Goal: Task Accomplishment & Management: Use online tool/utility

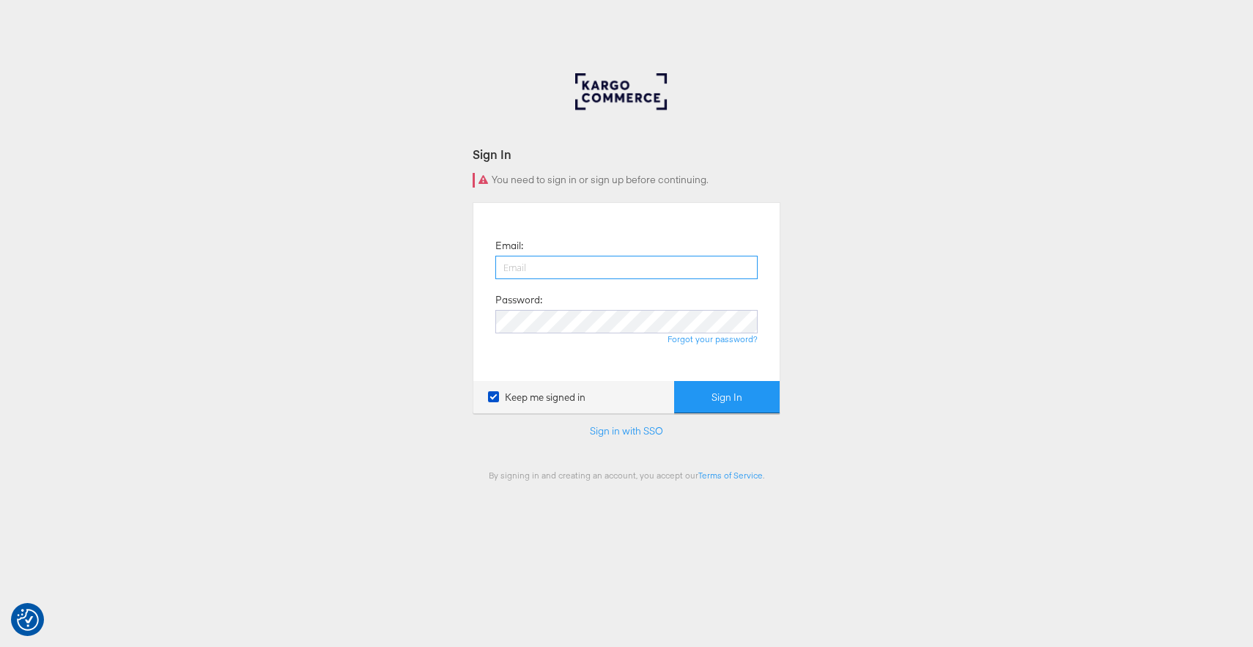
paste input "h.thie@masoninteractive.com"
type input "h.thie@masoninteractive.com"
click at [740, 391] on button "Sign In" at bounding box center [727, 397] width 106 height 33
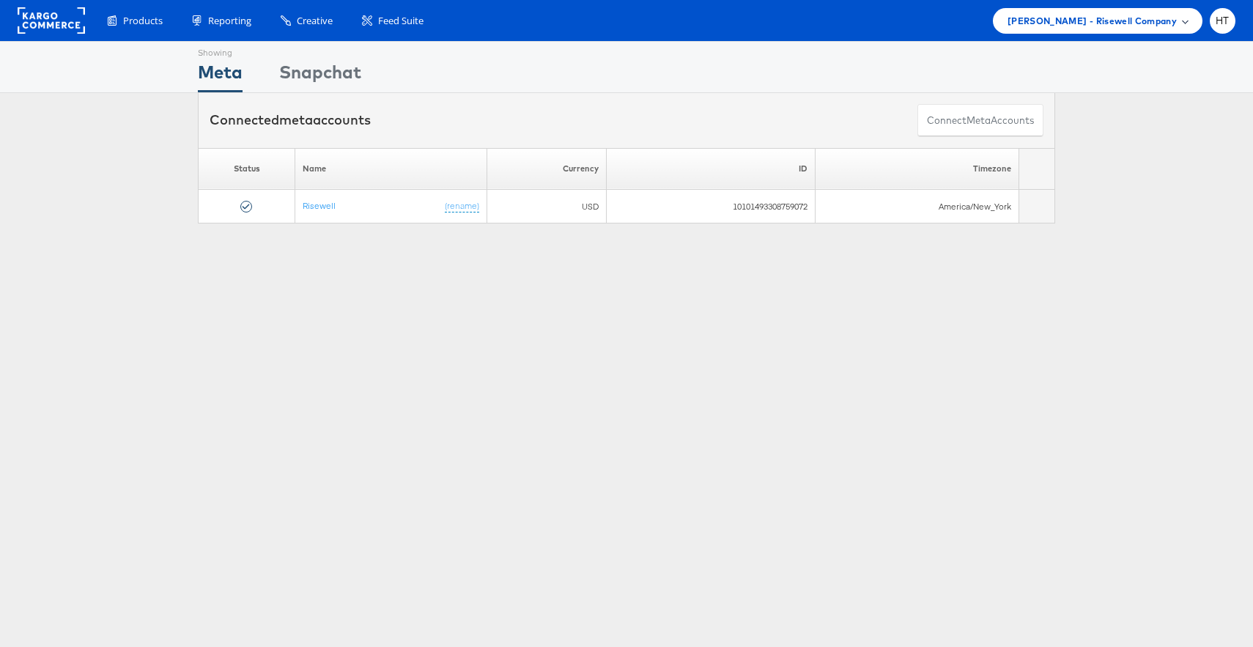
click at [1173, 30] on div "[PERSON_NAME] - Risewell Company" at bounding box center [1098, 21] width 210 height 26
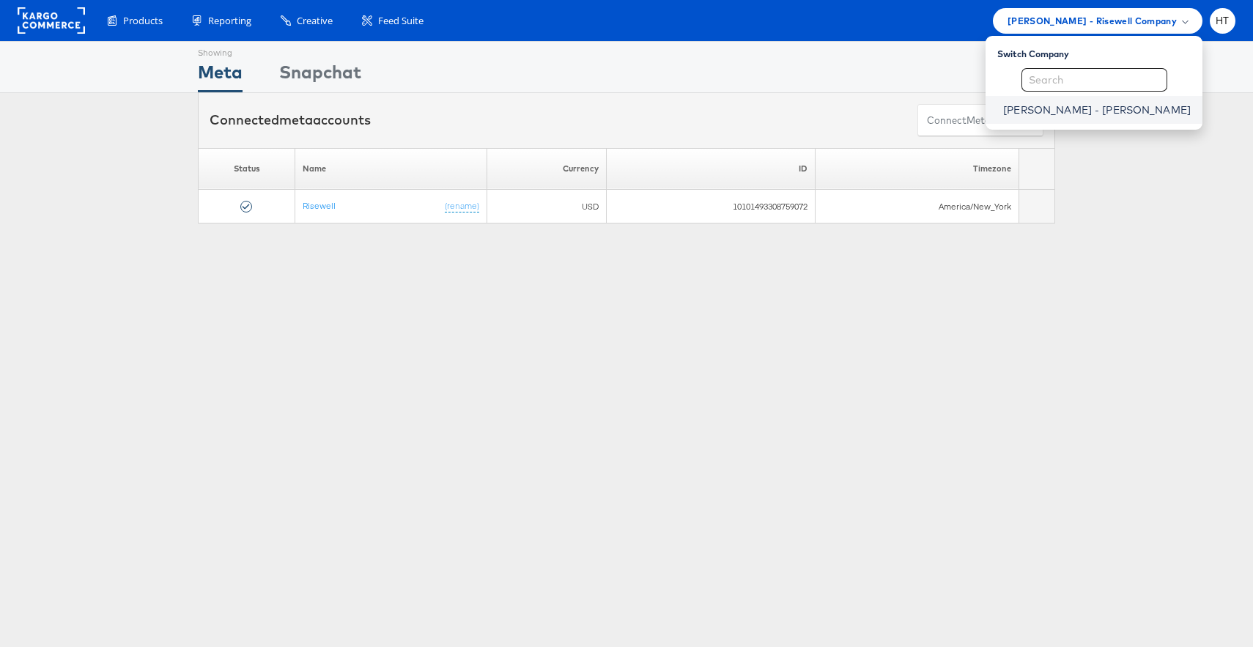
click at [1141, 108] on link "[PERSON_NAME] - [PERSON_NAME]" at bounding box center [1097, 110] width 188 height 15
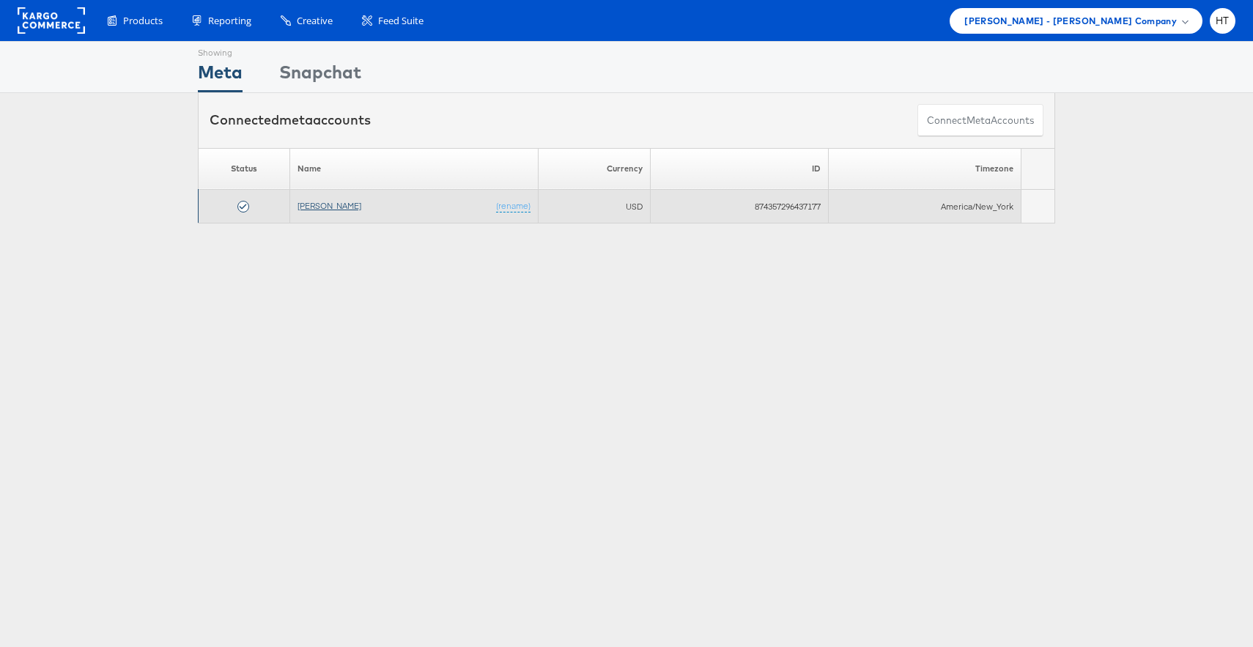
click at [325, 207] on link "Alexis Bittar" at bounding box center [330, 205] width 64 height 11
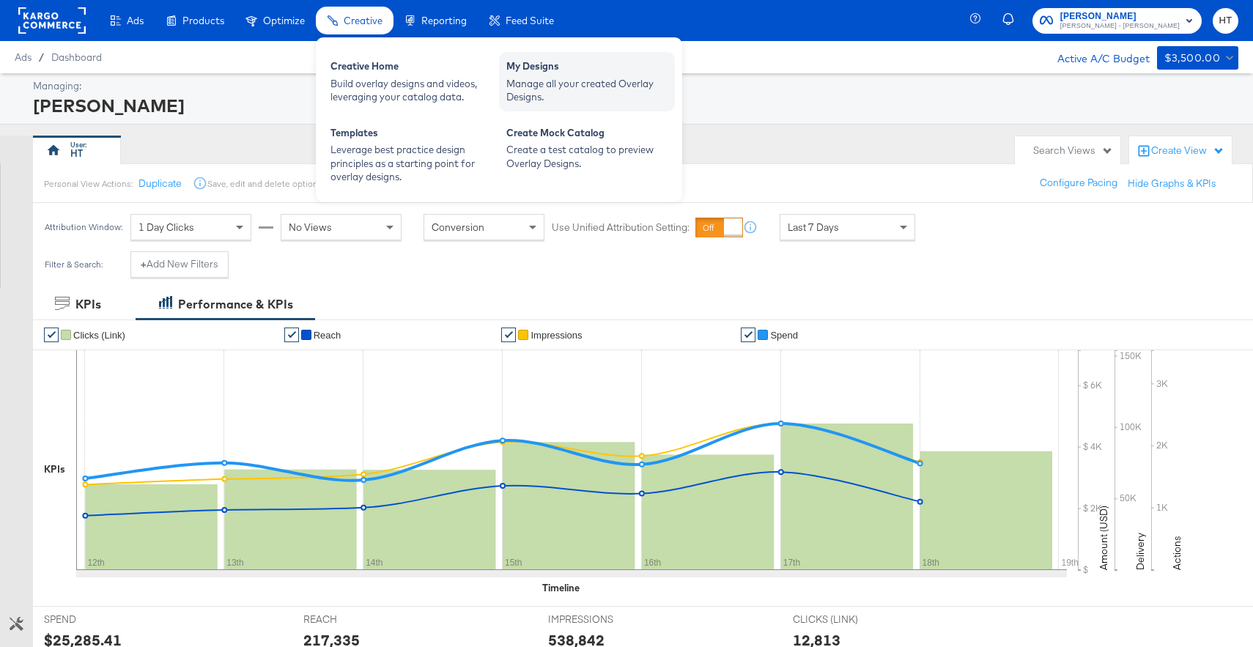
click at [556, 77] on div "Manage all your created Overlay Designs." at bounding box center [586, 90] width 161 height 27
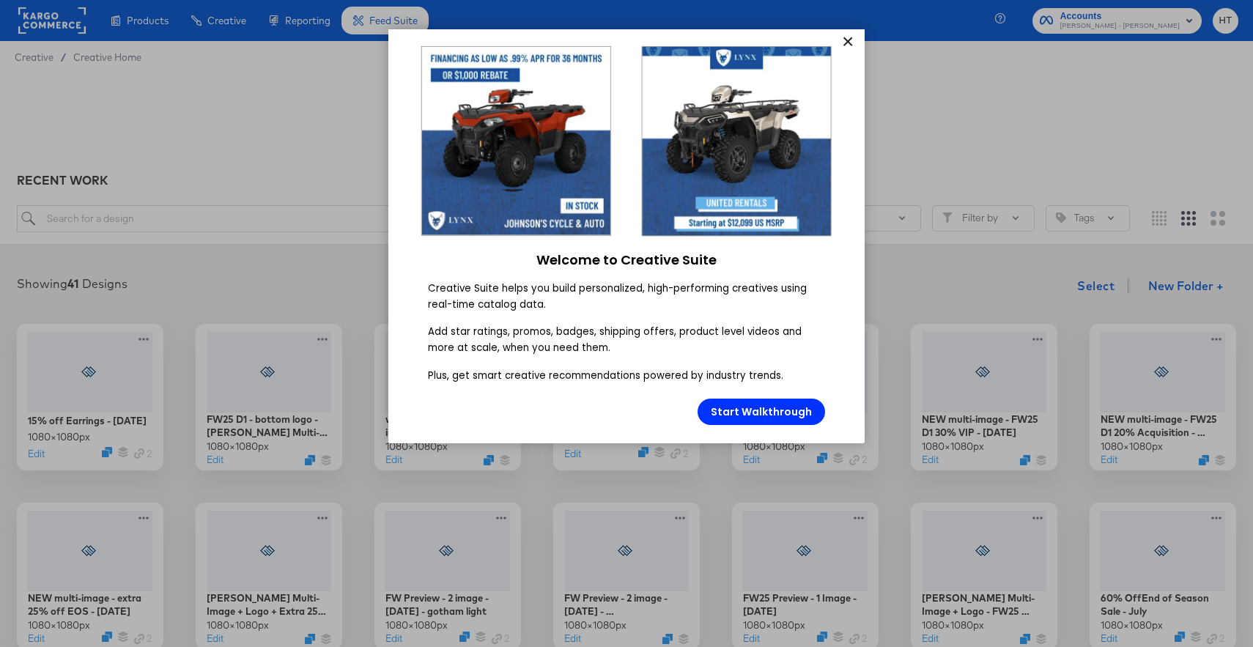
click at [848, 40] on link "×" at bounding box center [848, 42] width 26 height 26
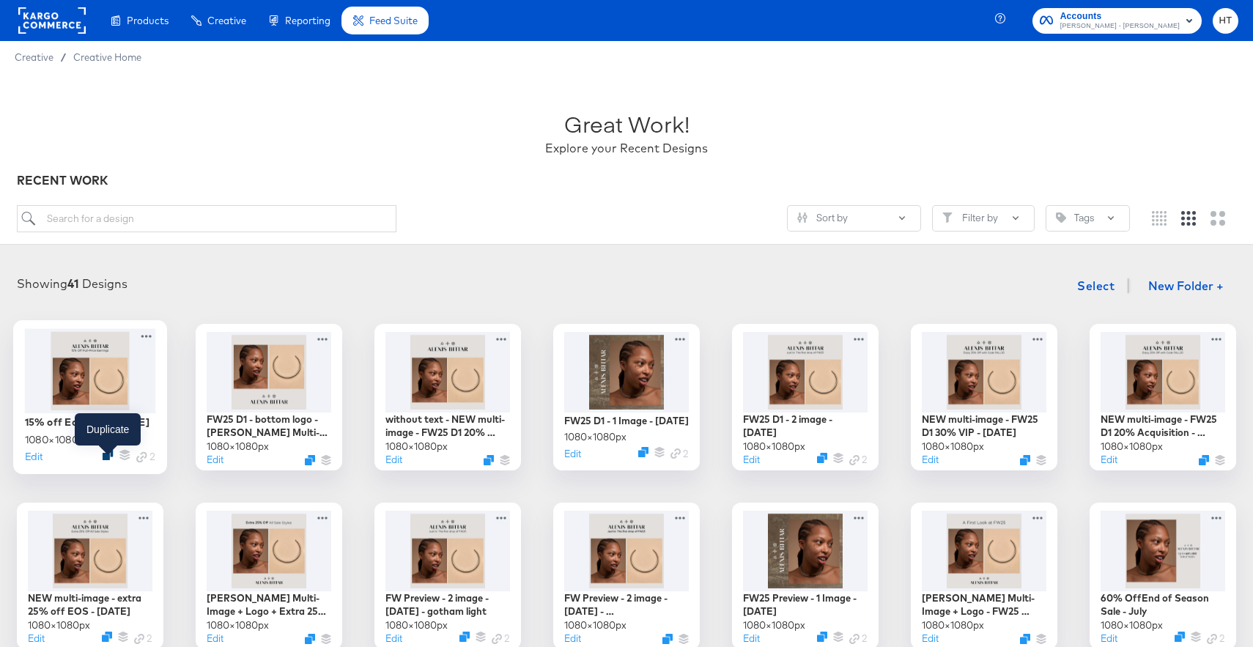
click at [108, 458] on icon "Duplicate" at bounding box center [108, 454] width 11 height 11
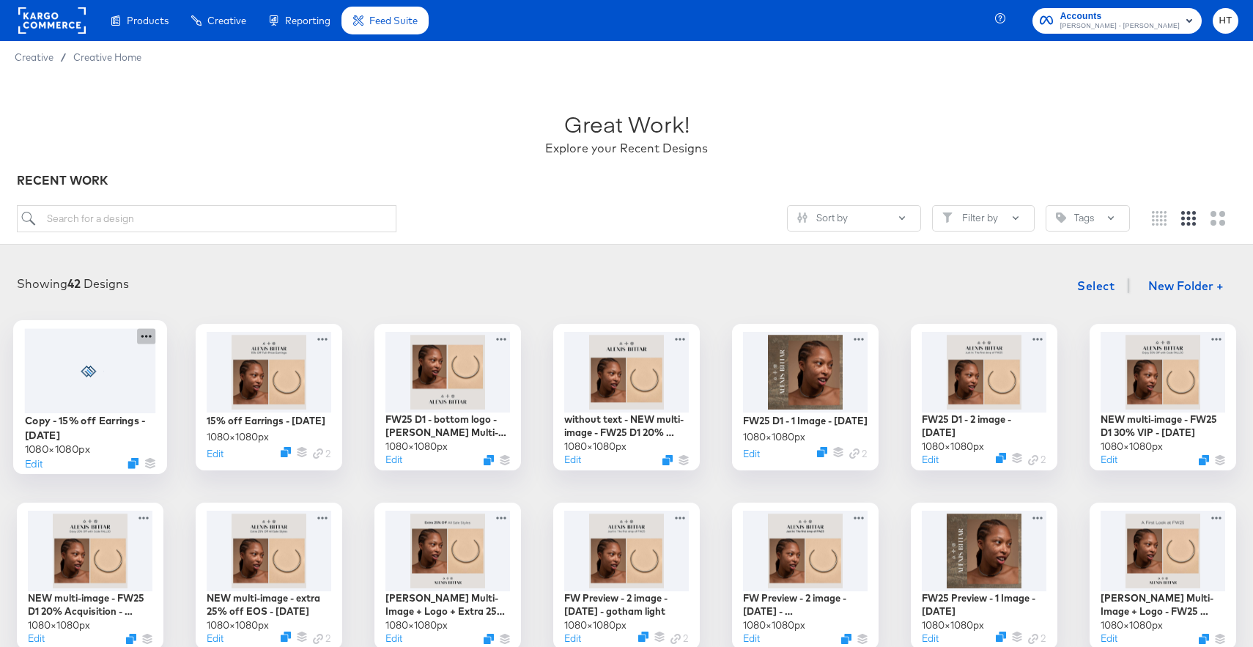
click at [149, 333] on icon at bounding box center [146, 335] width 18 height 15
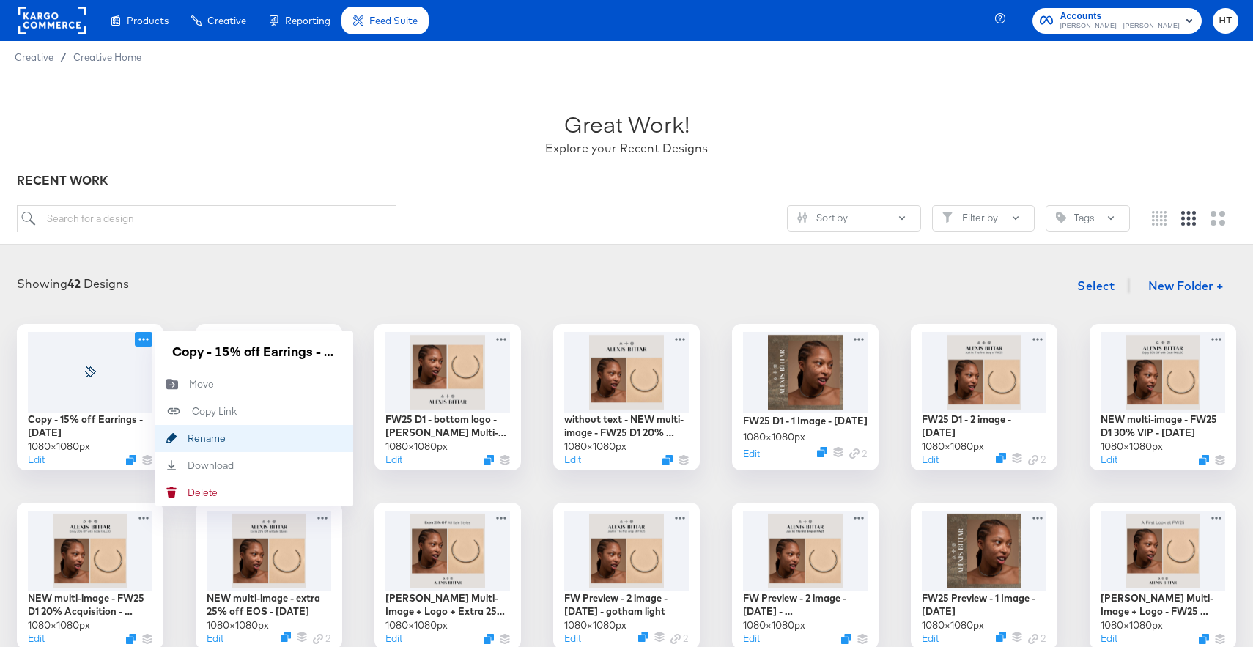
click at [188, 438] on div "Rename Rename" at bounding box center [188, 438] width 0 height 0
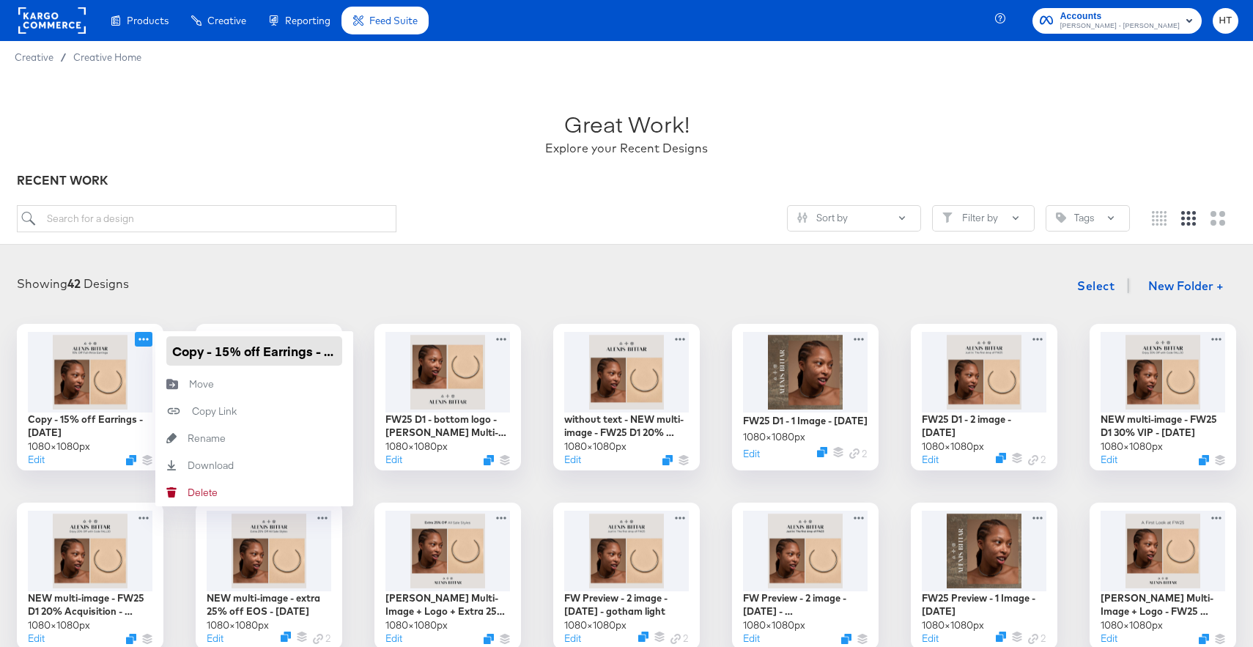
drag, startPoint x: 242, startPoint y: 352, endPoint x: 226, endPoint y: 352, distance: 16.1
click at [226, 352] on input "Copy - 15% off Earrings - August 2025" at bounding box center [254, 350] width 176 height 29
drag, startPoint x: 314, startPoint y: 356, endPoint x: 165, endPoint y: 350, distance: 148.9
click at [165, 350] on div "Copy - 15% off Earrings - August 2025" at bounding box center [254, 351] width 198 height 40
type input "Labor Day Sale - 20% - August 2025"
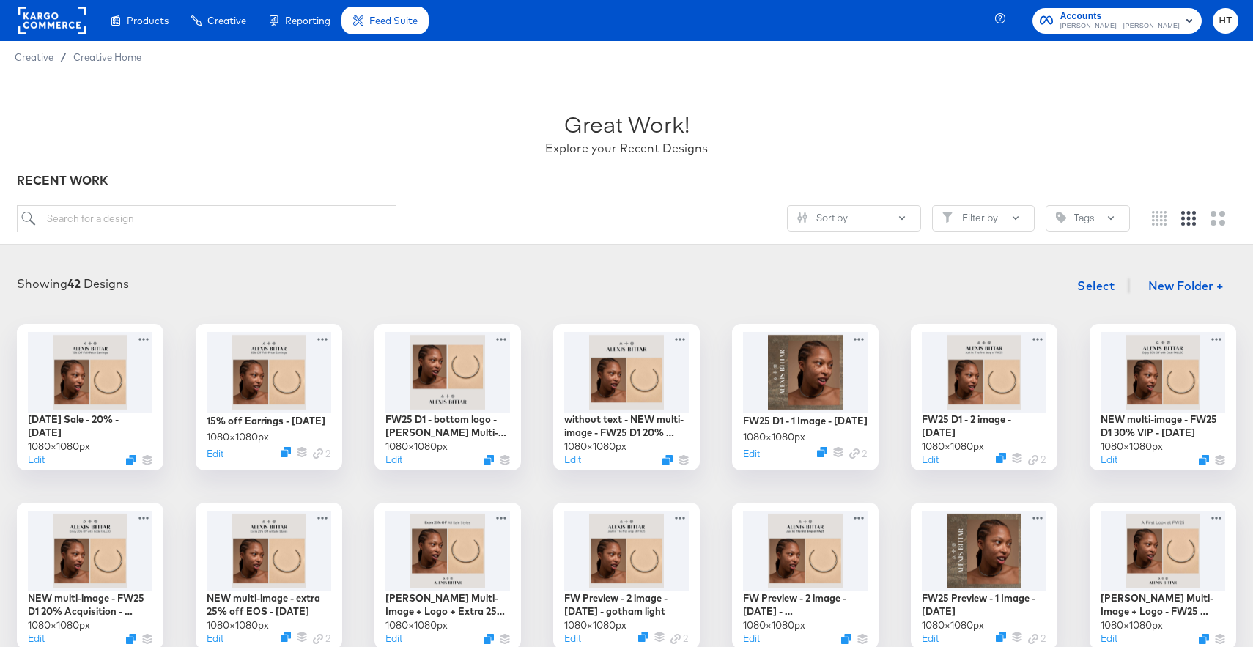
click at [218, 284] on div "Showing 42 Designs Select New Folder +" at bounding box center [627, 286] width 1224 height 30
click at [95, 377] on div at bounding box center [90, 370] width 131 height 84
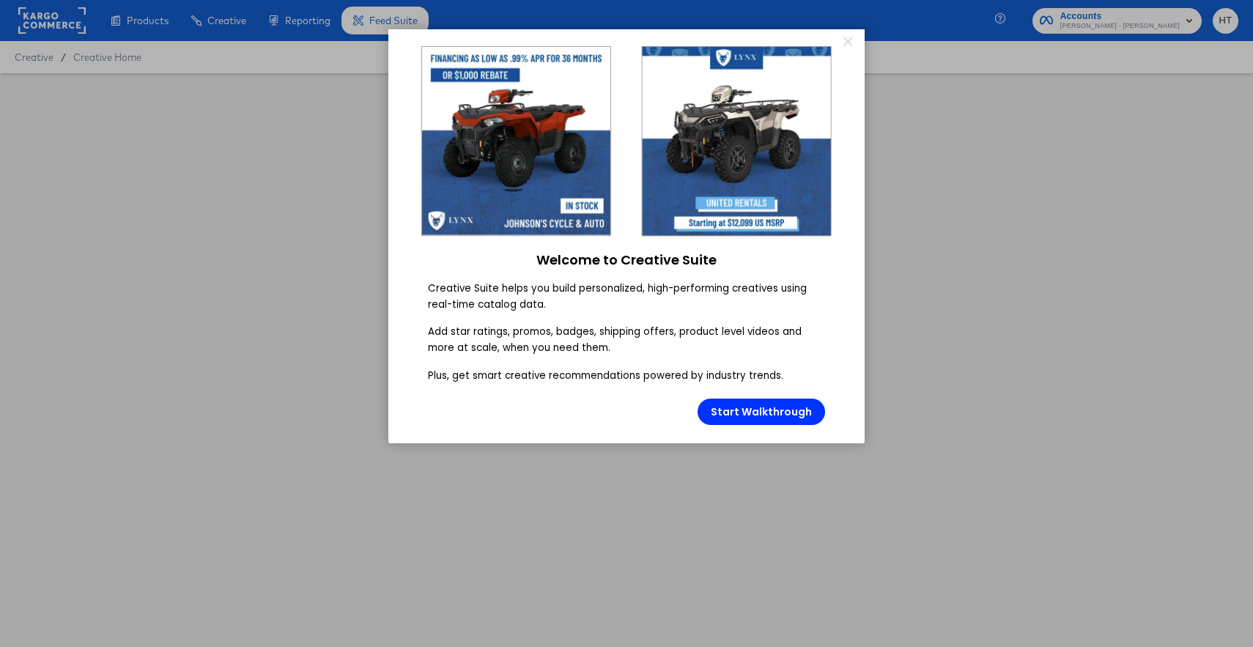
type input "Labor Day Sale - 20% - August 2025"
click at [847, 37] on link "×" at bounding box center [848, 42] width 26 height 26
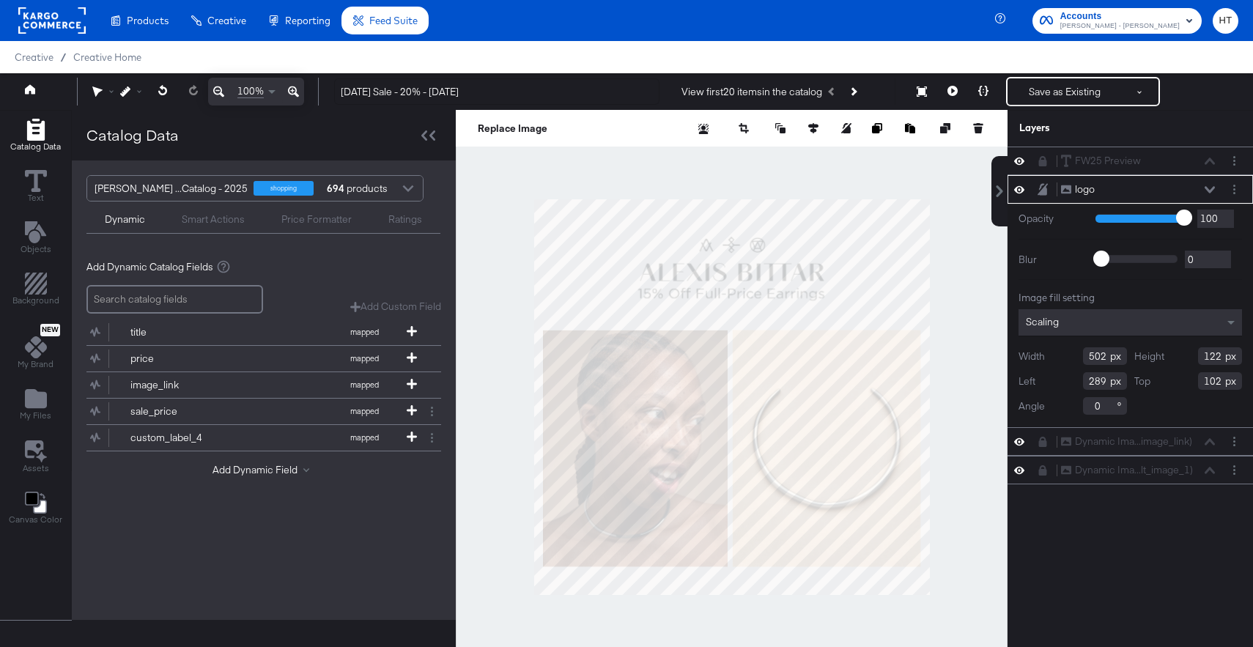
click at [1210, 185] on div "logo logo" at bounding box center [1138, 189] width 155 height 15
click at [1051, 185] on div at bounding box center [1047, 189] width 21 height 14
click at [1046, 185] on icon at bounding box center [1043, 189] width 10 height 12
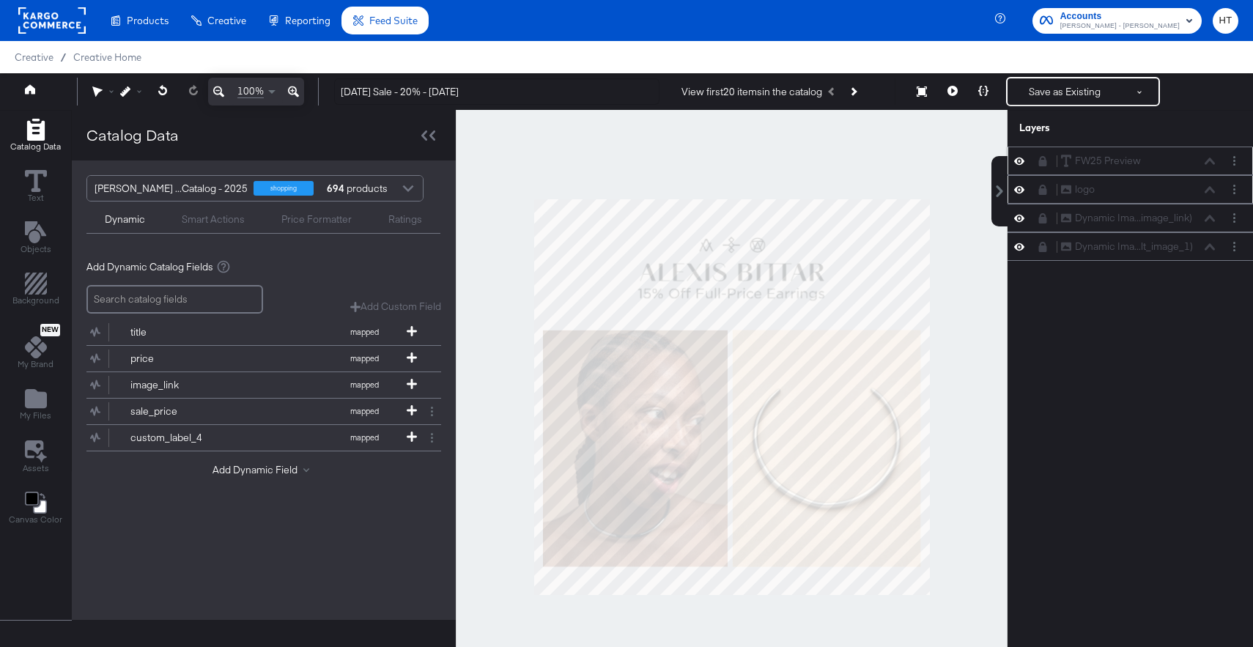
click at [1046, 159] on icon at bounding box center [1043, 161] width 8 height 10
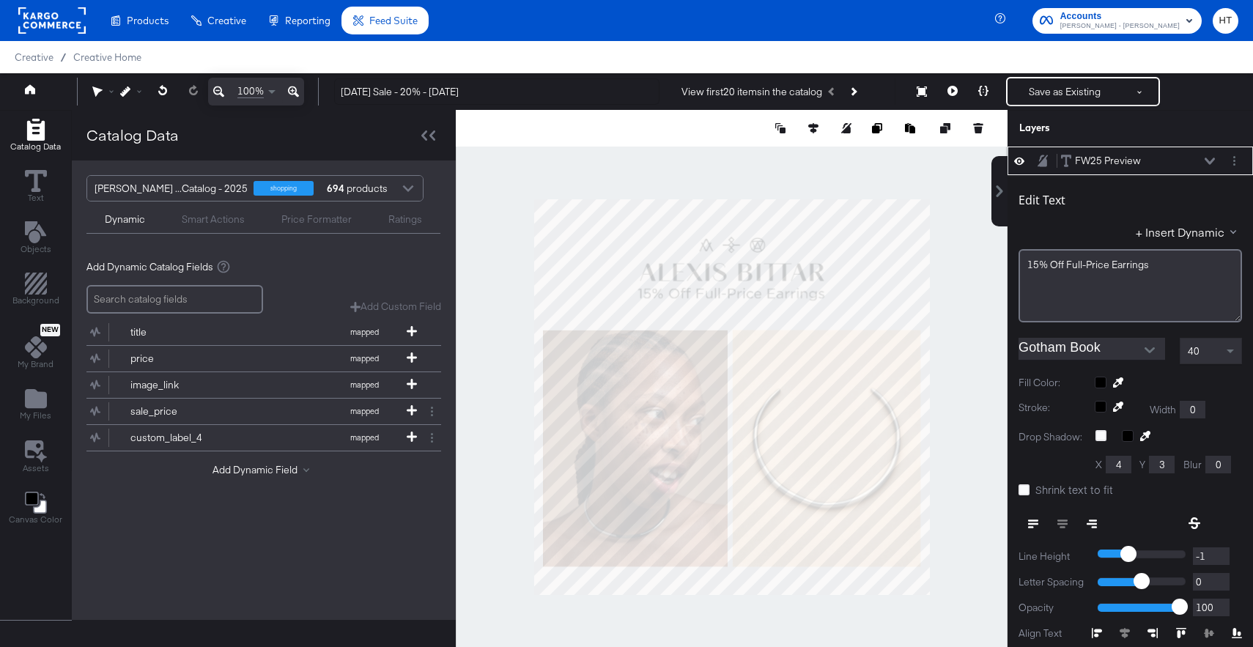
scroll to position [15, 0]
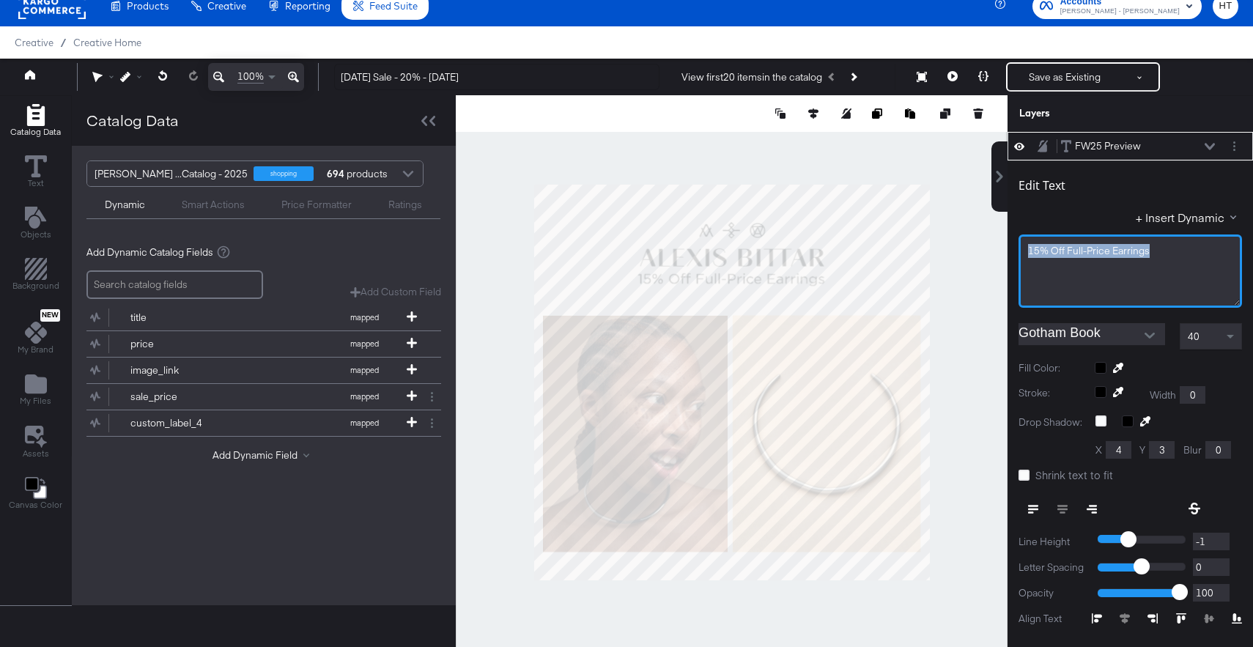
drag, startPoint x: 1157, startPoint y: 251, endPoint x: 984, endPoint y: 249, distance: 172.2
click at [984, 132] on div "Catalog Data Text Objects Background New My Brand My Files Assets Canvas Color …" at bounding box center [626, 113] width 1253 height 37
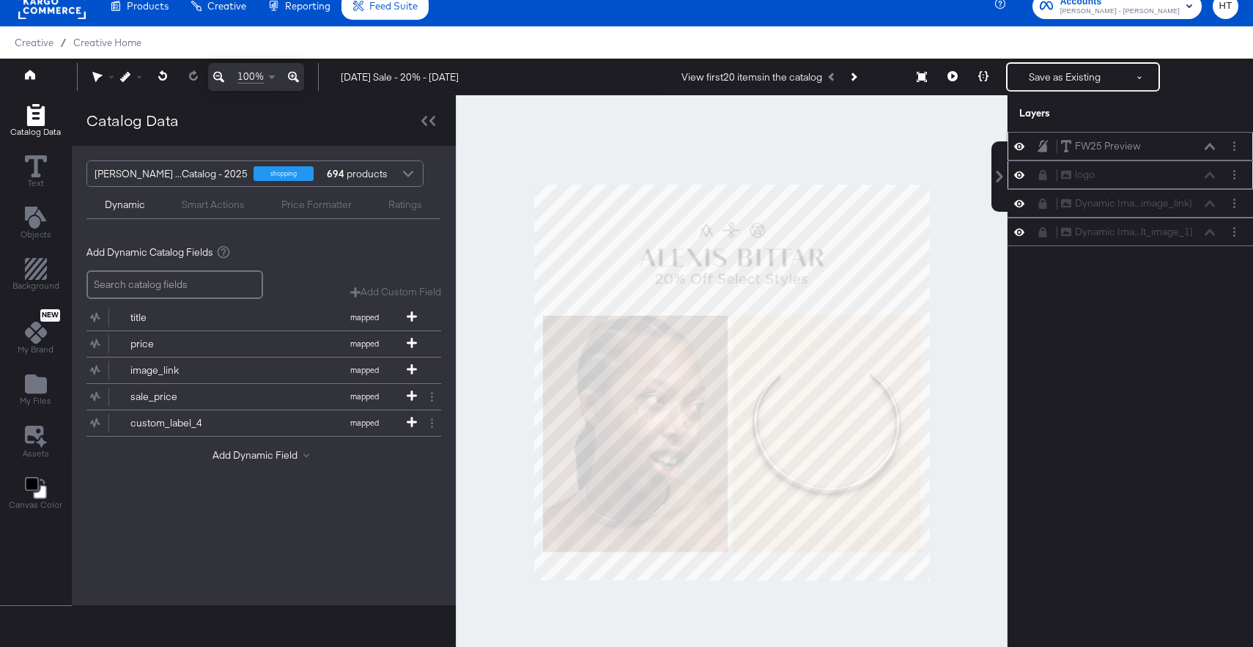
click at [956, 284] on div at bounding box center [732, 382] width 552 height 575
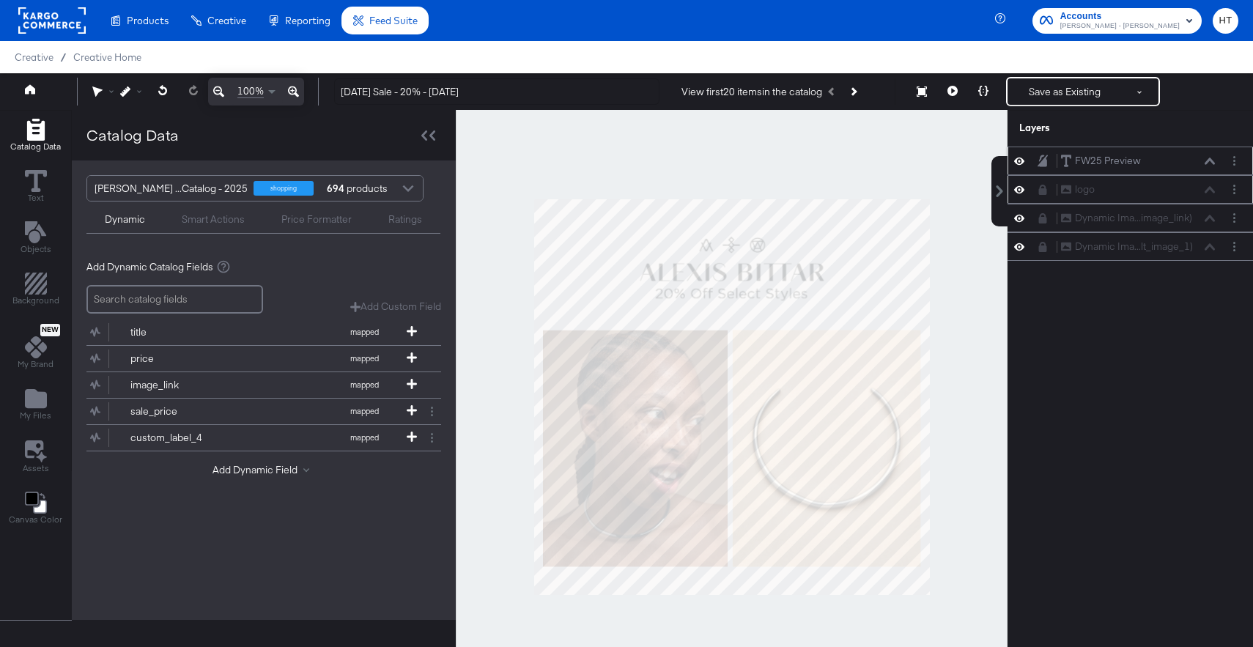
click at [47, 26] on rect at bounding box center [51, 20] width 67 height 26
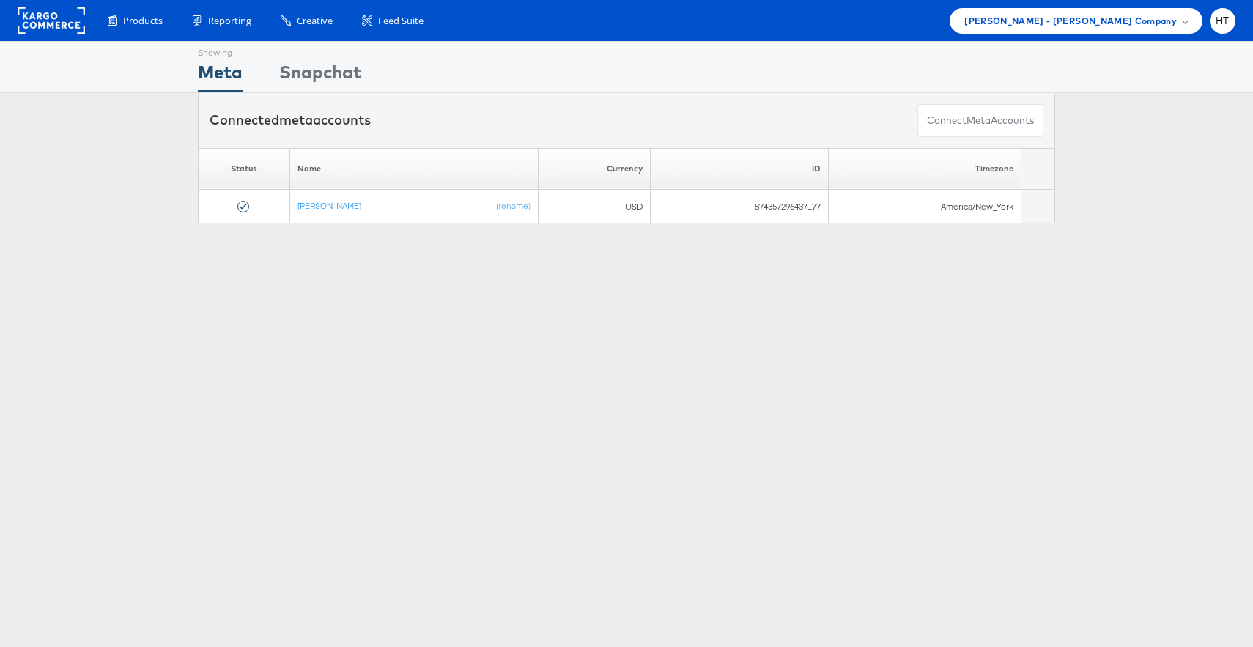
click at [404, 444] on div "Showing Meta Showing Snapchat Connected meta accounts Connect meta Accounts Ple…" at bounding box center [626, 407] width 1253 height 733
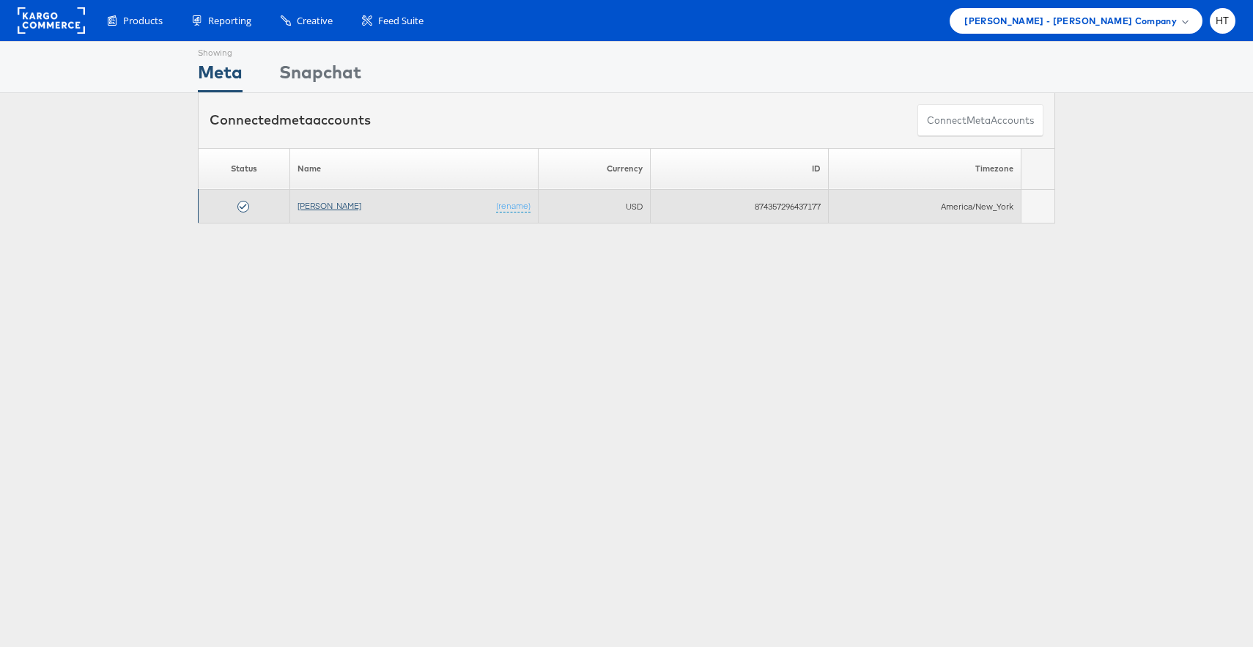
click at [322, 209] on link "Alexis Bittar" at bounding box center [330, 205] width 64 height 11
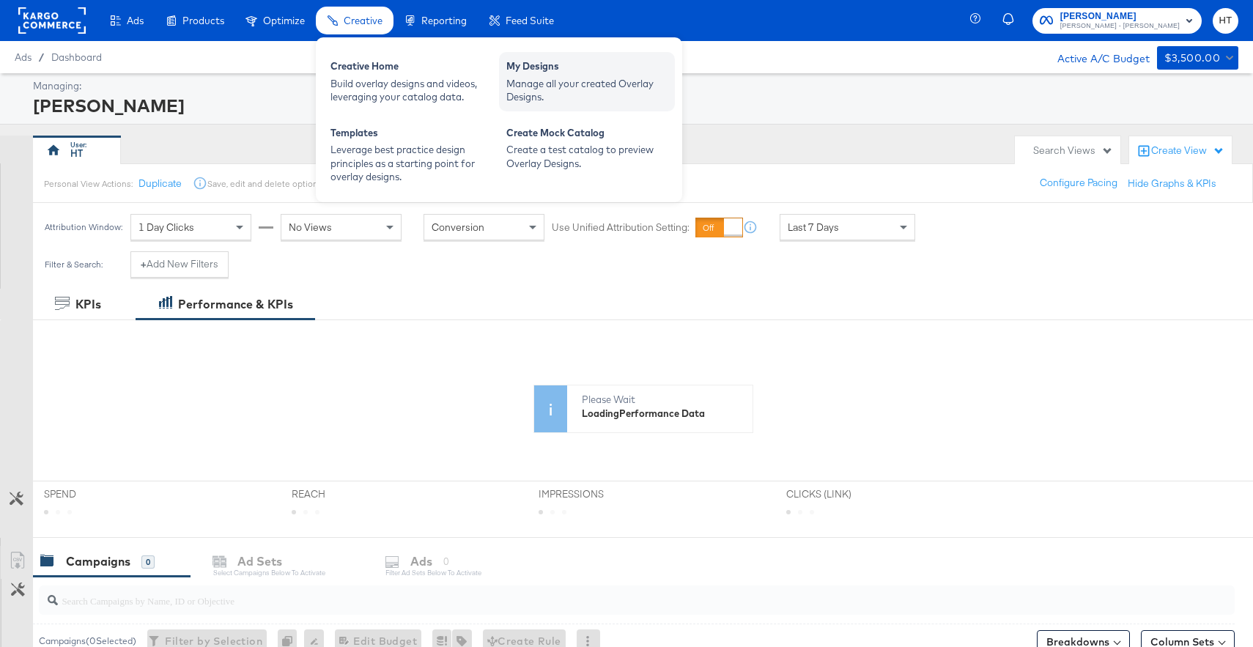
click at [571, 73] on div "My Designs" at bounding box center [586, 68] width 161 height 18
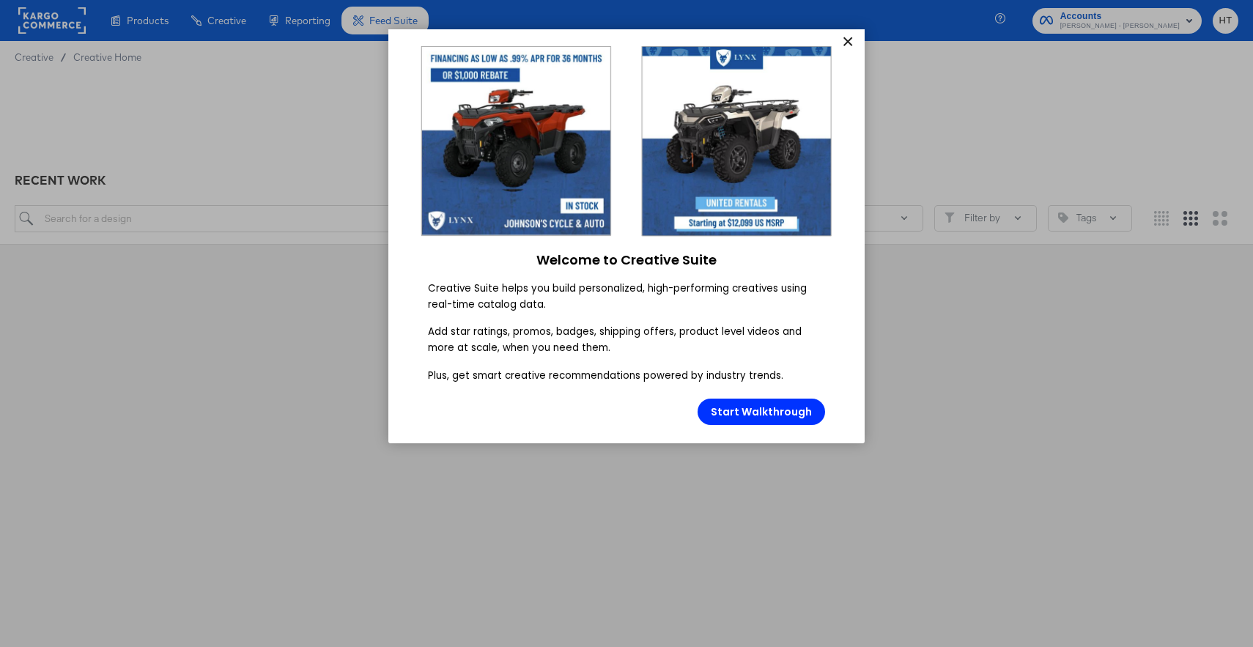
click at [849, 40] on link "×" at bounding box center [848, 42] width 26 height 26
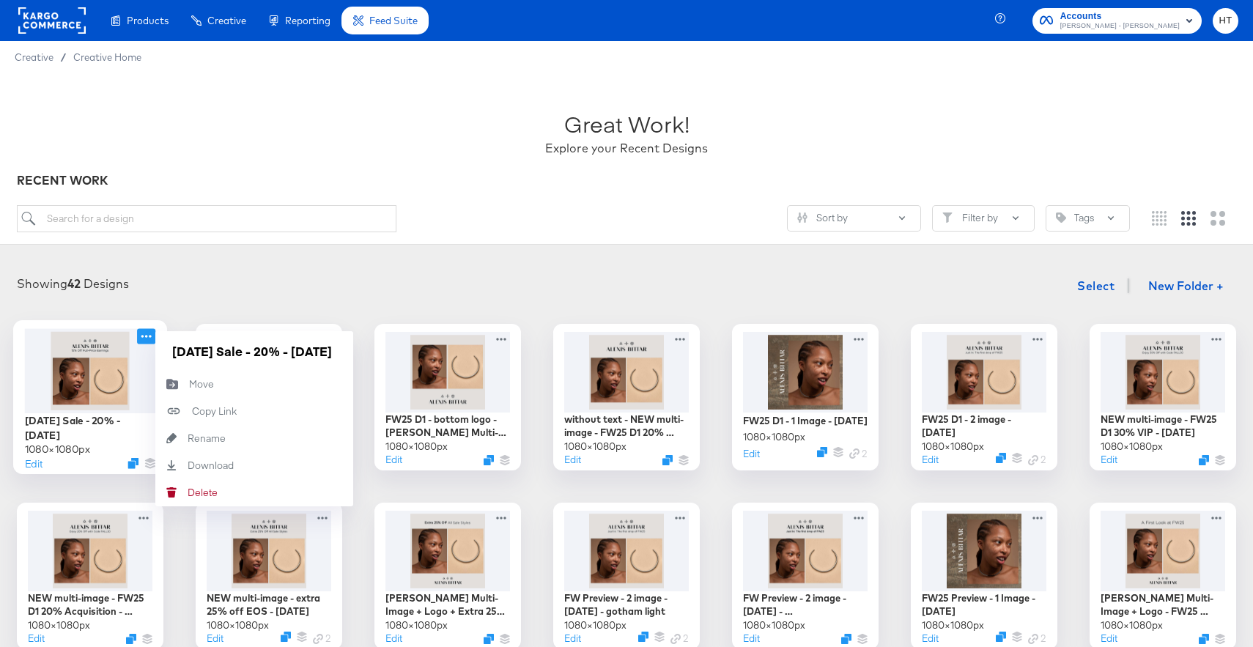
click at [150, 340] on icon at bounding box center [146, 335] width 18 height 15
click at [188, 493] on div "Delete Delete" at bounding box center [188, 493] width 0 height 0
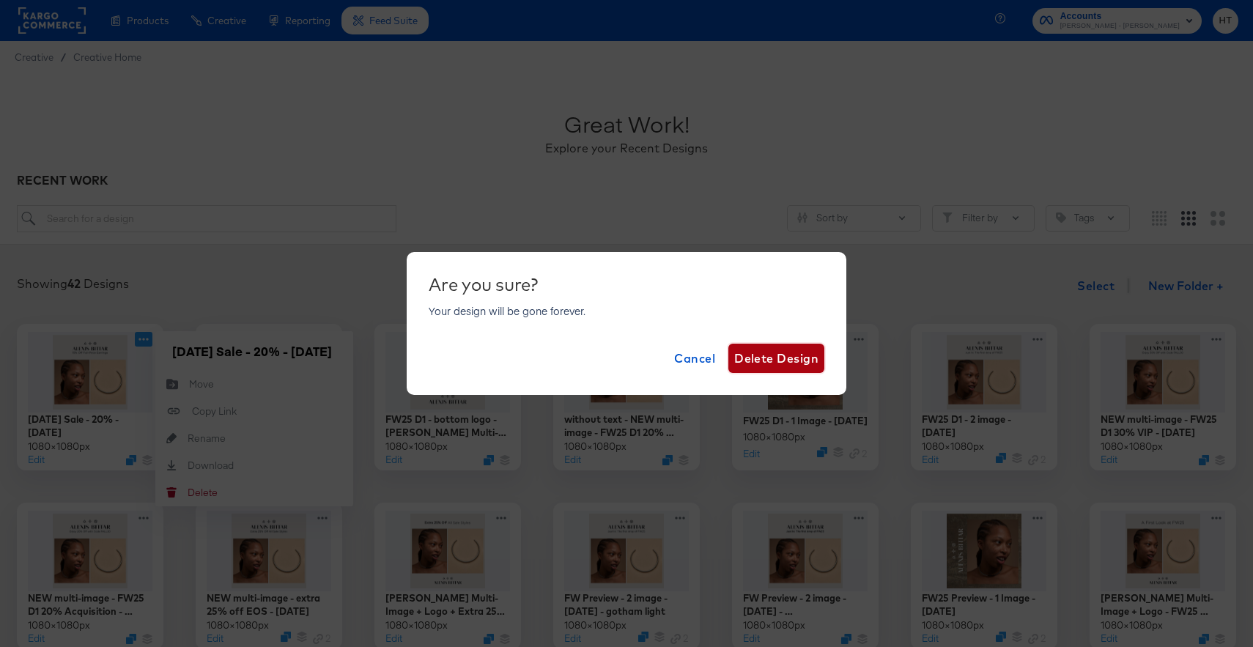
click at [786, 353] on span "Delete Design" at bounding box center [776, 358] width 84 height 21
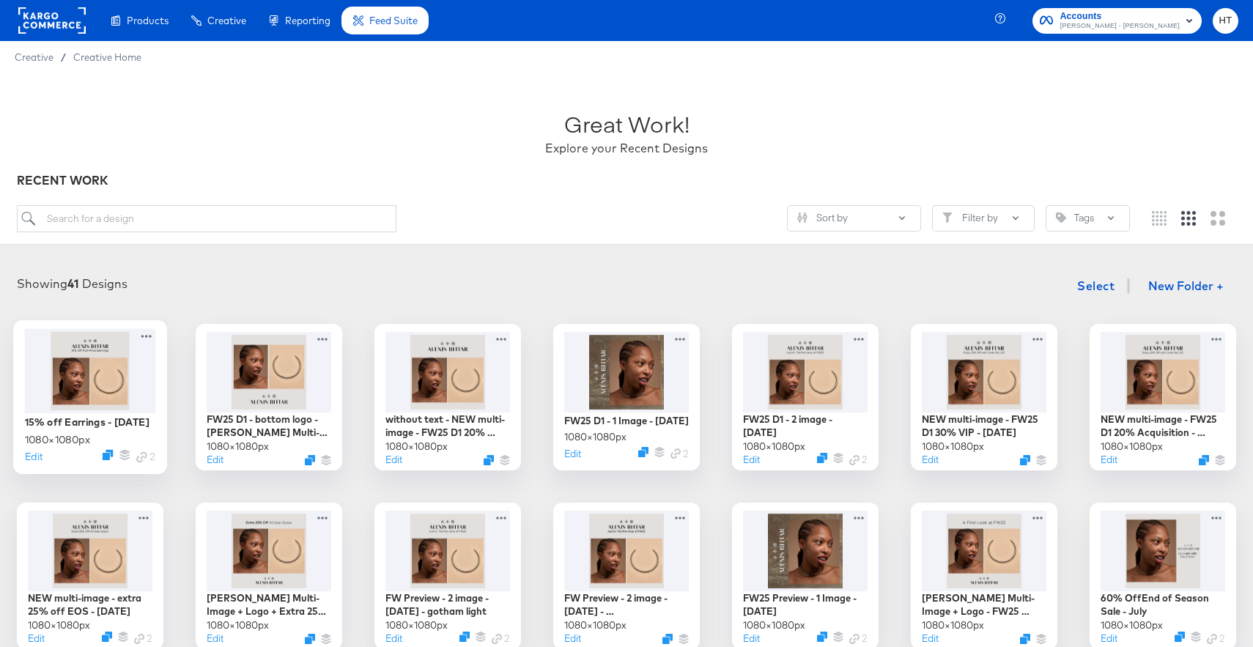
click at [91, 369] on div at bounding box center [90, 370] width 131 height 84
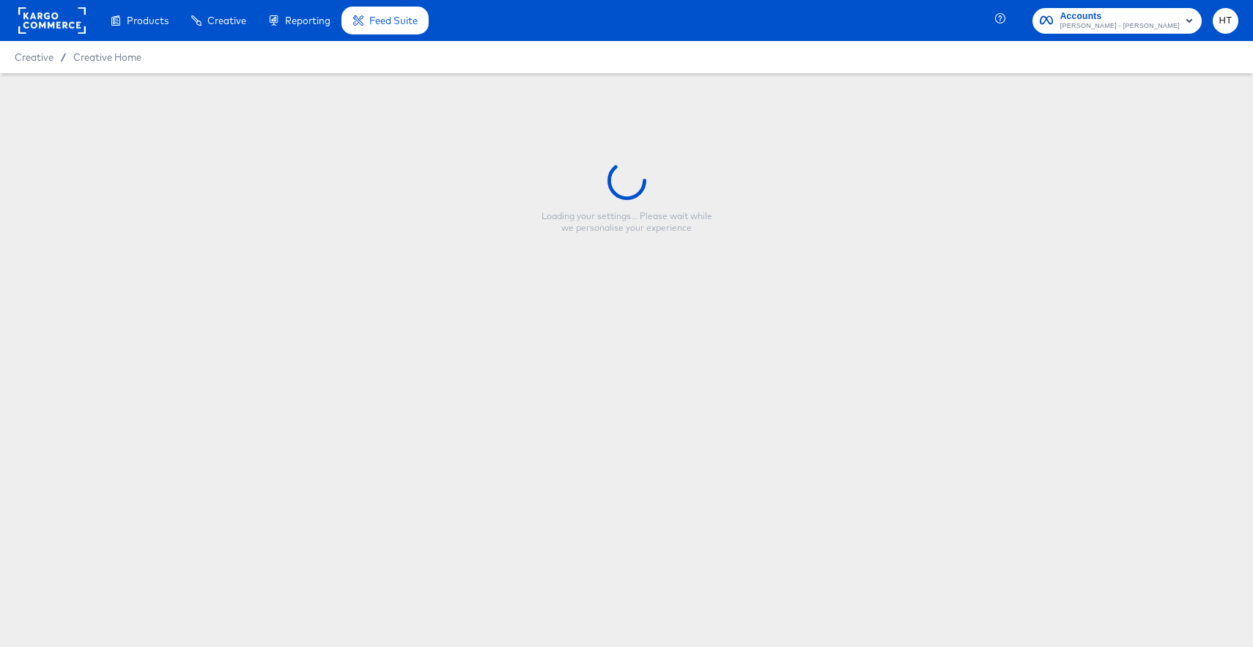
type input "15% off Earrings - [DATE]"
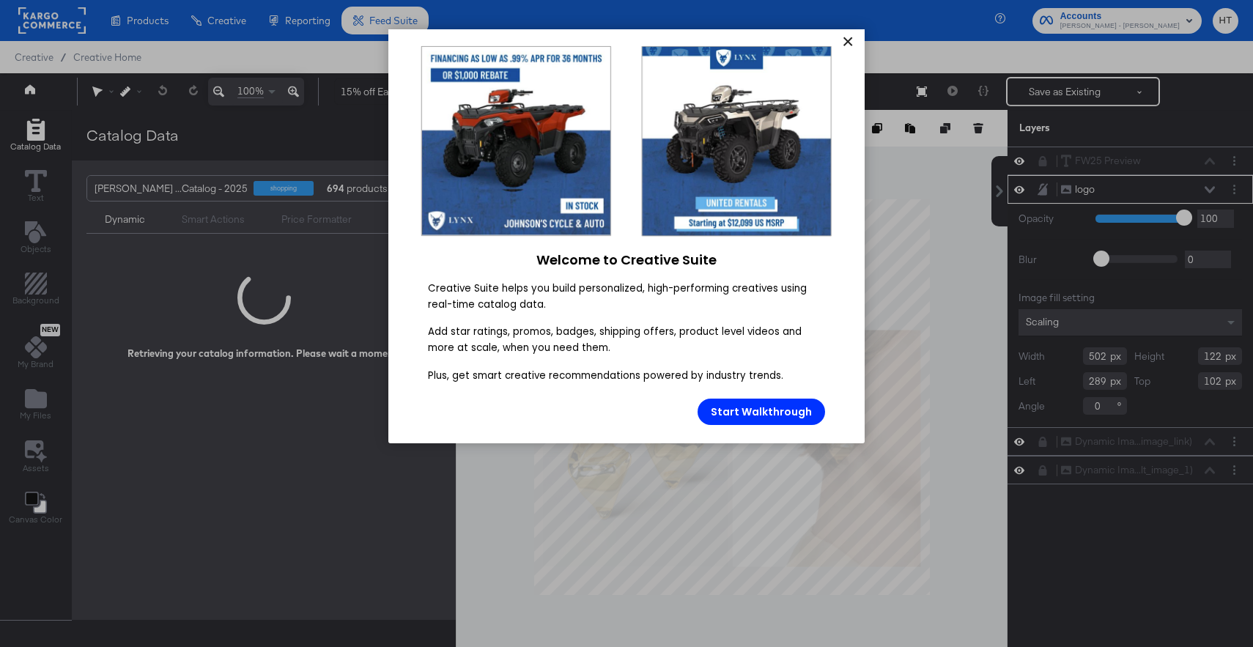
click at [855, 46] on link "×" at bounding box center [848, 42] width 26 height 26
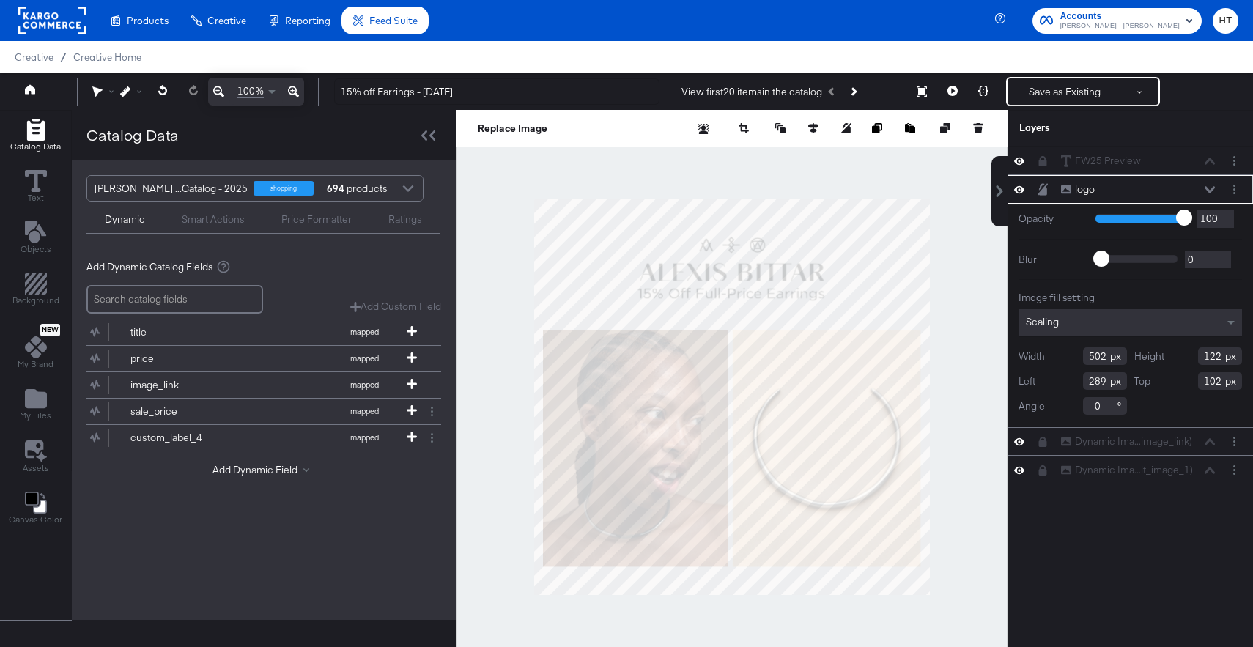
click at [54, 20] on rect at bounding box center [51, 20] width 67 height 26
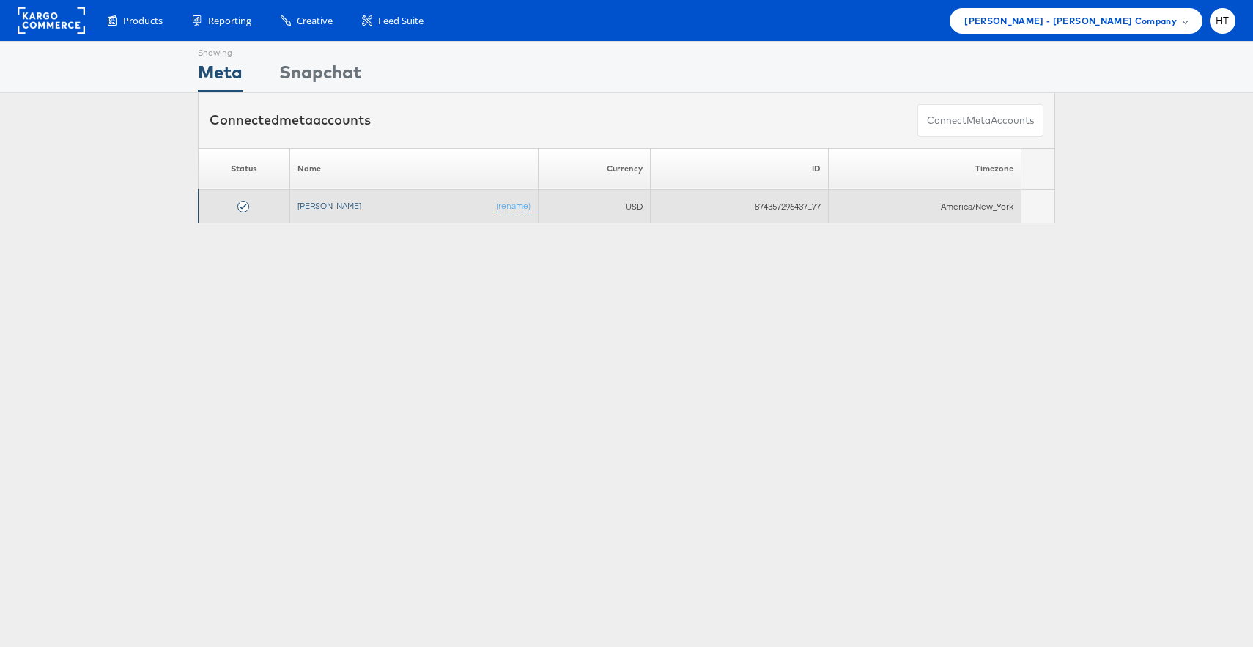
click at [312, 202] on link "[PERSON_NAME]" at bounding box center [330, 205] width 64 height 11
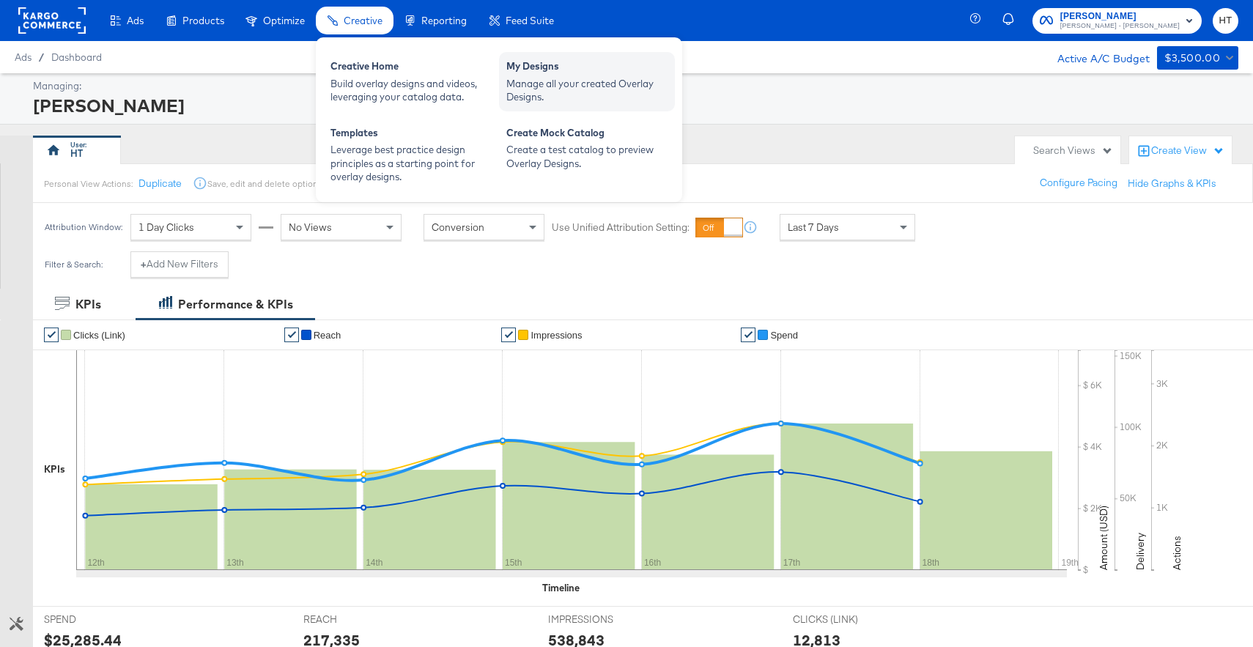
click at [553, 75] on div "My Designs" at bounding box center [586, 68] width 161 height 18
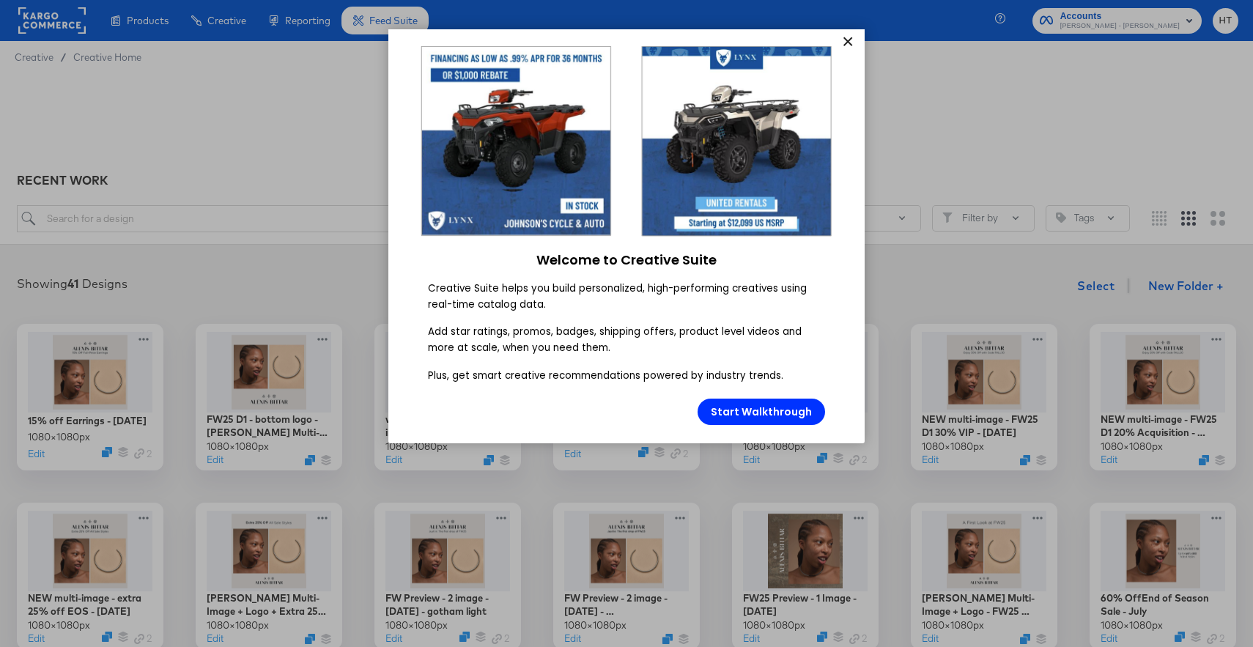
click at [846, 47] on link "×" at bounding box center [848, 42] width 26 height 26
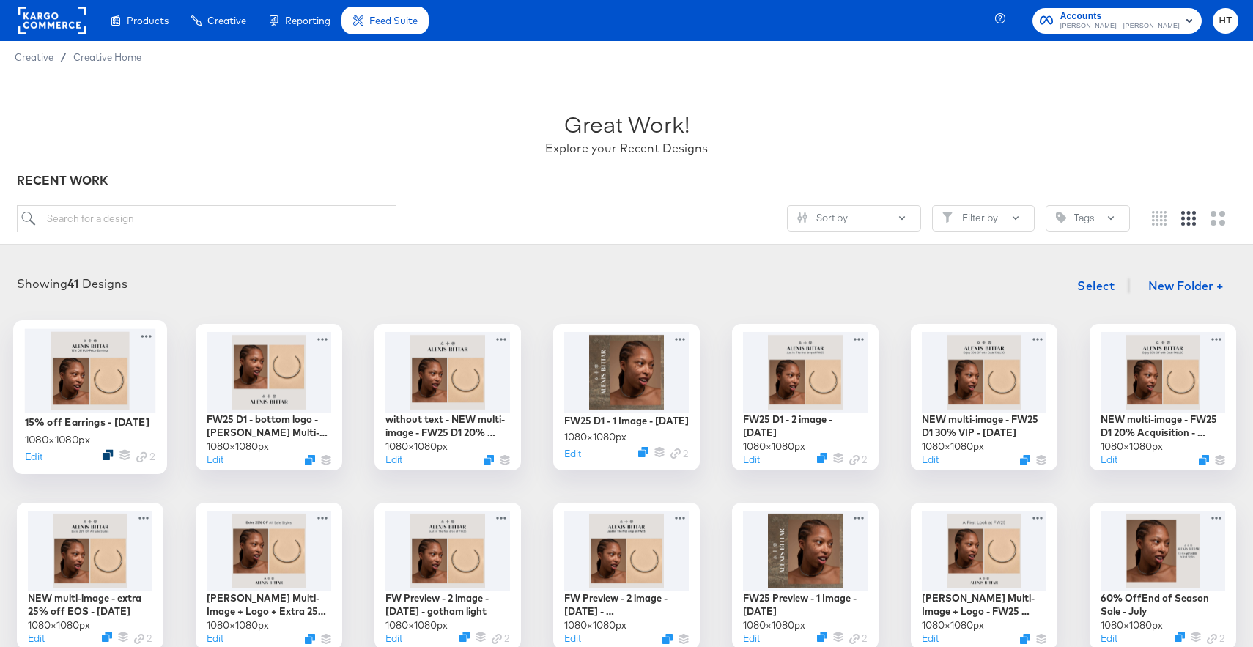
click at [106, 457] on icon "Duplicate" at bounding box center [108, 454] width 11 height 11
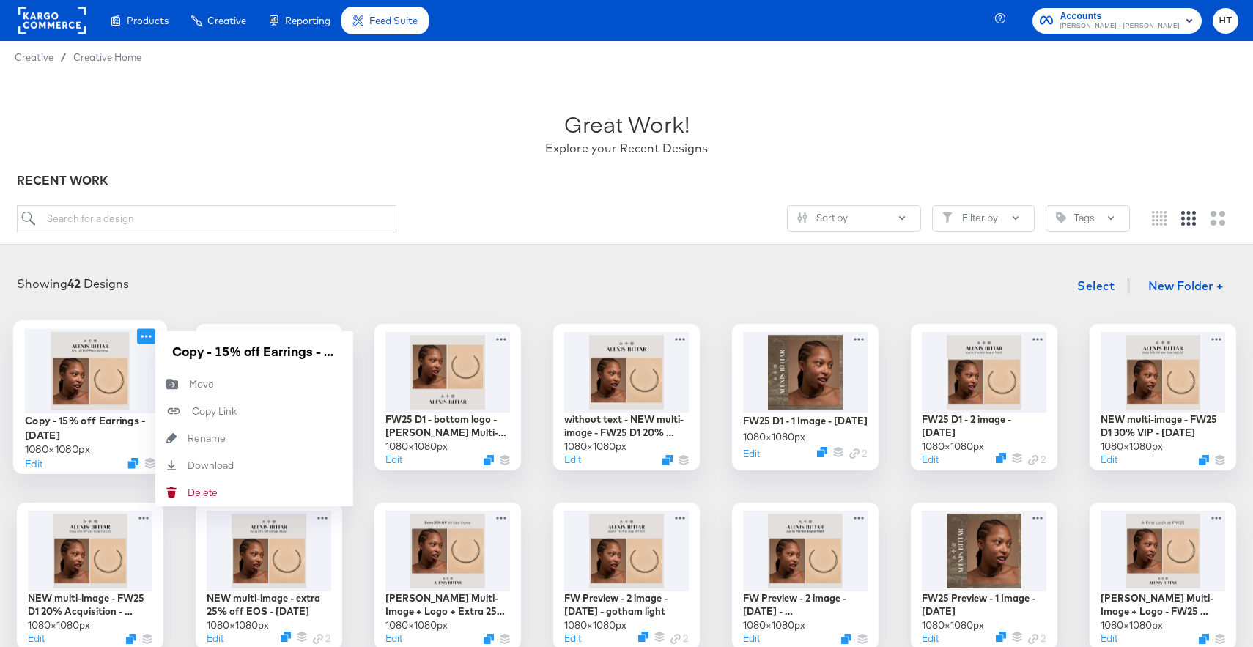
click at [144, 334] on icon at bounding box center [146, 335] width 18 height 15
click at [188, 438] on div "Rename Rename" at bounding box center [188, 438] width 0 height 0
drag, startPoint x: 314, startPoint y: 353, endPoint x: 158, endPoint y: 353, distance: 156.8
click at [158, 353] on div "Copy - 15% off Earrings - August 2025" at bounding box center [254, 351] width 198 height 40
type input "[DATE] Sale - 20% off - [DATE]"
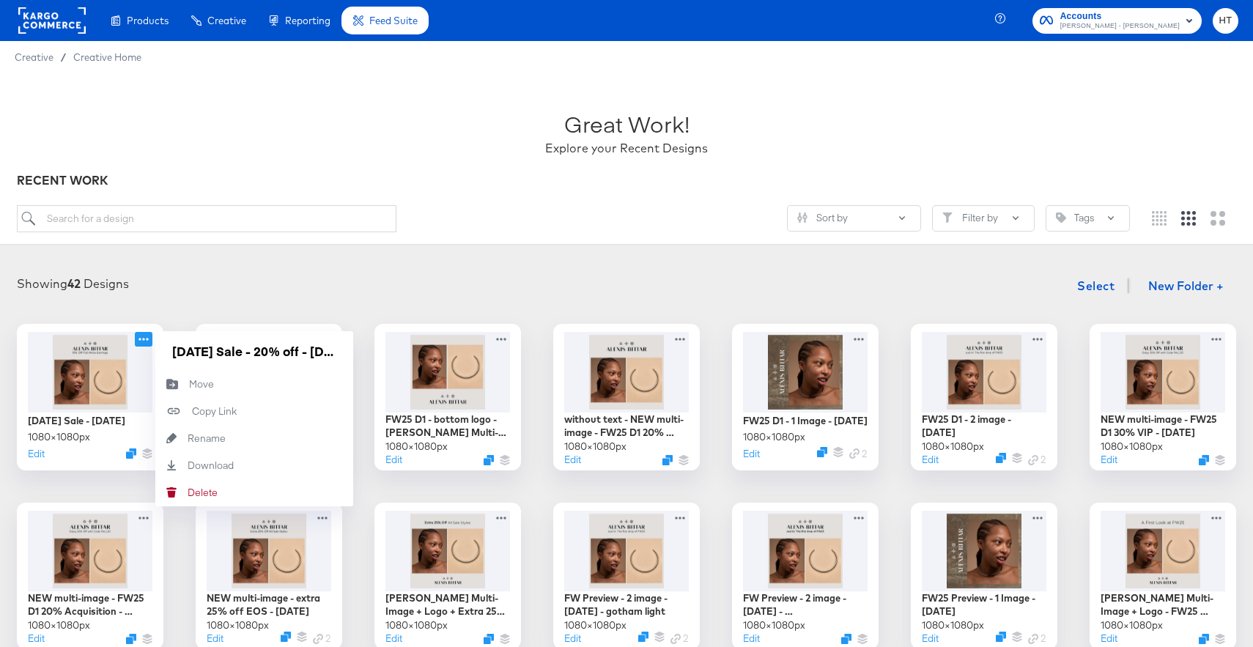
click at [178, 284] on div "Showing 42 Designs Select New Folder +" at bounding box center [627, 286] width 1224 height 30
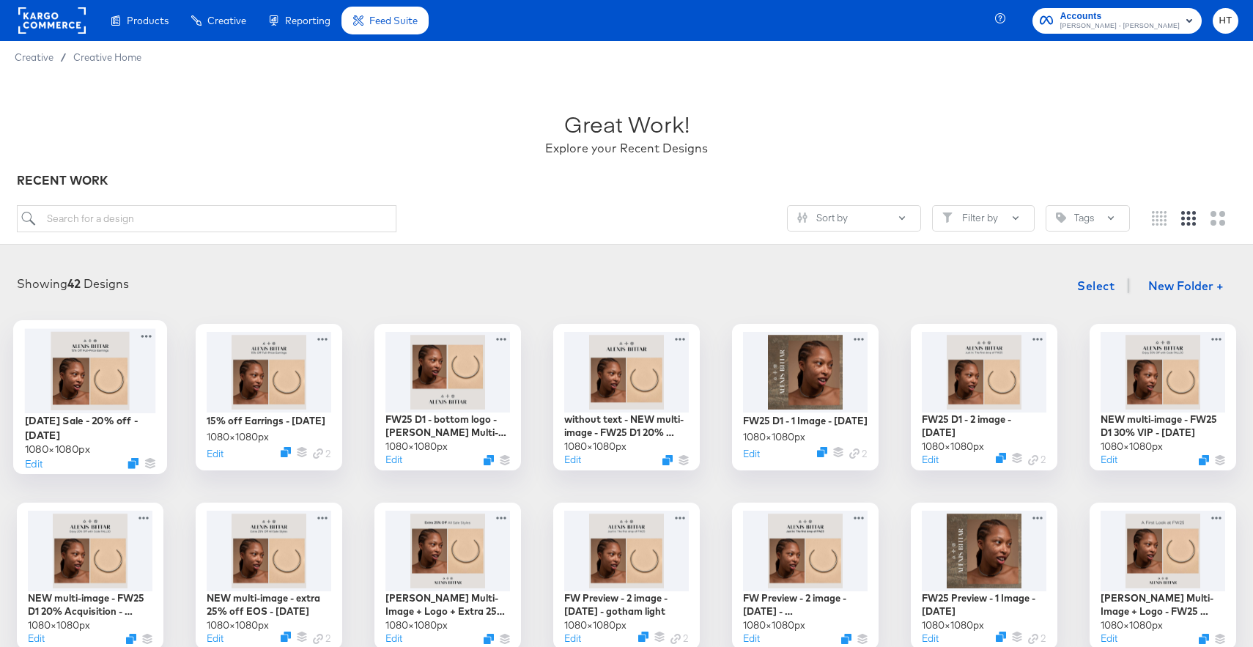
click at [103, 381] on div at bounding box center [90, 370] width 131 height 84
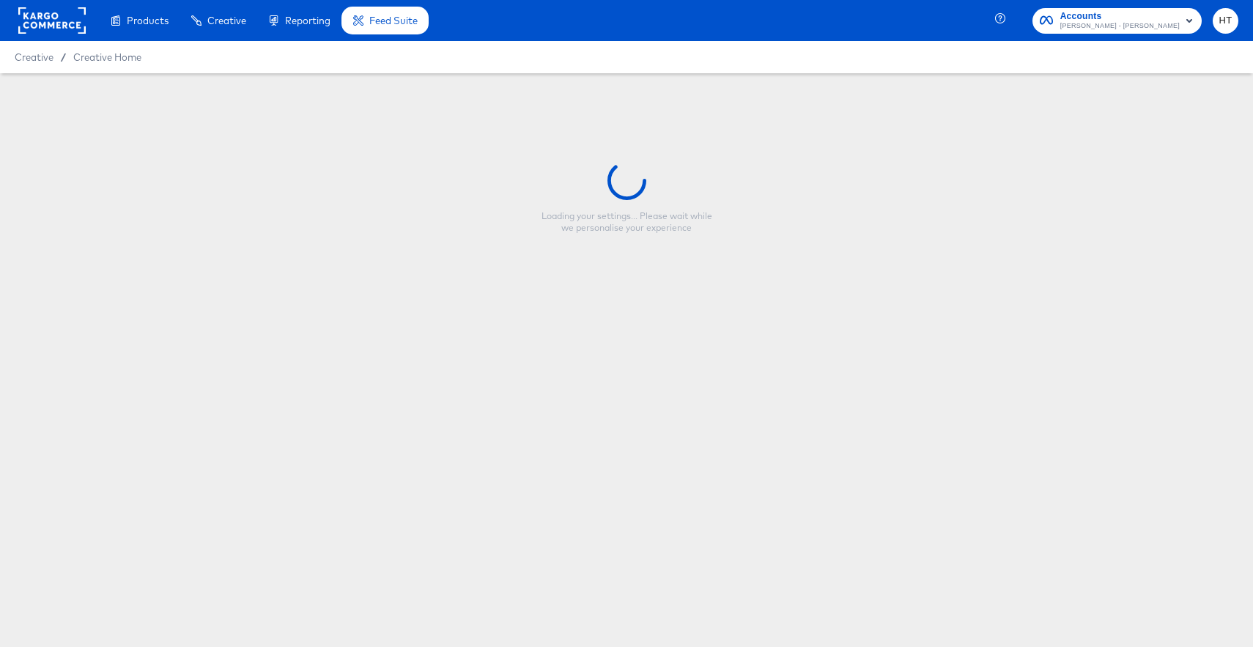
type input "[DATE] Sale - 20% off - [DATE]"
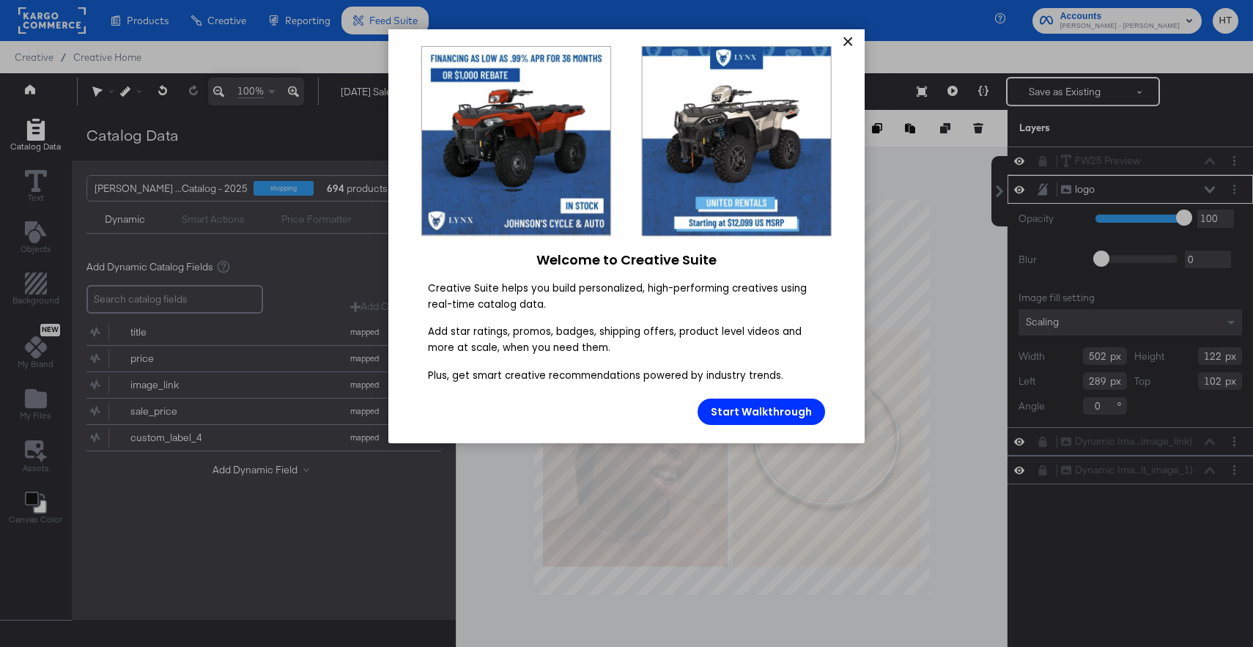
click at [849, 43] on link "×" at bounding box center [848, 42] width 26 height 26
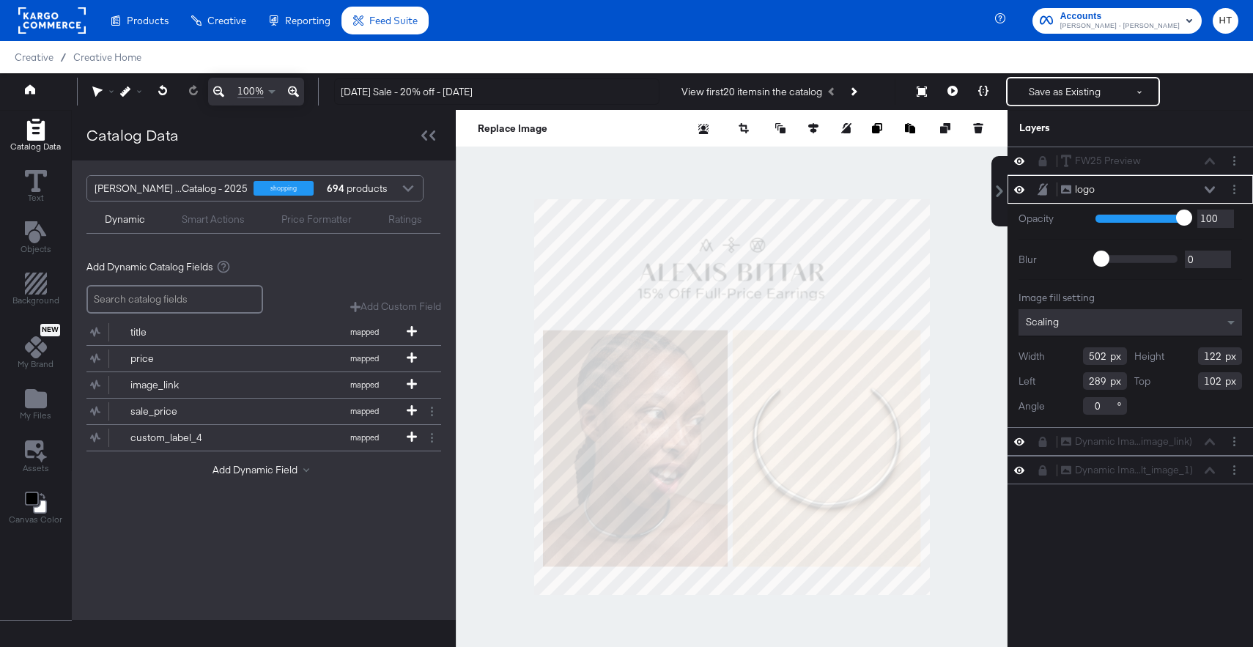
click at [1034, 188] on div "logo logo" at bounding box center [1131, 189] width 234 height 15
click at [1041, 188] on icon at bounding box center [1043, 189] width 10 height 12
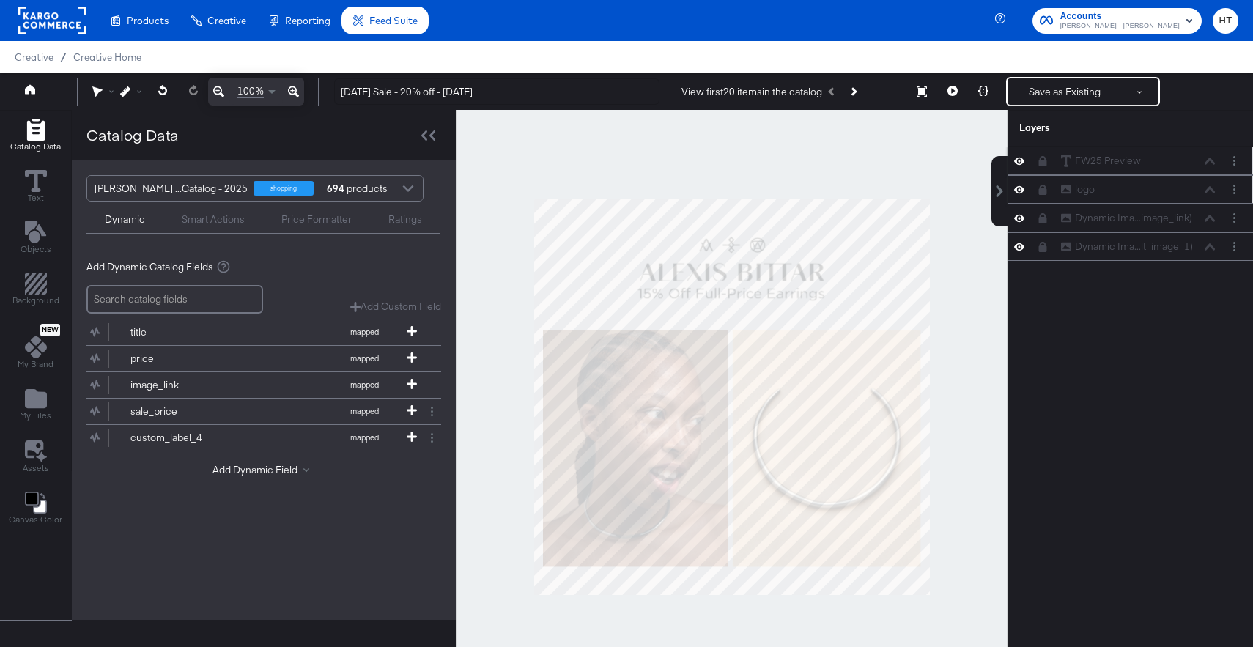
click at [1040, 166] on button at bounding box center [1043, 161] width 12 height 12
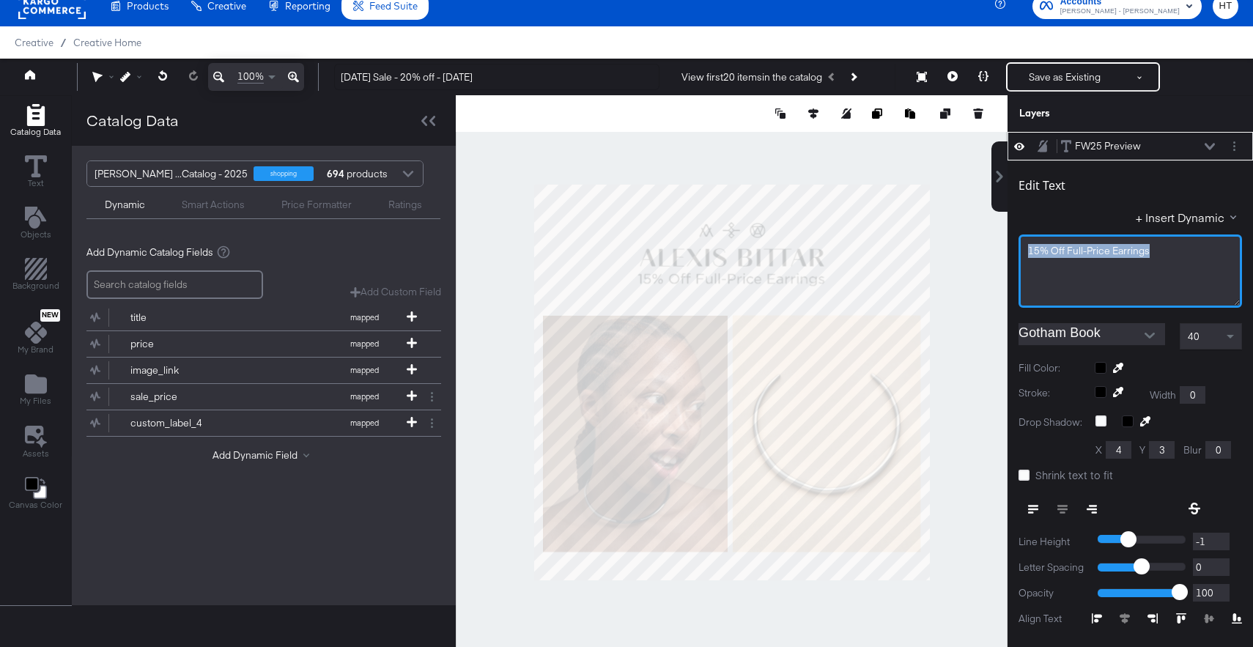
drag, startPoint x: 1162, startPoint y: 252, endPoint x: 1003, endPoint y: 249, distance: 159.8
click at [1003, 249] on div "FW25 Preview FW25 Preview Edit Text + Insert Dynamic 15% Off Full-Price Earring…" at bounding box center [1121, 389] width 264 height 515
click at [1225, 339] on span at bounding box center [1232, 336] width 18 height 25
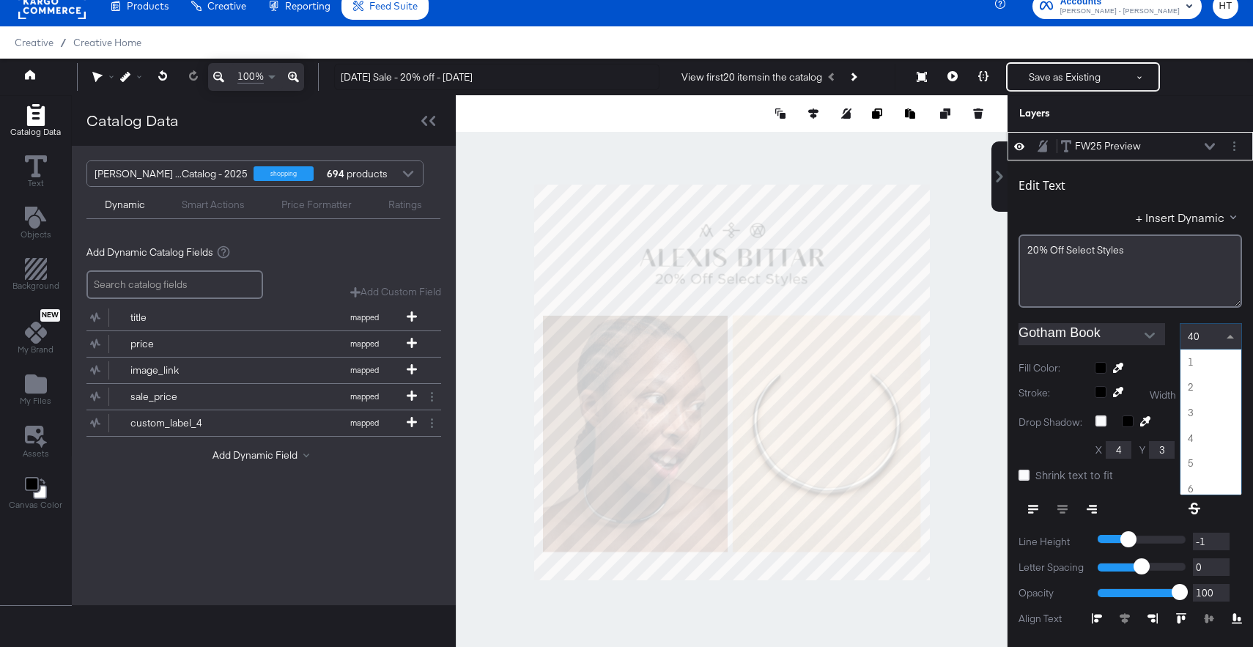
click at [1222, 334] on div "40" at bounding box center [1211, 336] width 61 height 25
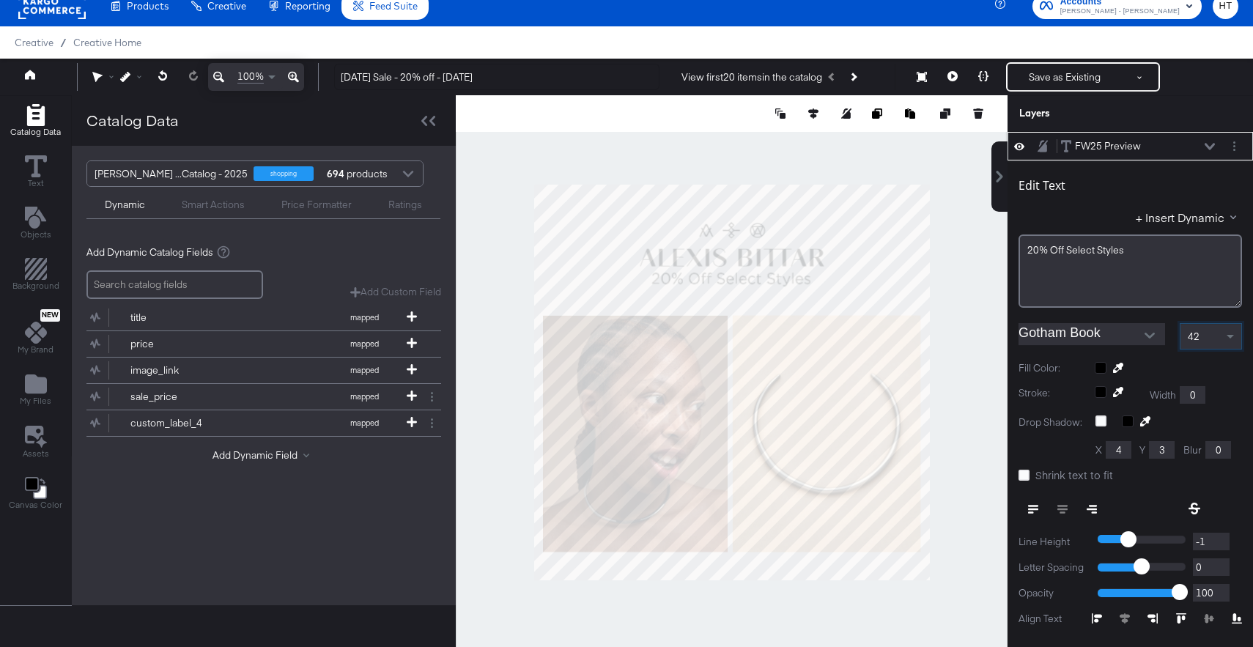
click at [1217, 333] on div "42" at bounding box center [1211, 336] width 61 height 25
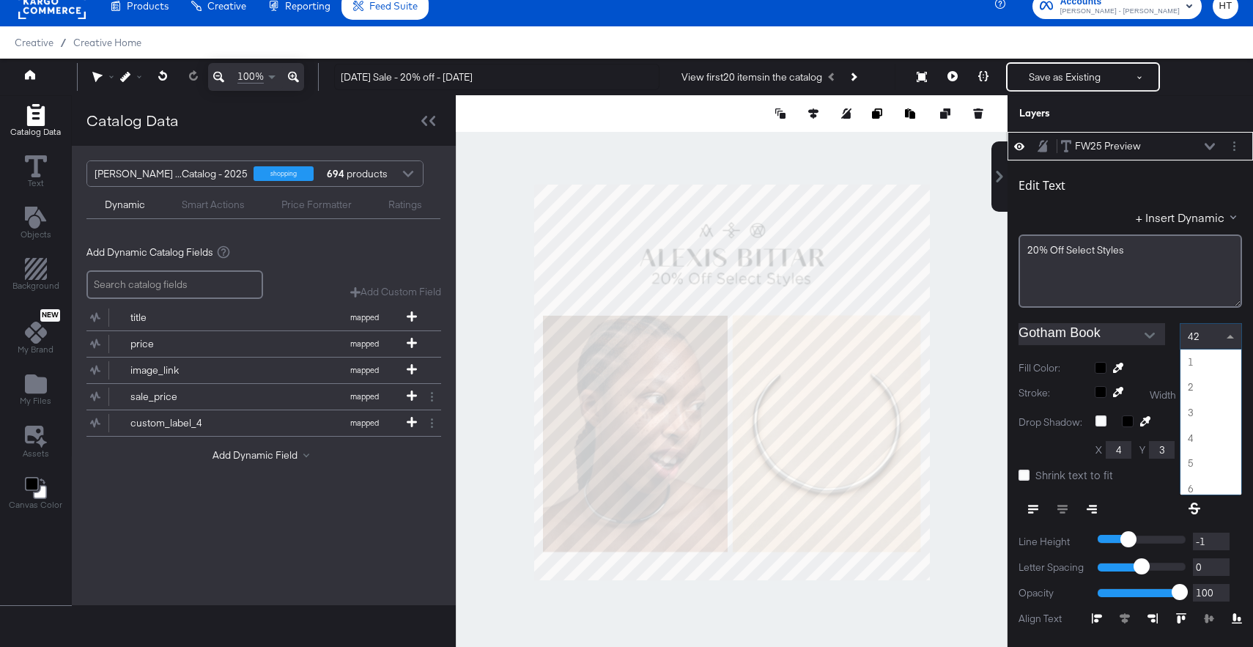
scroll to position [1039, 0]
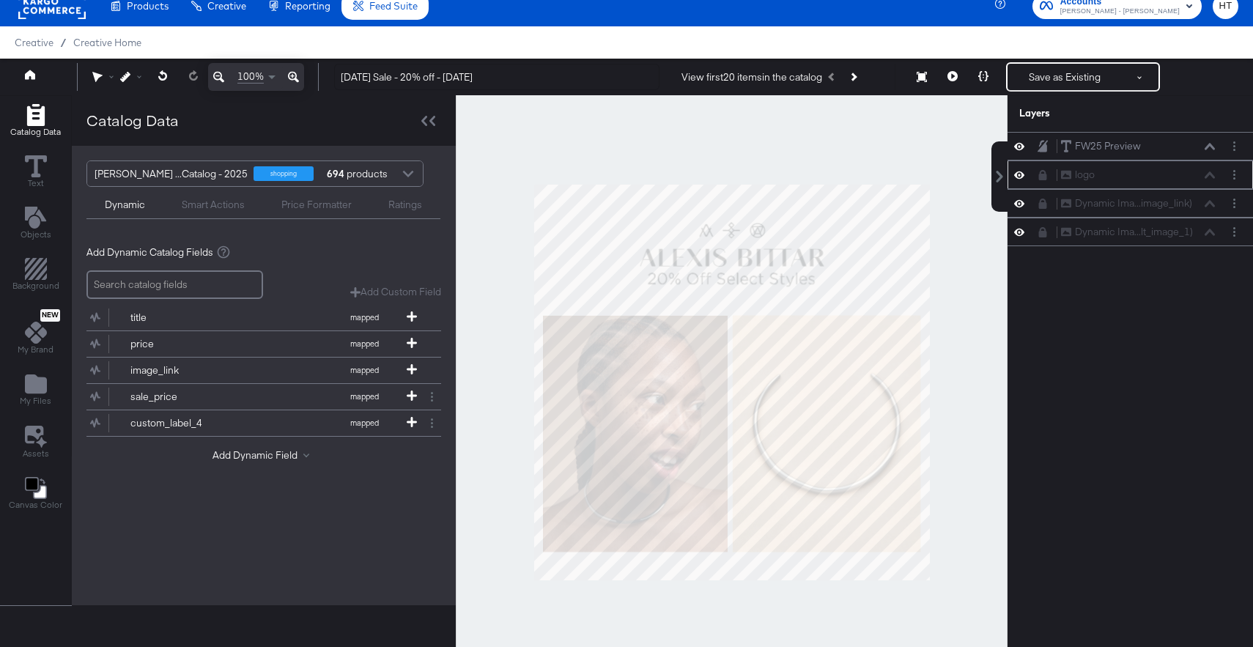
click at [1039, 175] on icon at bounding box center [1043, 175] width 8 height 10
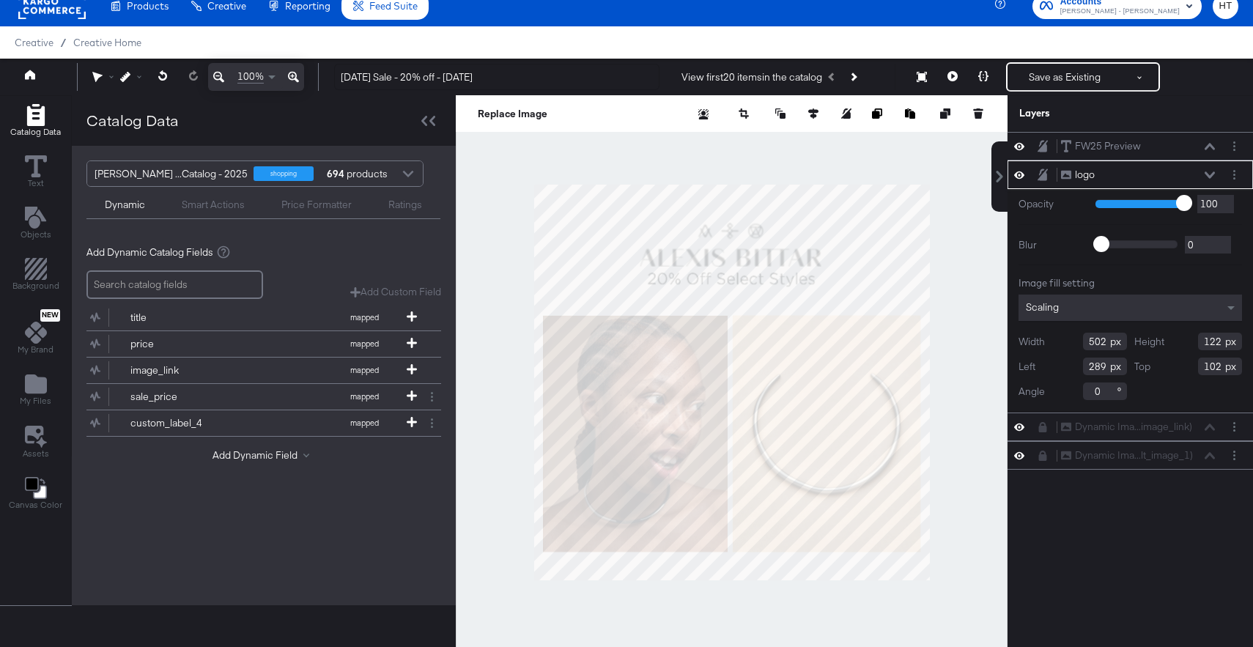
type input "494"
type input "120"
type input "104"
type input "311"
type input "106"
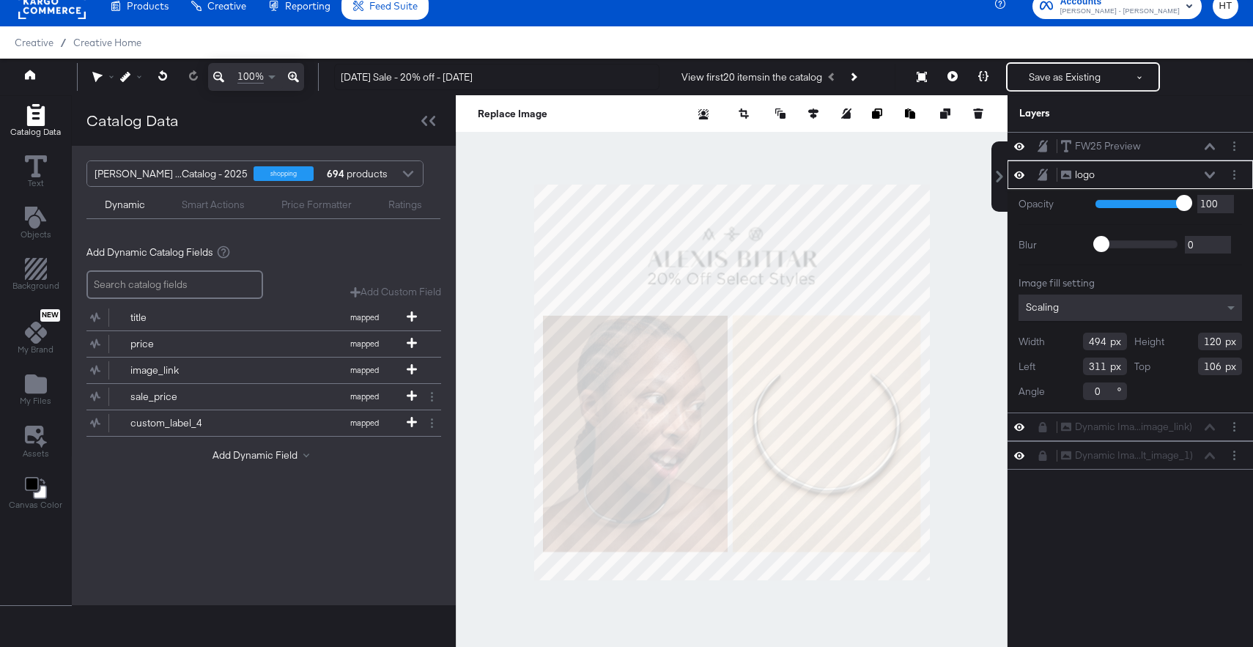
type input "460"
type input "112"
type input "114"
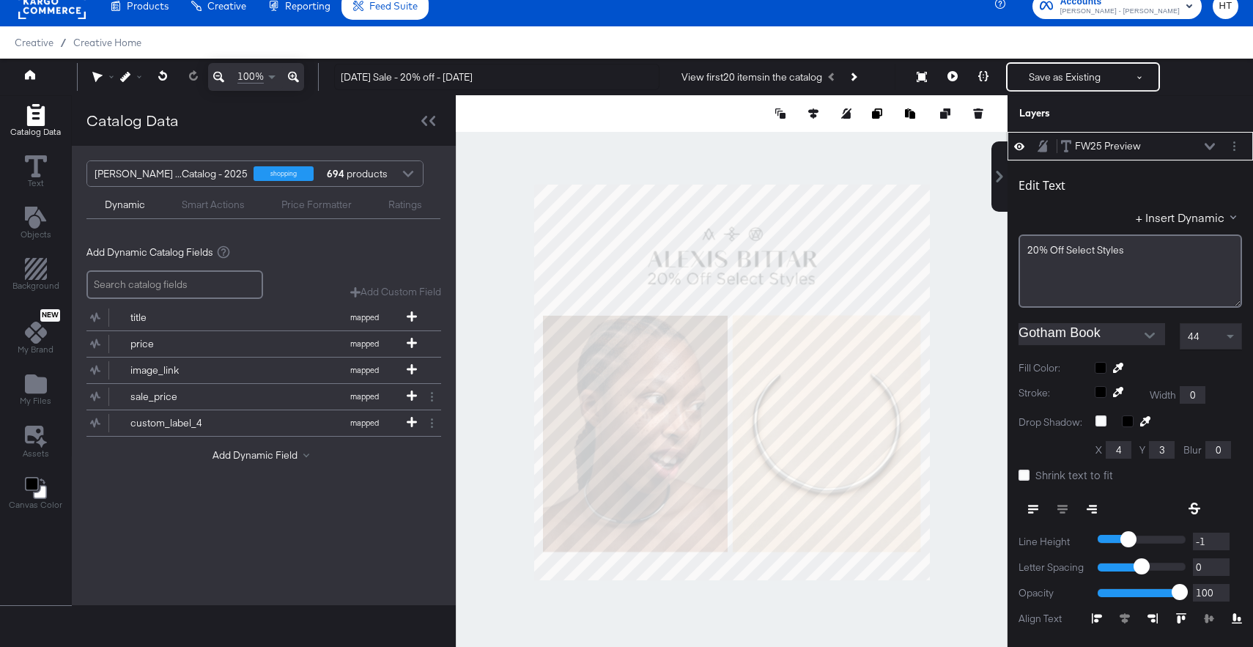
click at [1214, 147] on icon at bounding box center [1210, 146] width 10 height 7
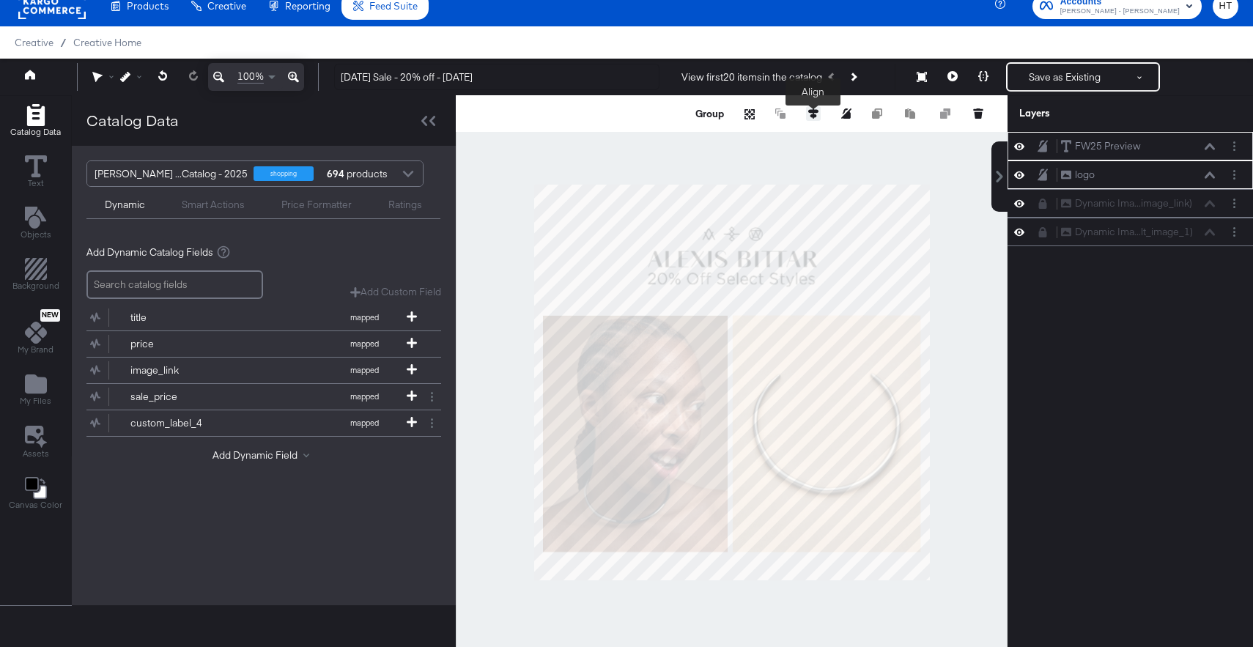
click at [814, 113] on icon at bounding box center [813, 113] width 10 height 10
click at [704, 139] on icon at bounding box center [705, 141] width 10 height 10
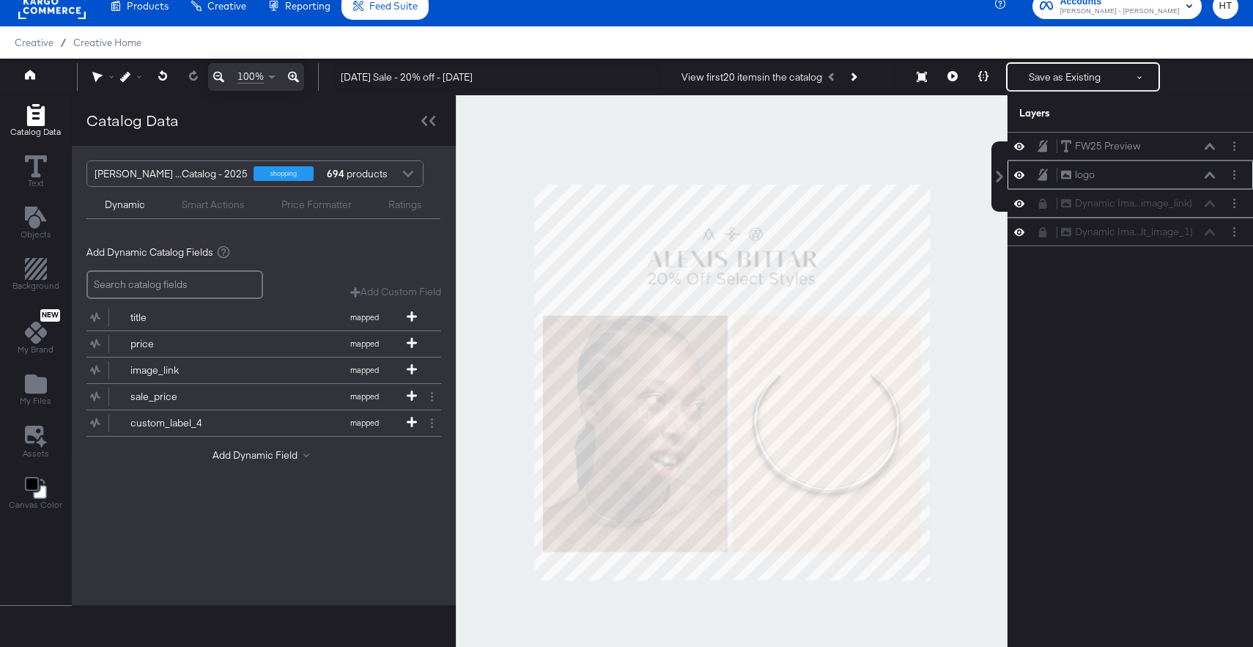
click at [959, 244] on div at bounding box center [732, 382] width 552 height 575
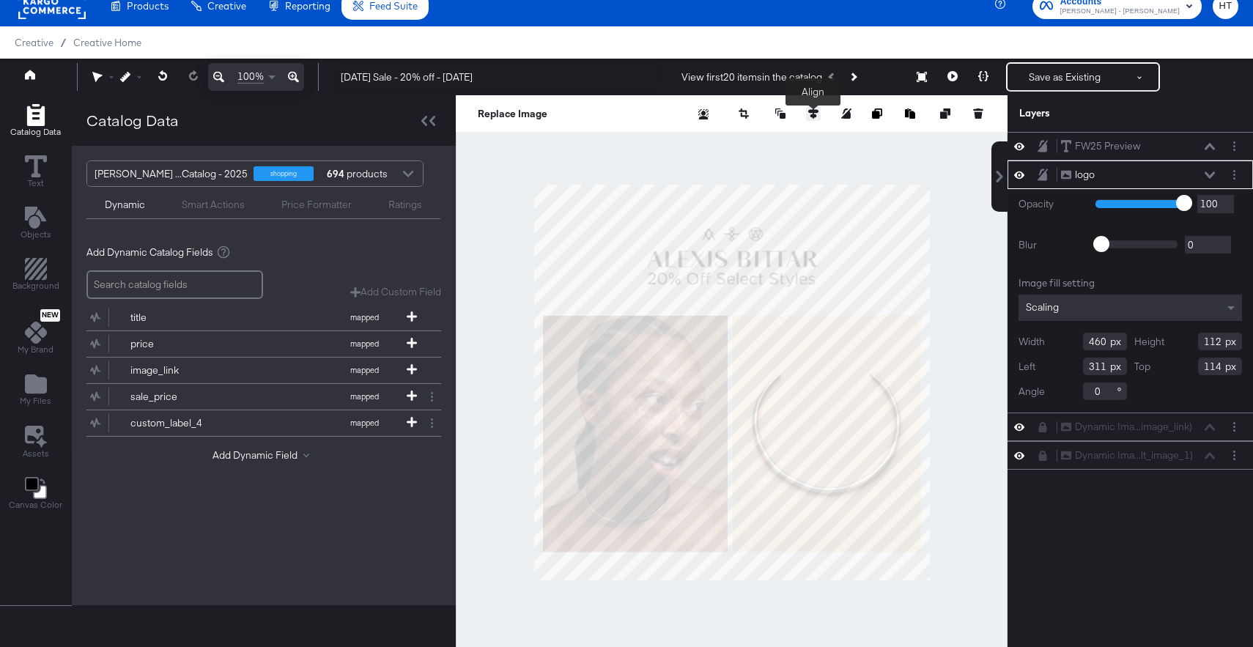
click at [814, 111] on icon at bounding box center [813, 113] width 10 height 10
click at [704, 142] on icon at bounding box center [705, 141] width 10 height 10
type input "310"
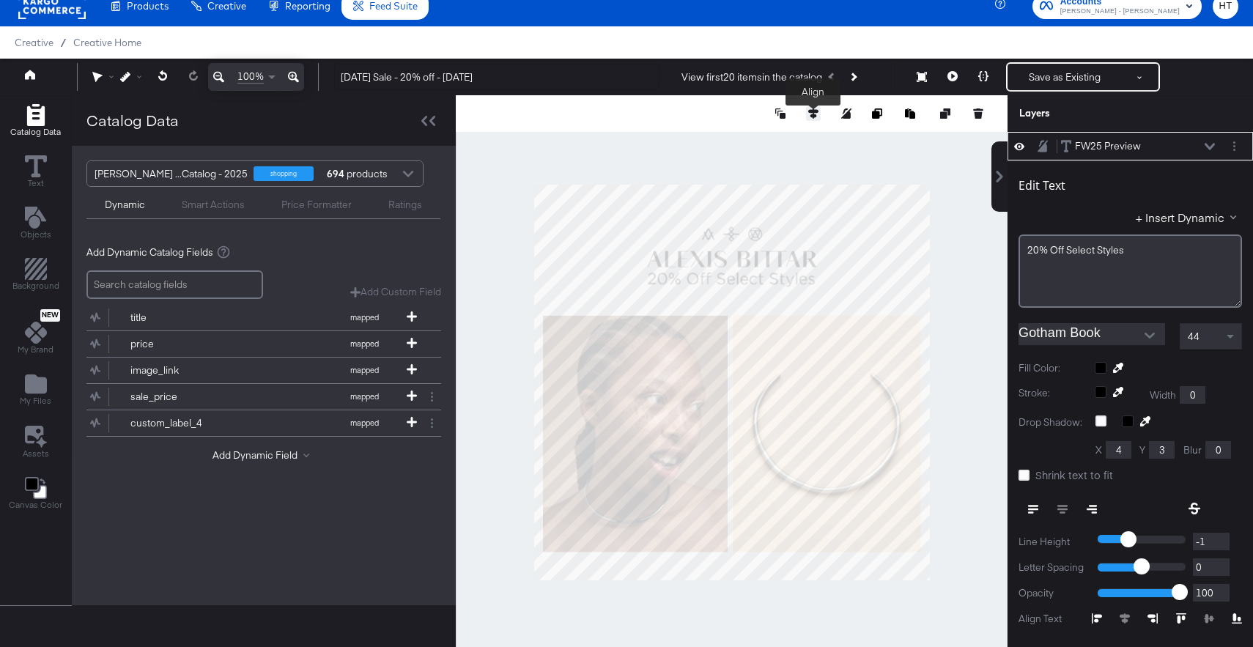
click at [810, 112] on icon at bounding box center [813, 113] width 10 height 10
click at [702, 139] on icon at bounding box center [705, 141] width 10 height 10
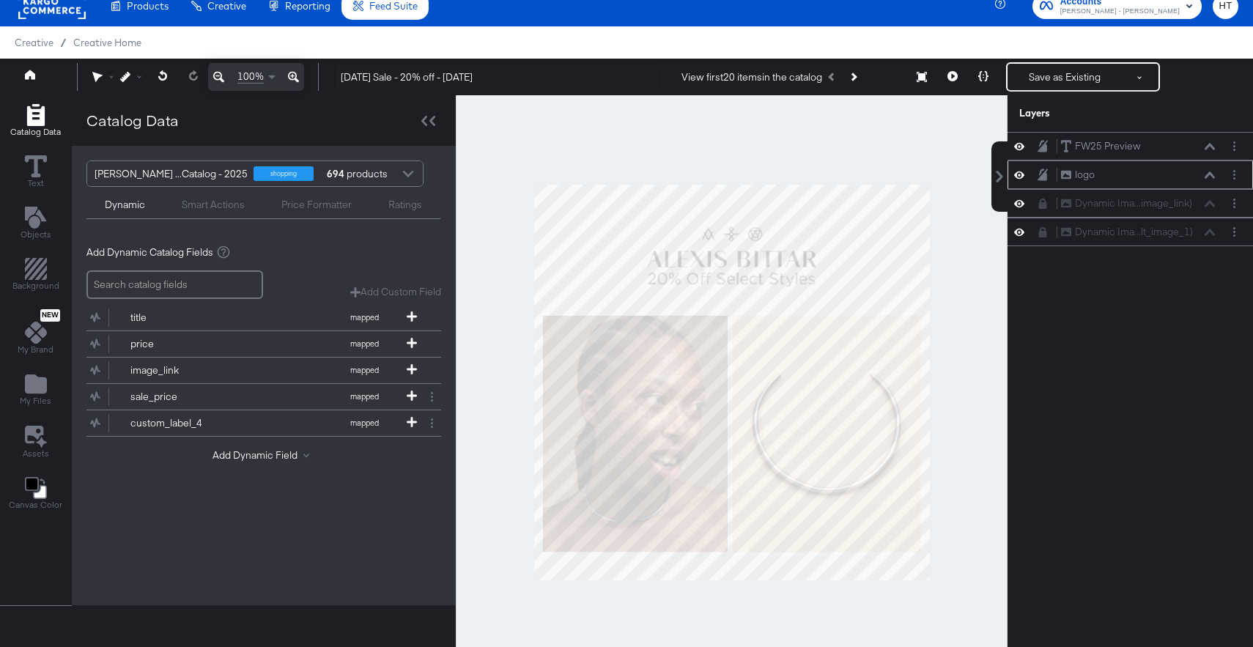
click at [950, 318] on div at bounding box center [732, 382] width 552 height 575
click at [125, 75] on icon at bounding box center [125, 77] width 10 height 10
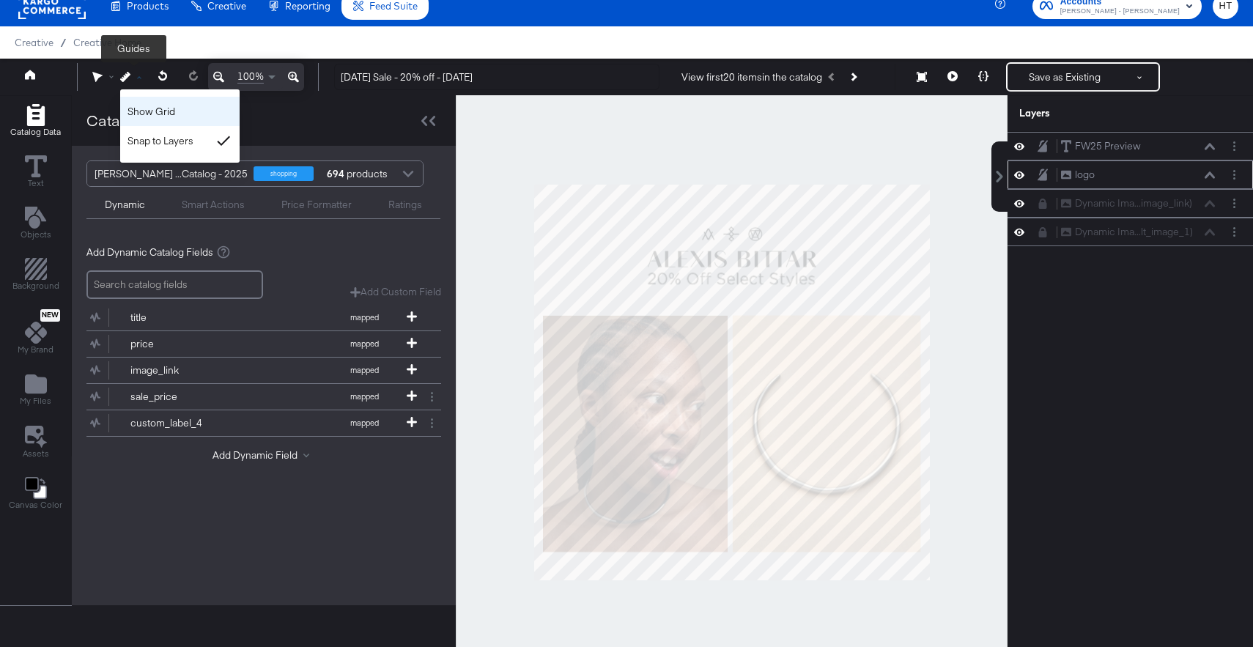
click at [147, 106] on div "Show Grid" at bounding box center [179, 111] width 119 height 29
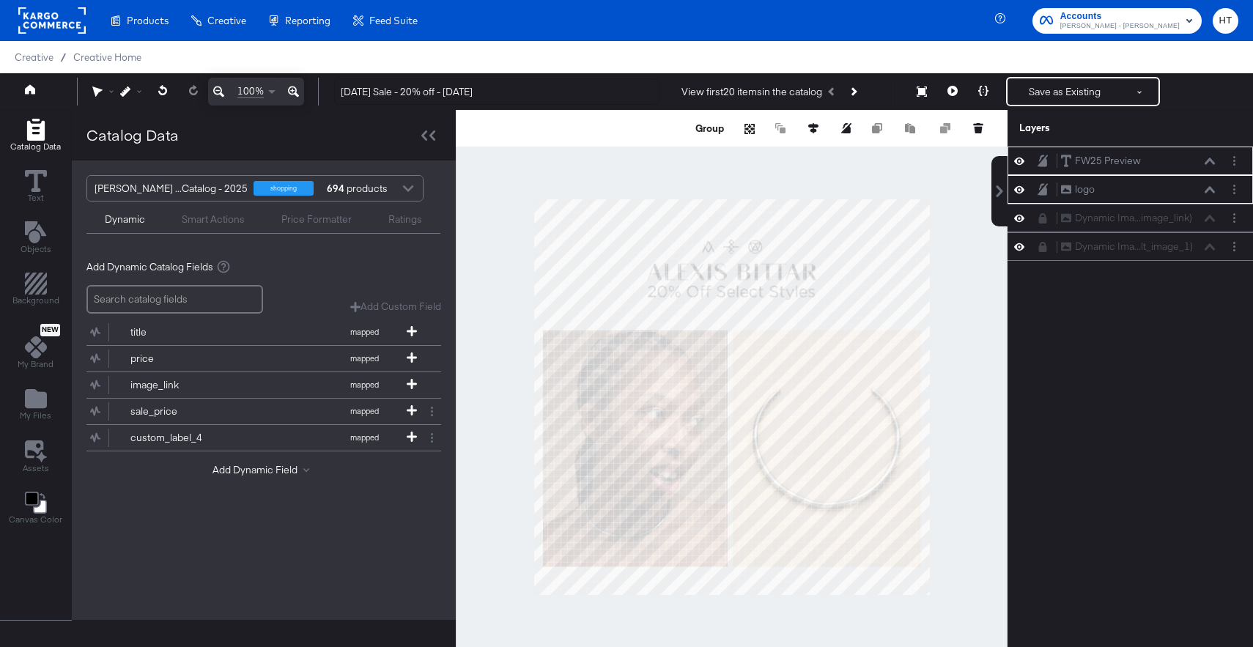
scroll to position [15, 0]
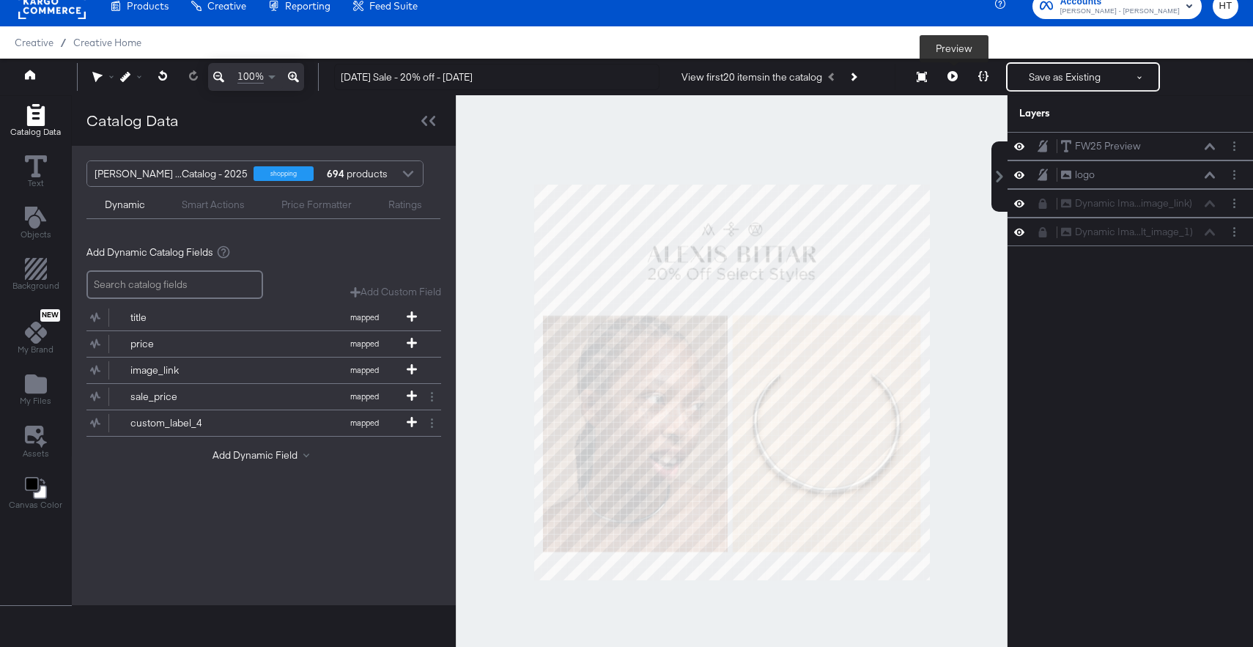
click at [951, 81] on icon at bounding box center [953, 76] width 10 height 10
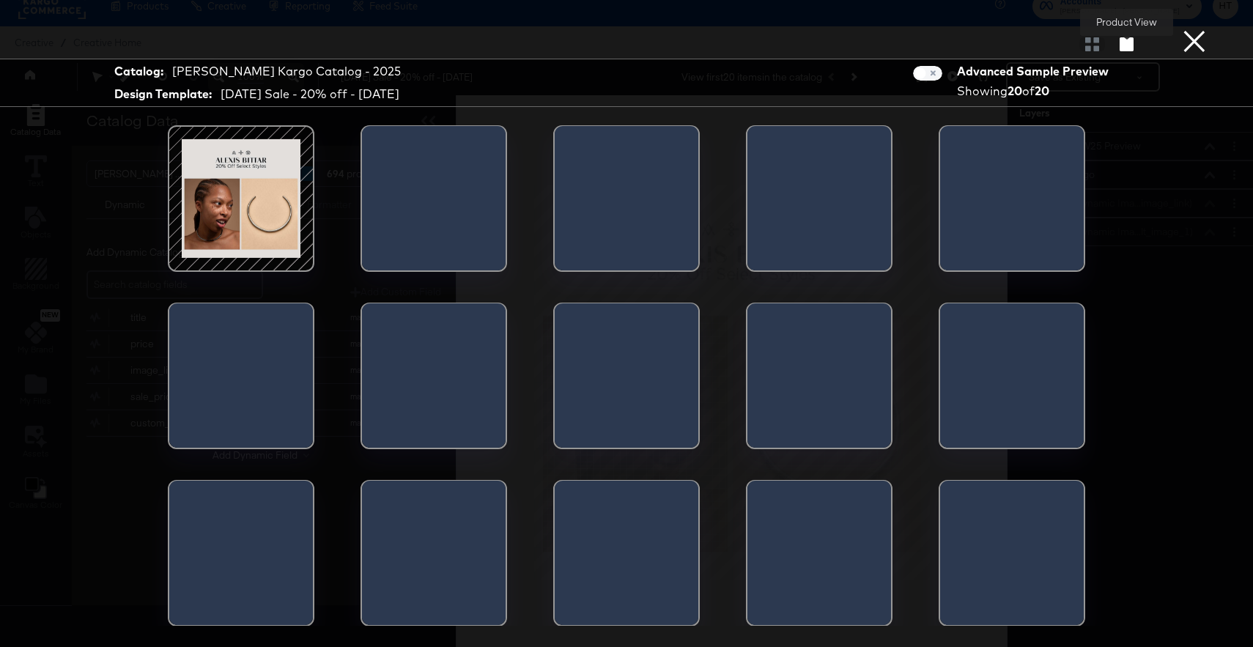
click at [1124, 40] on icon "button" at bounding box center [1127, 44] width 14 height 14
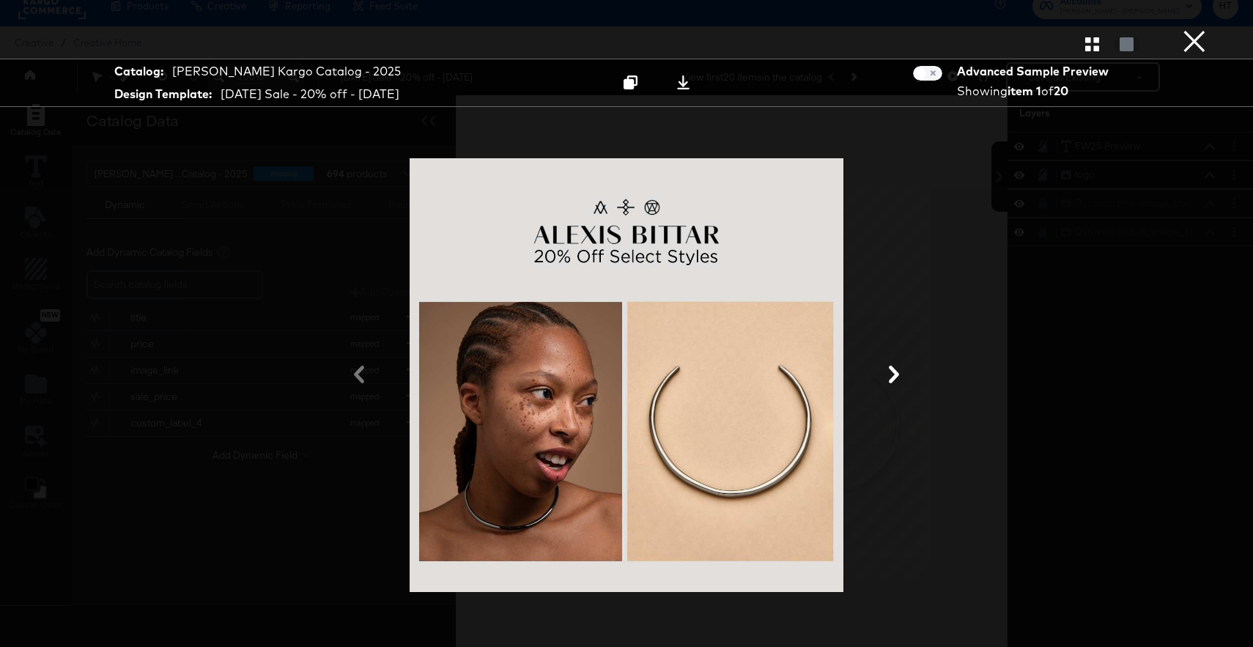
click at [1203, 29] on button "×" at bounding box center [1194, 14] width 29 height 29
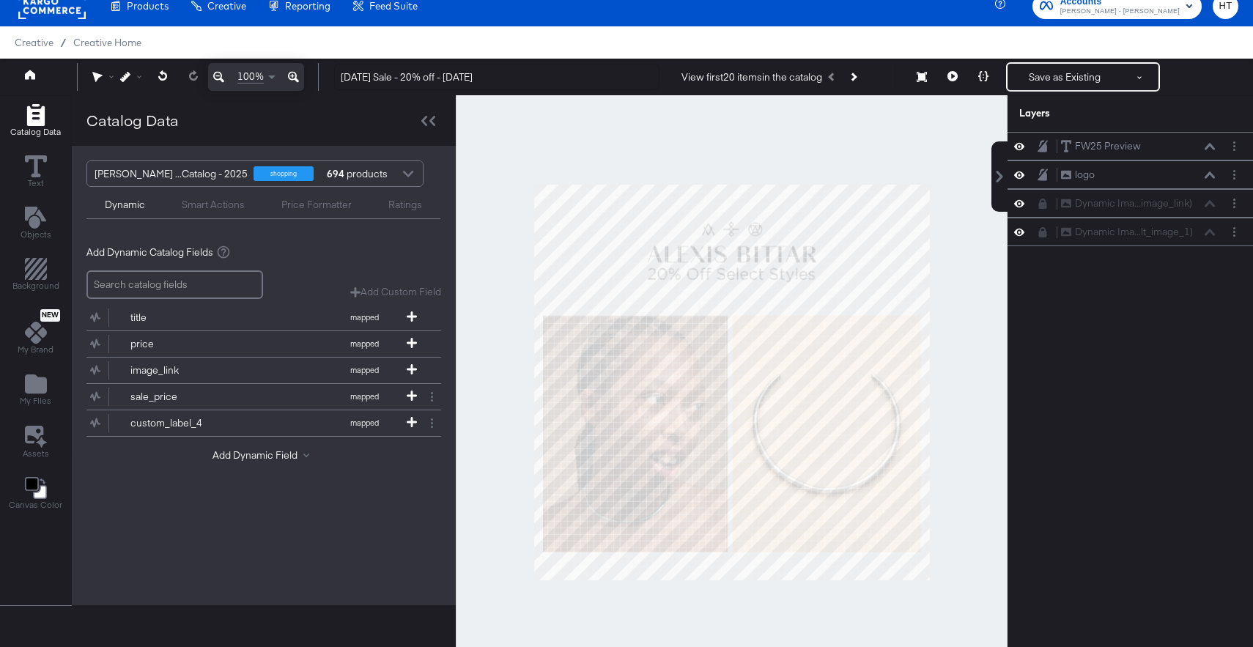
click at [965, 536] on div at bounding box center [732, 382] width 552 height 575
click at [1049, 67] on button "Save as Existing" at bounding box center [1065, 77] width 114 height 26
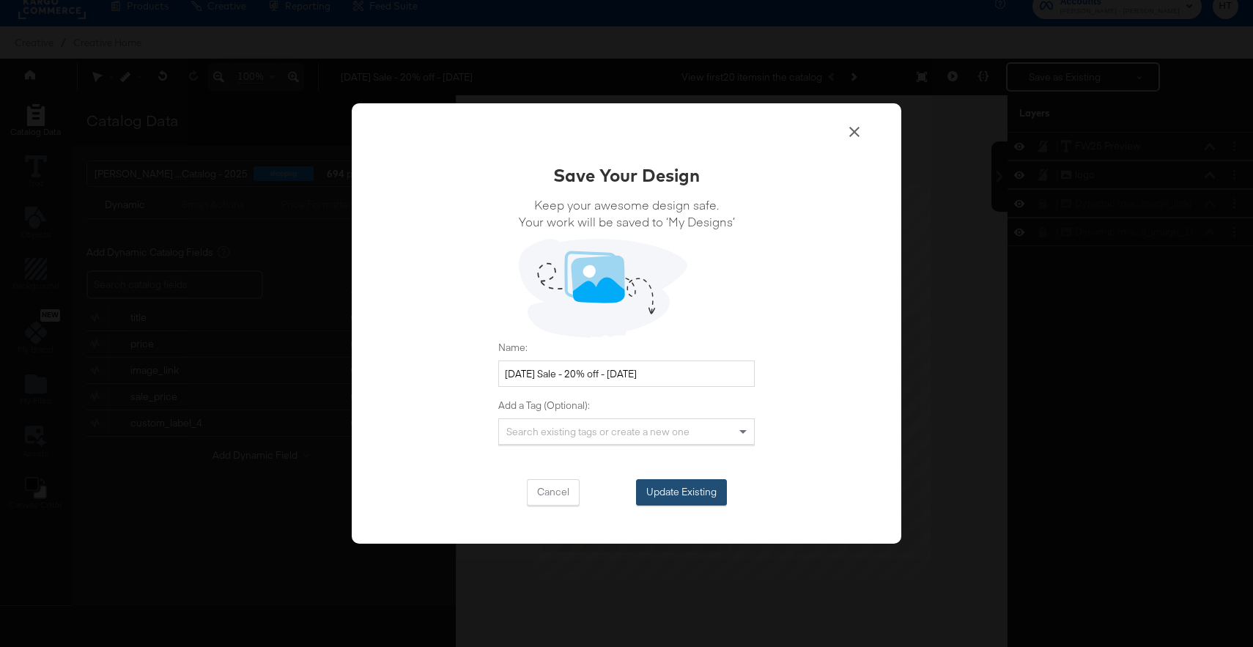
click at [693, 487] on button "Update Existing" at bounding box center [681, 492] width 91 height 26
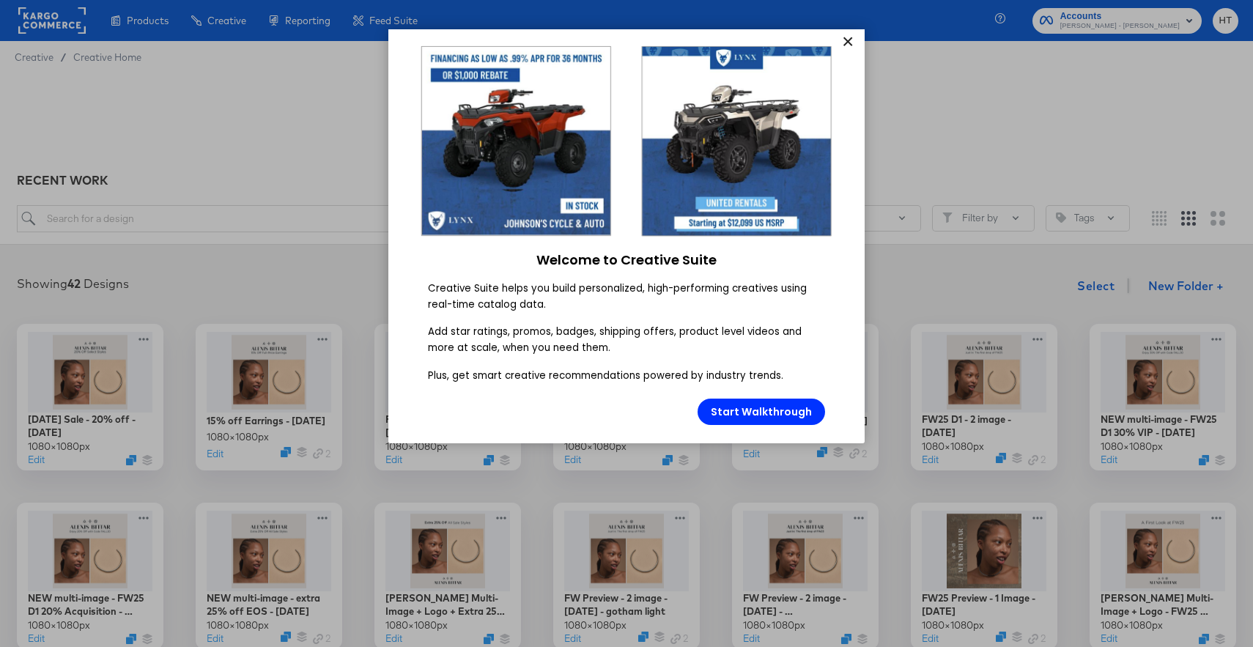
click at [850, 45] on link "×" at bounding box center [848, 42] width 26 height 26
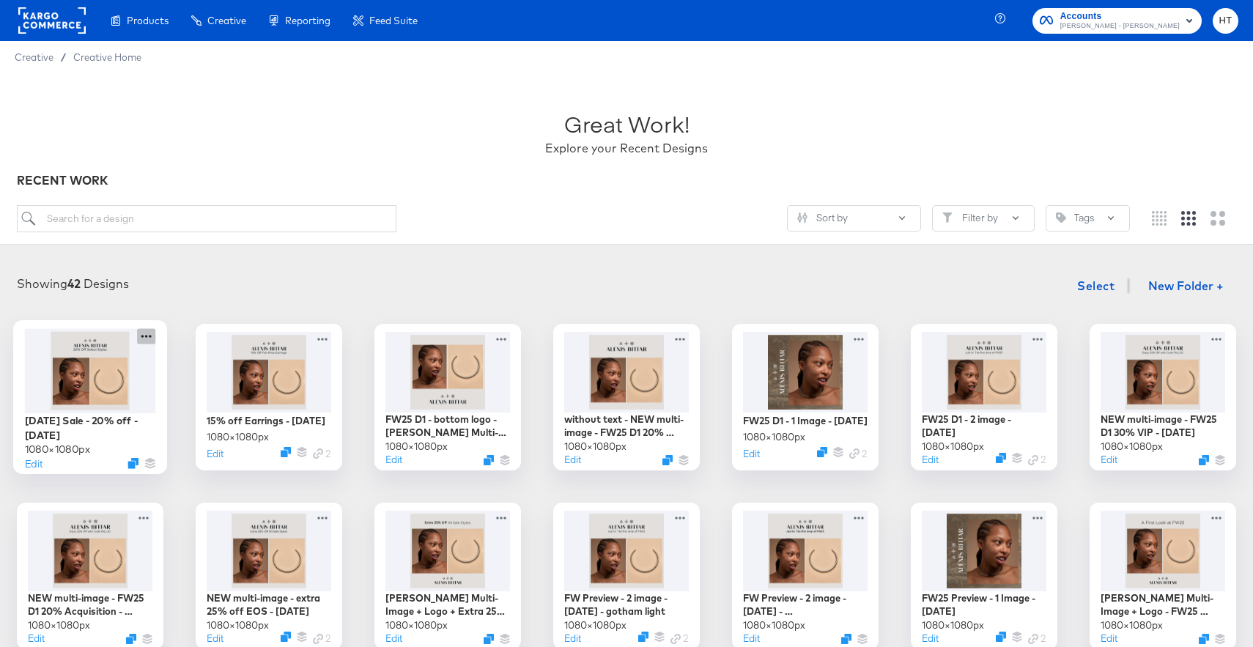
click at [147, 333] on icon at bounding box center [146, 335] width 18 height 15
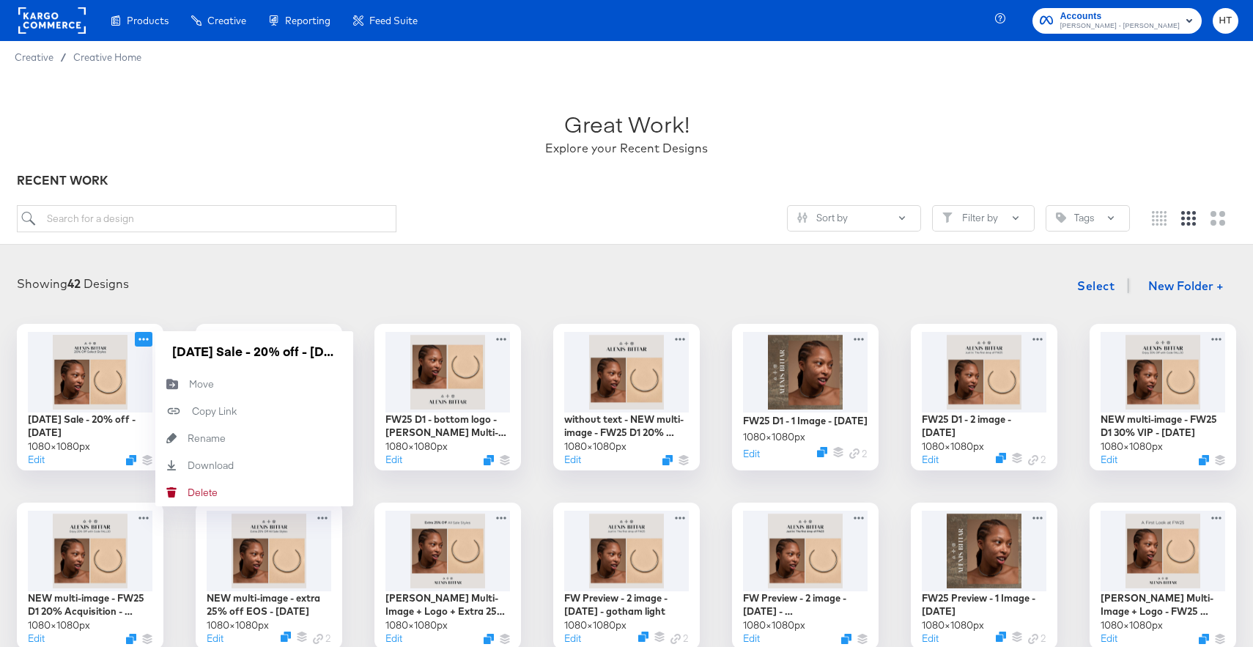
click at [184, 289] on div "Showing 42 Designs Select New Folder +" at bounding box center [627, 286] width 1224 height 30
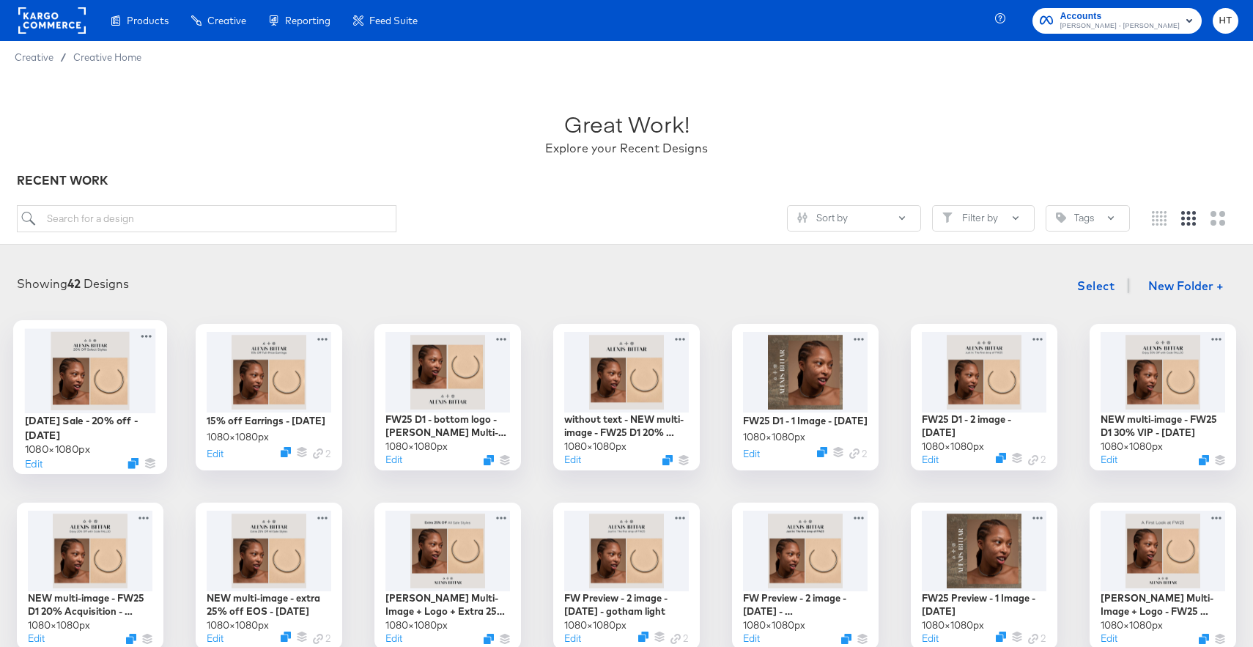
click at [131, 468] on div "[DATE] Sale - 20% off - [DATE] 1080 × 1080 px Edit" at bounding box center [90, 397] width 154 height 154
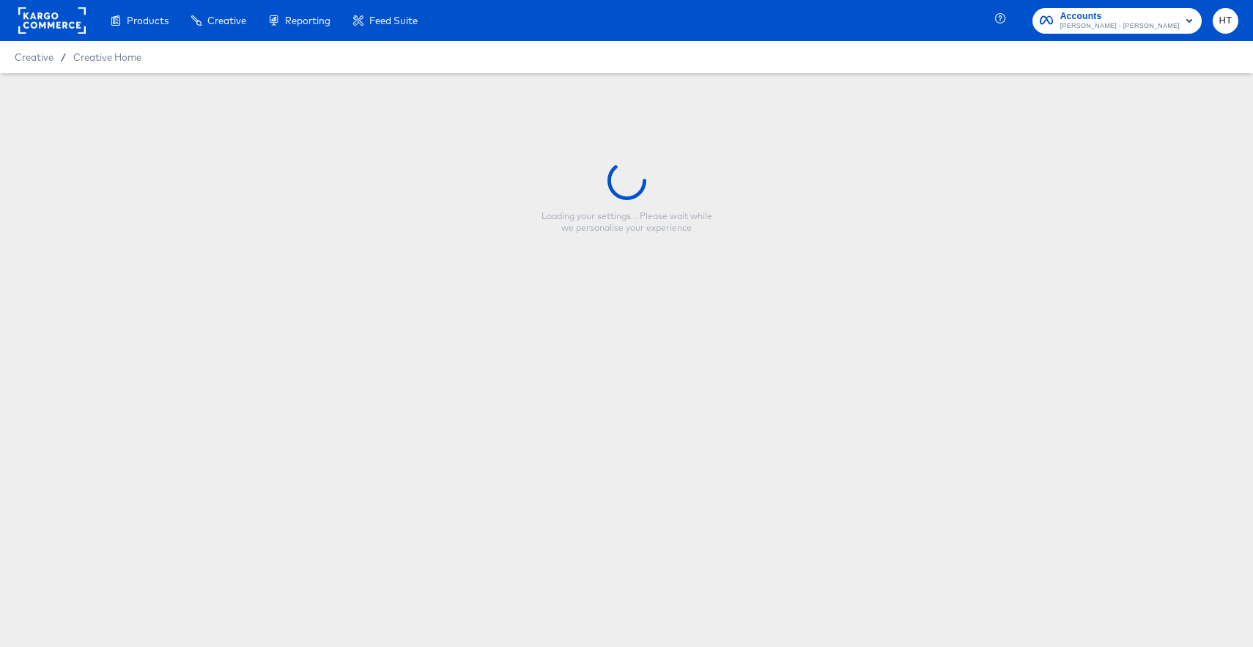
type input "[DATE] Sale - 20% off - [DATE]"
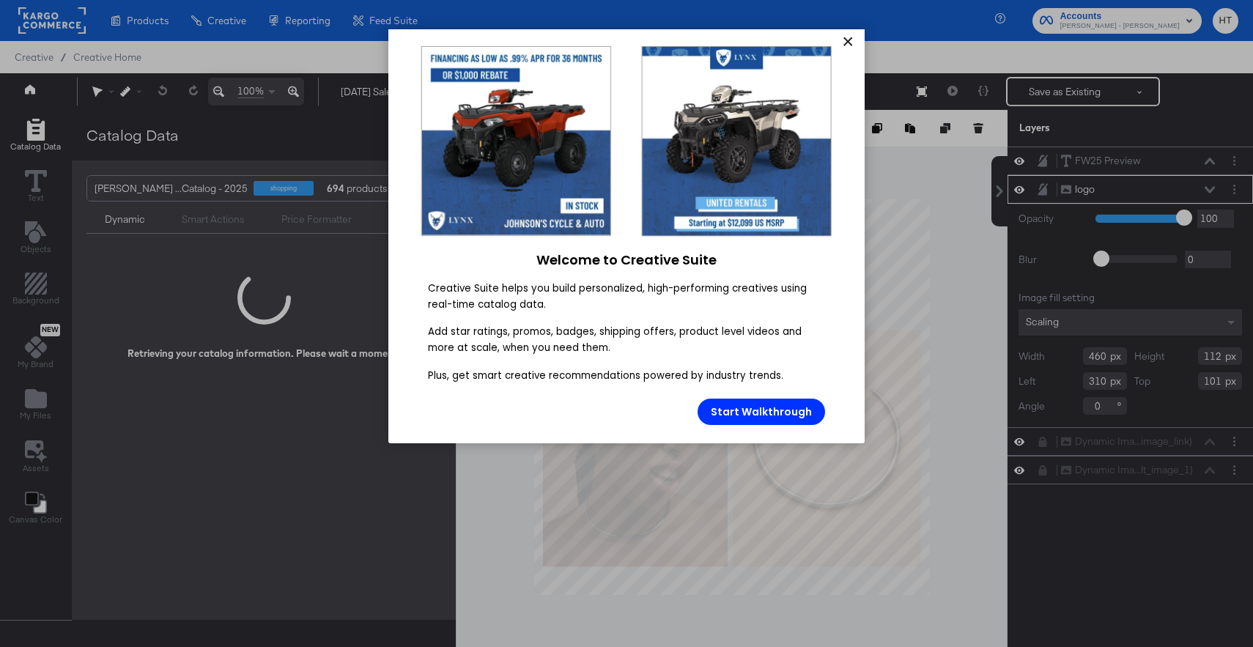
click at [855, 42] on link "×" at bounding box center [848, 42] width 26 height 26
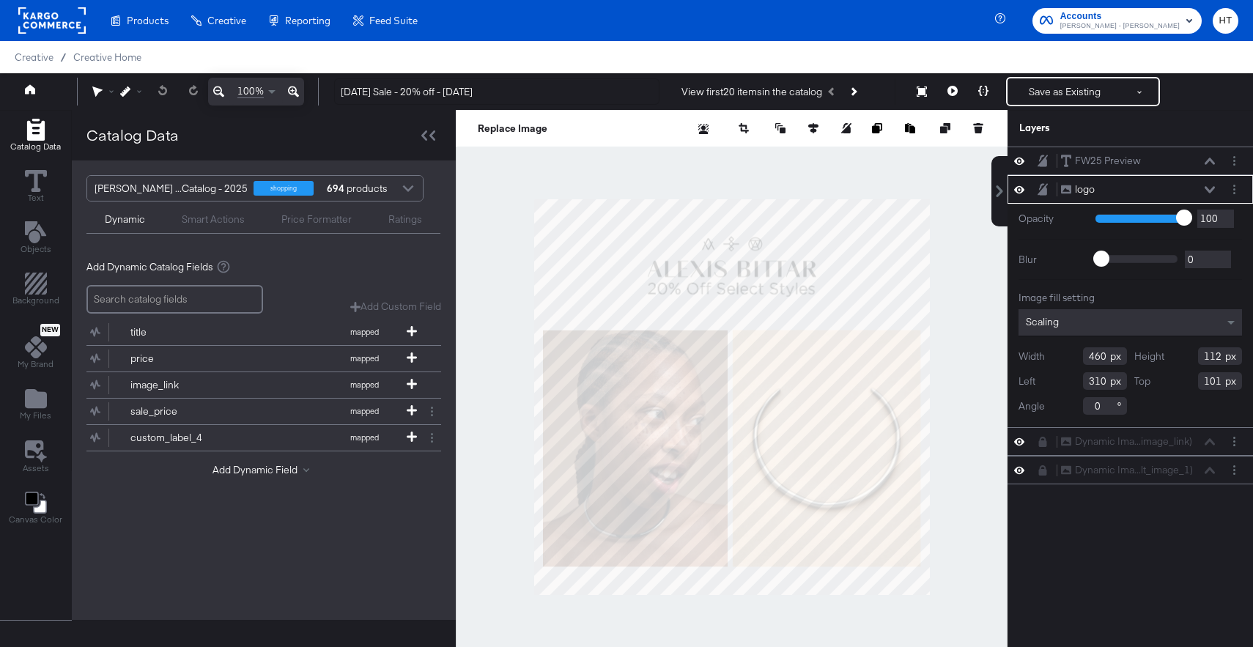
click at [31, 19] on rect at bounding box center [51, 20] width 67 height 26
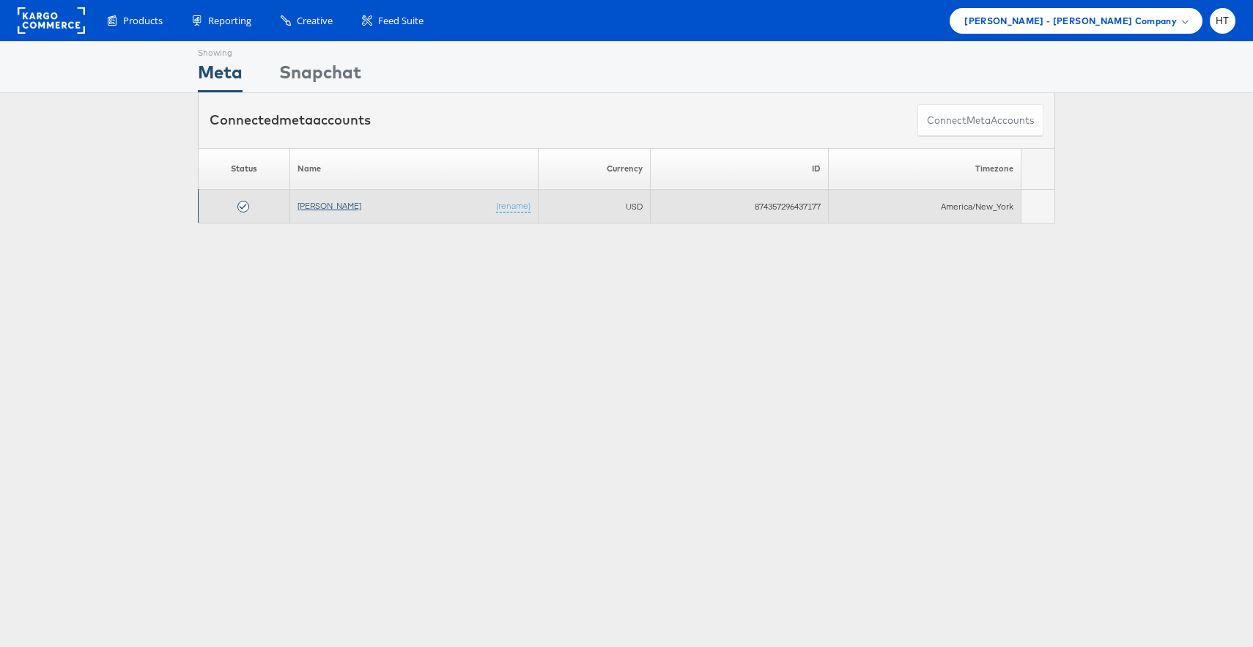
click at [311, 207] on link "Alexis Bittar" at bounding box center [330, 205] width 64 height 11
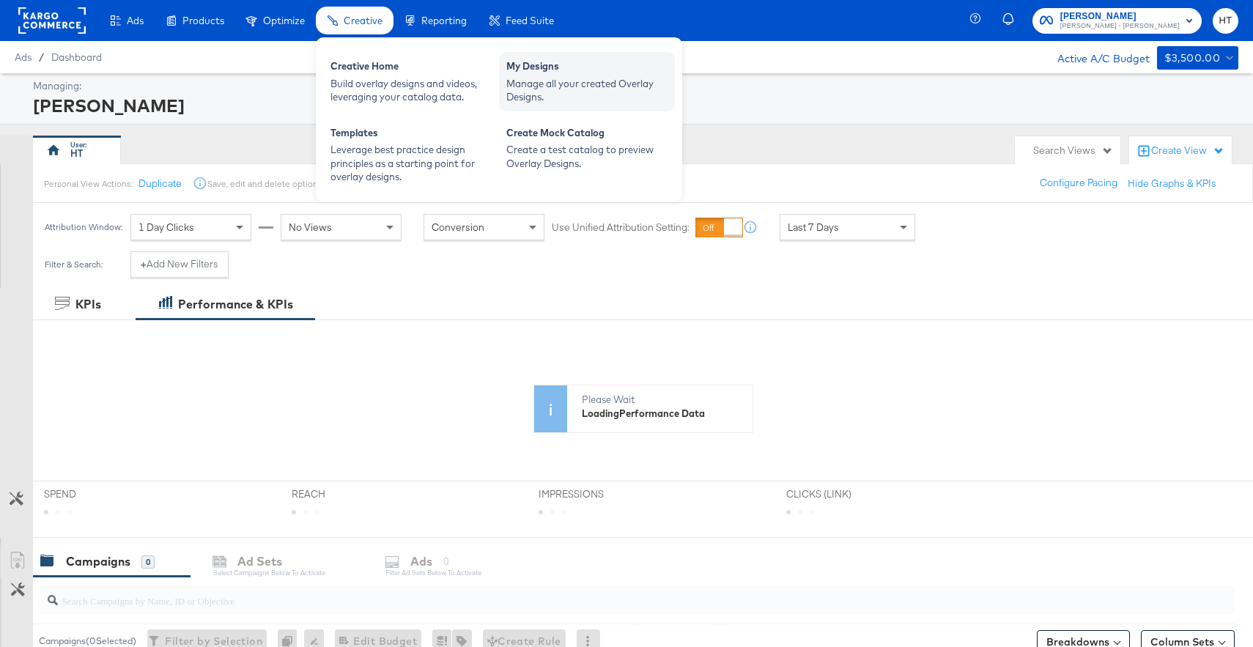
click at [515, 77] on div "Manage all your created Overlay Designs." at bounding box center [586, 90] width 161 height 27
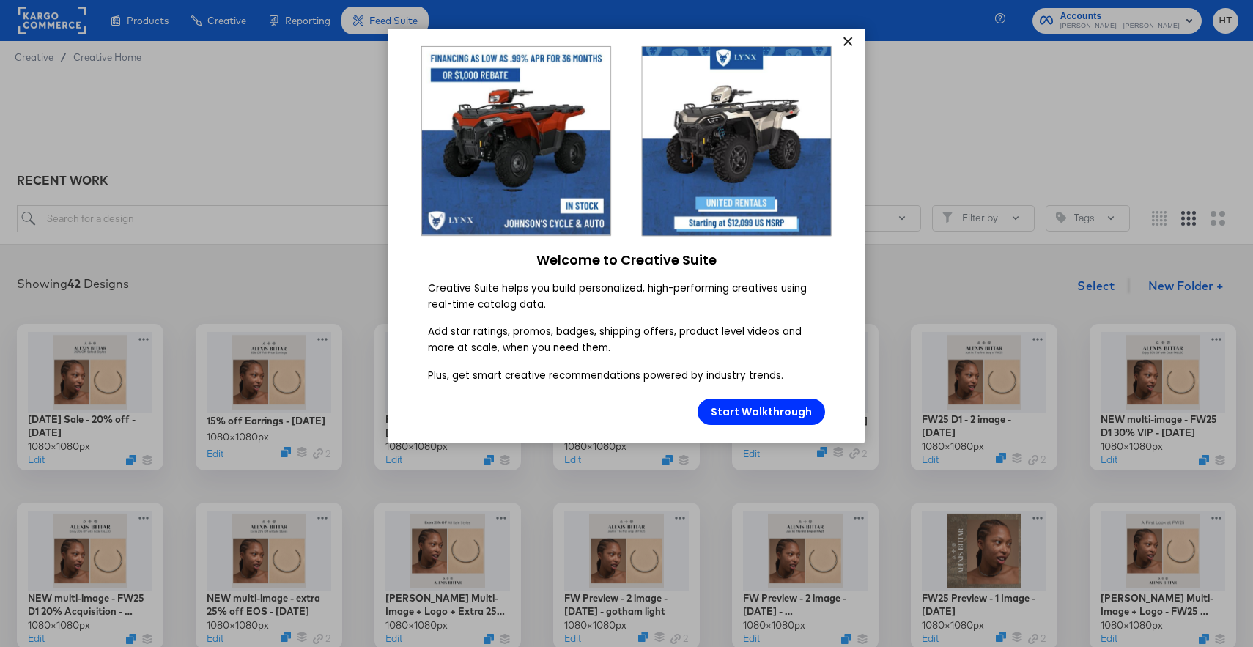
click at [847, 48] on link "×" at bounding box center [848, 42] width 26 height 26
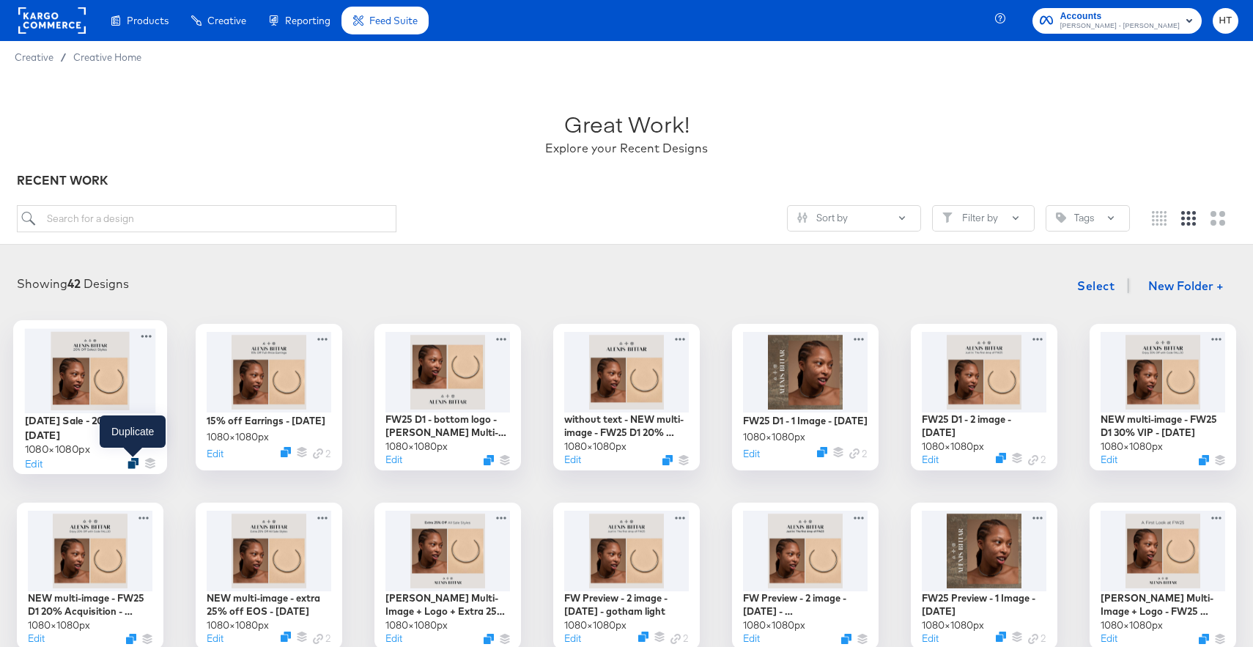
click at [133, 462] on icon "Duplicate" at bounding box center [133, 463] width 11 height 11
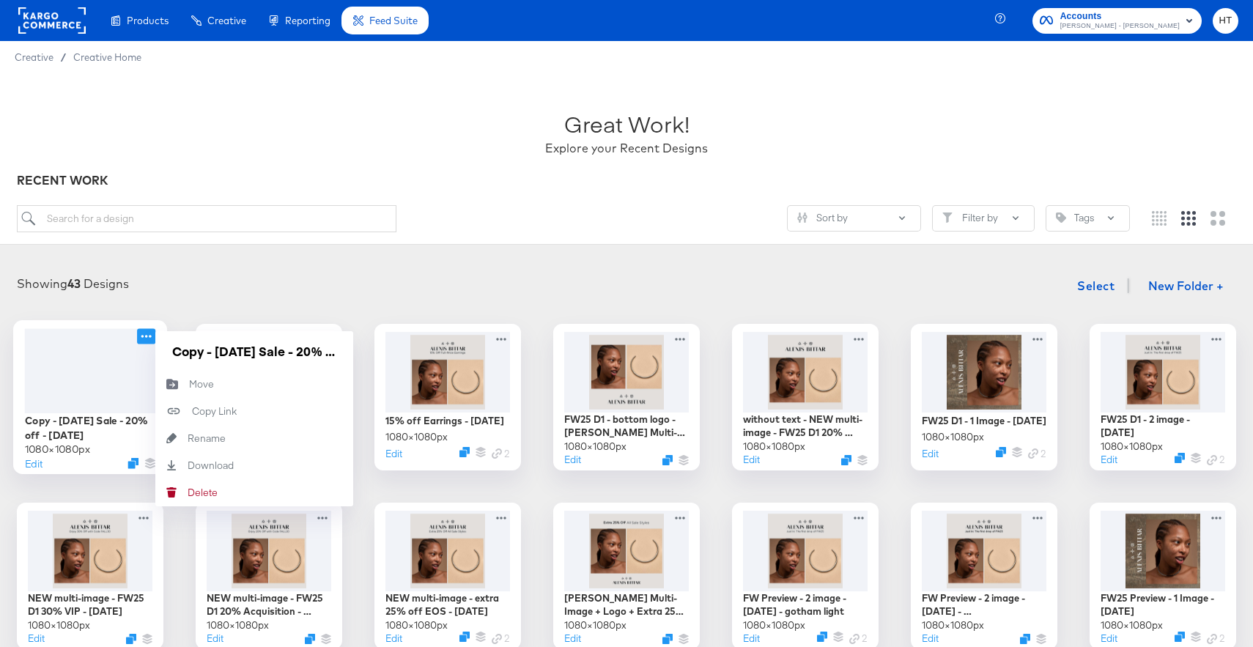
click at [142, 337] on icon at bounding box center [146, 335] width 18 height 15
click at [188, 438] on div "Rename Rename" at bounding box center [188, 438] width 0 height 0
drag, startPoint x: 284, startPoint y: 354, endPoint x: 150, endPoint y: 351, distance: 134.2
click at [150, 351] on div "Copy - Labor Day Sale - 20% off - August 2025 1080 × 1080 px Edit Copy - Labor …" at bounding box center [90, 397] width 147 height 147
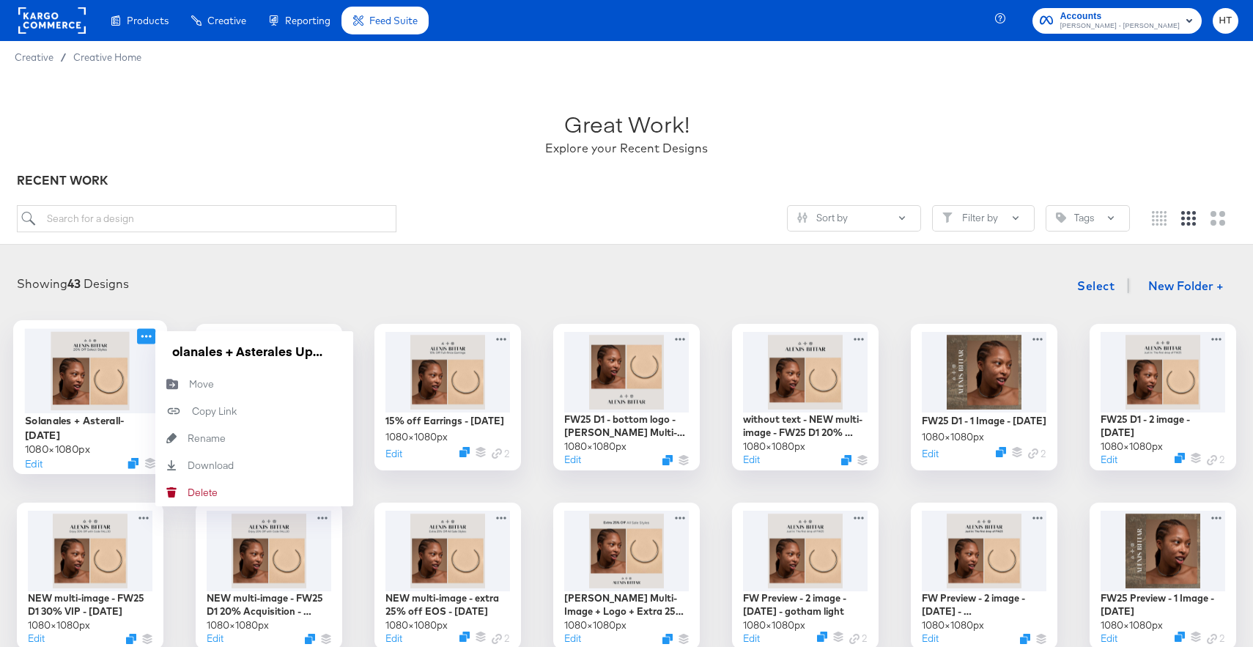
type input "Solanales + Asterales Upsell - August 2025"
click at [171, 289] on div "Showing 43 Designs Select New Folder +" at bounding box center [627, 286] width 1224 height 30
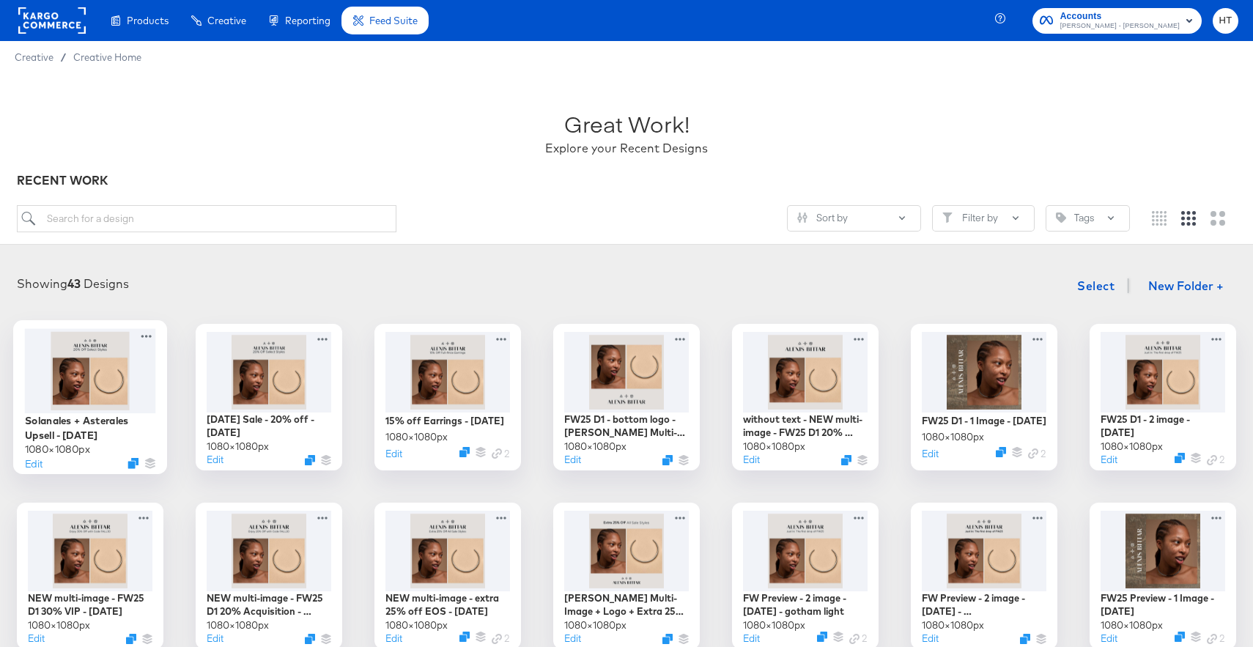
click at [86, 399] on div at bounding box center [90, 370] width 131 height 84
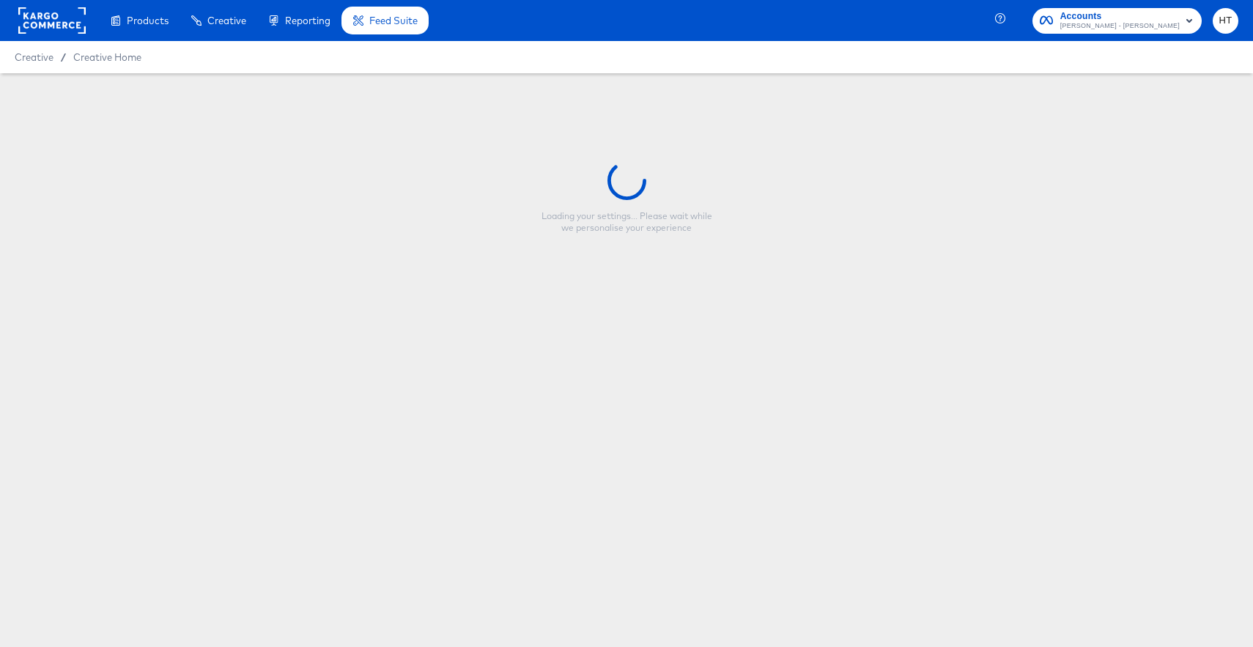
type input "Solanales + Asterales Upsell - August 2025"
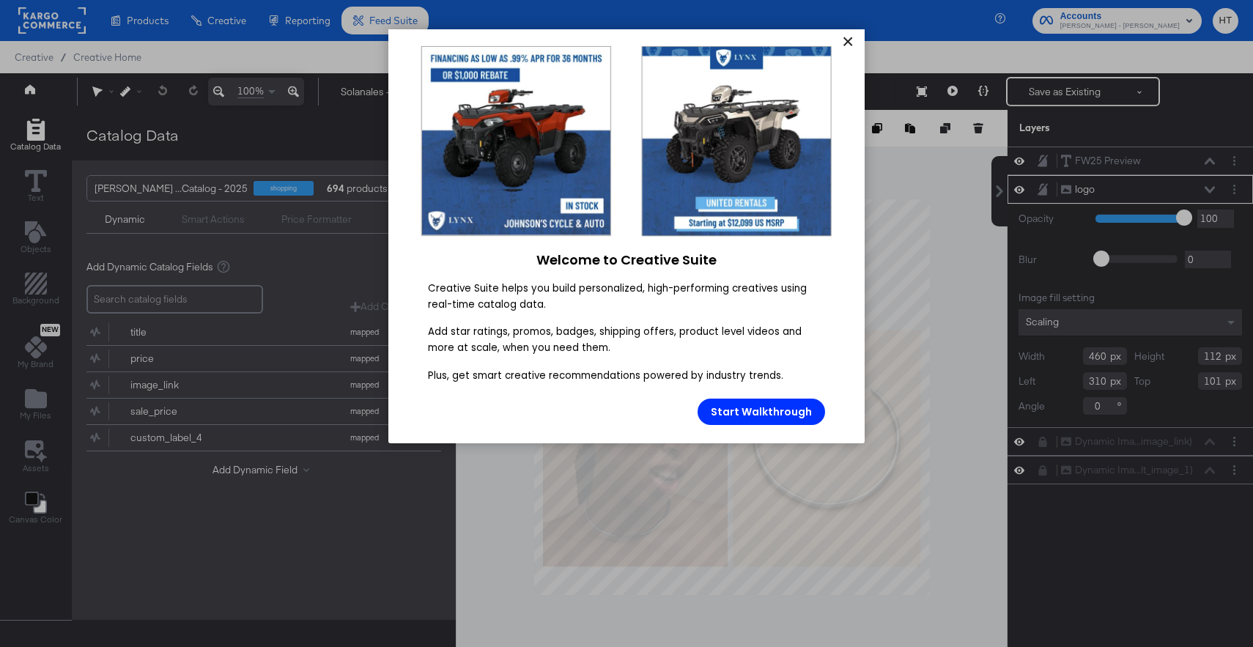
click at [852, 47] on link "×" at bounding box center [848, 42] width 26 height 26
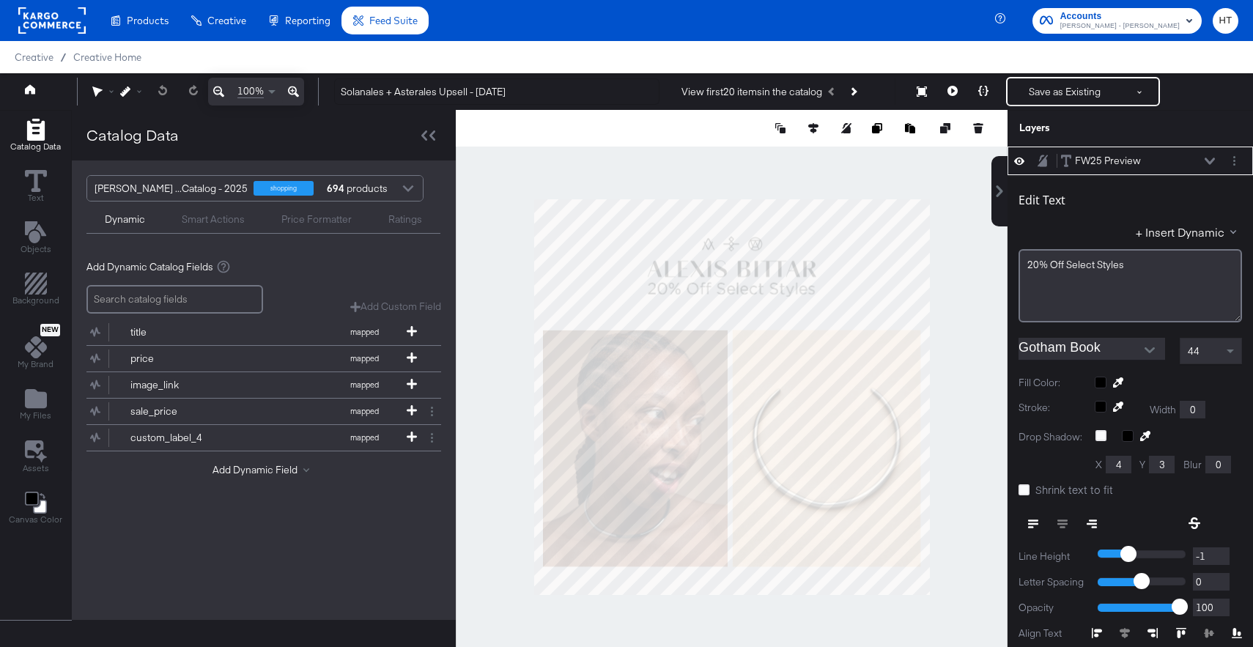
scroll to position [15, 0]
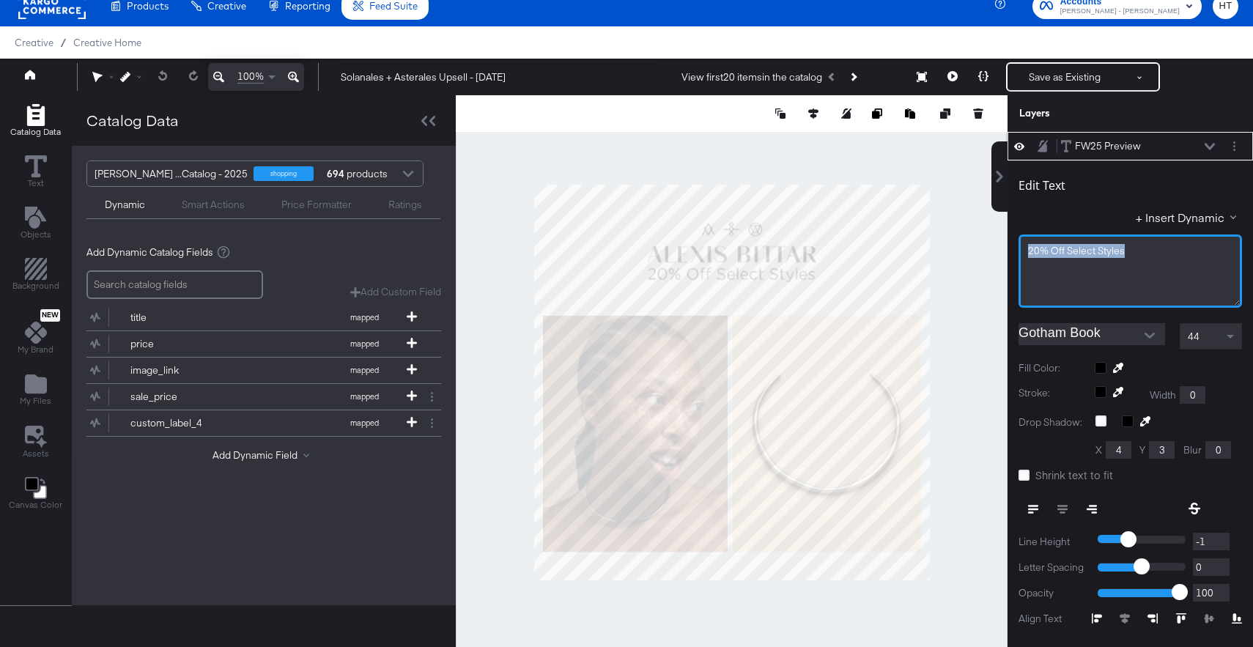
drag, startPoint x: 1135, startPoint y: 254, endPoint x: 1008, endPoint y: 254, distance: 126.8
click at [1008, 254] on div "Edit Text + Insert Dynamic 20% Off Select Styles Gotham Book 44 Fill Color: Str…" at bounding box center [1131, 444] width 246 height 567
click at [982, 322] on div at bounding box center [732, 382] width 552 height 575
click at [1218, 346] on div "44" at bounding box center [1211, 336] width 61 height 25
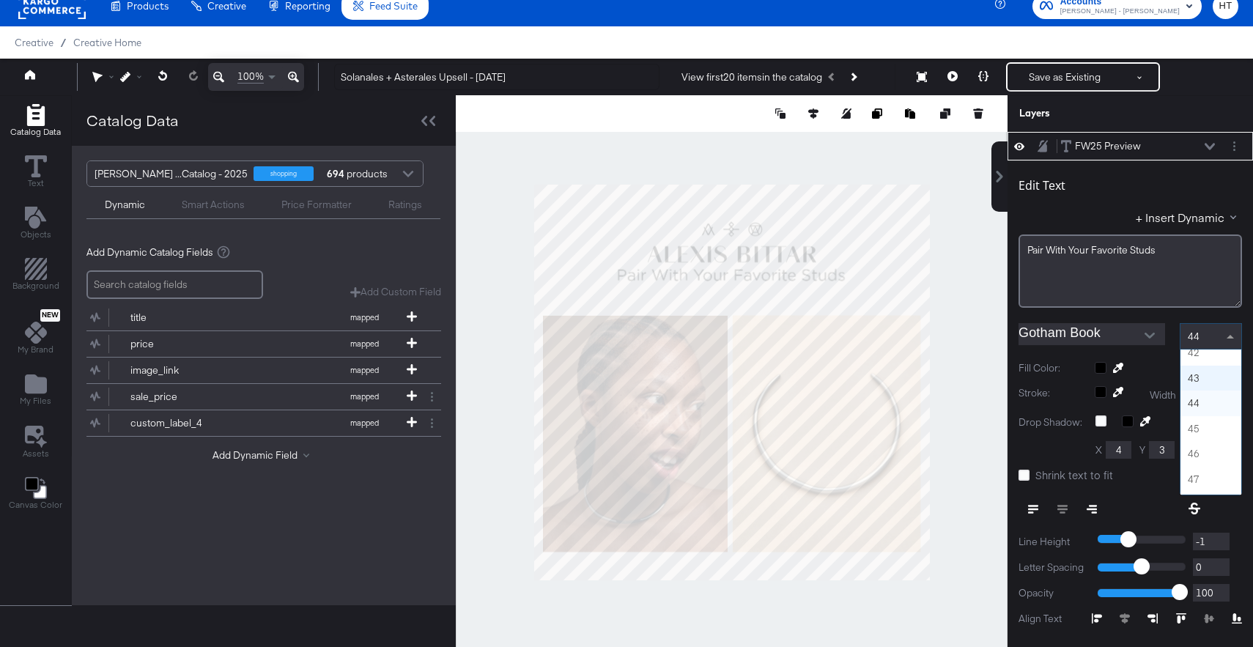
scroll to position [1022, 0]
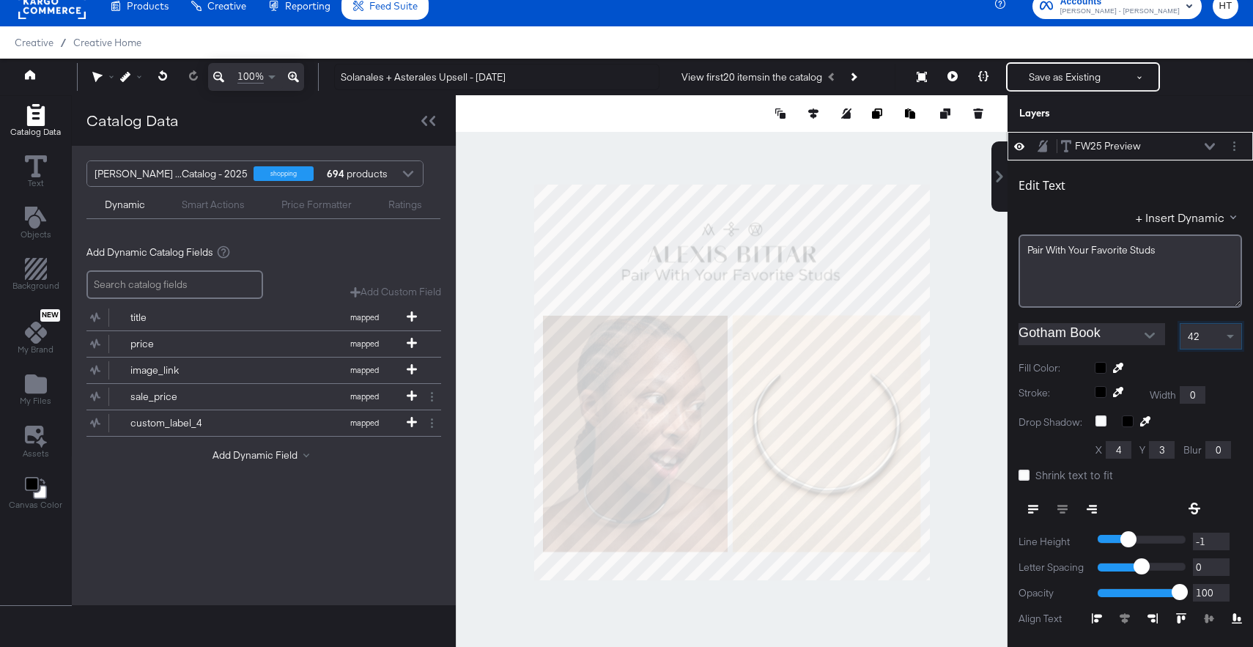
click at [1210, 335] on div "42" at bounding box center [1211, 336] width 61 height 25
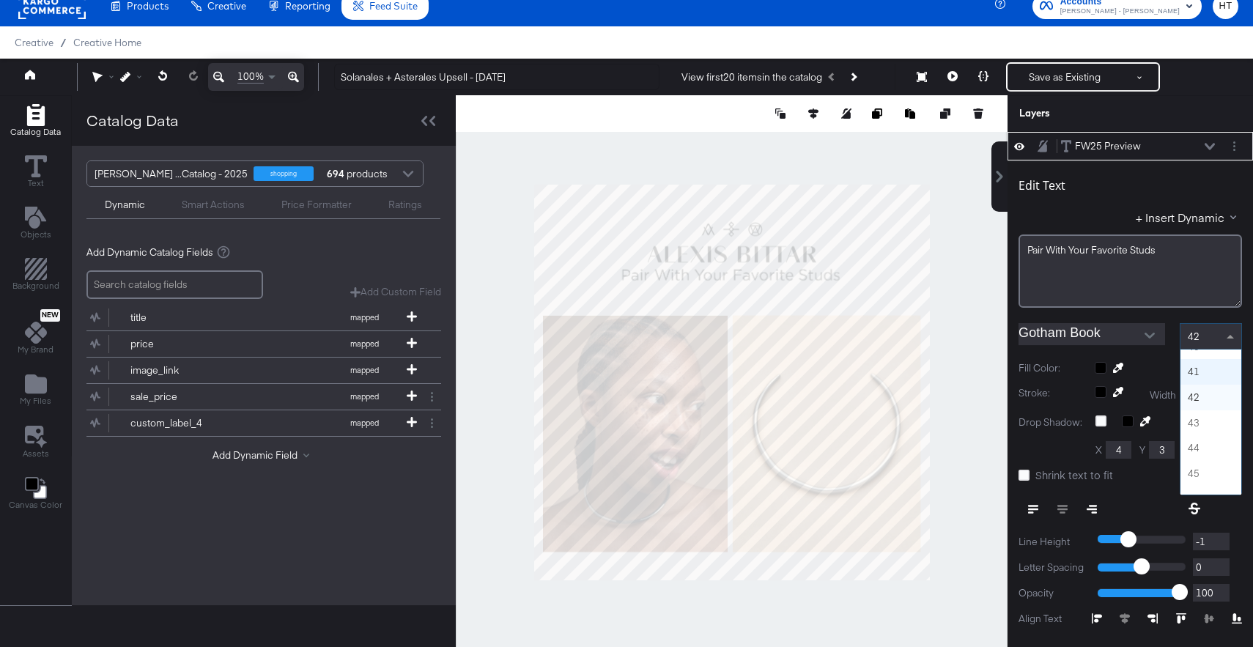
scroll to position [972, 0]
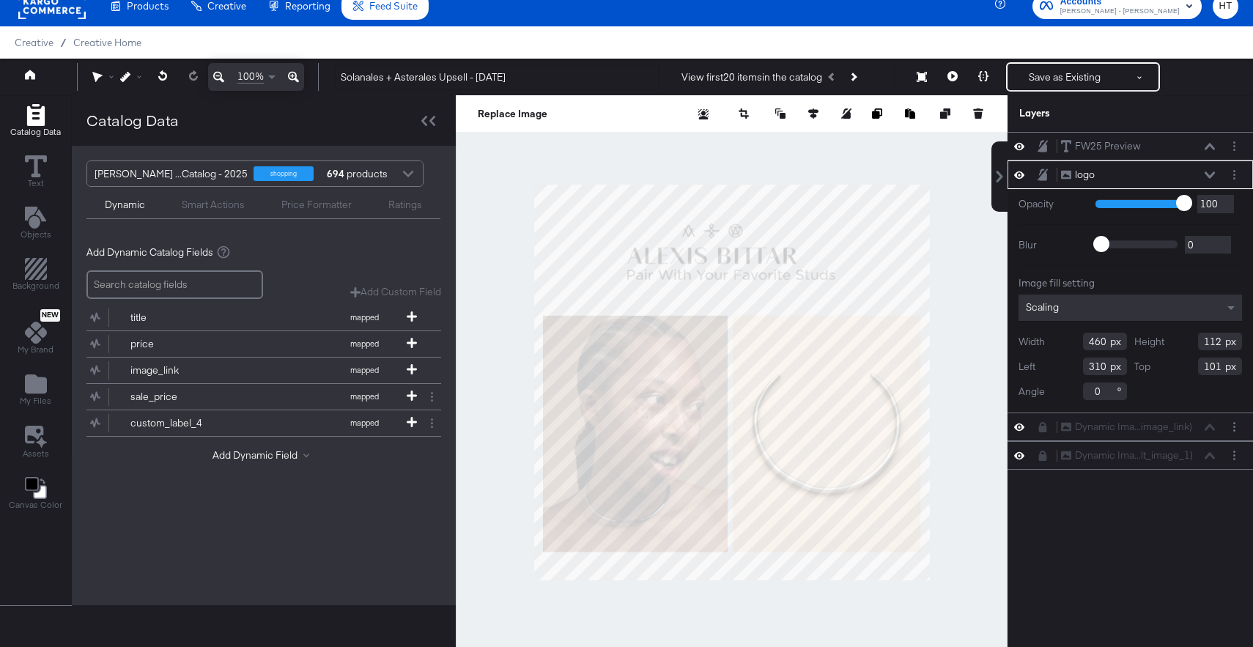
type input "256"
type input "105"
type input "559"
type input "136"
type input "81"
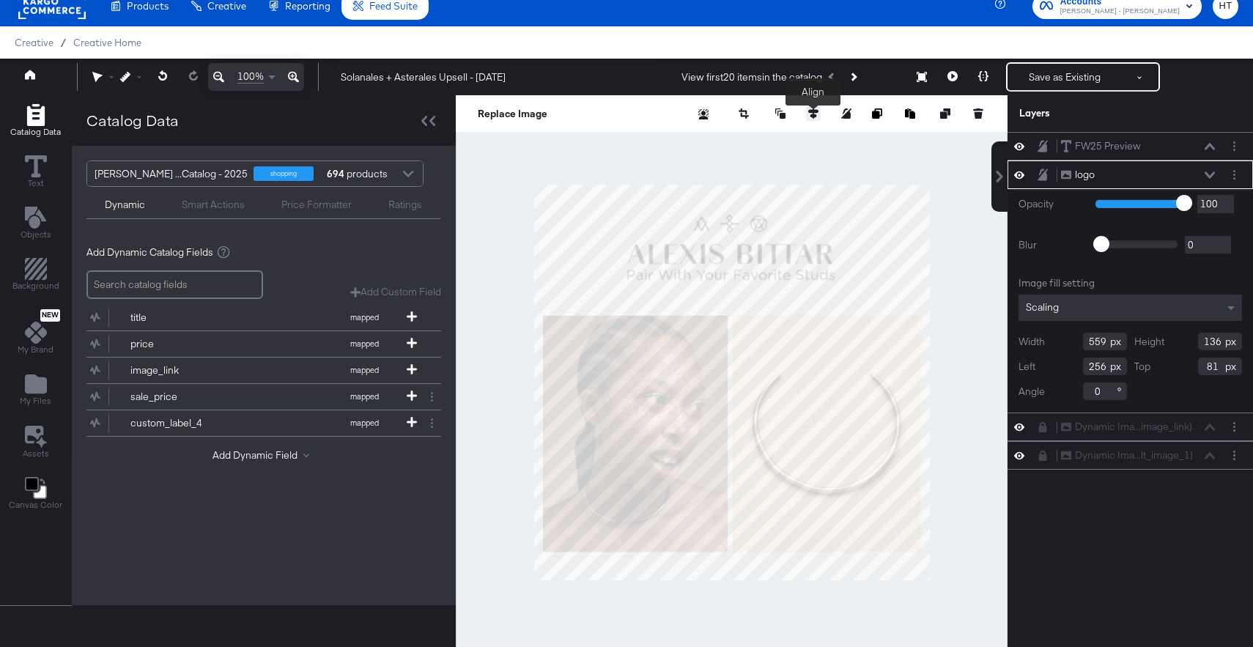
click at [814, 113] on icon at bounding box center [813, 113] width 10 height 10
click at [707, 140] on icon at bounding box center [705, 141] width 10 height 10
type input "261"
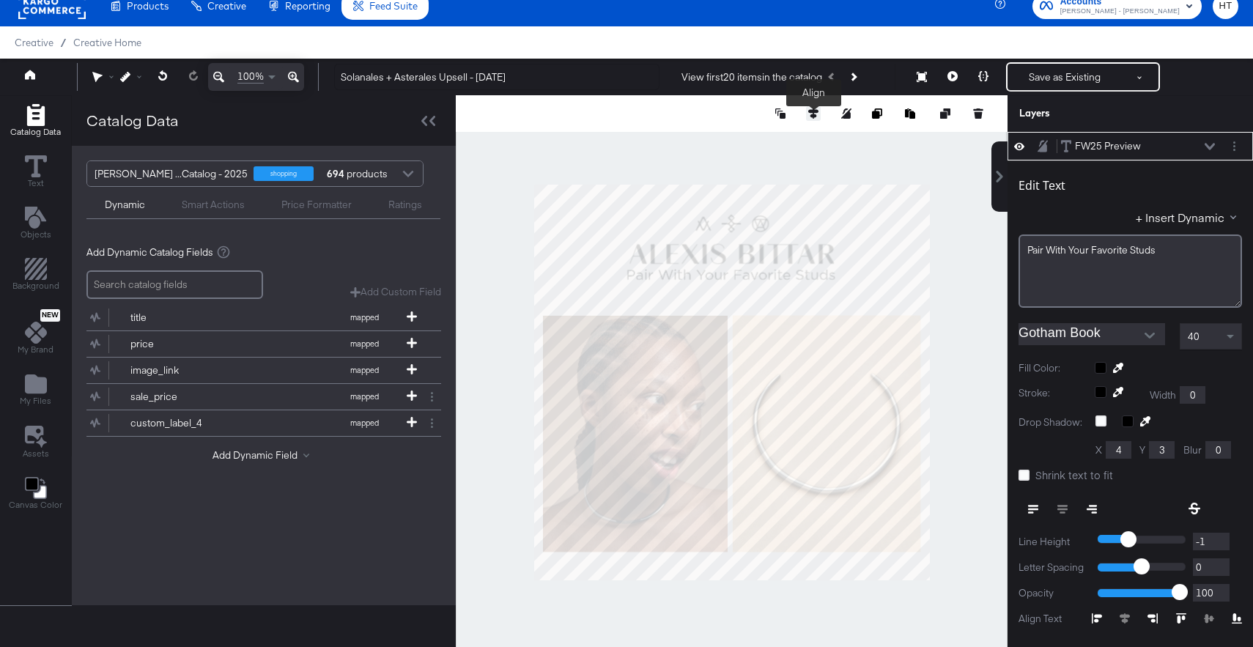
click at [816, 113] on icon at bounding box center [813, 113] width 10 height 10
click at [701, 139] on icon at bounding box center [705, 141] width 10 height 10
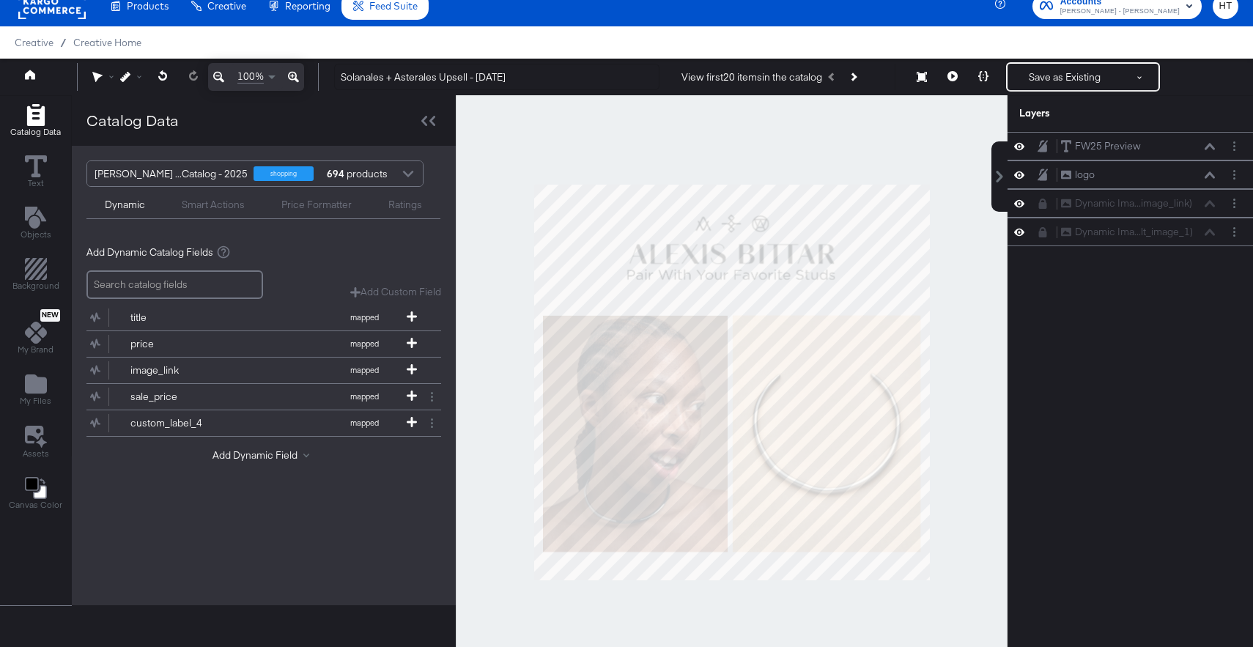
click at [985, 240] on div at bounding box center [732, 382] width 552 height 575
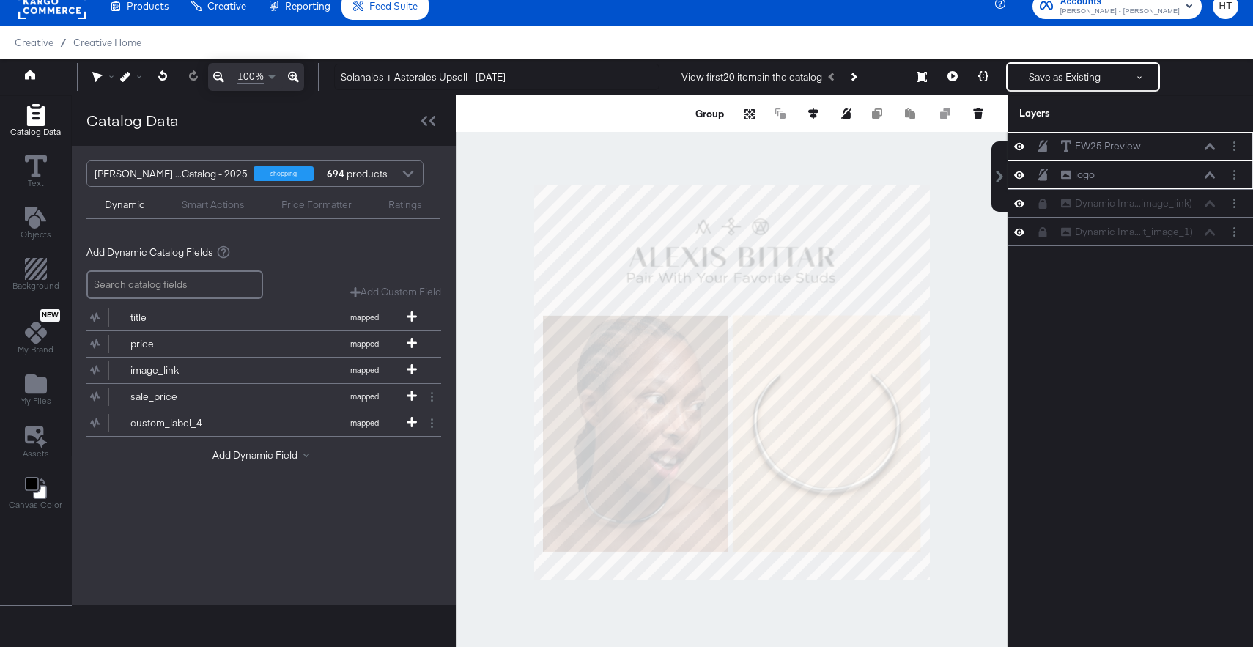
click at [949, 213] on div at bounding box center [732, 382] width 552 height 575
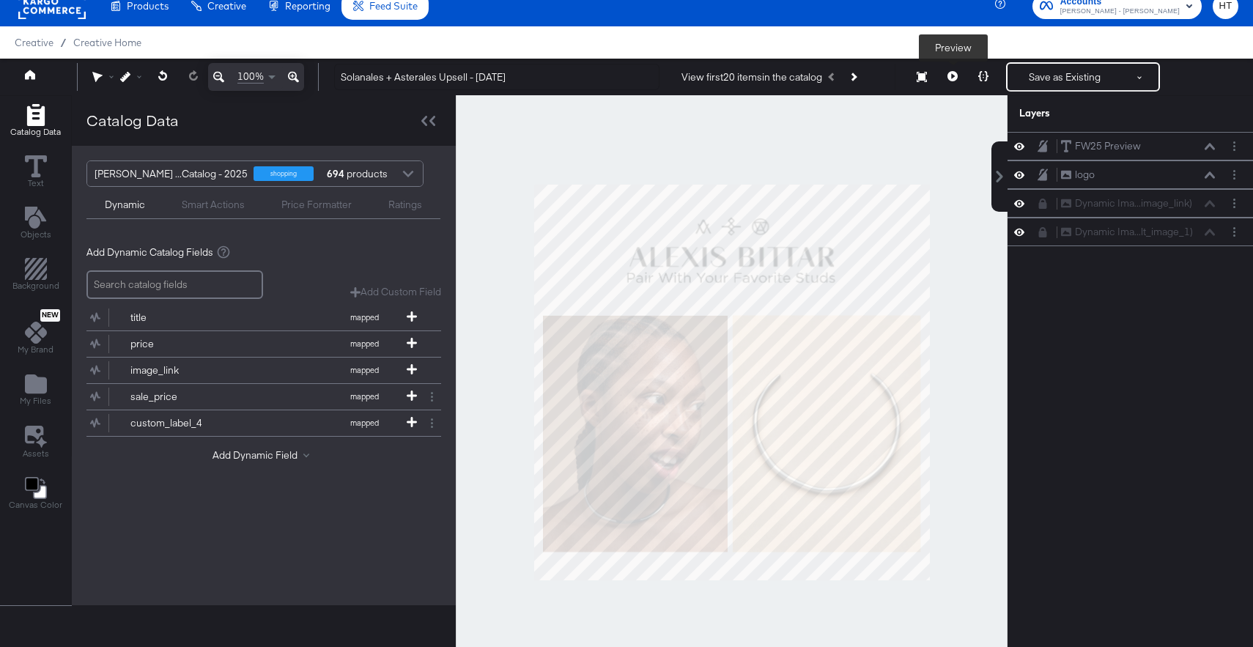
click at [947, 78] on button at bounding box center [952, 76] width 31 height 29
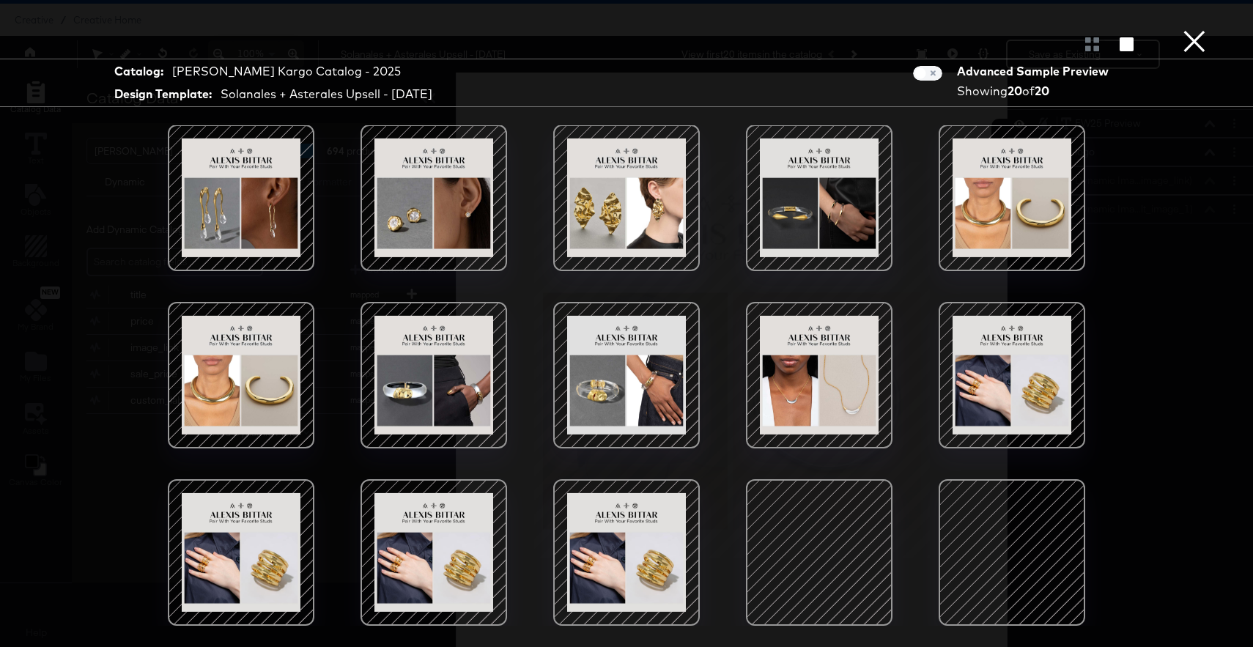
scroll to position [137, 0]
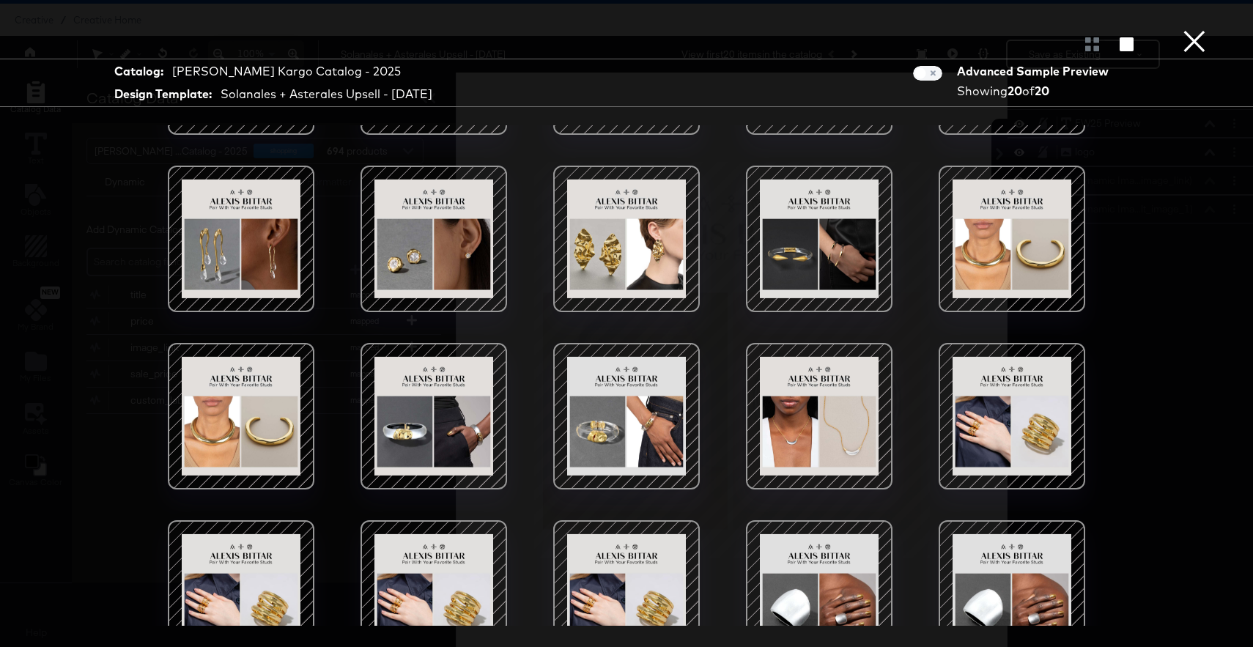
click at [818, 438] on div at bounding box center [819, 416] width 125 height 125
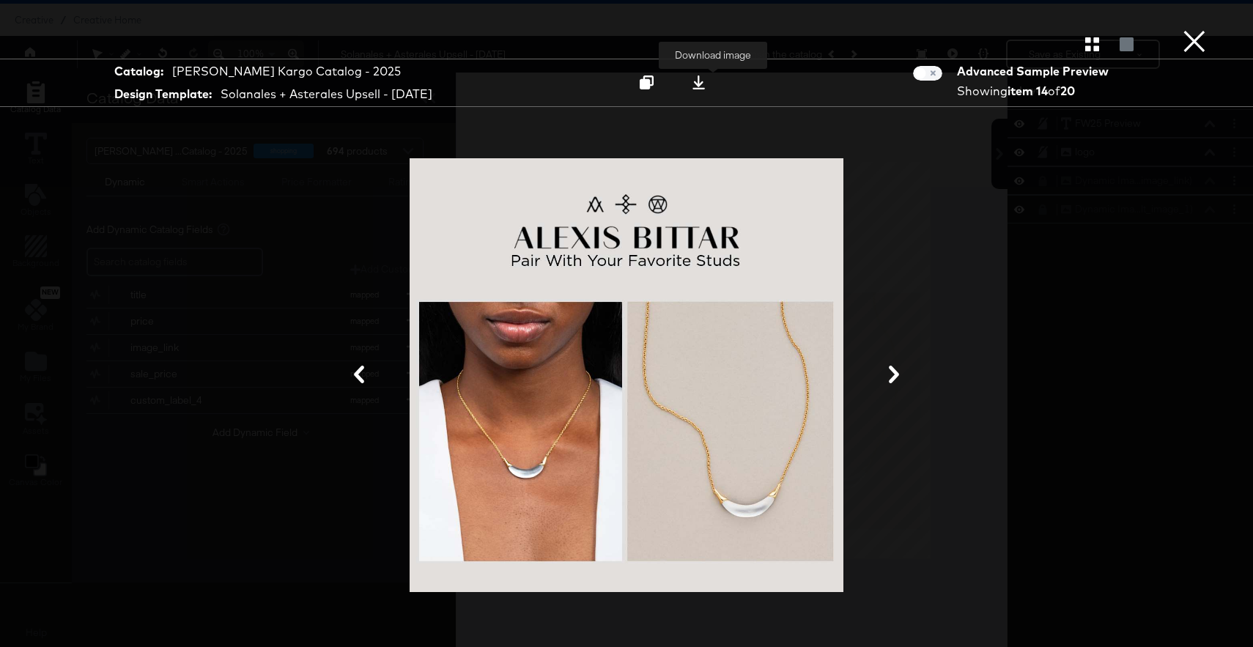
click at [706, 88] on icon at bounding box center [699, 82] width 14 height 14
click at [1193, 29] on button "×" at bounding box center [1194, 14] width 29 height 29
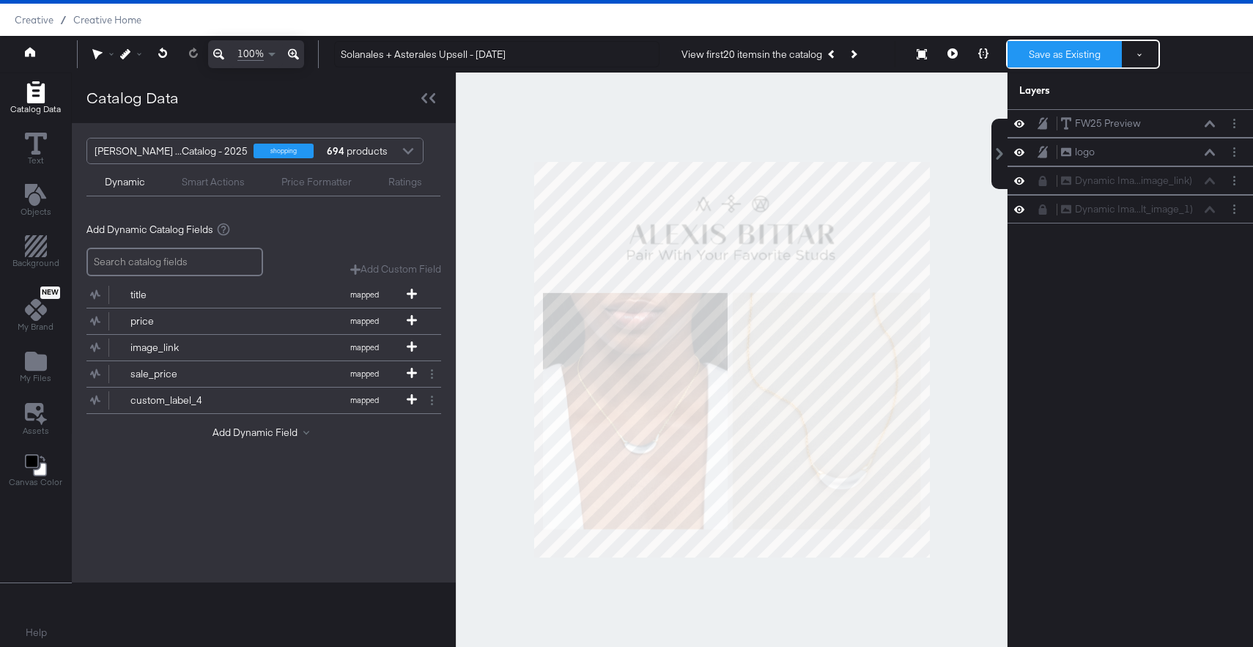
click at [1062, 44] on button "Save as Existing" at bounding box center [1065, 54] width 114 height 26
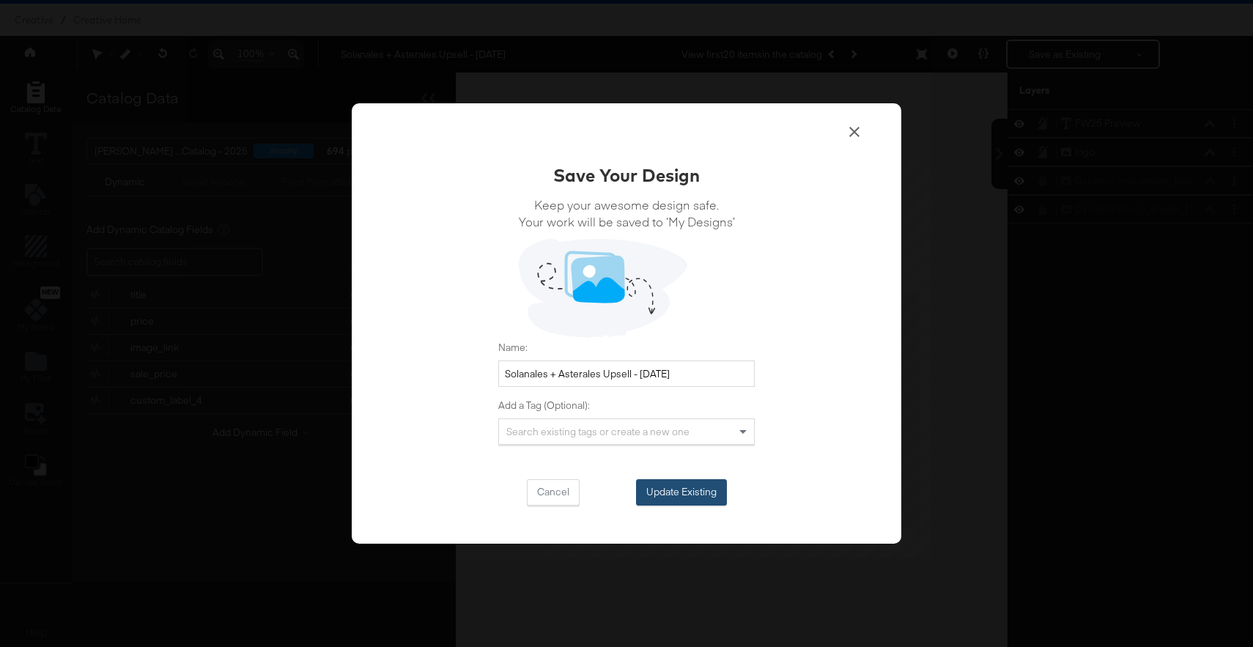
click at [678, 486] on button "Update Existing" at bounding box center [681, 492] width 91 height 26
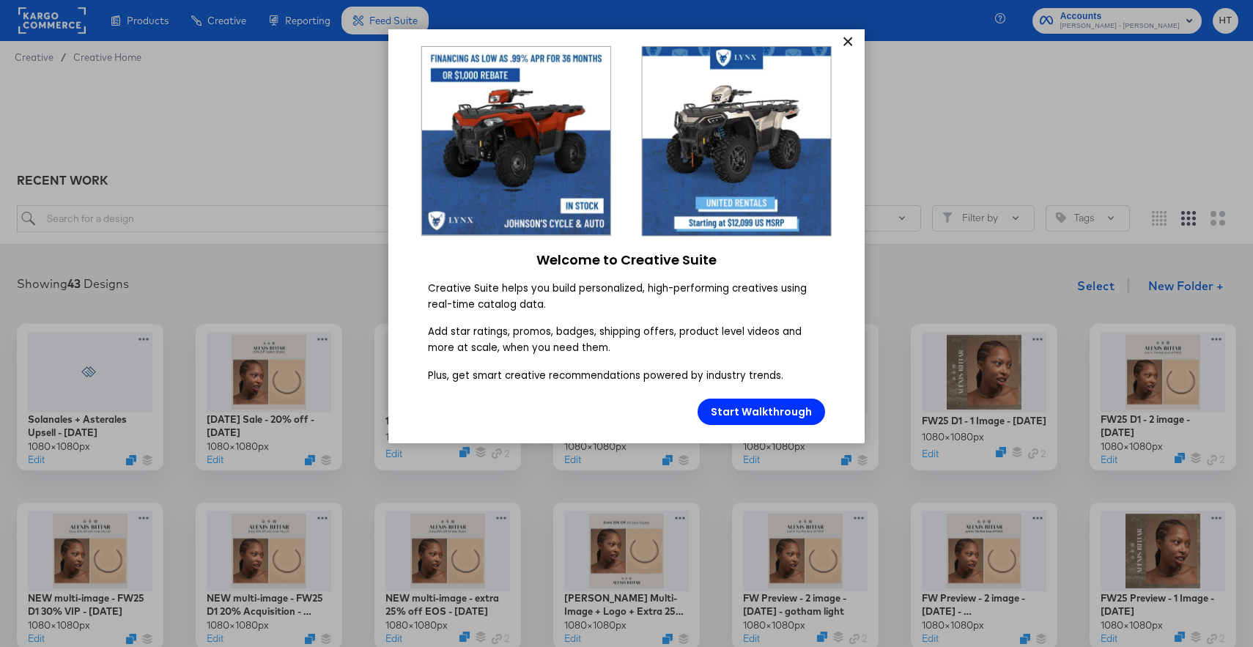
click at [856, 40] on link "×" at bounding box center [848, 42] width 26 height 26
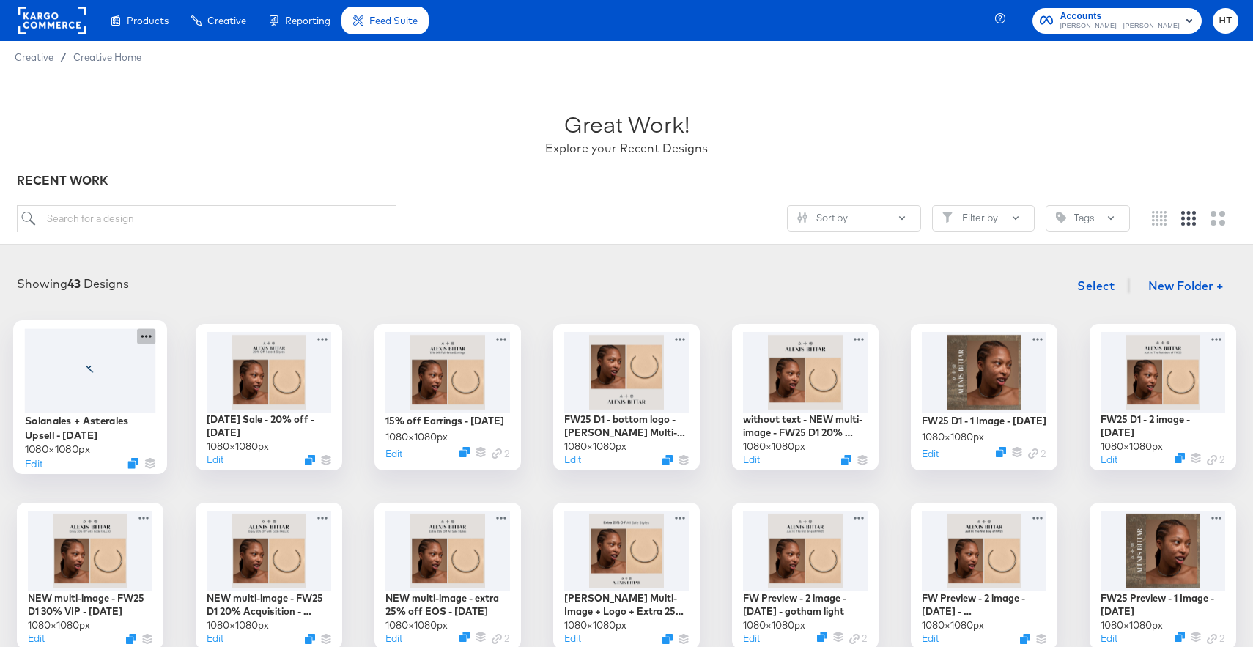
click at [155, 338] on icon at bounding box center [146, 335] width 18 height 15
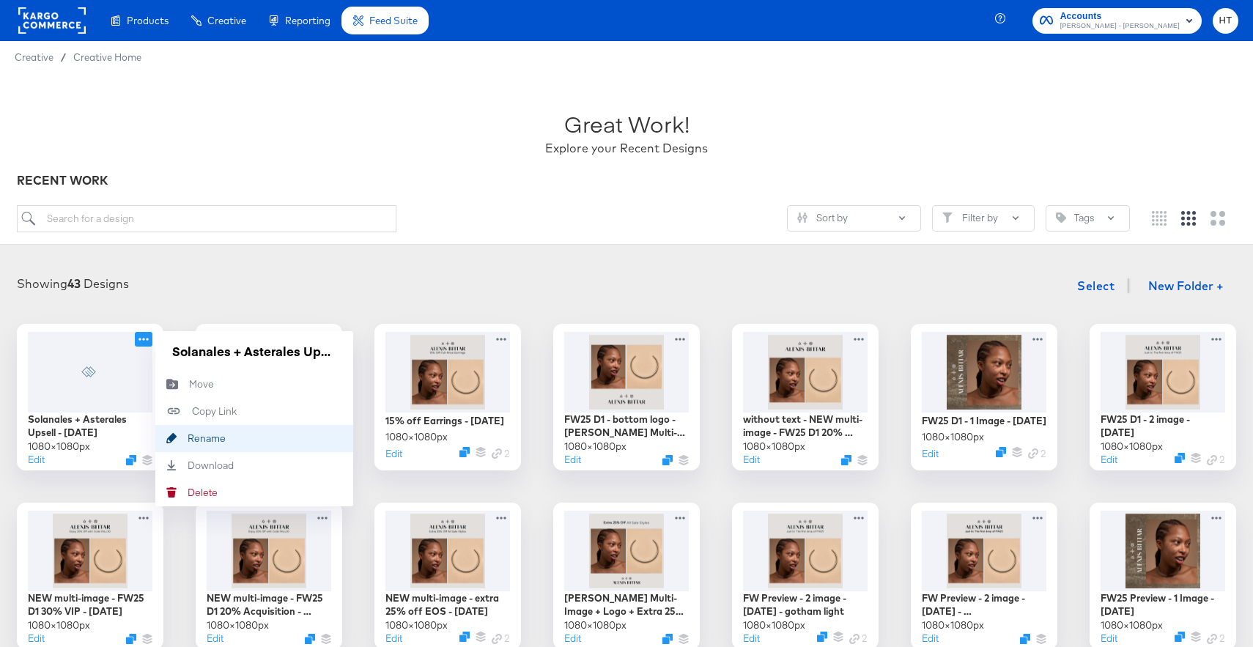
click at [188, 438] on div "Rename Rename" at bounding box center [188, 438] width 0 height 0
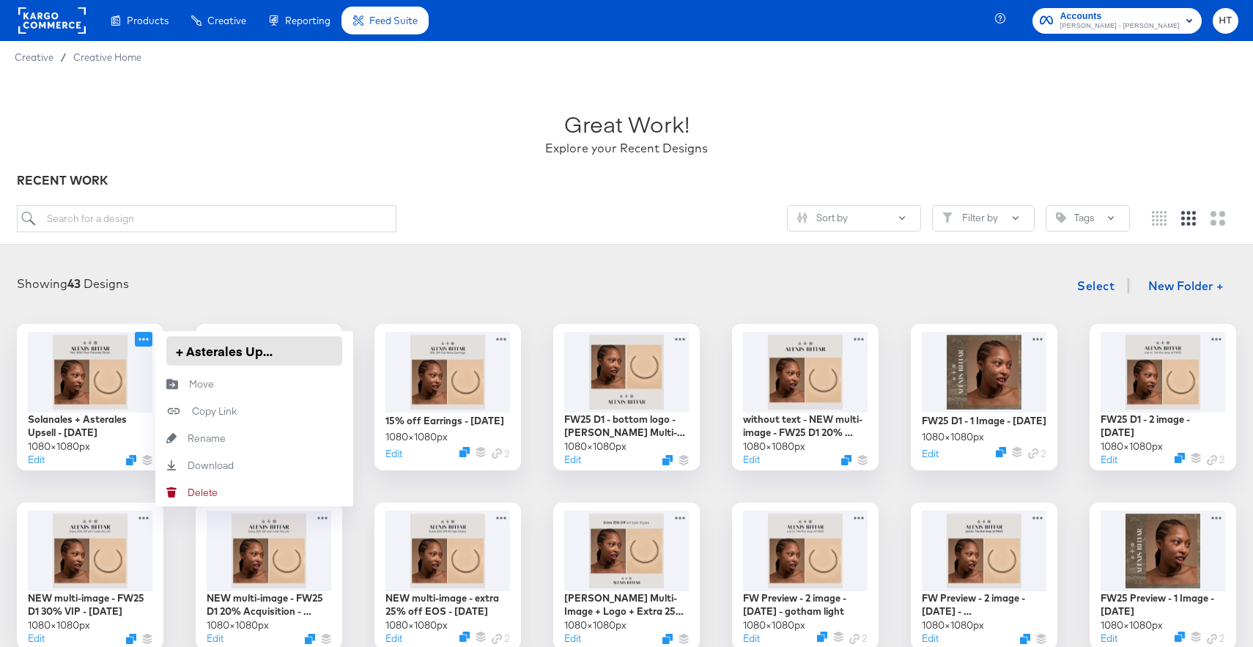
click at [252, 350] on input "Solanales + Asterales Upsell - August 2025" at bounding box center [254, 350] width 176 height 29
type input "Solanales + Asterales Upsell Option [DATE]"
click at [427, 276] on div "Showing 43 Designs Select New Folder +" at bounding box center [627, 286] width 1224 height 30
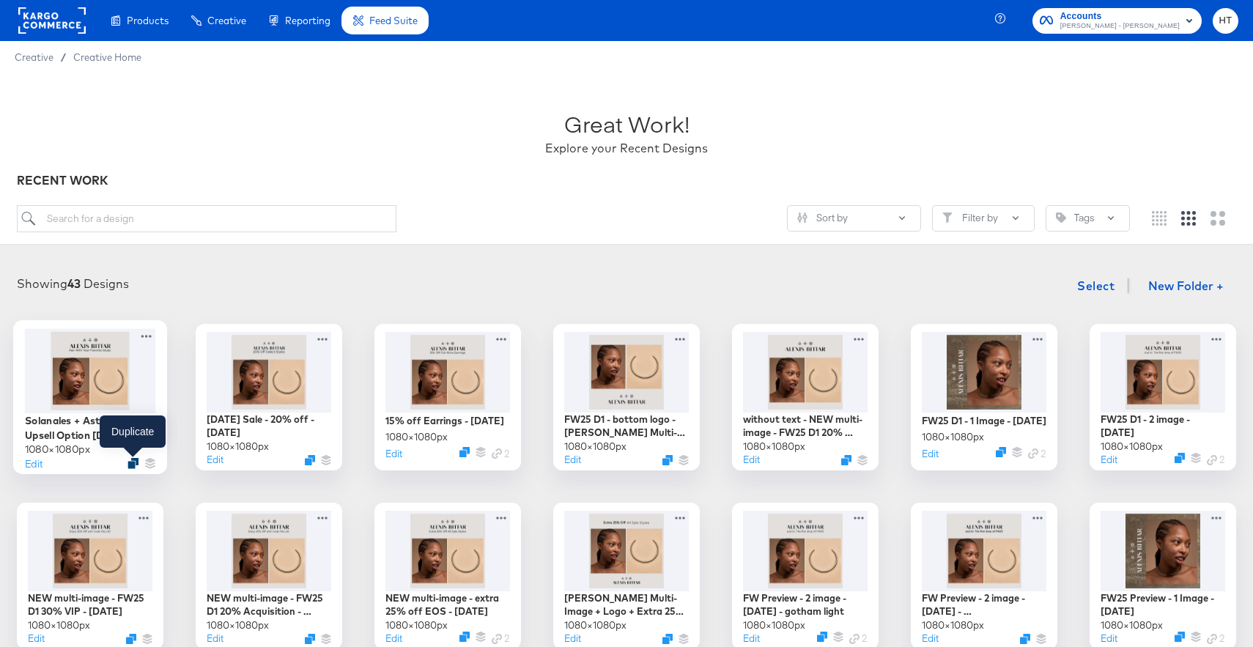
click at [131, 463] on icon "Duplicate" at bounding box center [133, 463] width 11 height 11
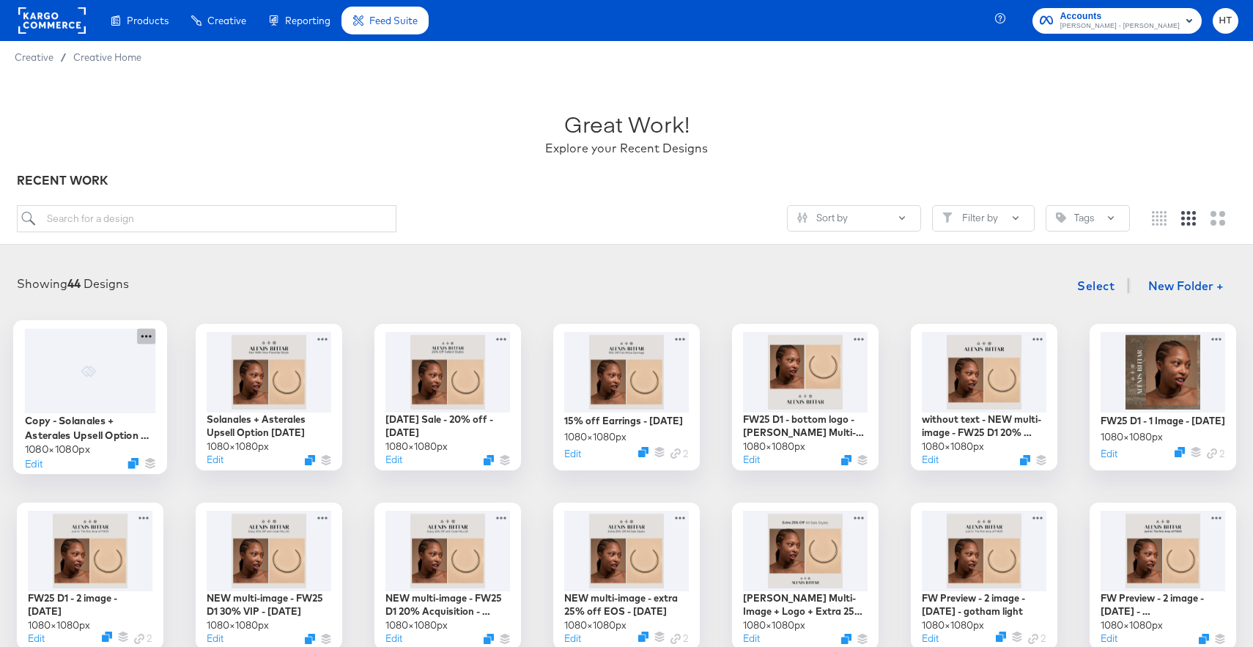
click at [141, 333] on icon at bounding box center [146, 335] width 18 height 15
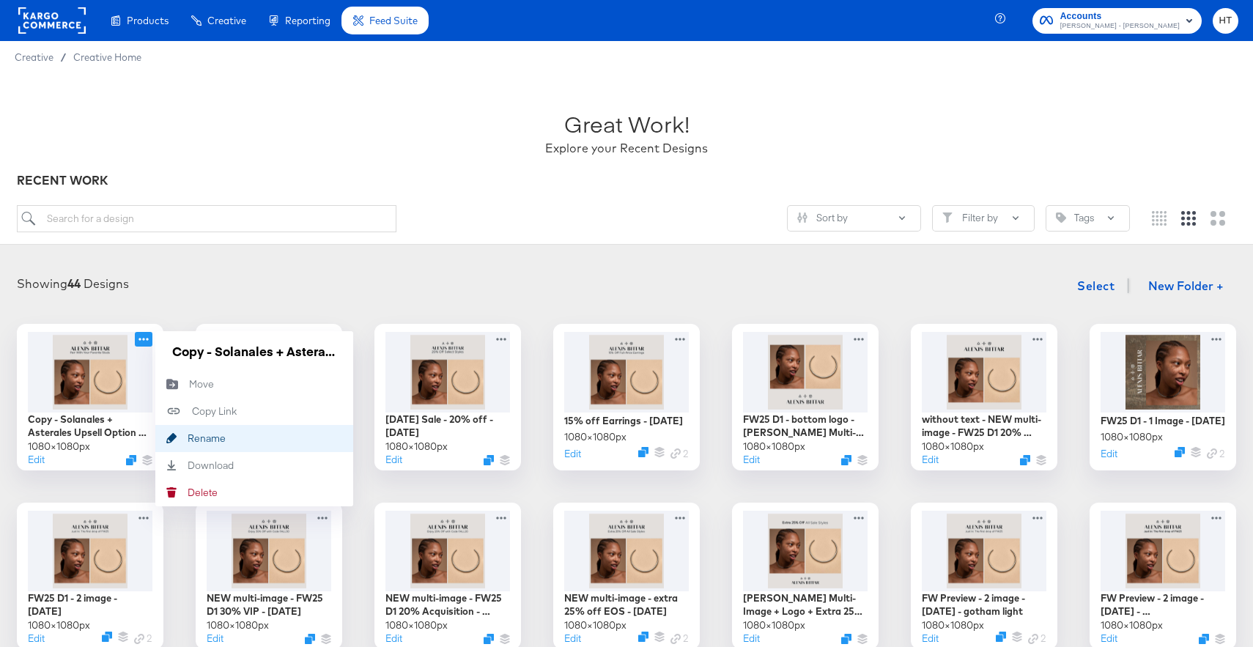
click at [238, 438] on button "Rename Rename" at bounding box center [254, 438] width 198 height 27
click at [249, 355] on input "Copy - Solanales + Asterales Upsell Option 1 - August 2025" at bounding box center [254, 350] width 176 height 29
drag, startPoint x: 214, startPoint y: 353, endPoint x: 150, endPoint y: 354, distance: 64.5
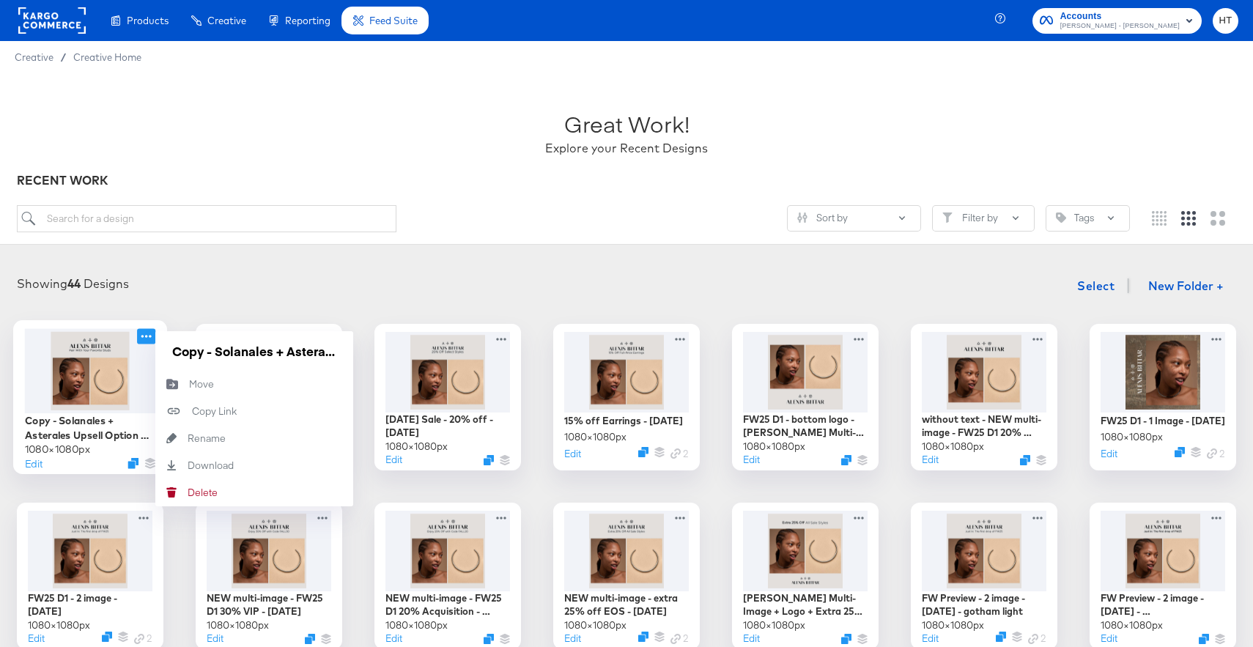
click at [150, 354] on div "Copy - Solanales + Asterales Upsell Option 2 - August 2025 1080 × 1080 px Edit …" at bounding box center [90, 397] width 147 height 147
type input "Solanales + Asterales Upsell Option [DATE]"
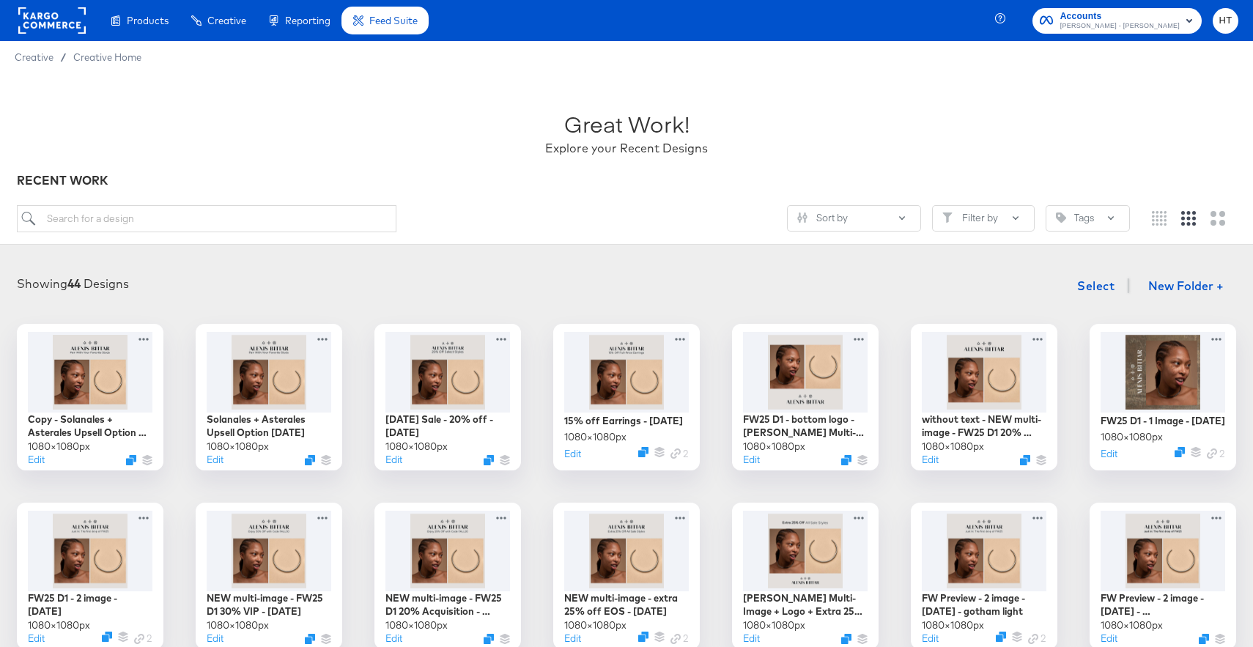
click at [209, 271] on div "Showing 44 Designs Select New Folder +" at bounding box center [627, 286] width 1224 height 30
click at [95, 368] on div at bounding box center [90, 370] width 131 height 84
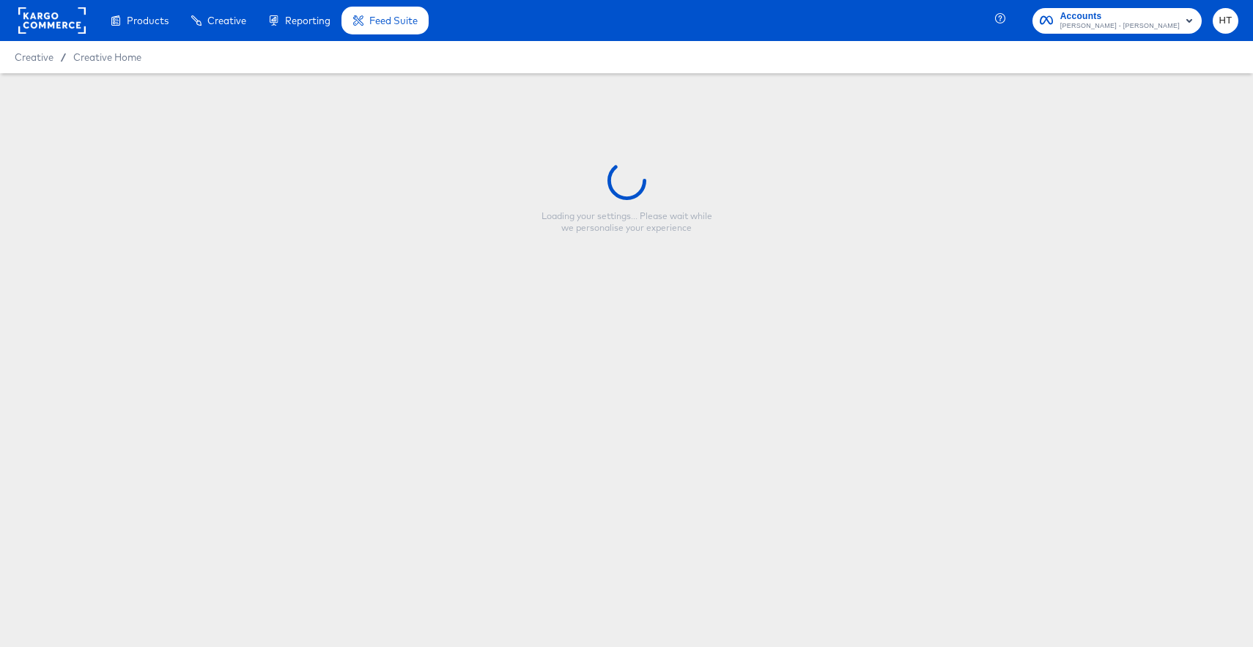
type input "Solanales + Asterales Upsell Option [DATE]"
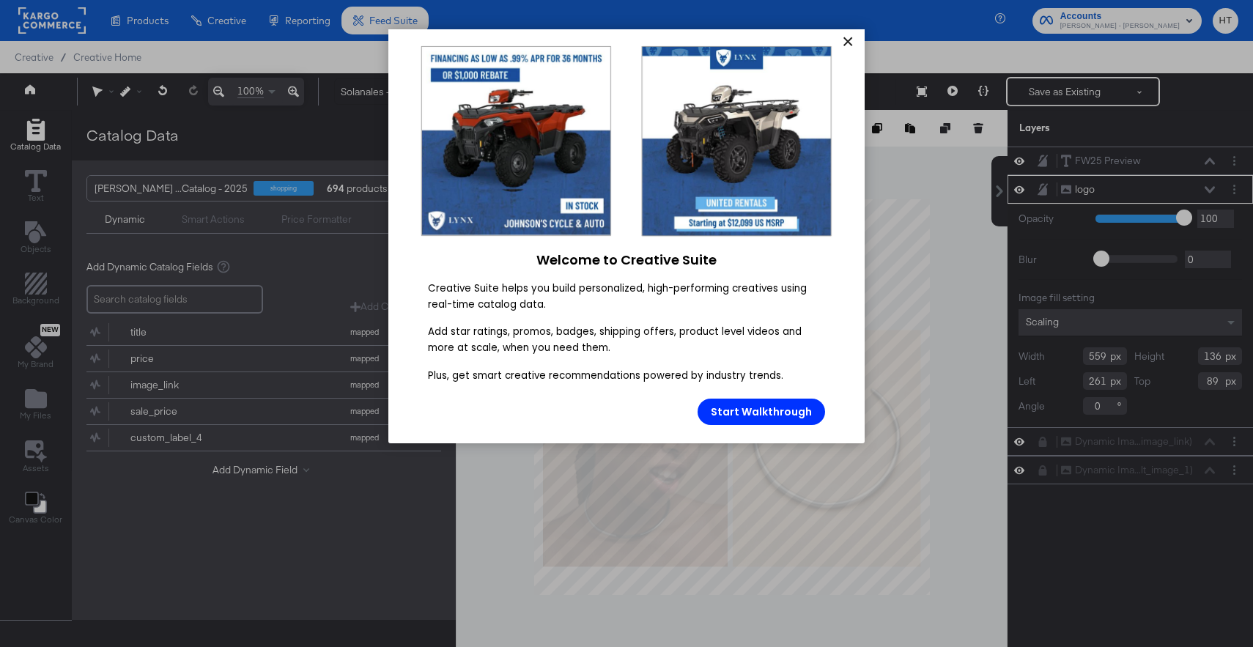
click at [849, 46] on link "×" at bounding box center [848, 42] width 26 height 26
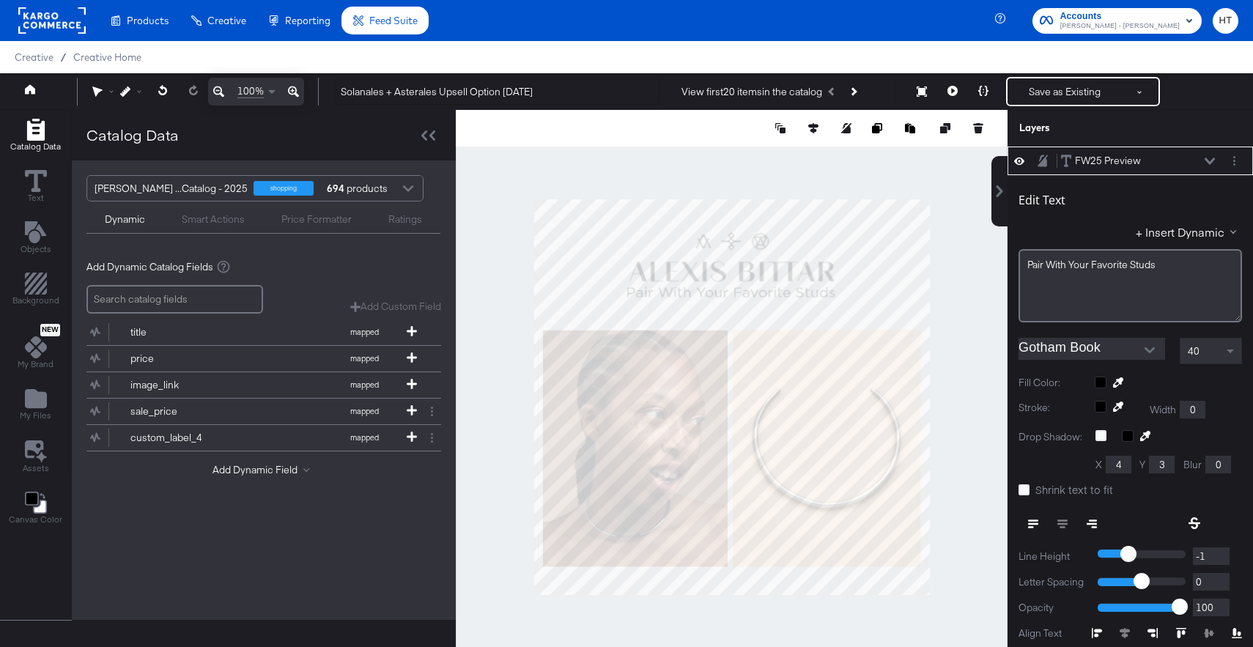
scroll to position [15, 0]
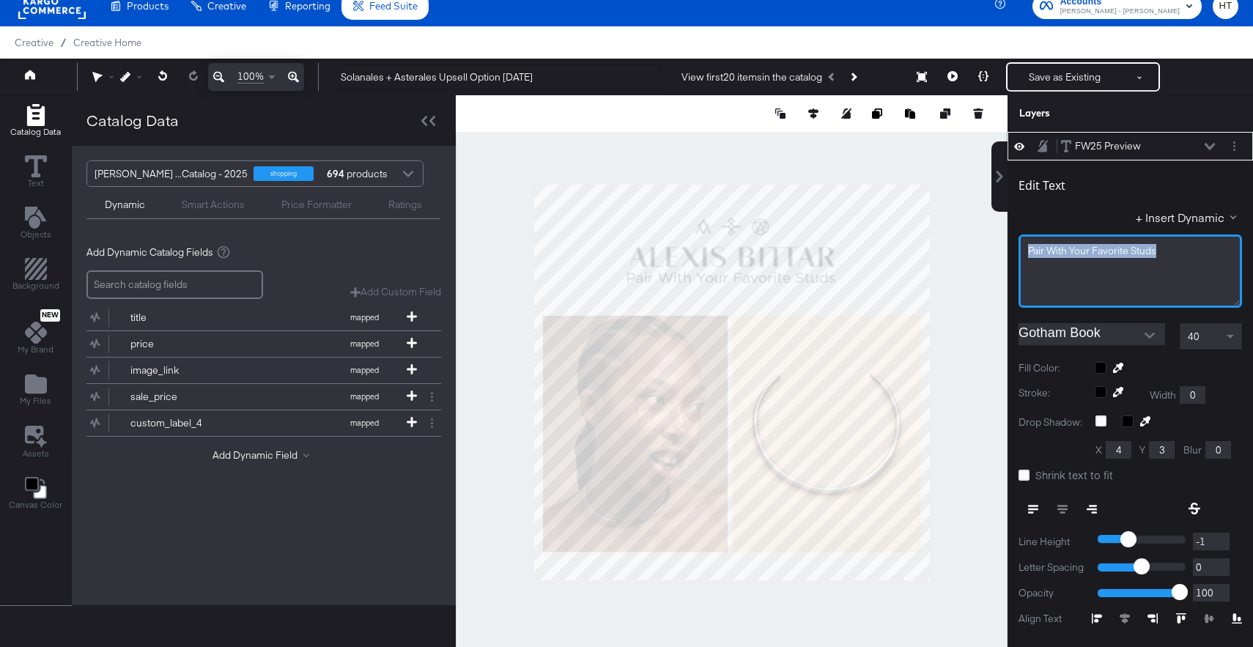
drag, startPoint x: 1173, startPoint y: 252, endPoint x: 1018, endPoint y: 252, distance: 154.6
click at [1018, 252] on div "Edit Text + Insert Dynamic Pair With Your Favorite Studs Gotham Book 40 Fill Co…" at bounding box center [1131, 444] width 246 height 567
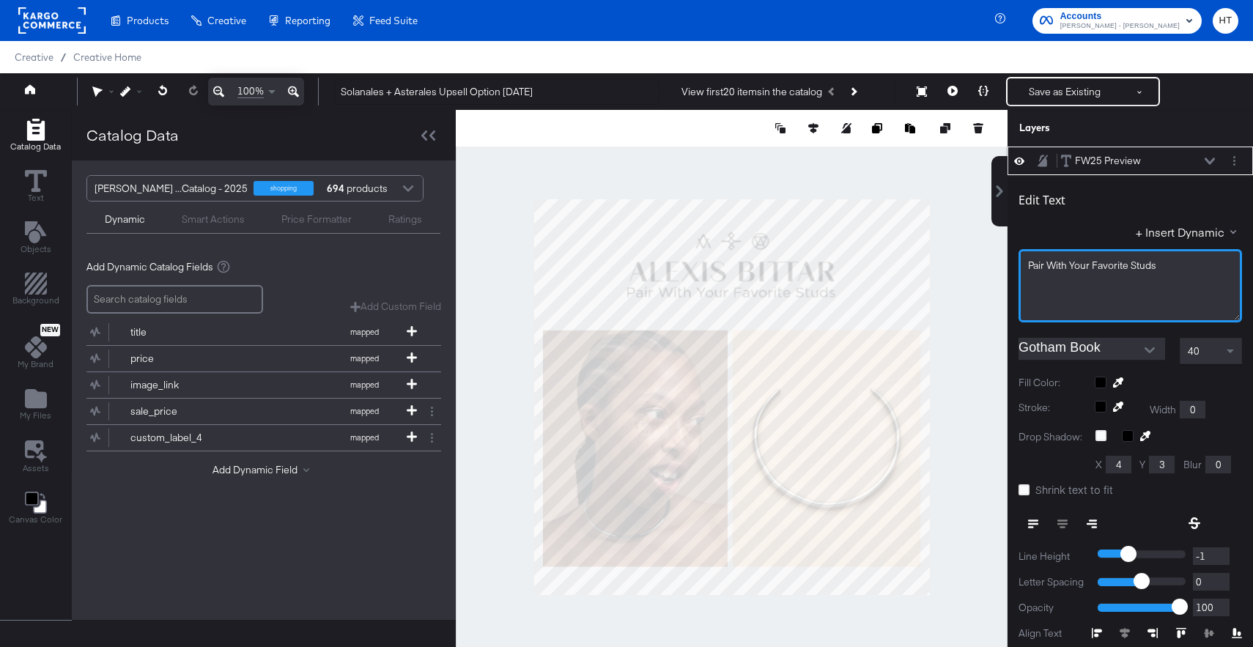
scroll to position [15, 0]
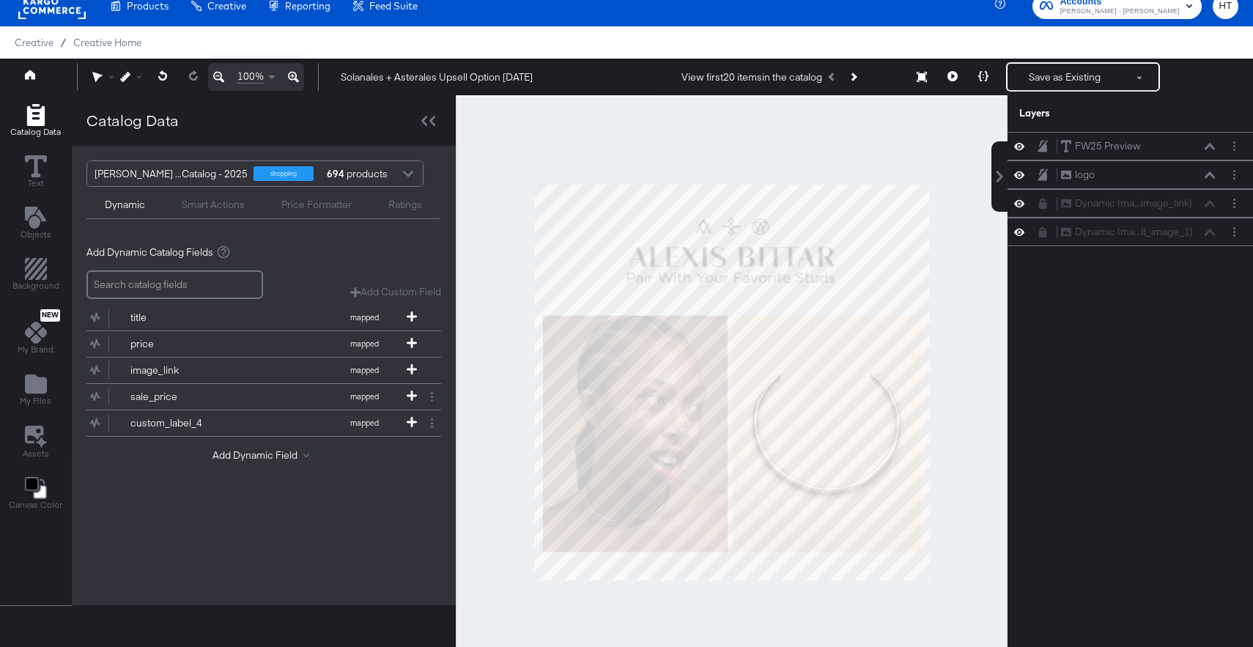
click at [975, 366] on div at bounding box center [732, 382] width 552 height 575
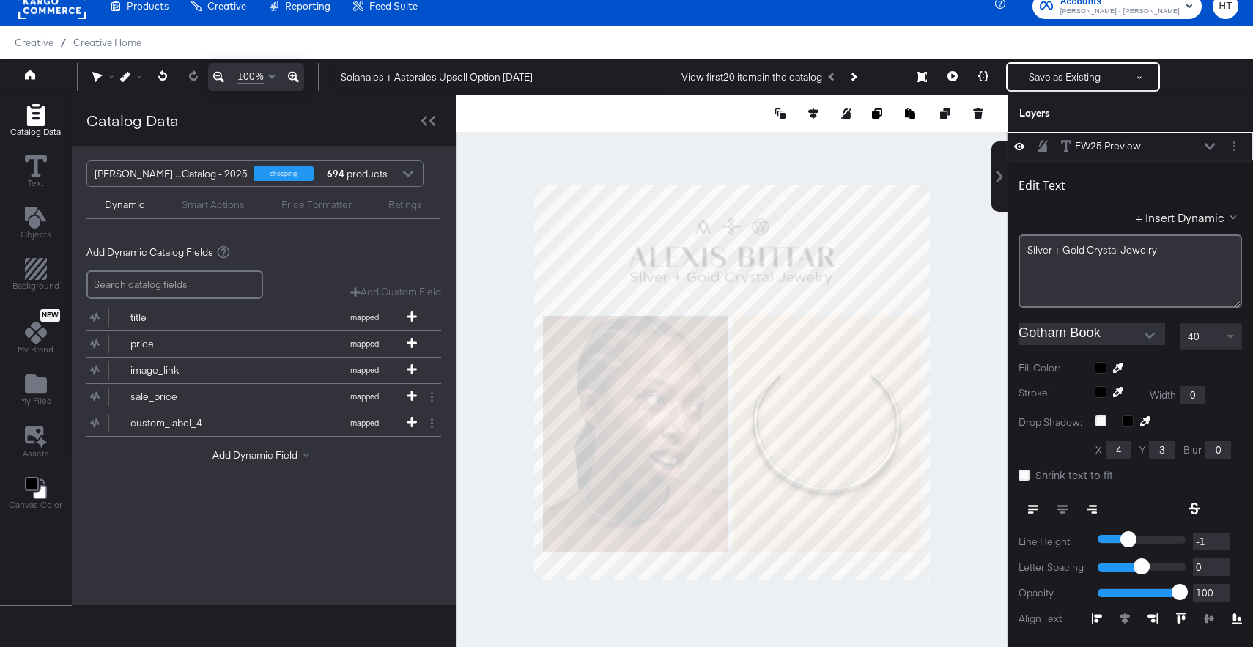
click at [1234, 333] on span at bounding box center [1232, 336] width 18 height 25
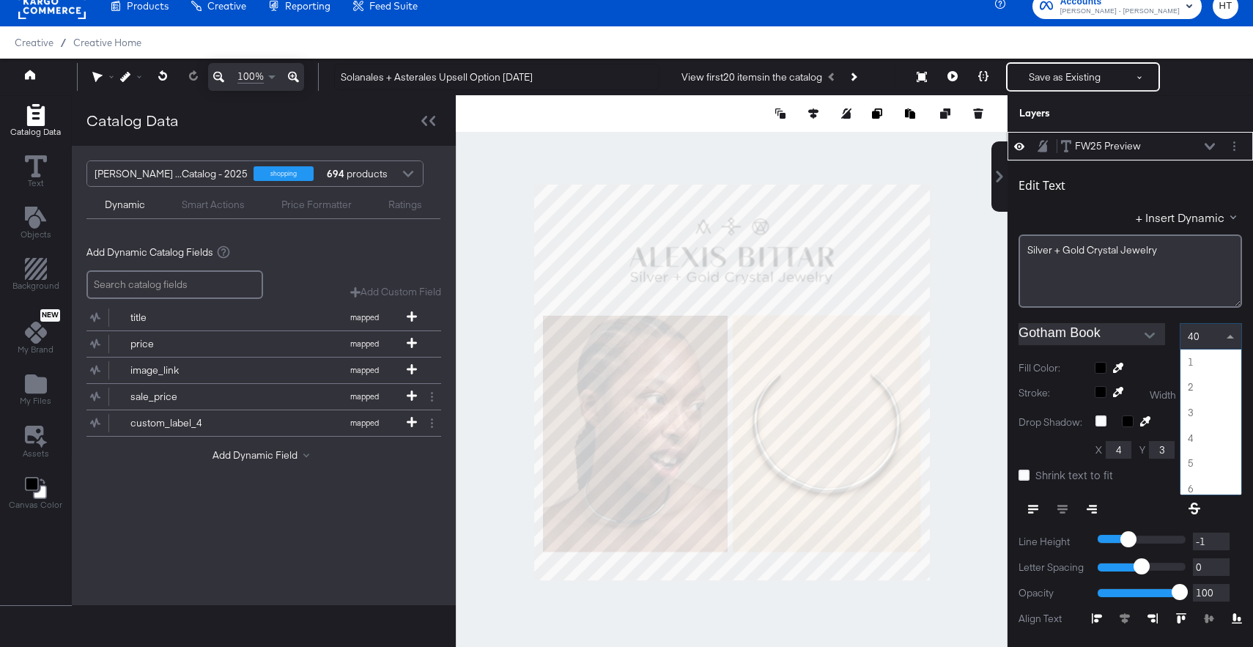
scroll to position [988, 0]
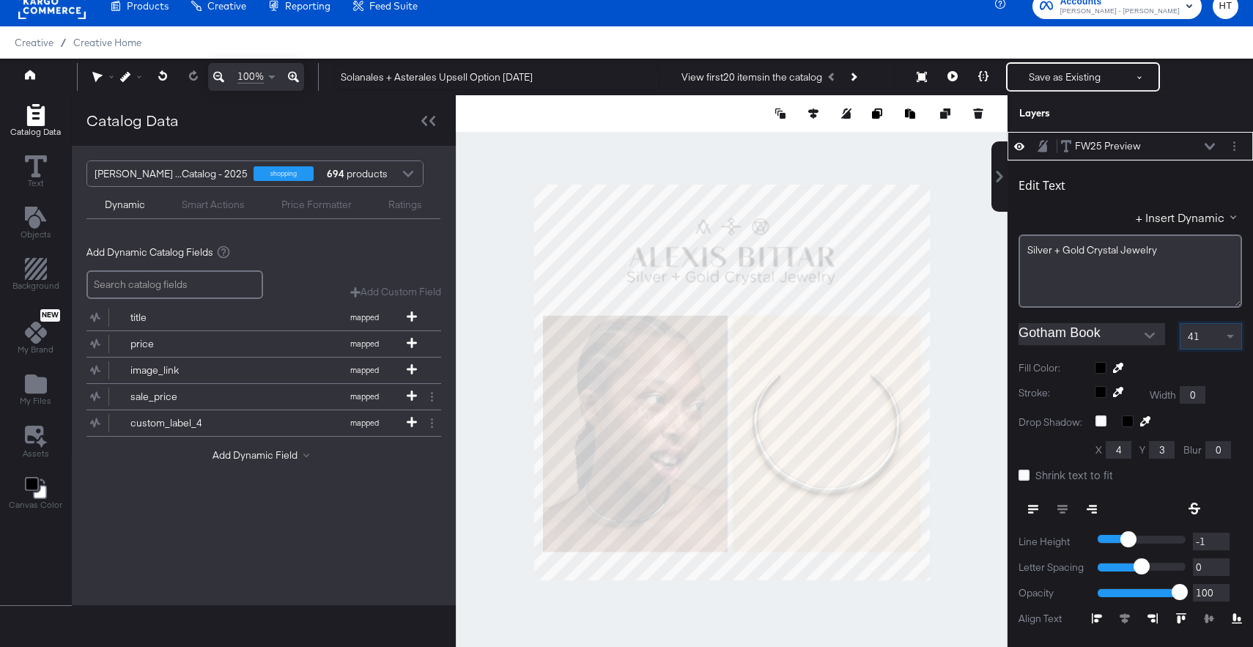
click at [991, 132] on div "Catalog Data Text Objects Background New My Brand My Files Assets Canvas Color …" at bounding box center [626, 113] width 1253 height 37
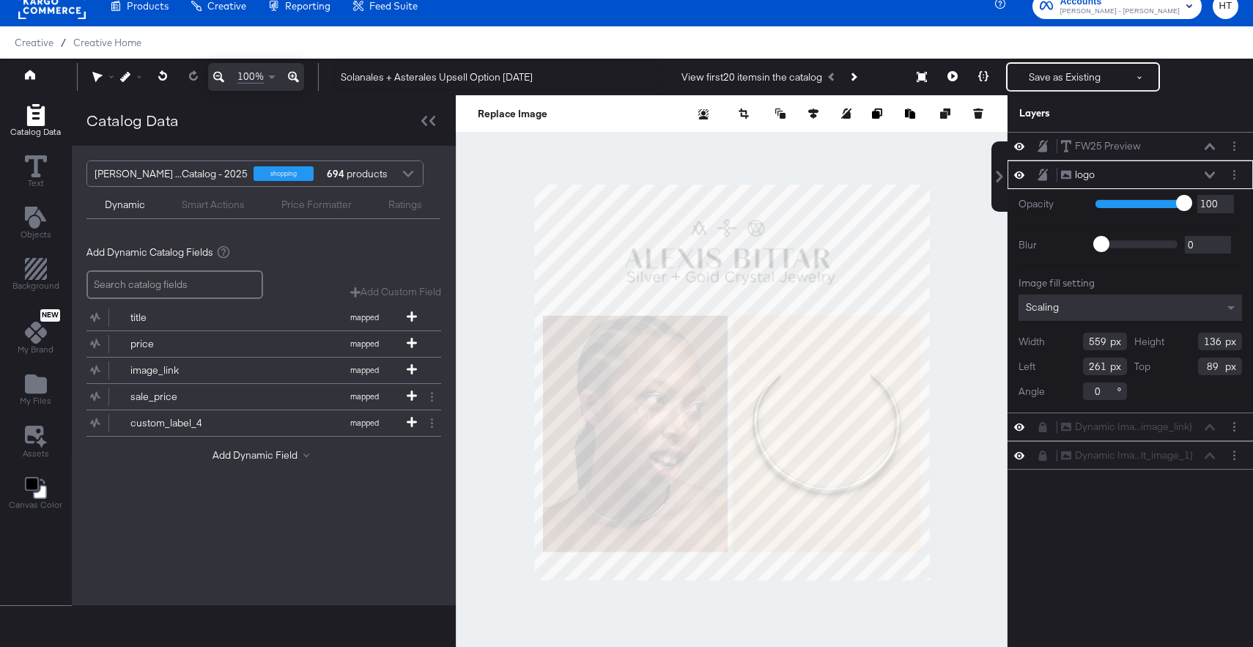
type input "249"
type input "93"
type input "564"
type input "137"
type input "91"
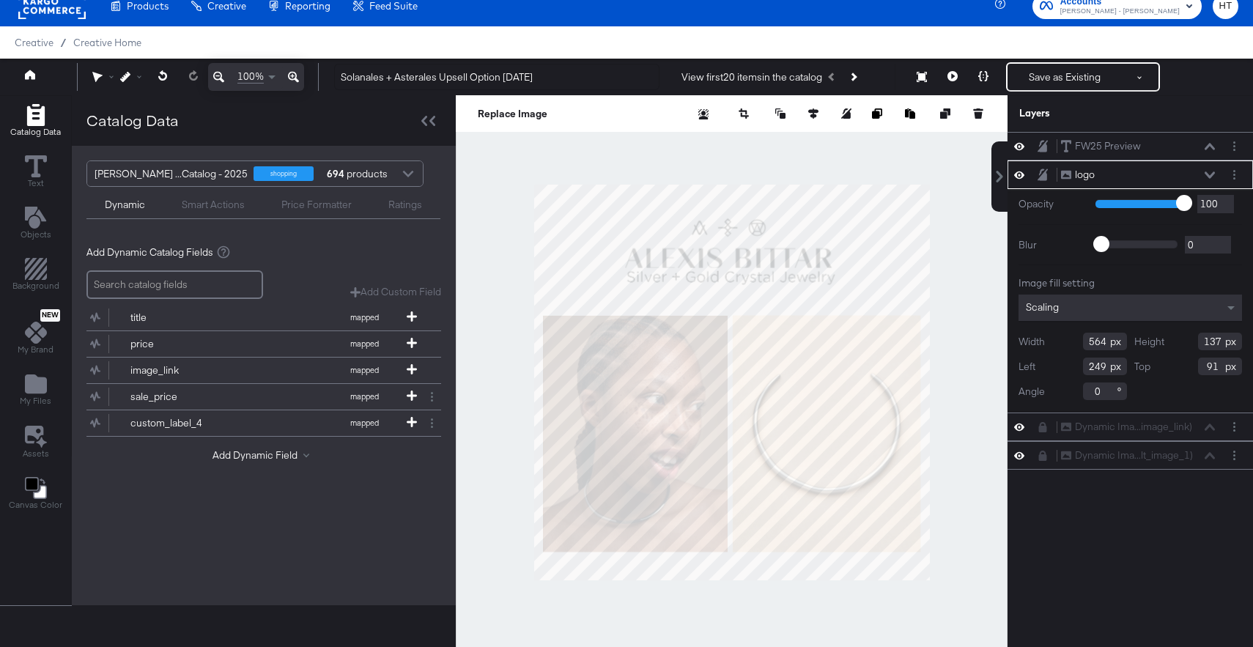
click at [805, 115] on div at bounding box center [839, 113] width 293 height 15
click at [815, 115] on icon at bounding box center [813, 113] width 10 height 10
click at [709, 141] on icon at bounding box center [705, 141] width 10 height 10
type input "258"
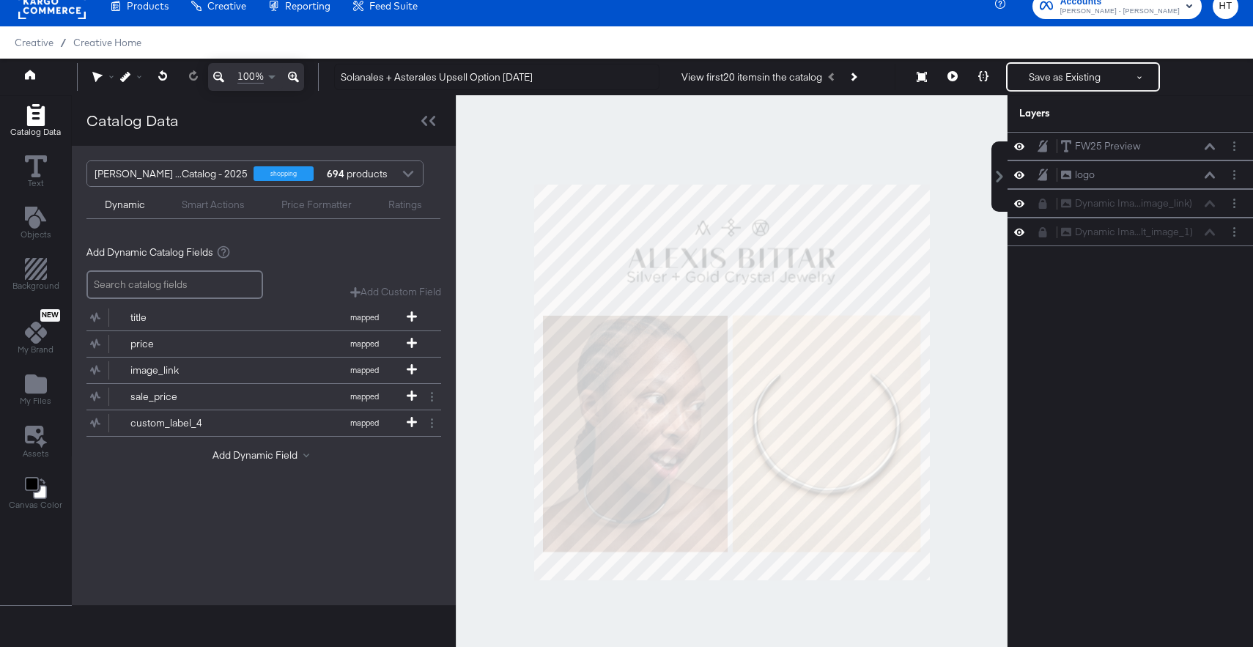
click at [930, 288] on div at bounding box center [732, 382] width 552 height 575
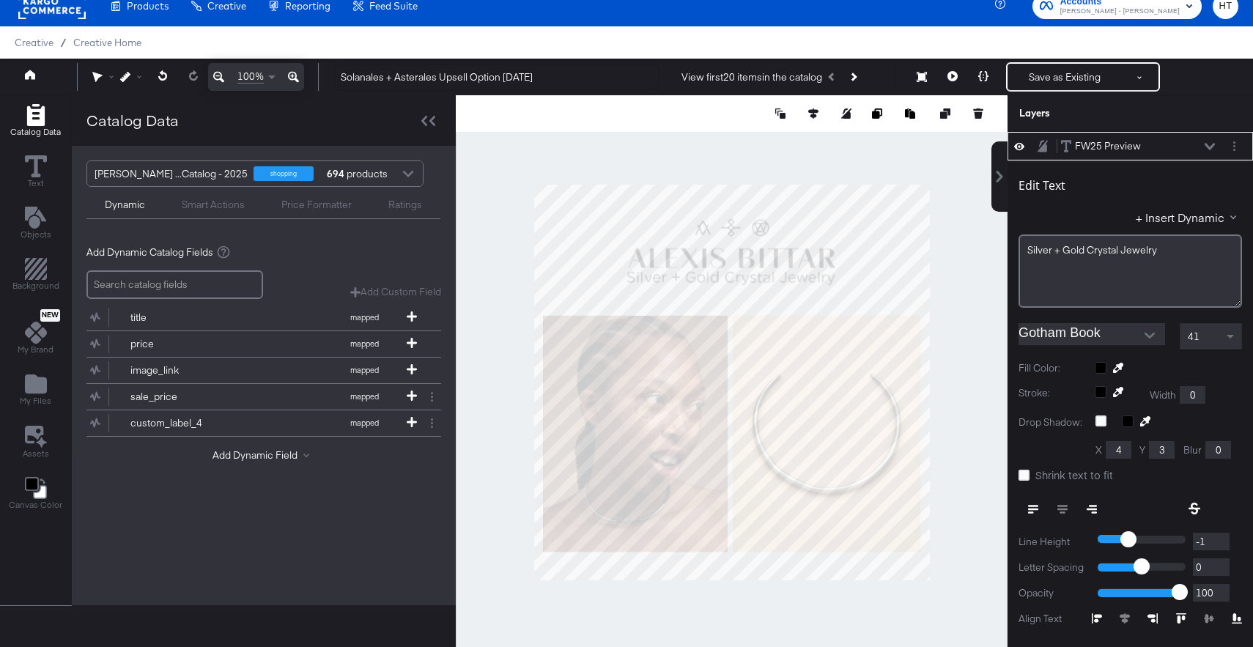
type input "208"
click at [958, 325] on div at bounding box center [732, 382] width 552 height 575
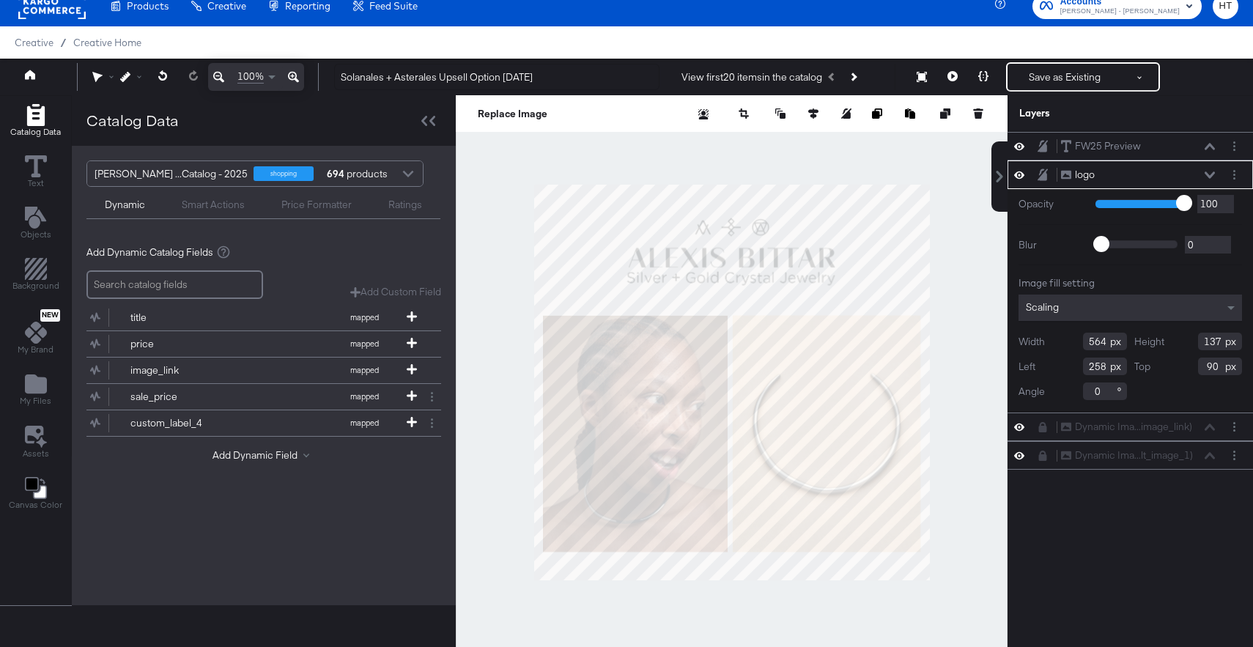
type input "89"
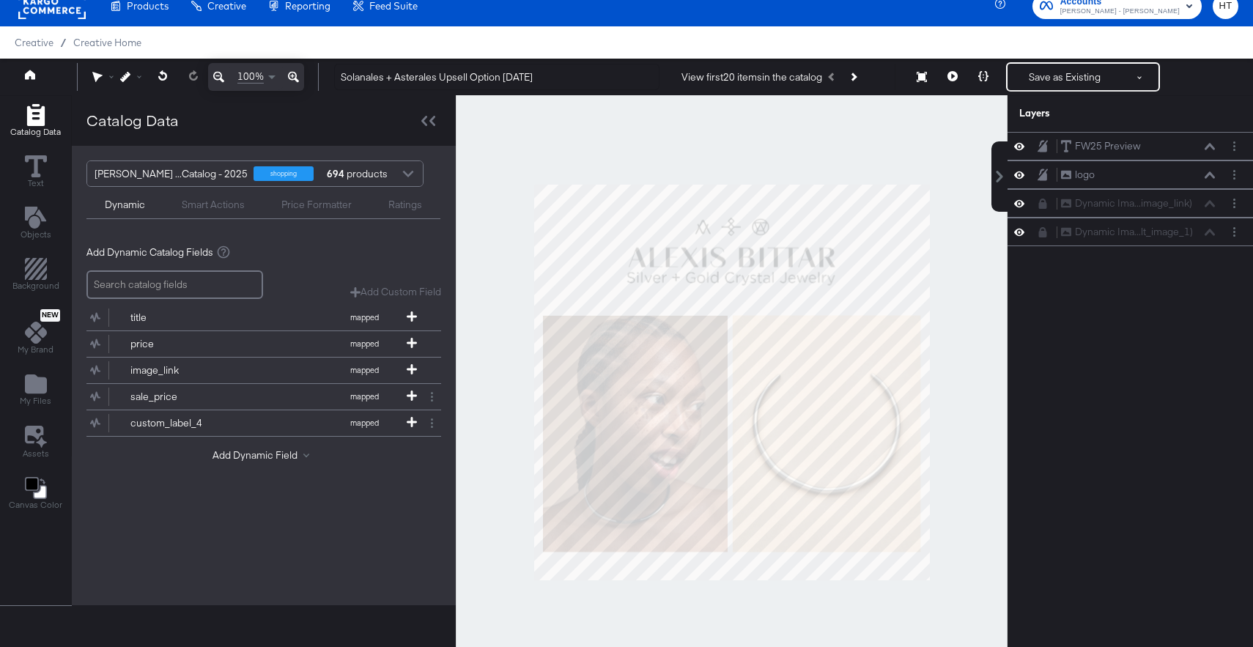
click at [943, 303] on div at bounding box center [732, 382] width 552 height 575
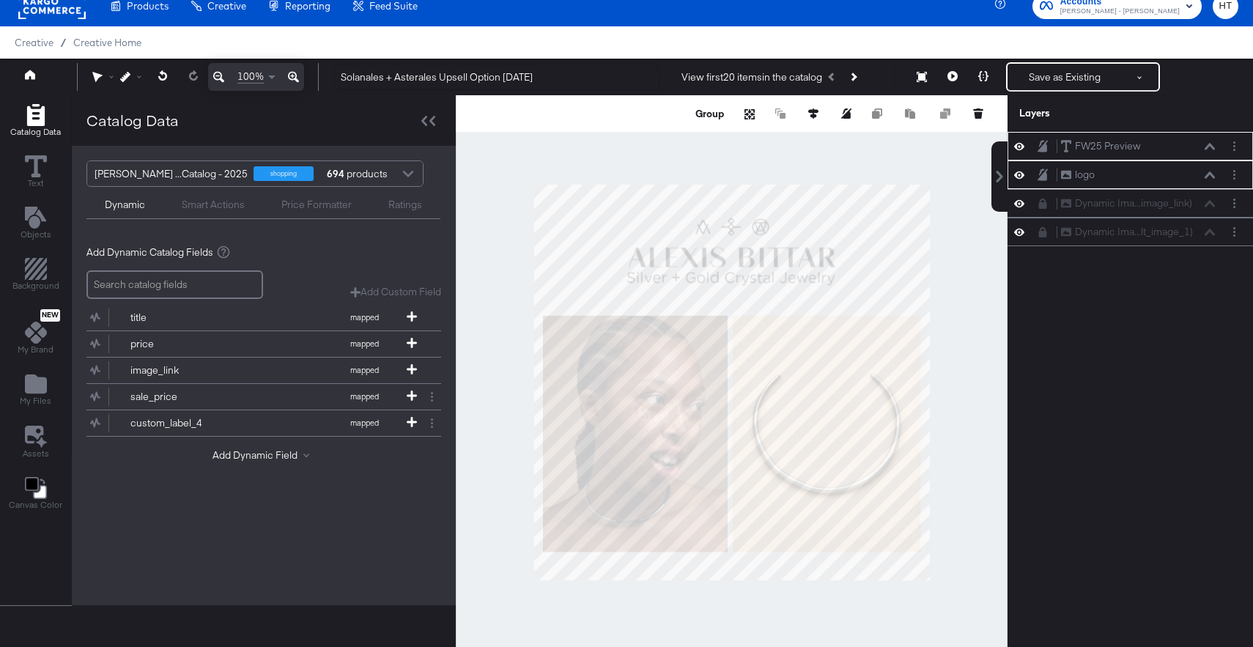
click at [931, 303] on div at bounding box center [732, 382] width 552 height 575
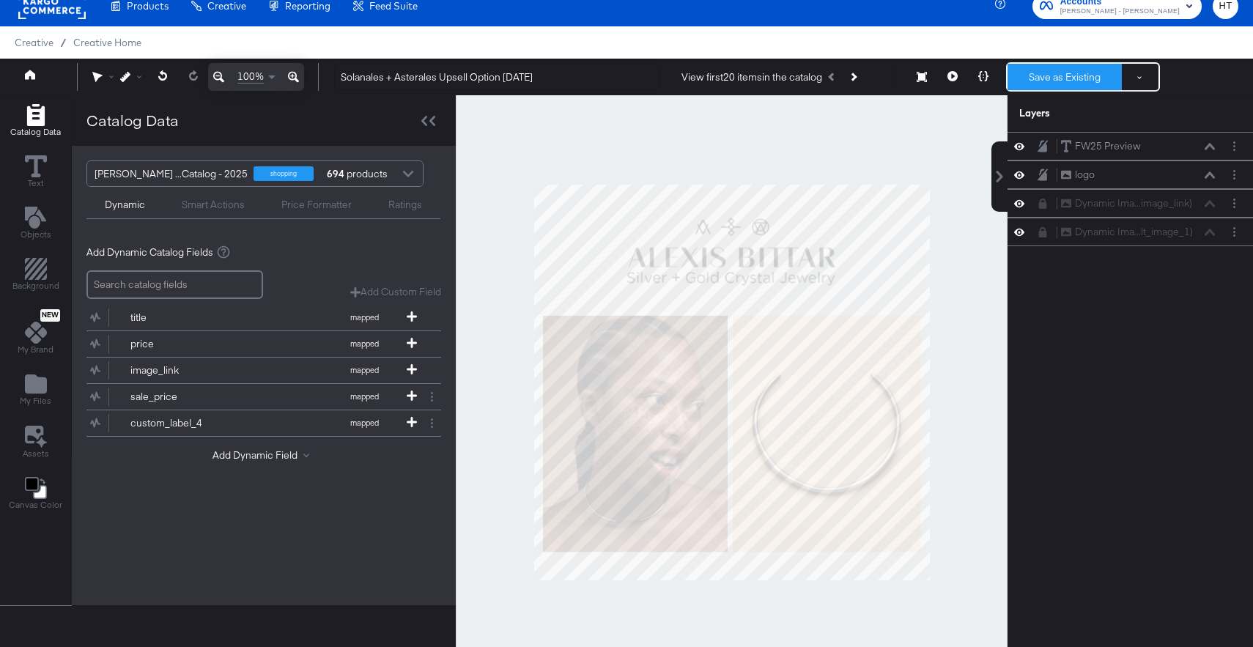
click at [1078, 69] on button "Save as Existing" at bounding box center [1065, 77] width 114 height 26
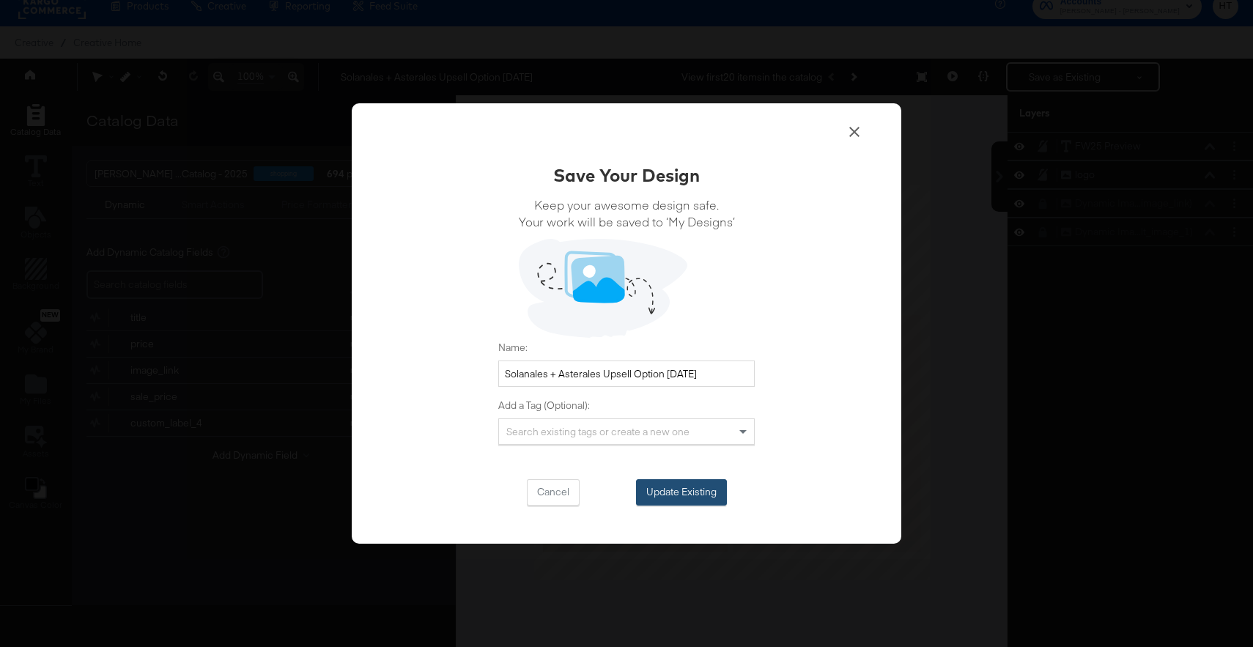
click at [680, 490] on button "Update Existing" at bounding box center [681, 492] width 91 height 26
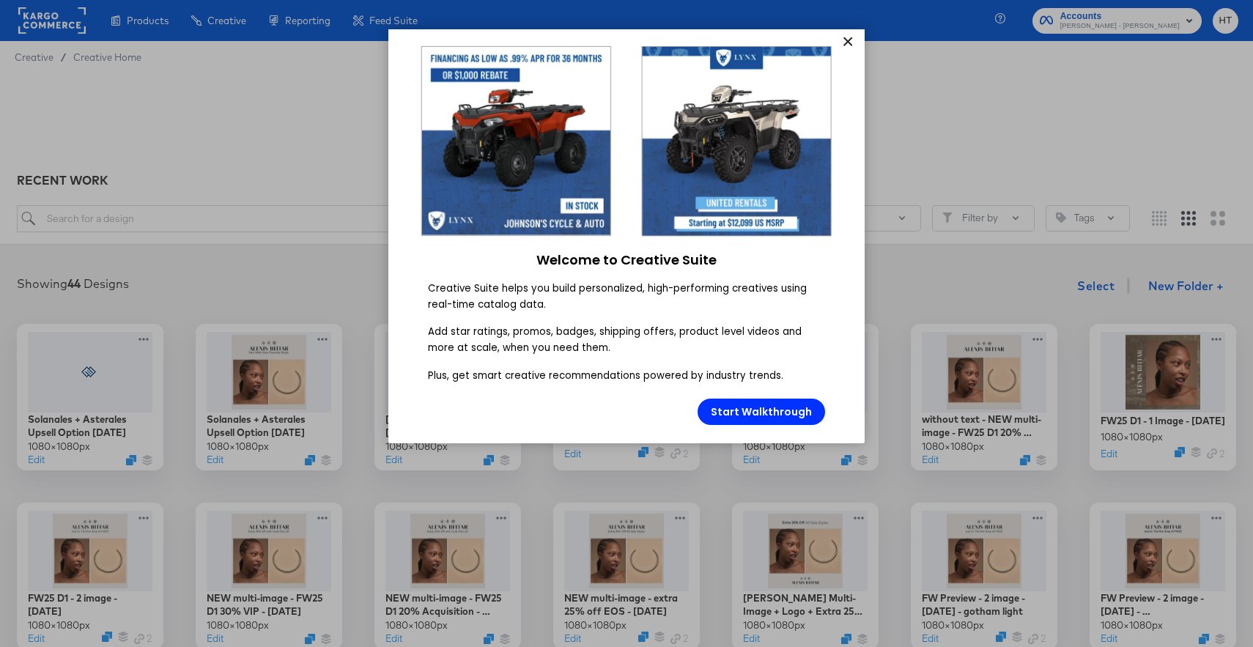
click at [851, 39] on link "×" at bounding box center [848, 42] width 26 height 26
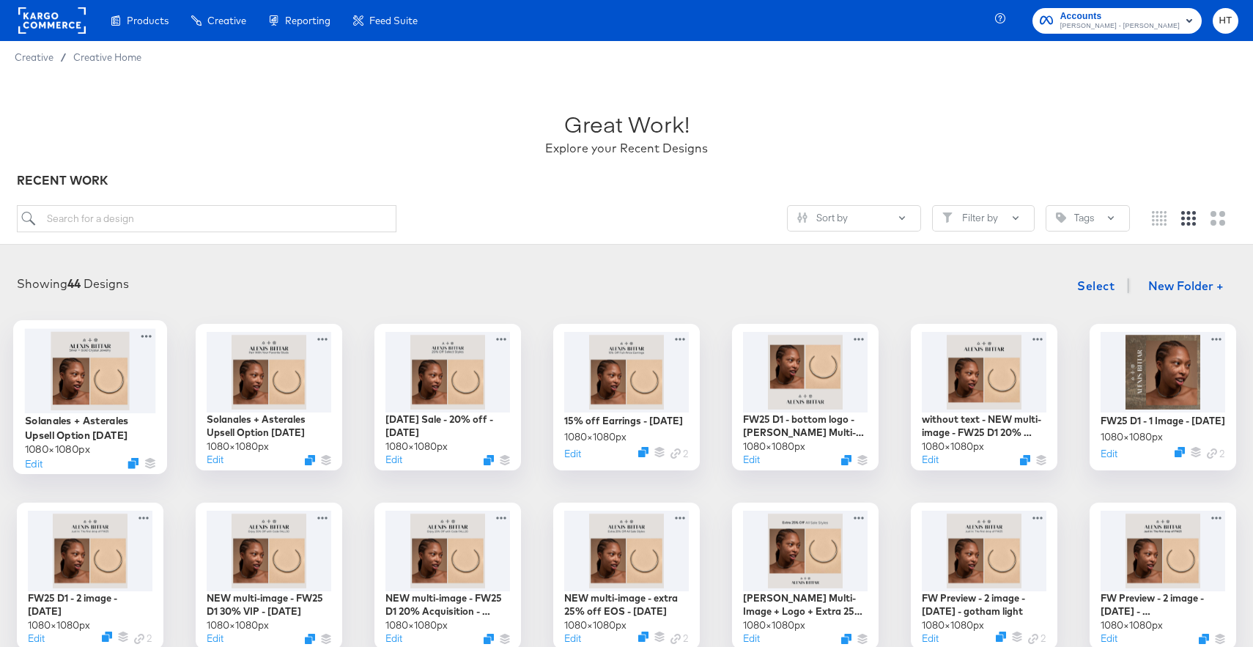
click at [95, 377] on div at bounding box center [90, 370] width 131 height 84
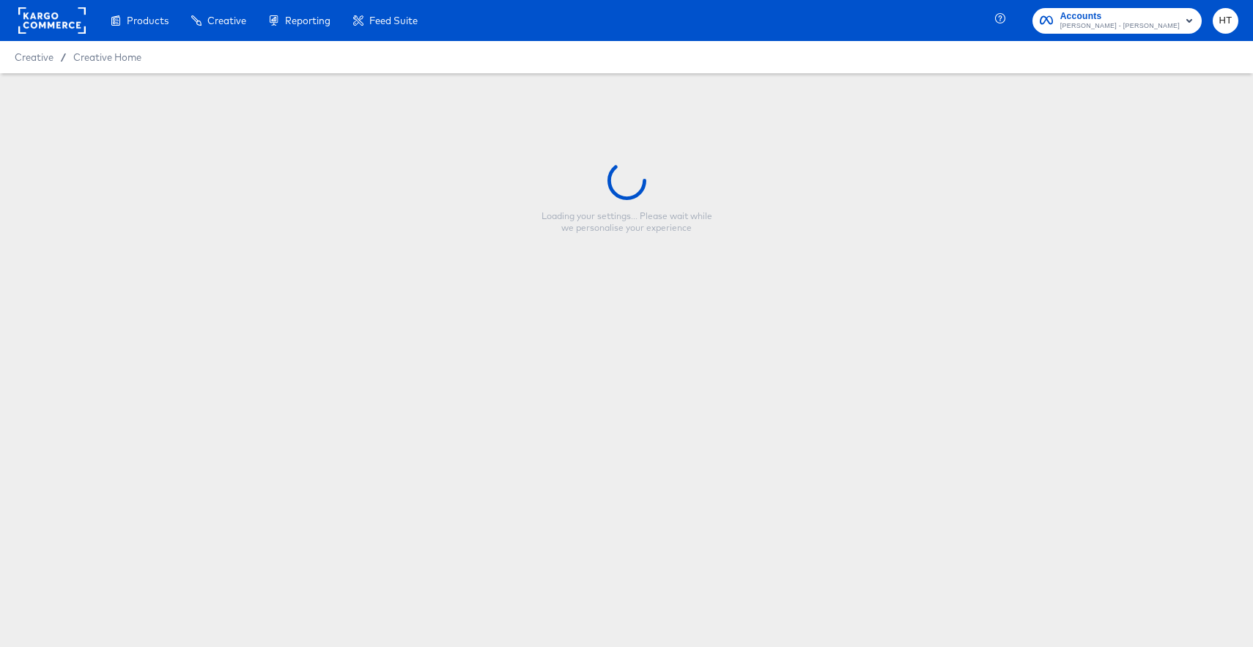
type input "Solanales + Asterales Upsell Option [DATE]"
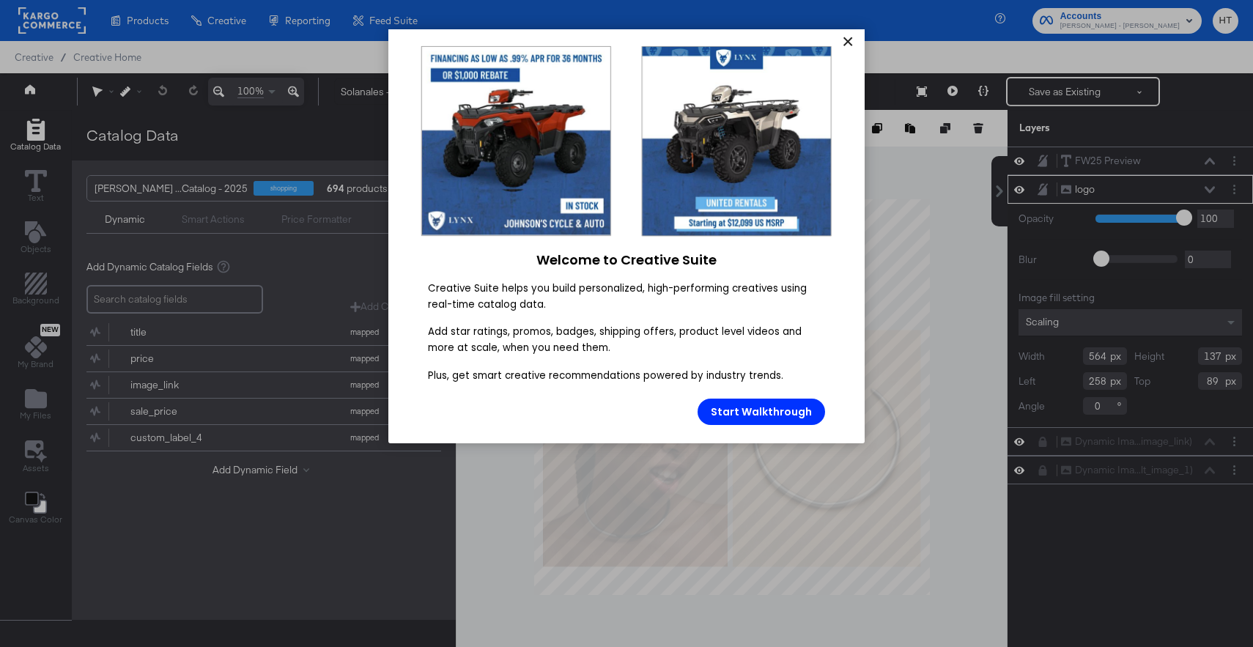
click at [851, 48] on link "×" at bounding box center [848, 42] width 26 height 26
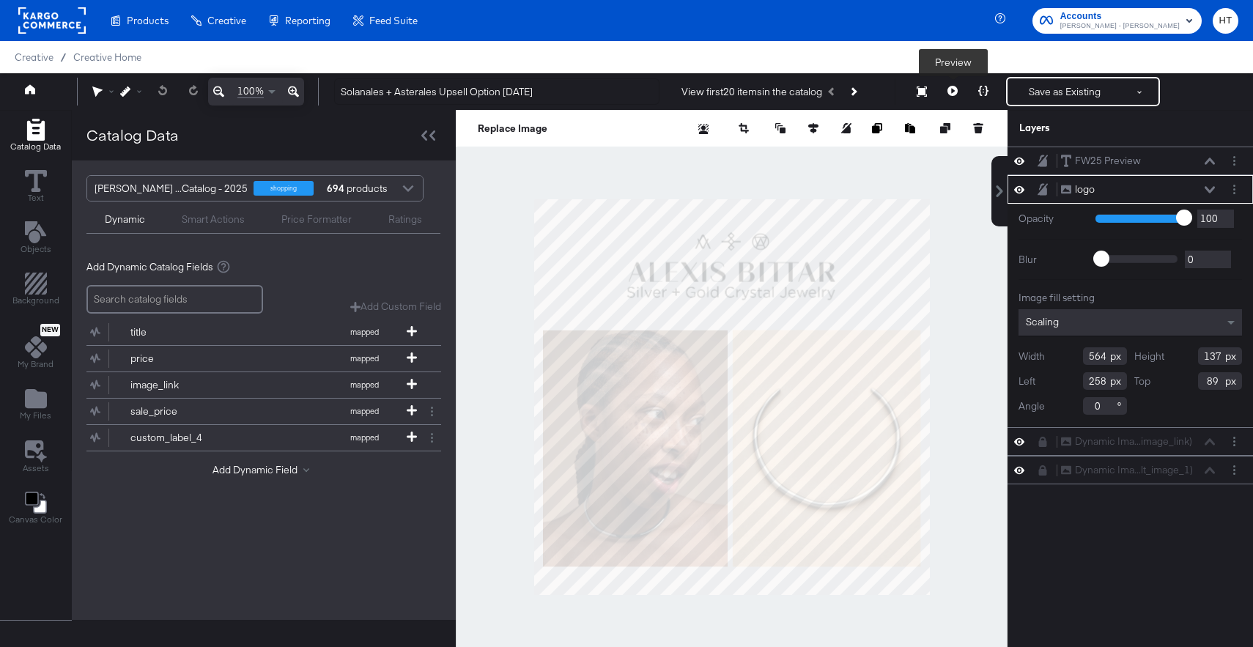
click at [956, 96] on button at bounding box center [952, 91] width 31 height 29
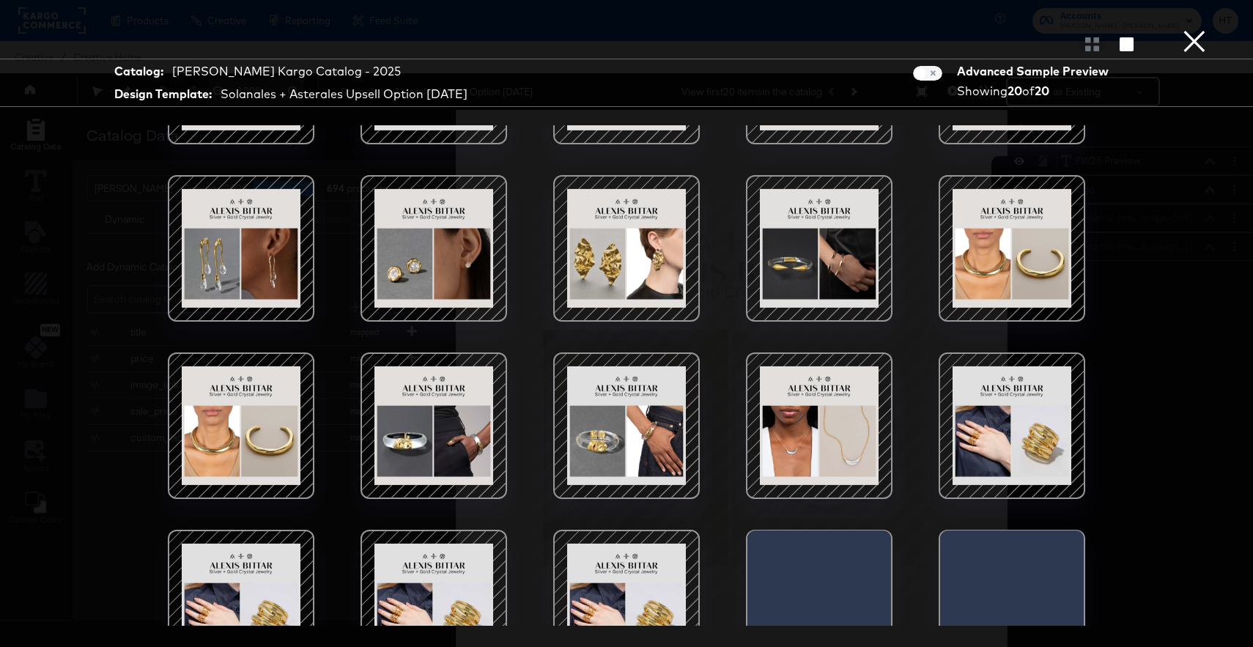
scroll to position [178, 0]
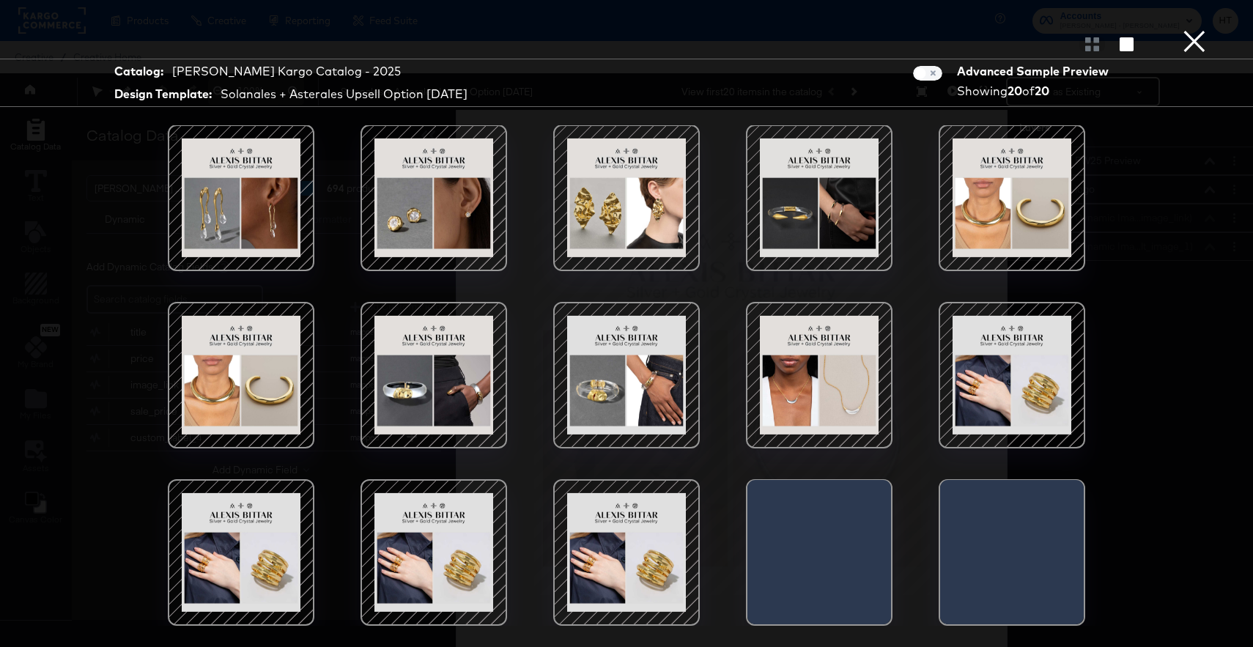
click at [818, 391] on div at bounding box center [819, 375] width 125 height 125
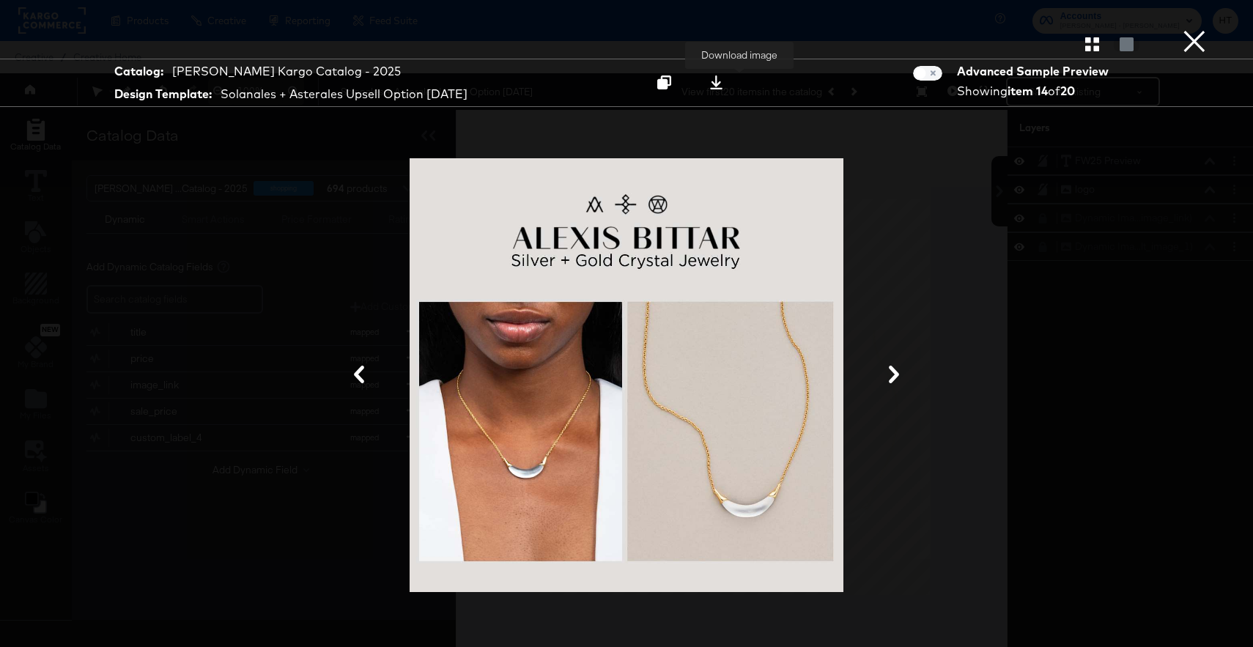
click at [736, 91] on button at bounding box center [716, 83] width 46 height 26
click at [1200, 29] on button "×" at bounding box center [1194, 14] width 29 height 29
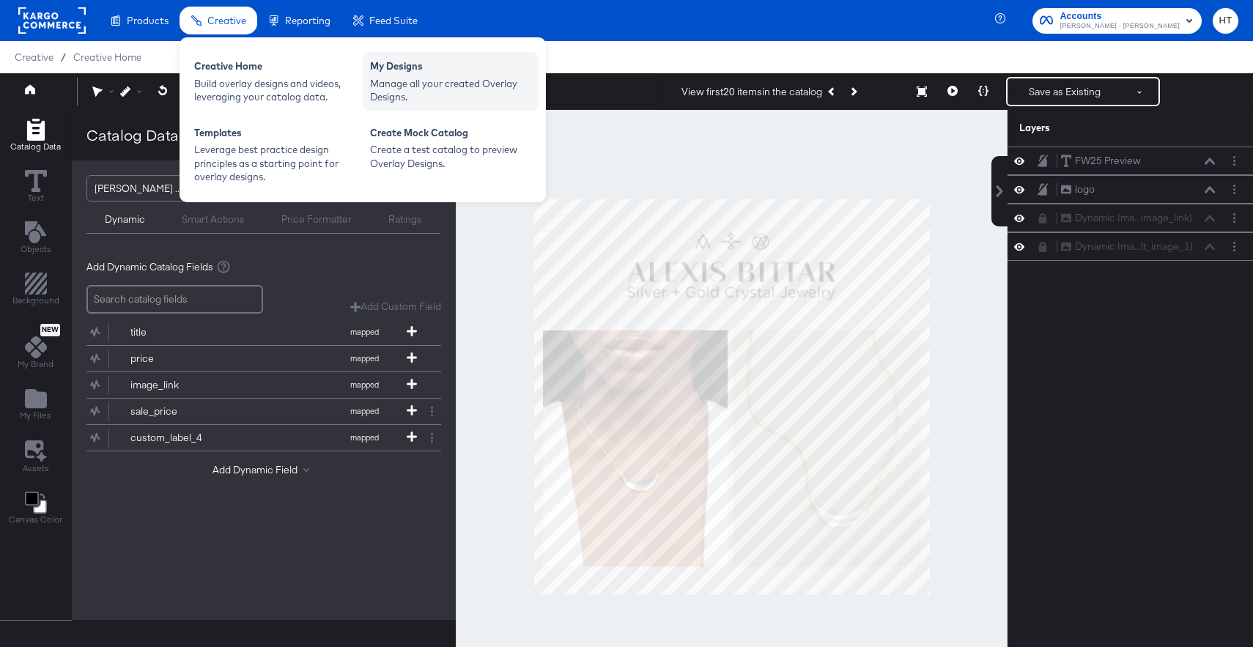
click at [392, 70] on div "My Designs" at bounding box center [450, 68] width 161 height 18
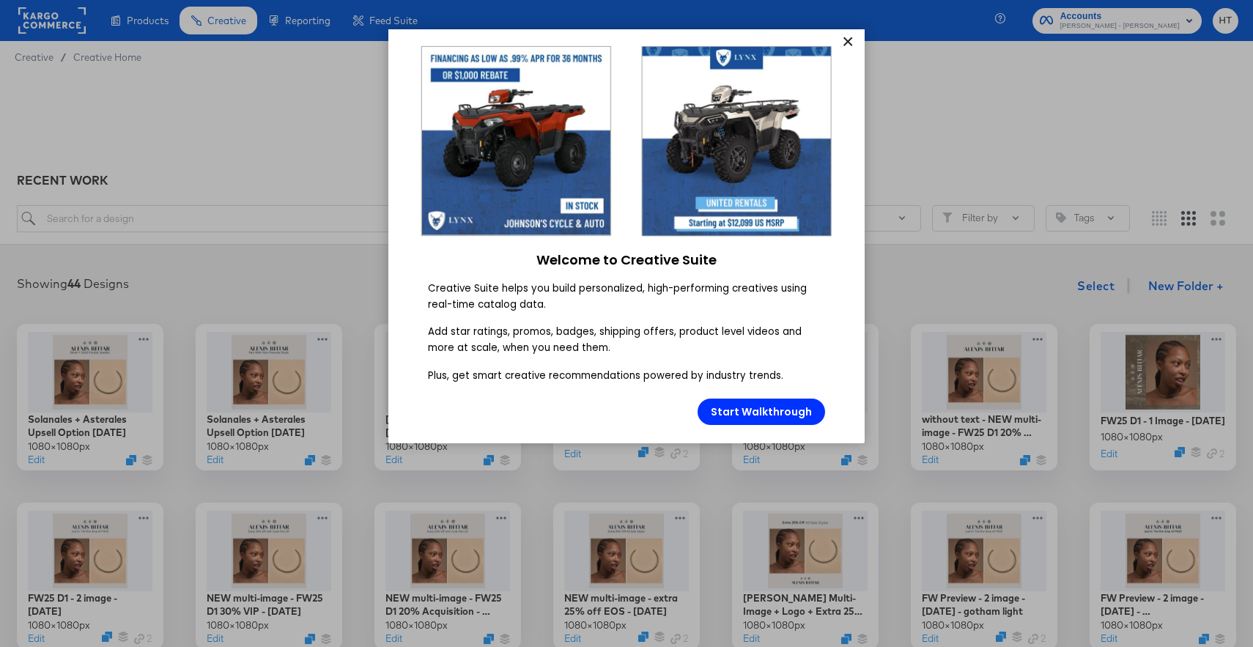
click at [849, 40] on link "×" at bounding box center [848, 42] width 26 height 26
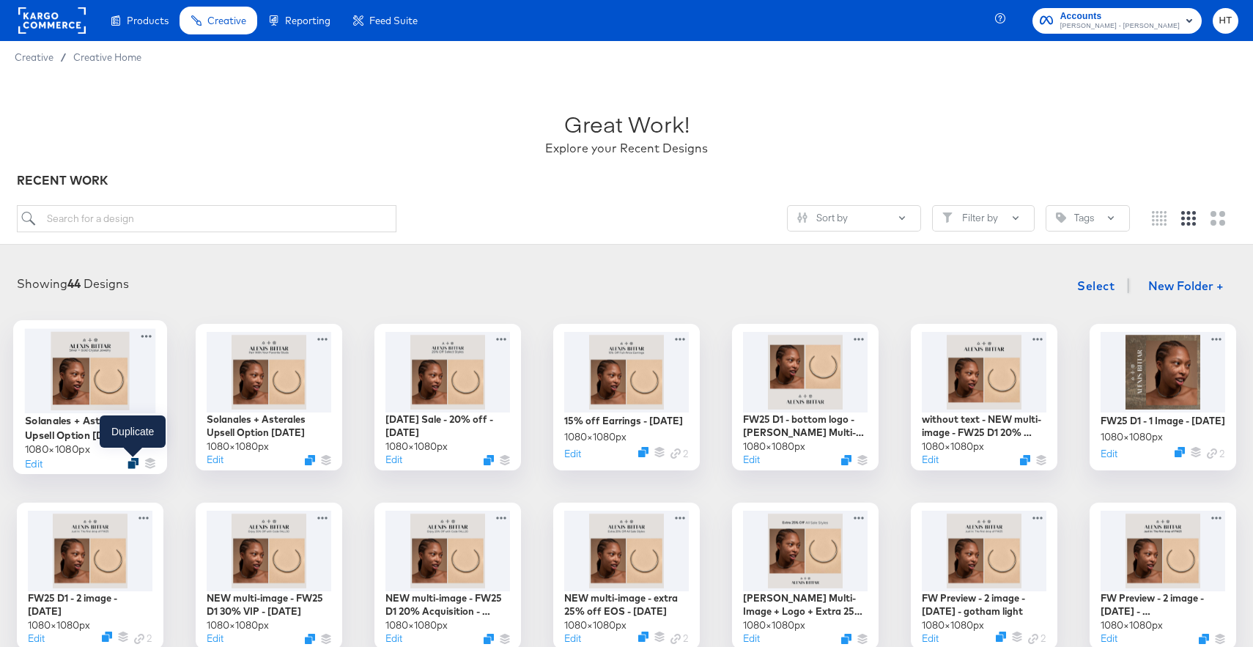
click at [129, 465] on icon "Duplicate" at bounding box center [133, 463] width 11 height 11
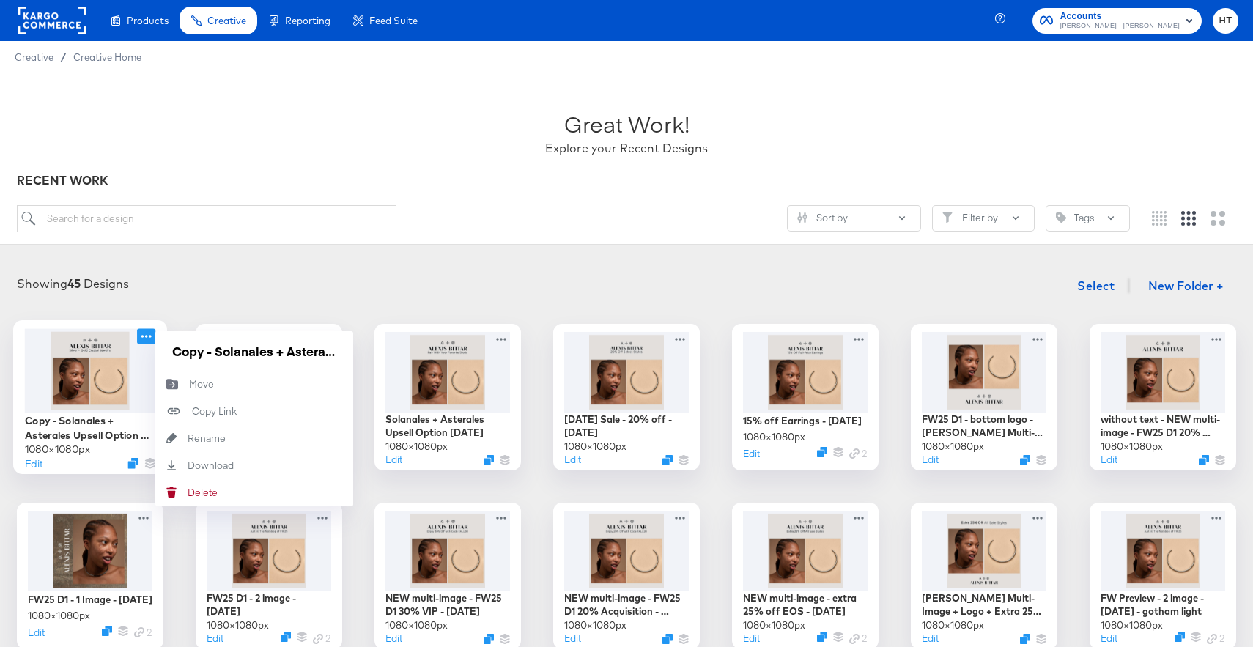
click at [147, 336] on icon at bounding box center [146, 335] width 18 height 15
click at [188, 438] on div "Rename Rename" at bounding box center [188, 438] width 0 height 0
click at [251, 354] on input "Copy - Solanales + Asterales Upsell Option 2 - August 2025" at bounding box center [254, 350] width 176 height 29
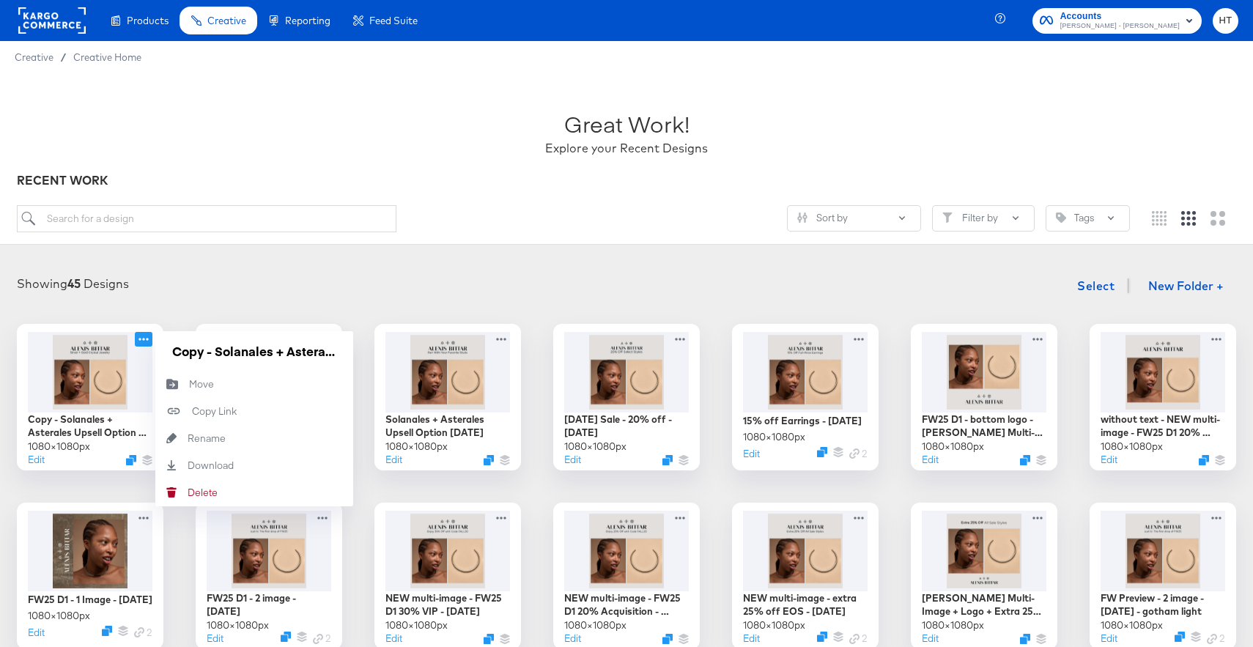
drag, startPoint x: 215, startPoint y: 353, endPoint x: 163, endPoint y: 353, distance: 52.8
click at [163, 353] on div "Copy - Solanales + Asterales Upsell Option 3 - August 2025" at bounding box center [254, 351] width 198 height 40
type input "Solanales + Asterales Upsell Option [DATE]"
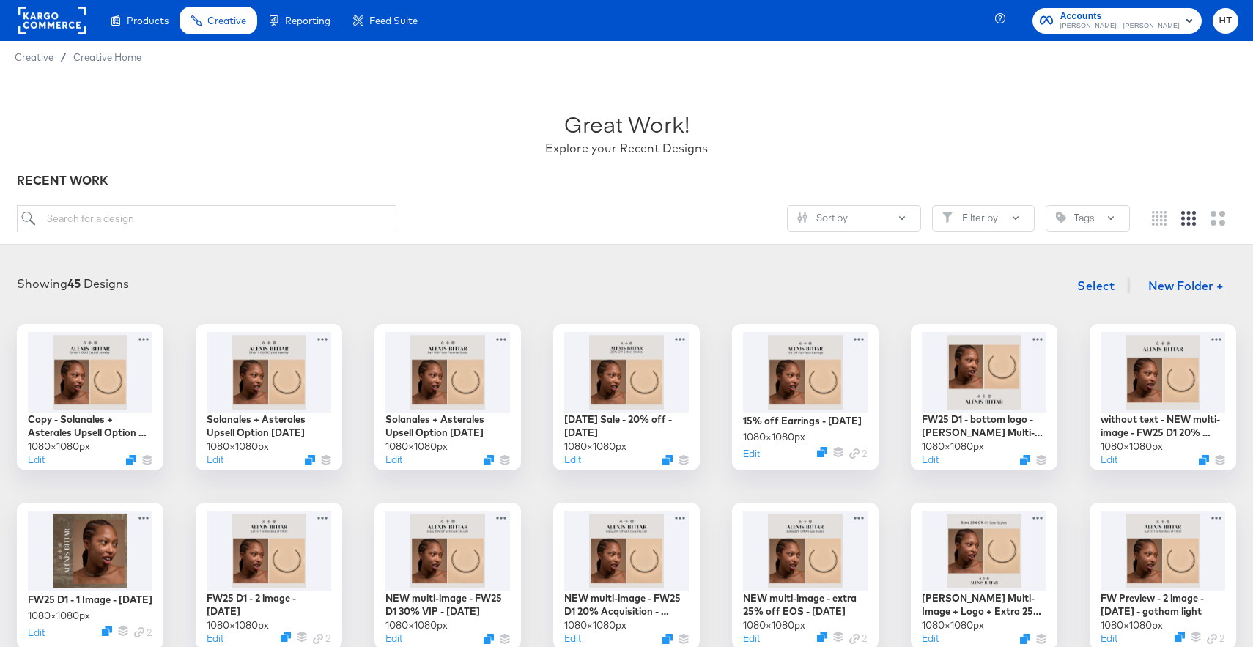
click at [233, 270] on div "Showing 45 Designs Select New Folder + Copy - Solanales + Asterales Upsell Opti…" at bounding box center [626, 639] width 1253 height 765
click at [87, 377] on div at bounding box center [90, 370] width 131 height 84
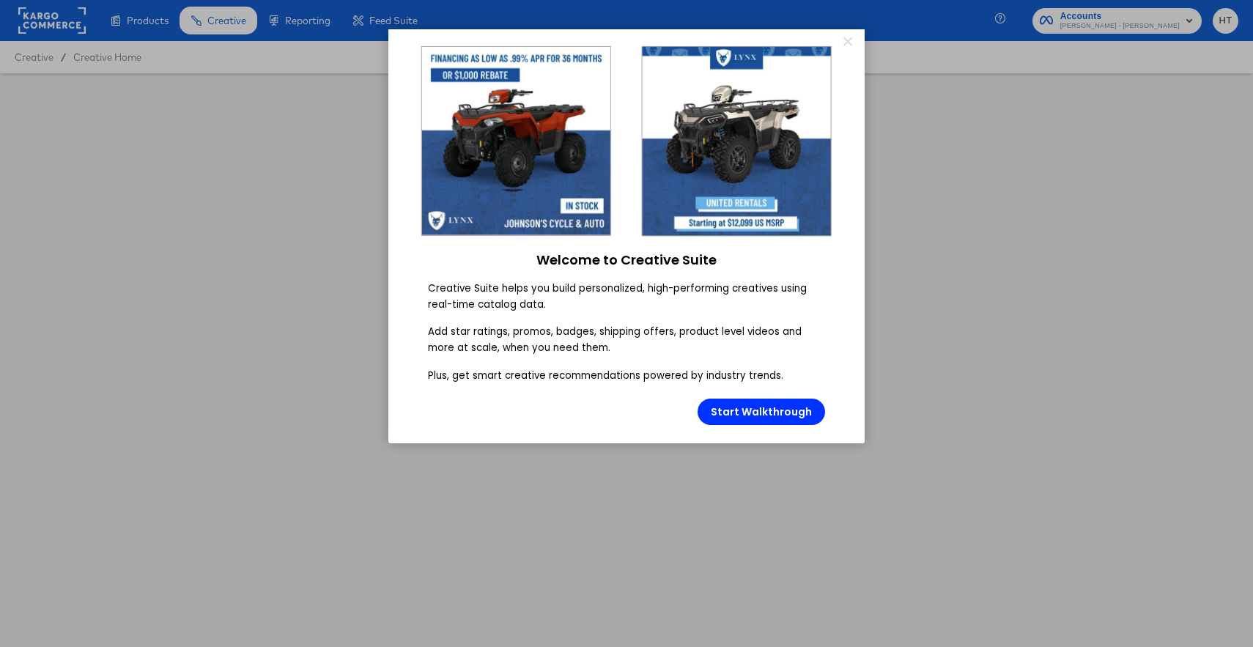
type input "Solanales + Asterales Upsell Option [DATE]"
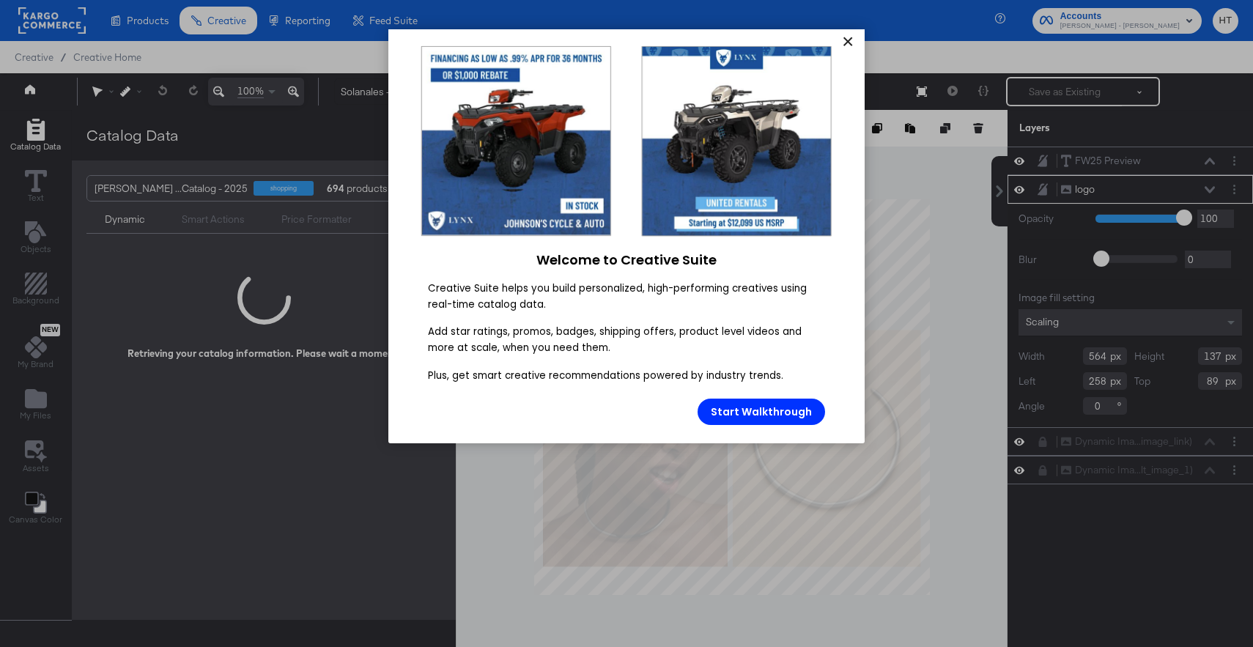
click at [847, 45] on link "×" at bounding box center [848, 42] width 26 height 26
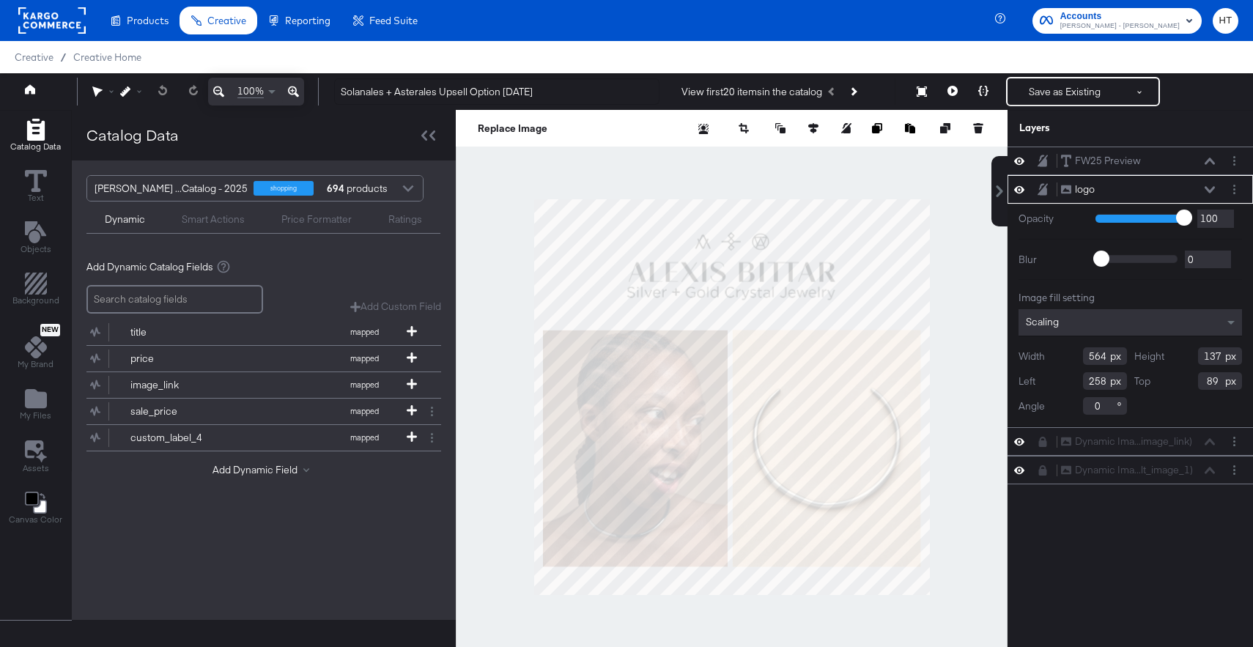
scroll to position [15, 0]
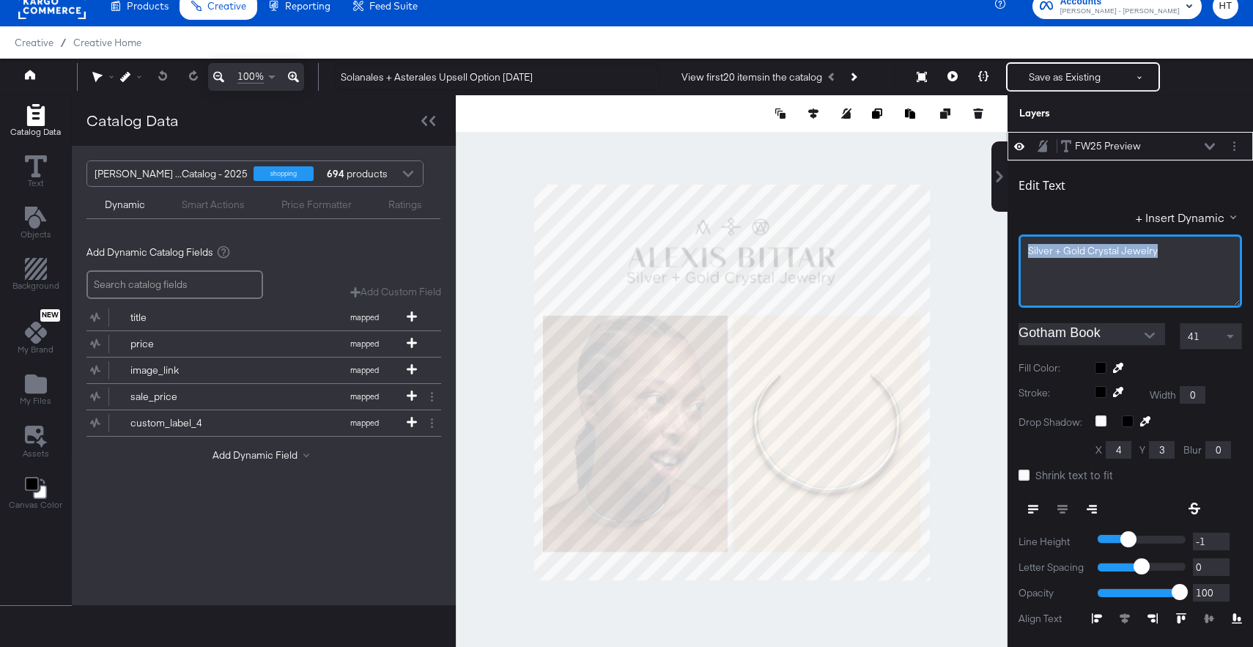
drag, startPoint x: 1177, startPoint y: 251, endPoint x: 1000, endPoint y: 251, distance: 177.4
click at [1000, 251] on div "FW25 Preview FW25 Preview Edit Text + Insert Dynamic Silver + Gold Crystal Jewe…" at bounding box center [1121, 389] width 264 height 515
click at [954, 306] on div at bounding box center [732, 382] width 552 height 575
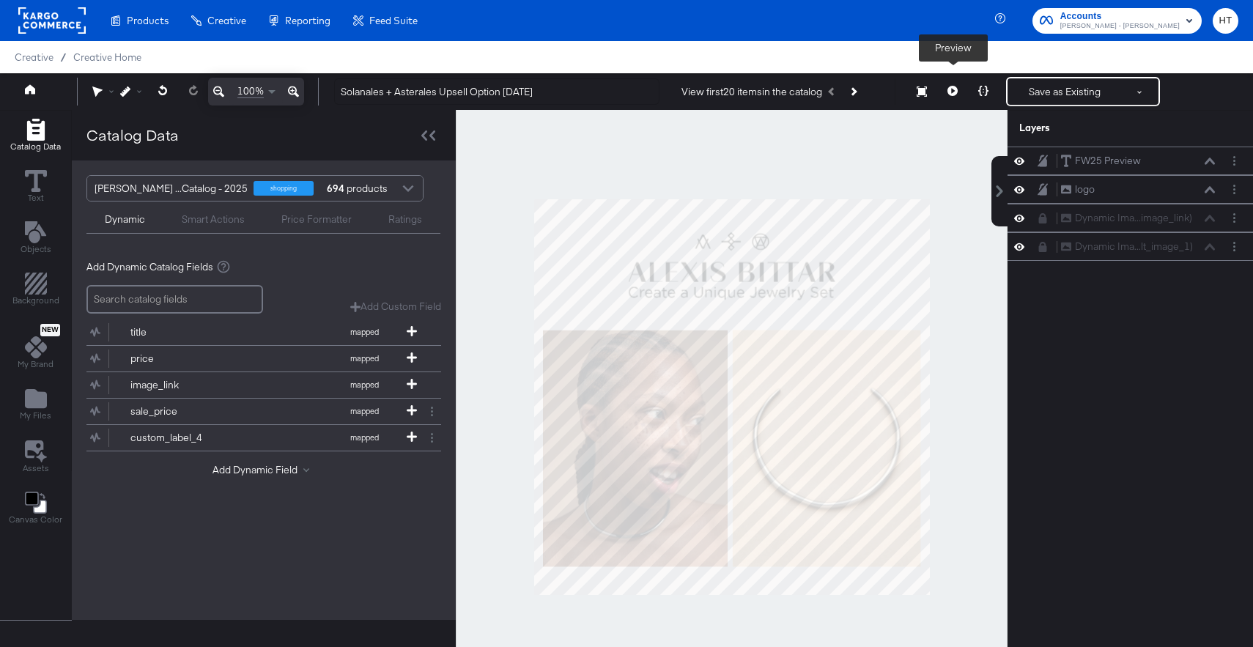
scroll to position [15, 0]
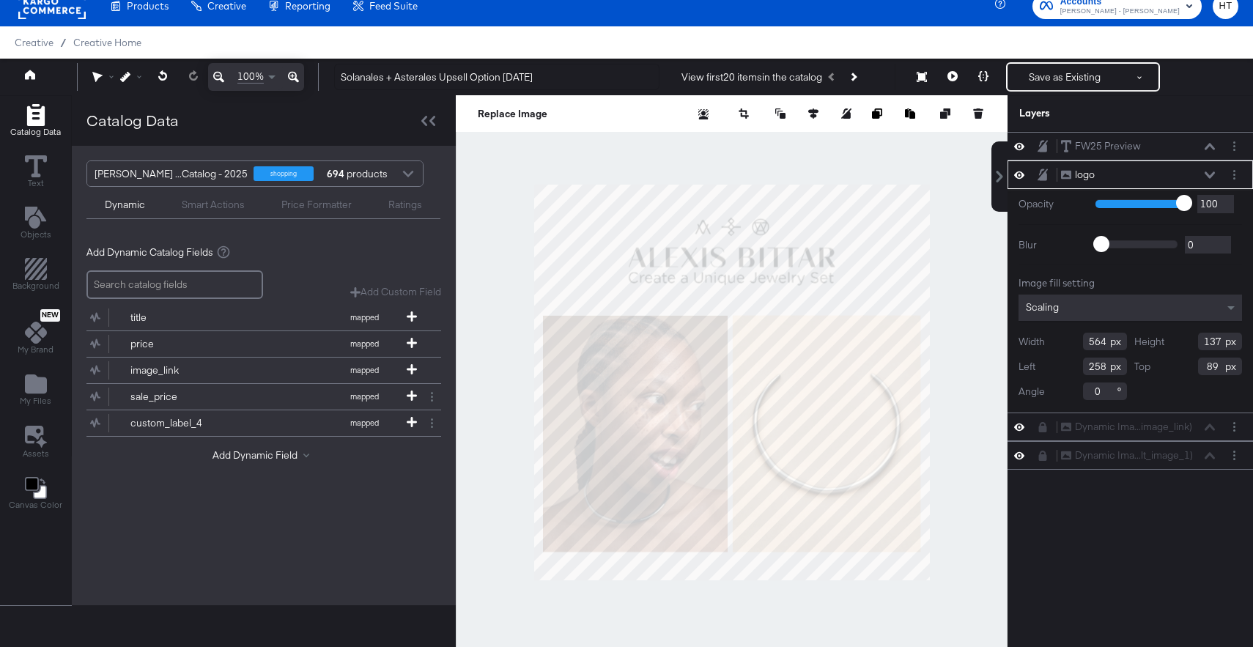
type input "535"
type input "130"
type input "97"
type input "273"
type input "95"
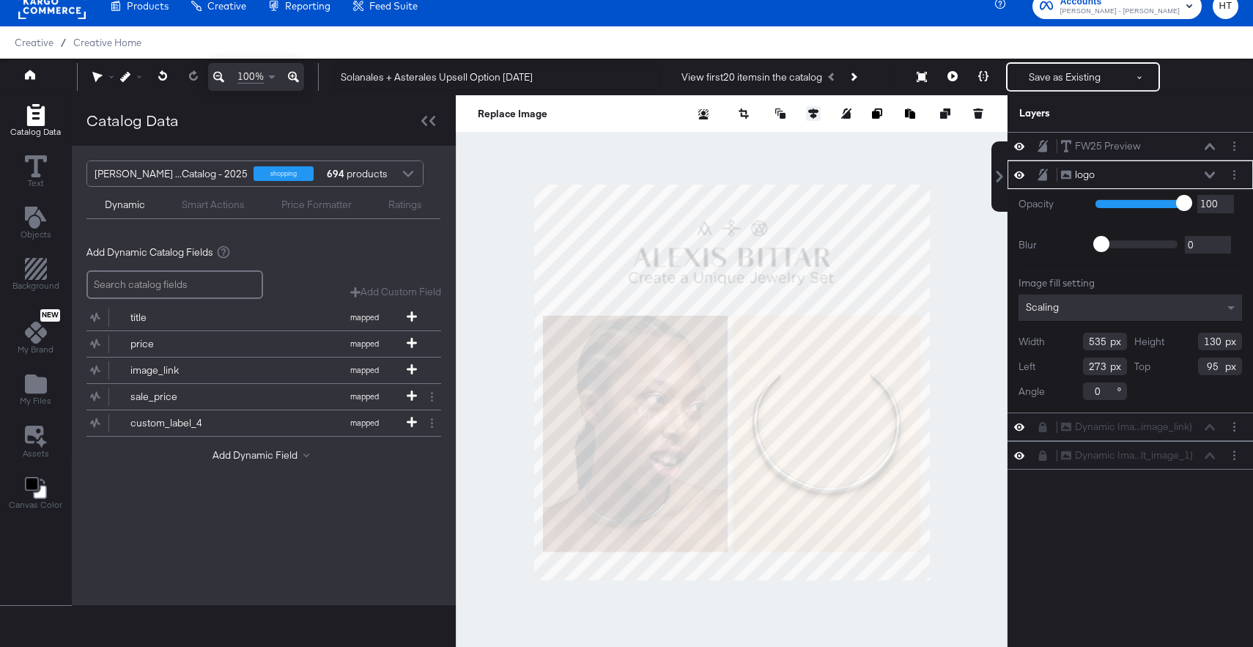
click at [811, 116] on icon at bounding box center [813, 113] width 10 height 10
click at [704, 139] on icon at bounding box center [705, 141] width 10 height 10
type input "545"
type input "132"
type input "92"
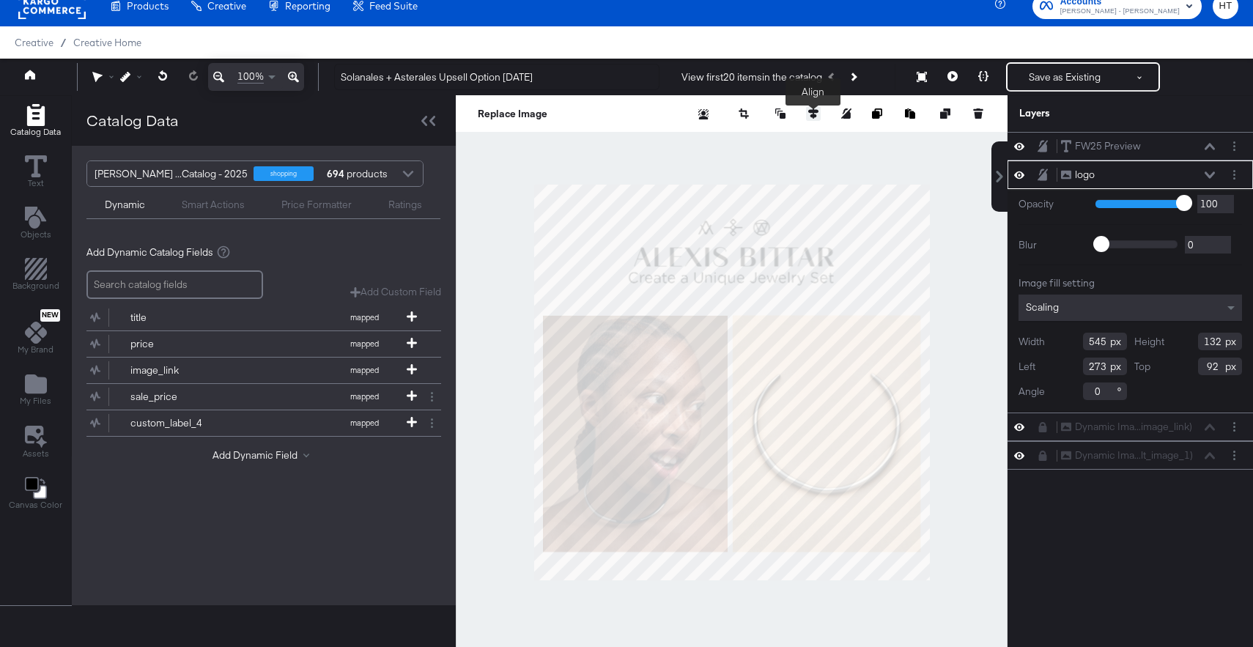
click at [809, 109] on icon at bounding box center [813, 113] width 10 height 10
click at [709, 140] on icon at bounding box center [705, 141] width 10 height 10
type input "267"
type input "553"
type input "134"
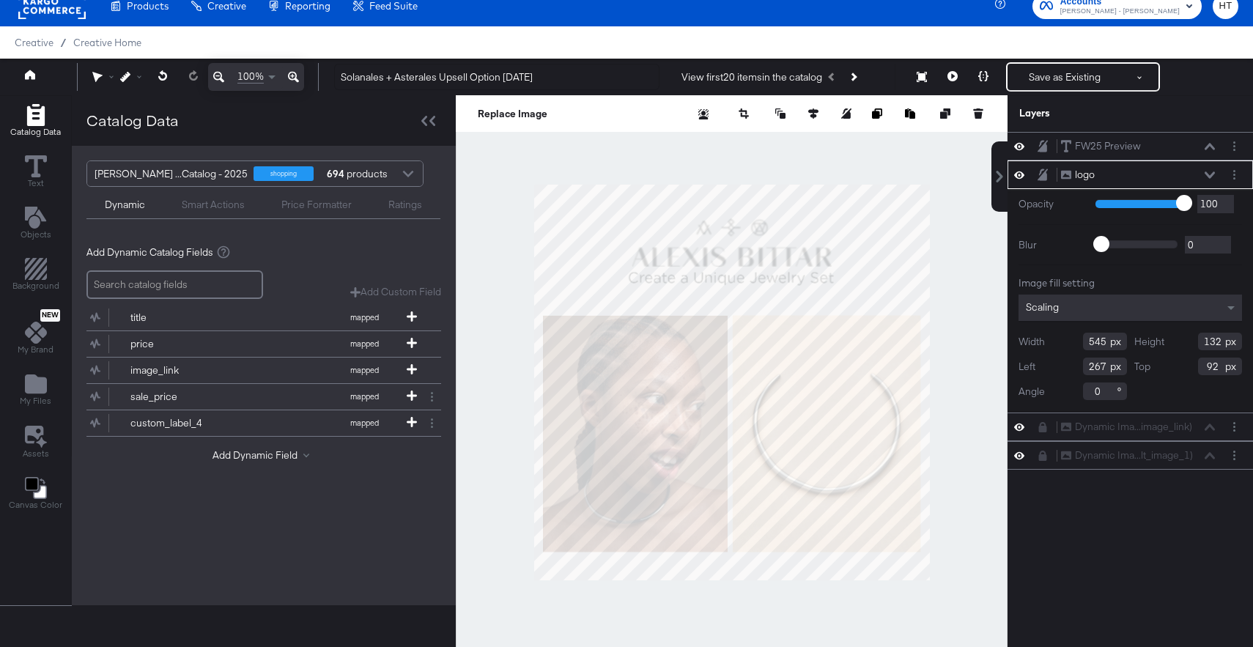
type input "90"
click at [815, 111] on icon at bounding box center [813, 113] width 10 height 10
click at [707, 139] on icon at bounding box center [705, 141] width 10 height 10
type input "264"
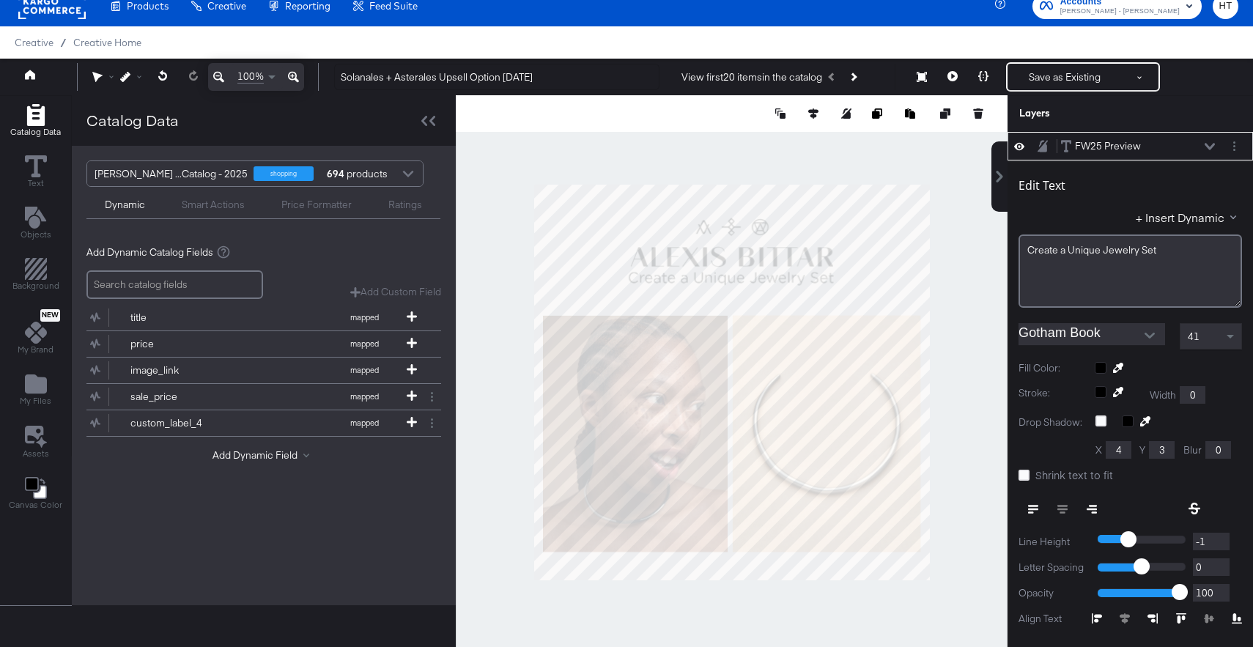
type input "209"
click at [955, 261] on div at bounding box center [732, 382] width 552 height 575
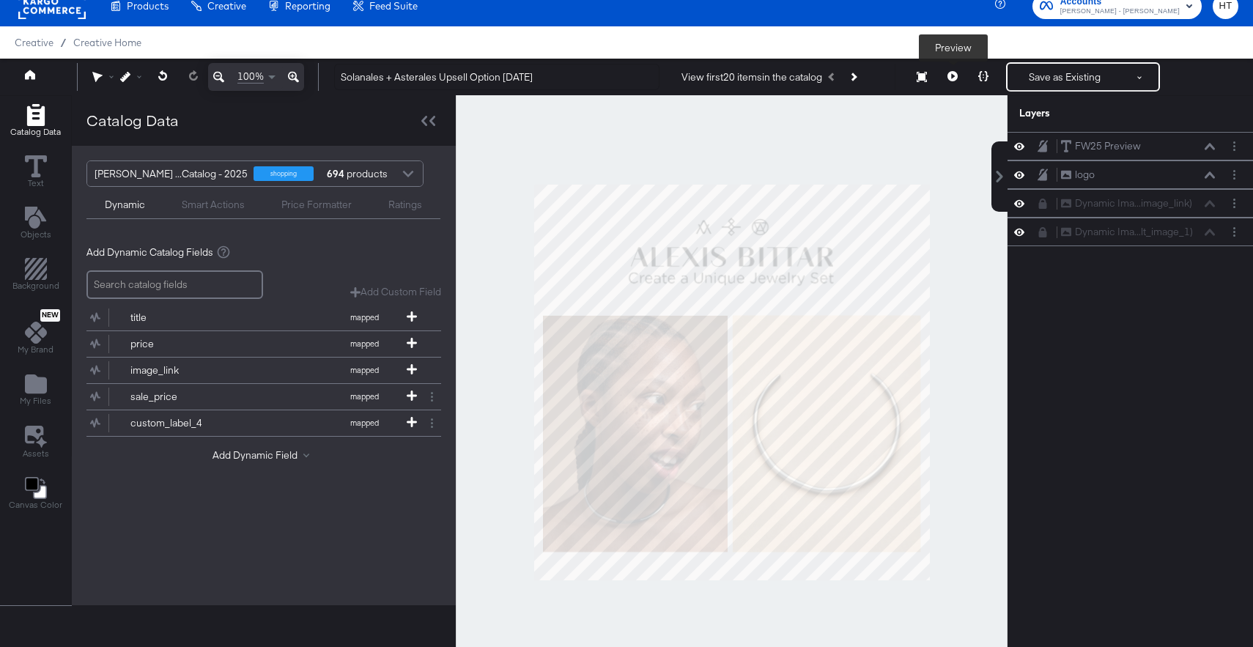
click at [948, 79] on icon at bounding box center [953, 76] width 10 height 10
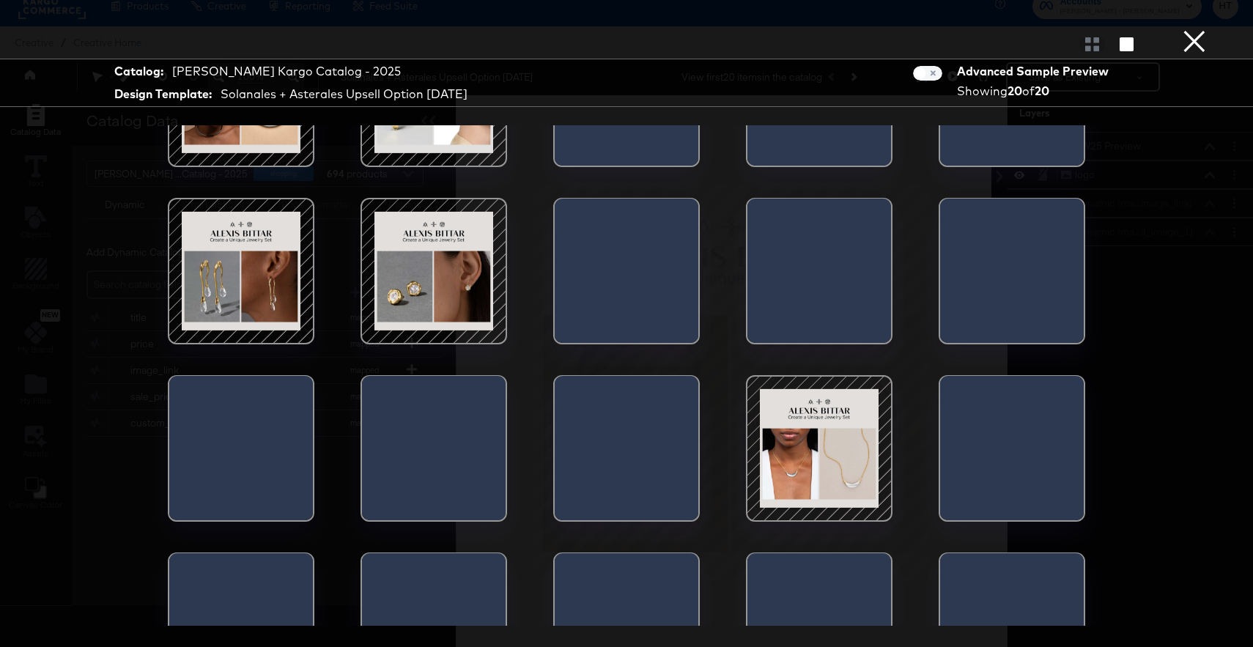
scroll to position [178, 0]
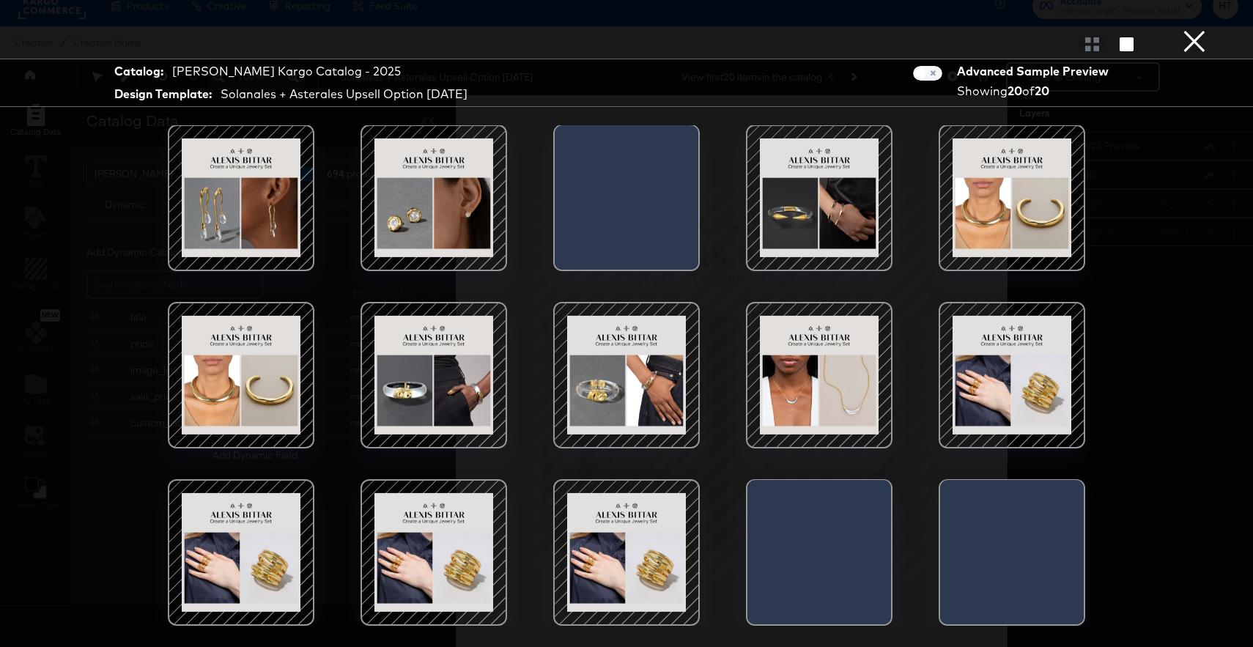
click at [850, 378] on div at bounding box center [819, 375] width 125 height 125
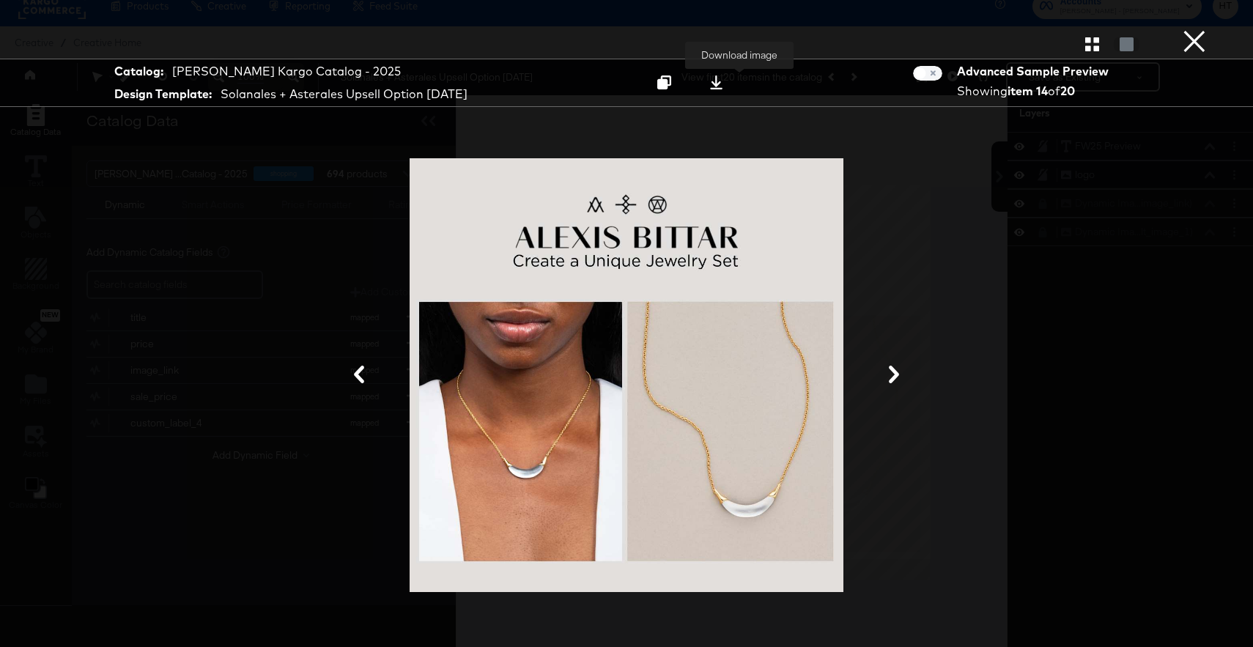
click at [726, 81] on div at bounding box center [717, 82] width 20 height 15
click at [882, 150] on div at bounding box center [626, 375] width 1099 height 501
click at [1204, 29] on button "×" at bounding box center [1194, 14] width 29 height 29
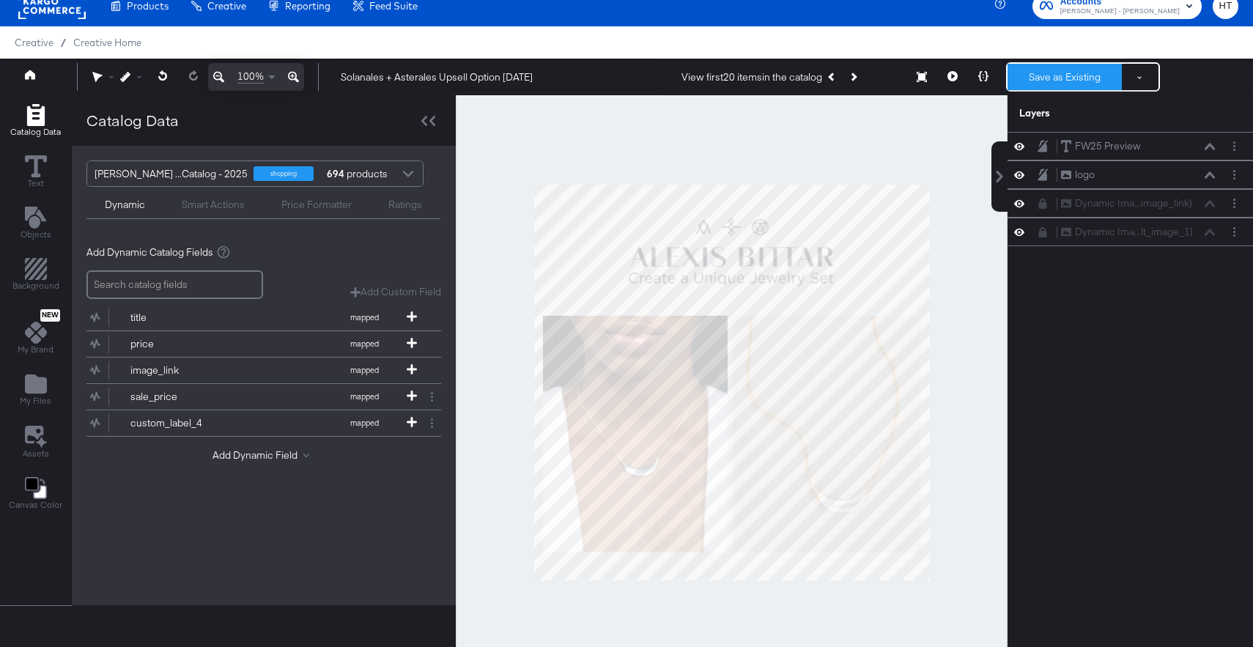
click at [1041, 85] on button "Save as Existing" at bounding box center [1065, 77] width 114 height 26
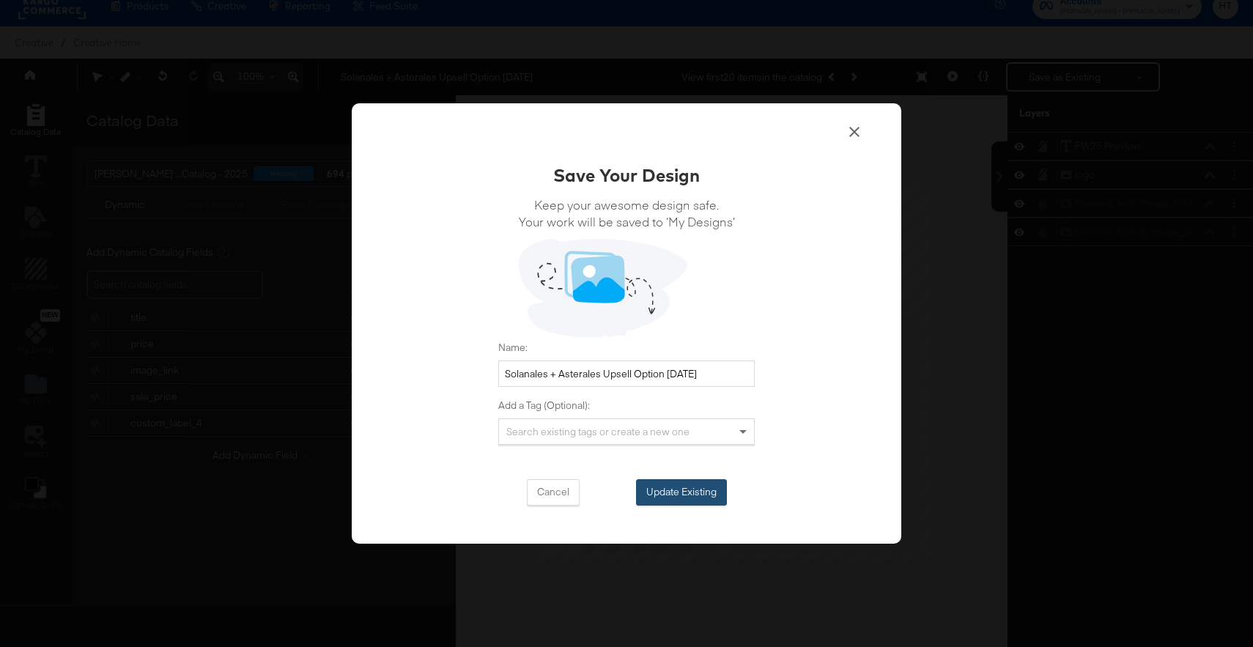
click at [672, 493] on button "Update Existing" at bounding box center [681, 492] width 91 height 26
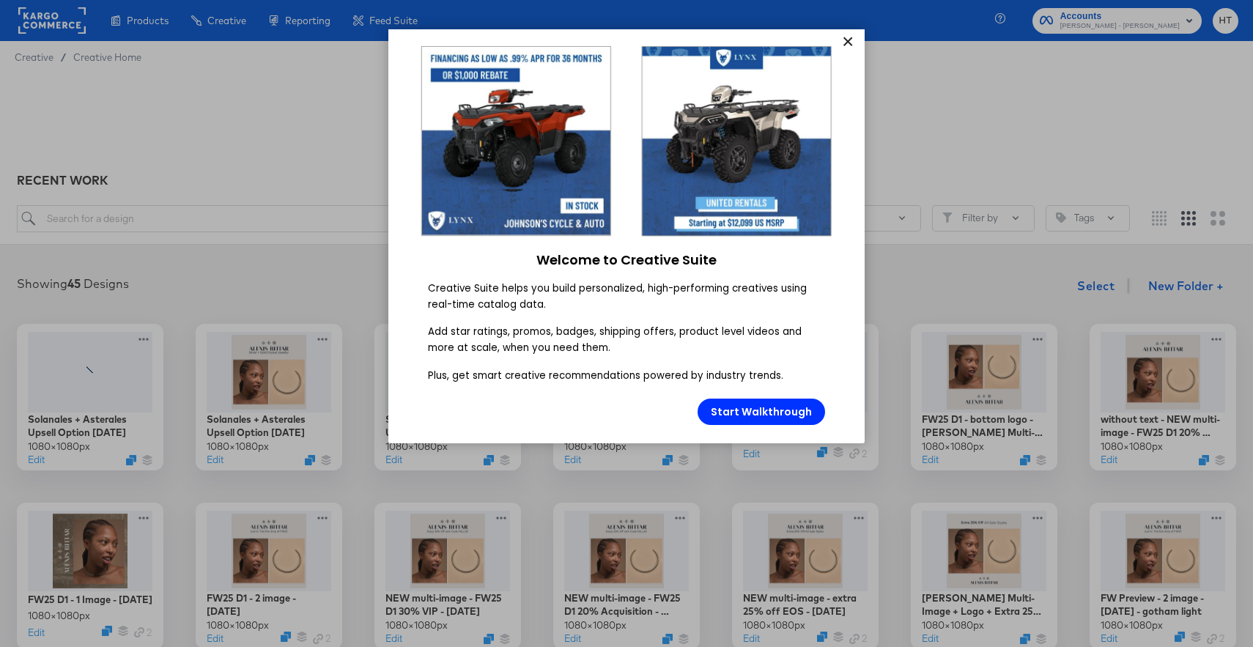
click at [851, 39] on link "×" at bounding box center [848, 42] width 26 height 26
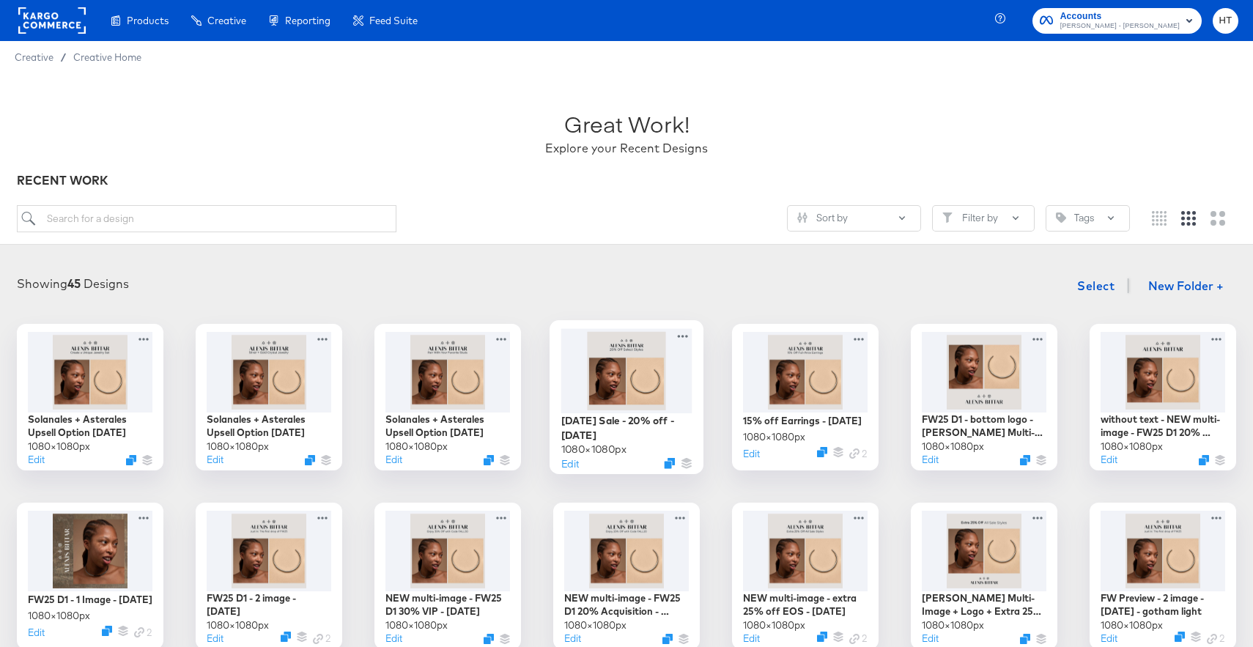
click at [606, 365] on div at bounding box center [626, 370] width 131 height 84
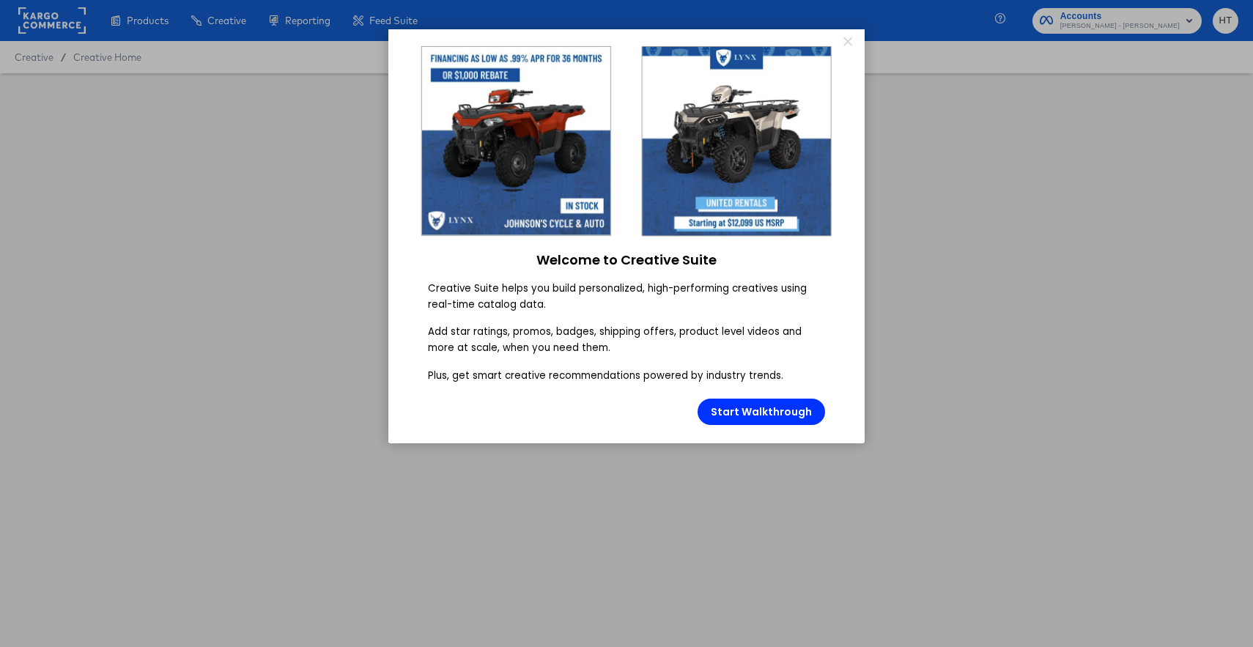
type input "[DATE] Sale - 20% off - [DATE]"
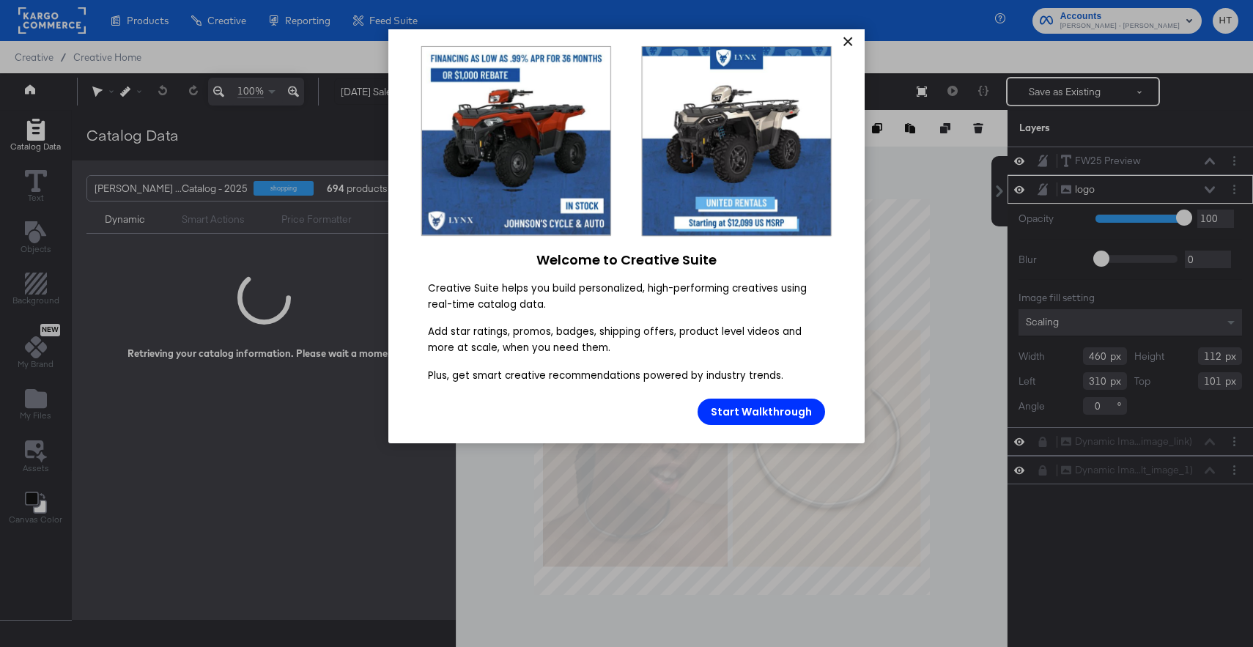
click at [851, 30] on link "×" at bounding box center [848, 42] width 26 height 26
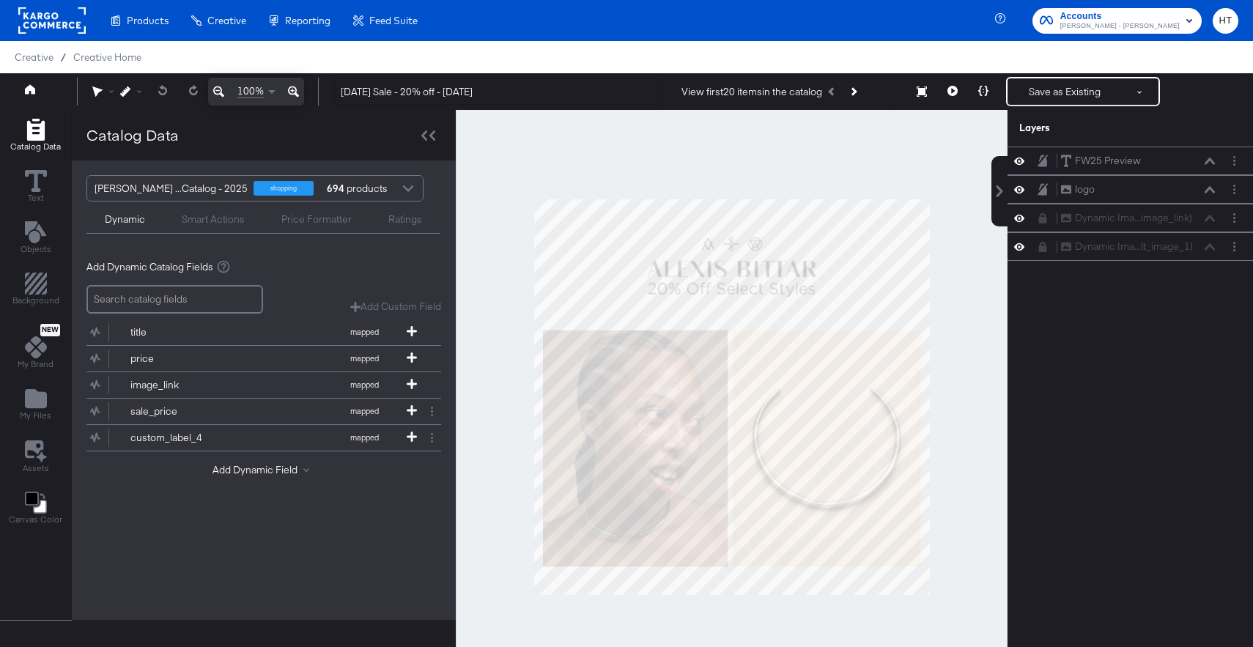
click at [509, 210] on div at bounding box center [732, 397] width 552 height 575
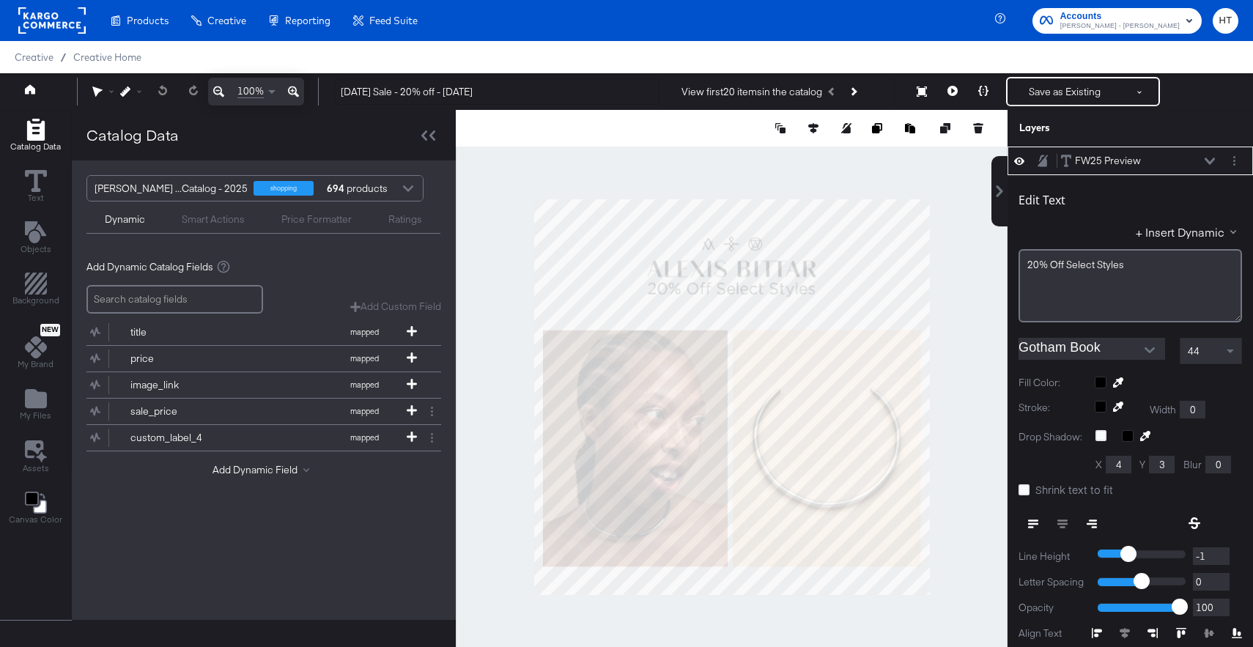
scroll to position [15, 0]
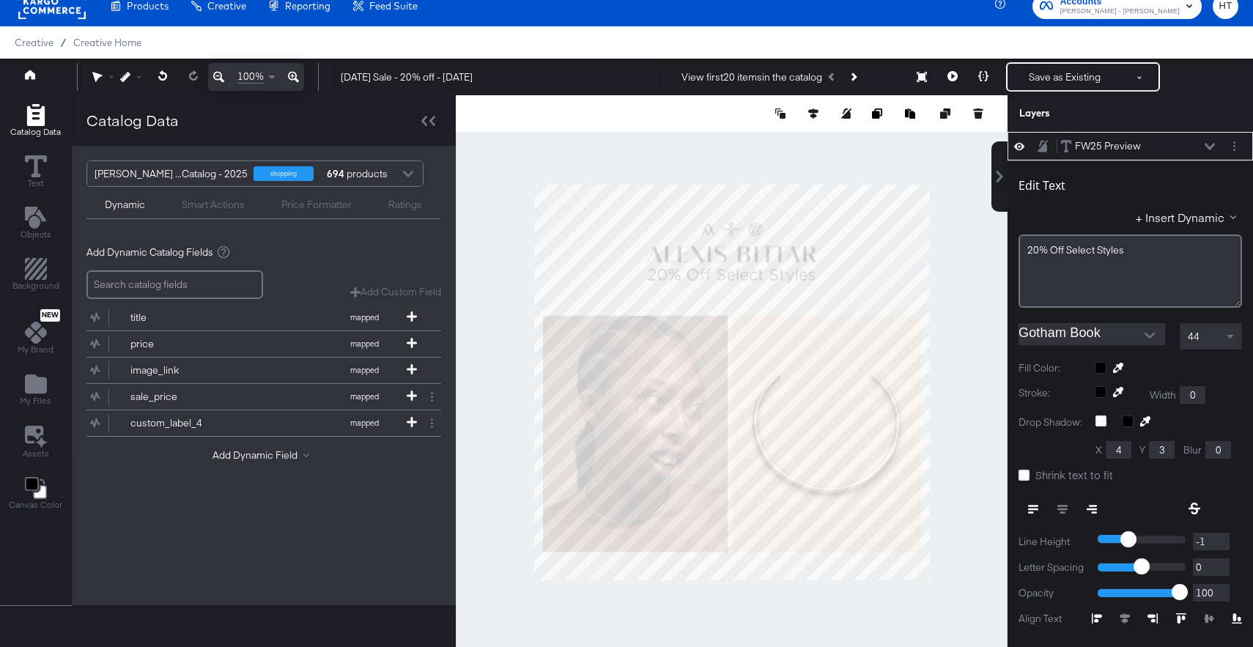
type input "202"
type input "205"
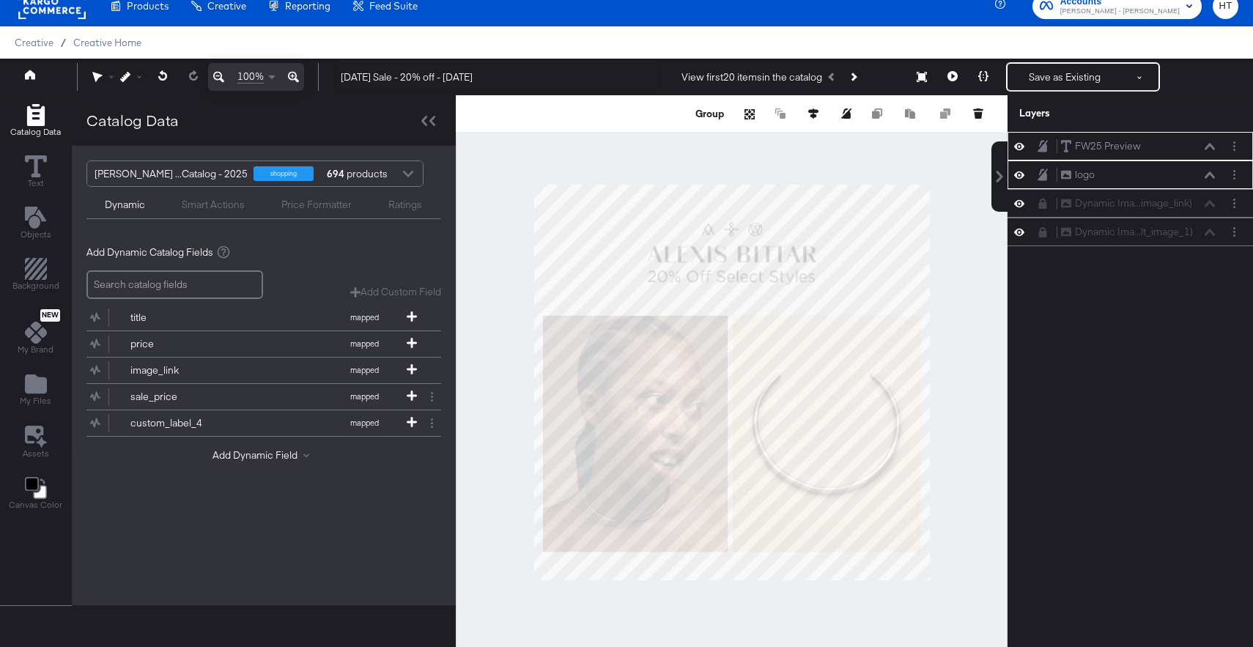
click at [916, 183] on div at bounding box center [732, 382] width 552 height 575
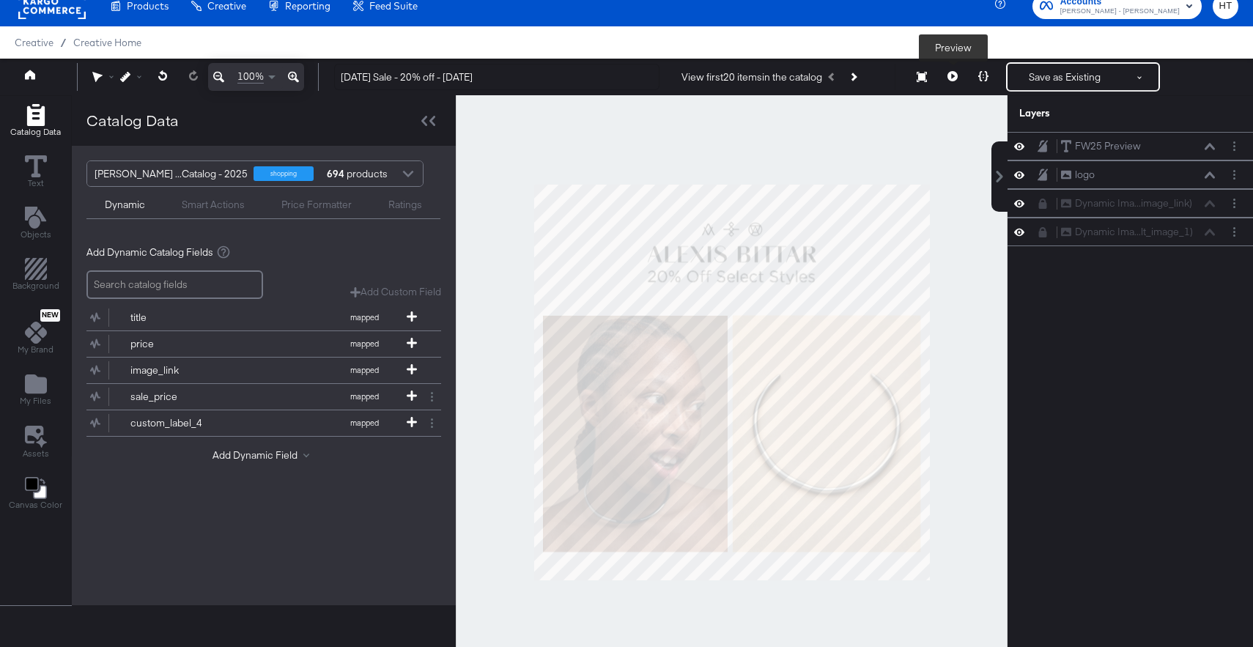
click at [954, 75] on icon at bounding box center [953, 76] width 10 height 10
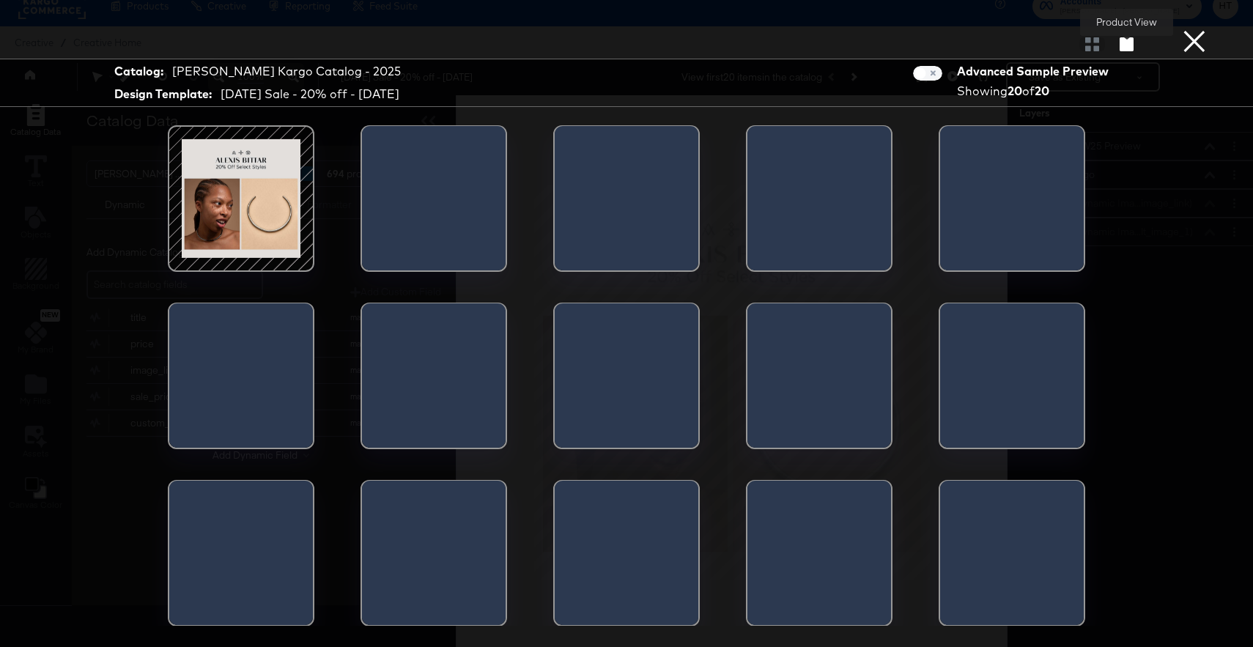
click at [1126, 42] on icon "button" at bounding box center [1127, 44] width 14 height 14
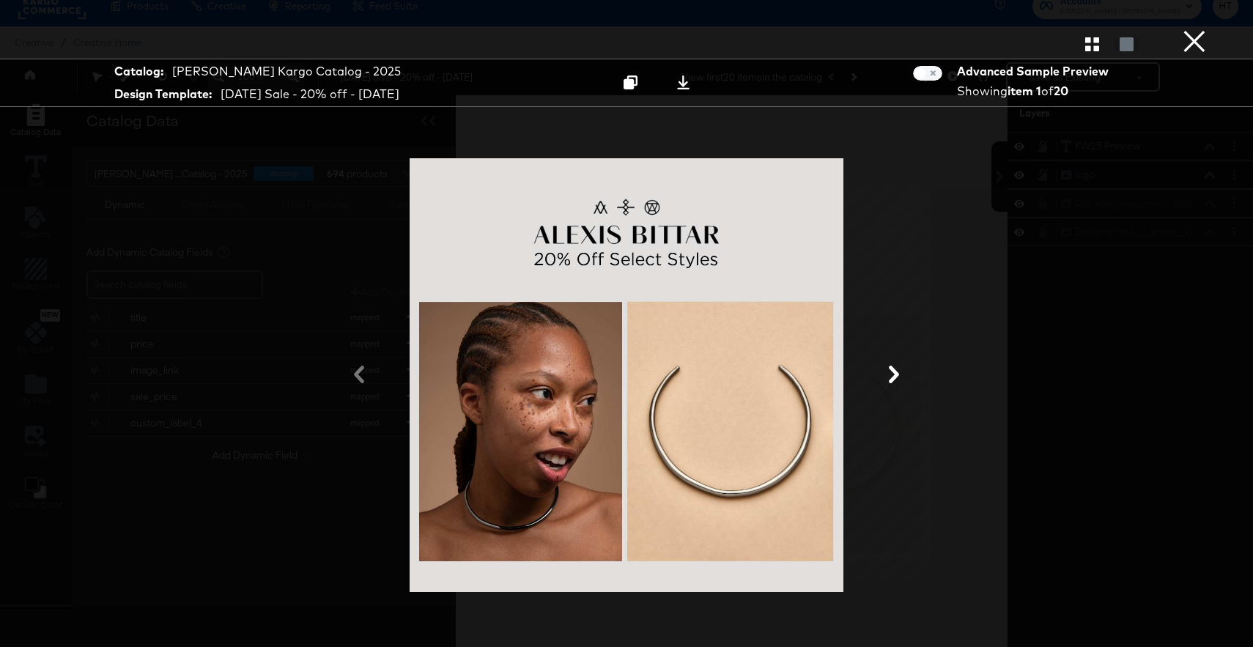
click at [1194, 29] on button "×" at bounding box center [1194, 14] width 29 height 29
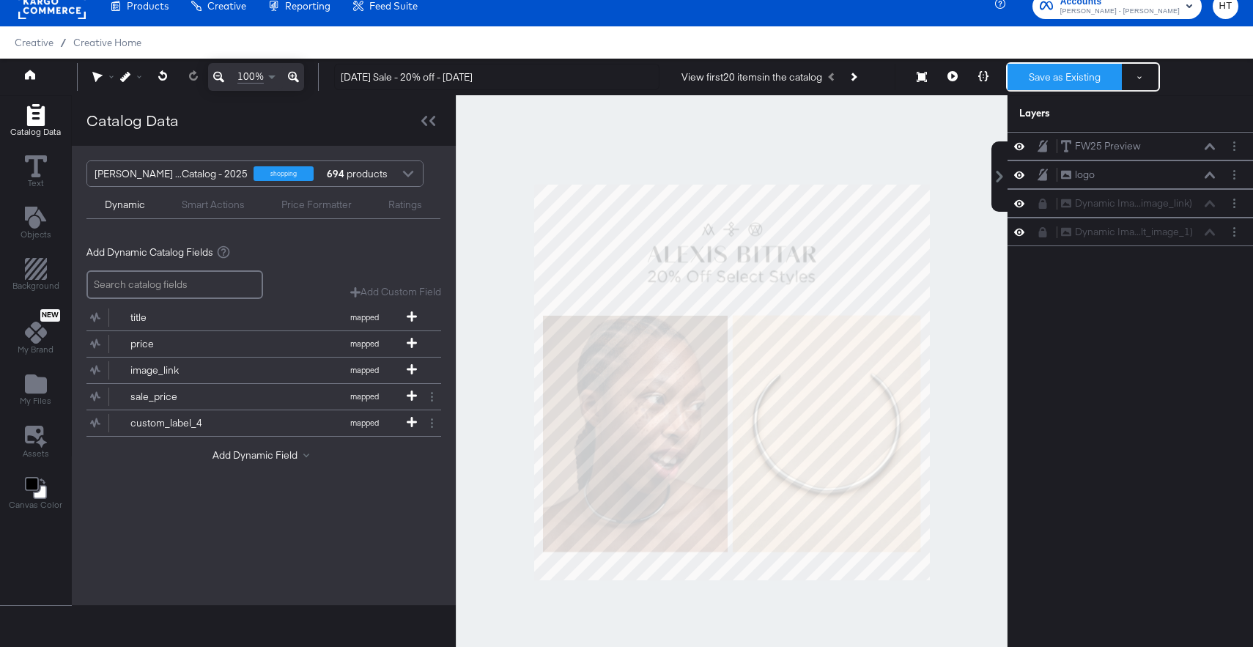
click at [1066, 65] on button "Save as Existing" at bounding box center [1065, 77] width 114 height 26
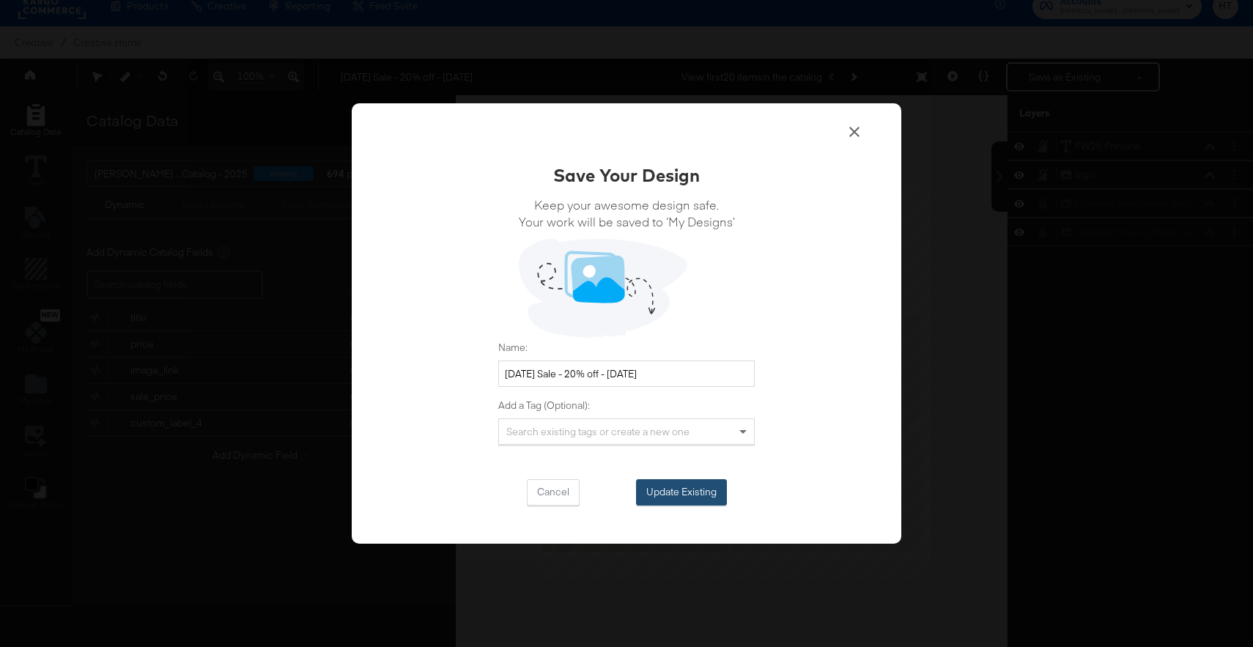
click at [677, 487] on button "Update Existing" at bounding box center [681, 492] width 91 height 26
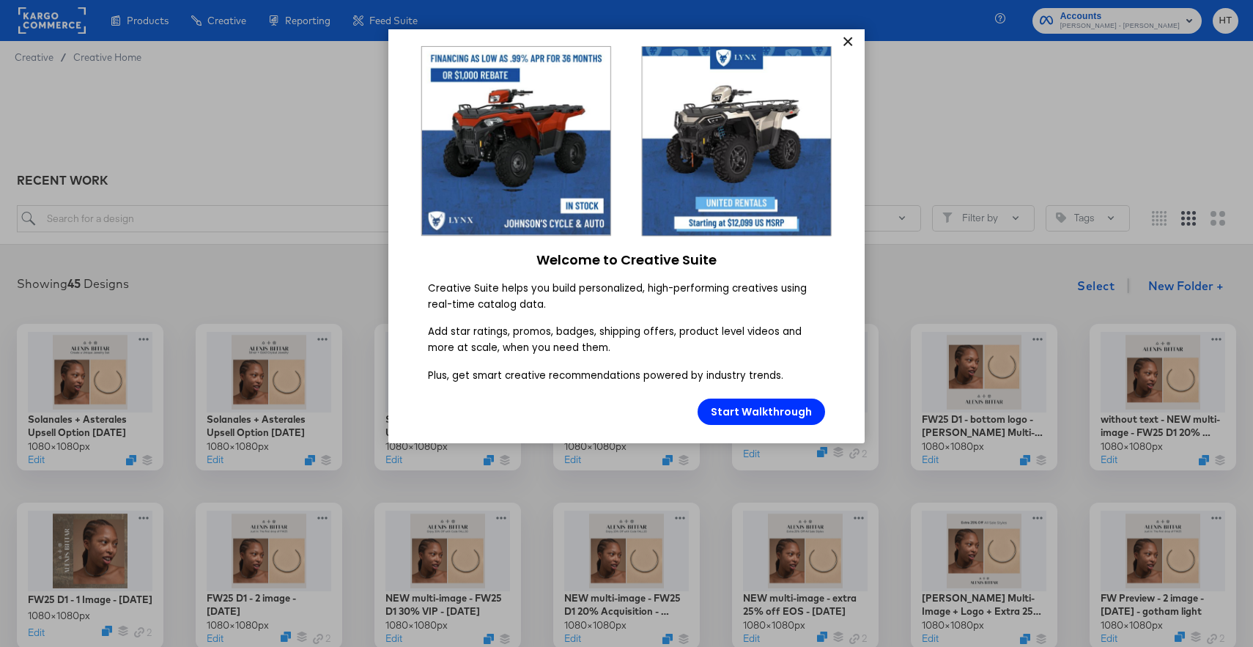
click at [841, 43] on link "×" at bounding box center [848, 42] width 26 height 26
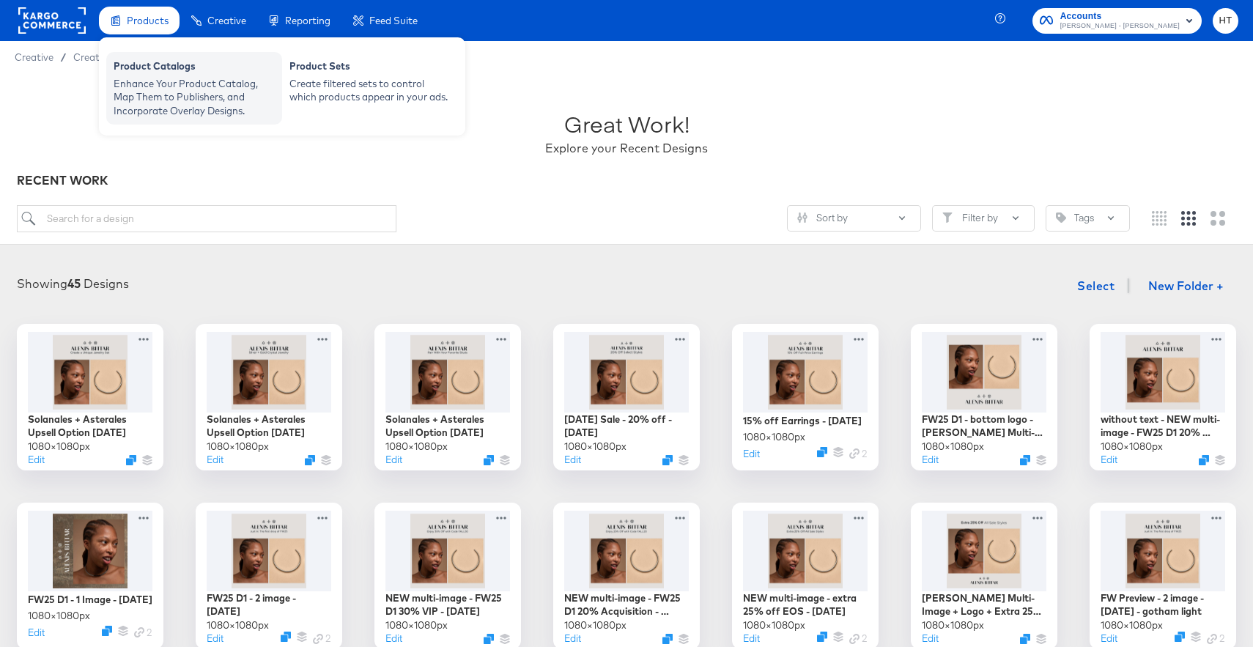
click at [168, 92] on div "Enhance Your Product Catalog, Map Them to Publishers, and Incorporate Overlay D…" at bounding box center [194, 97] width 161 height 41
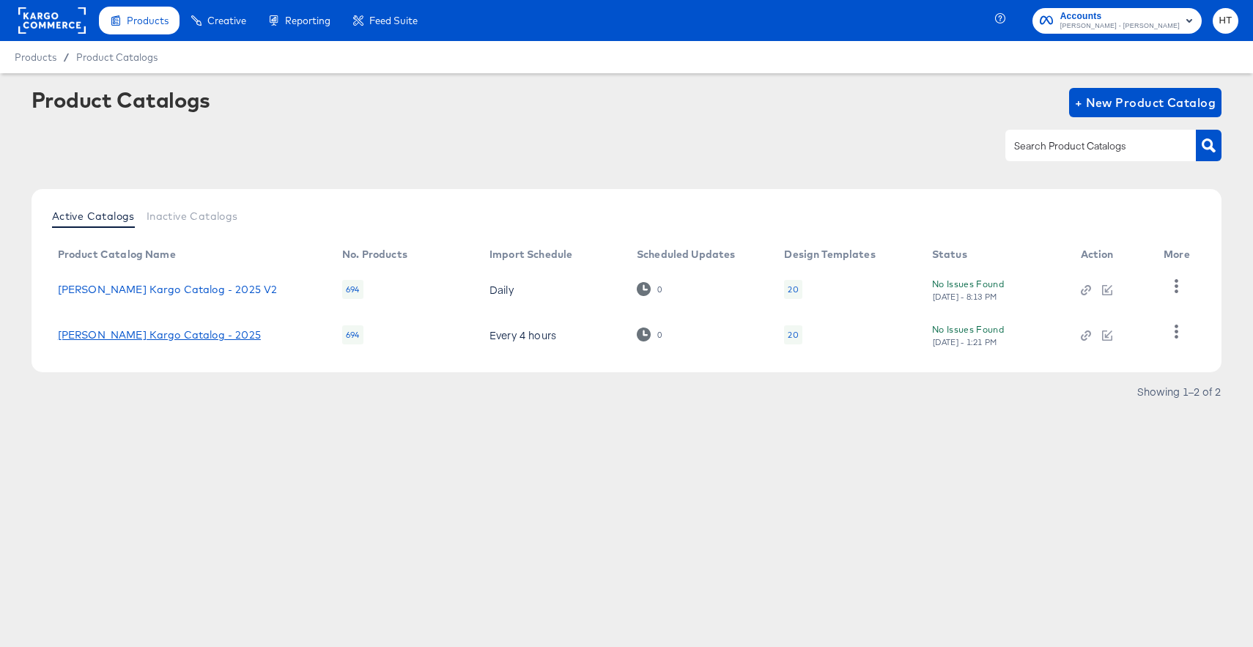
click at [204, 332] on link "[PERSON_NAME] Kargo Catalog - 2025" at bounding box center [159, 335] width 203 height 12
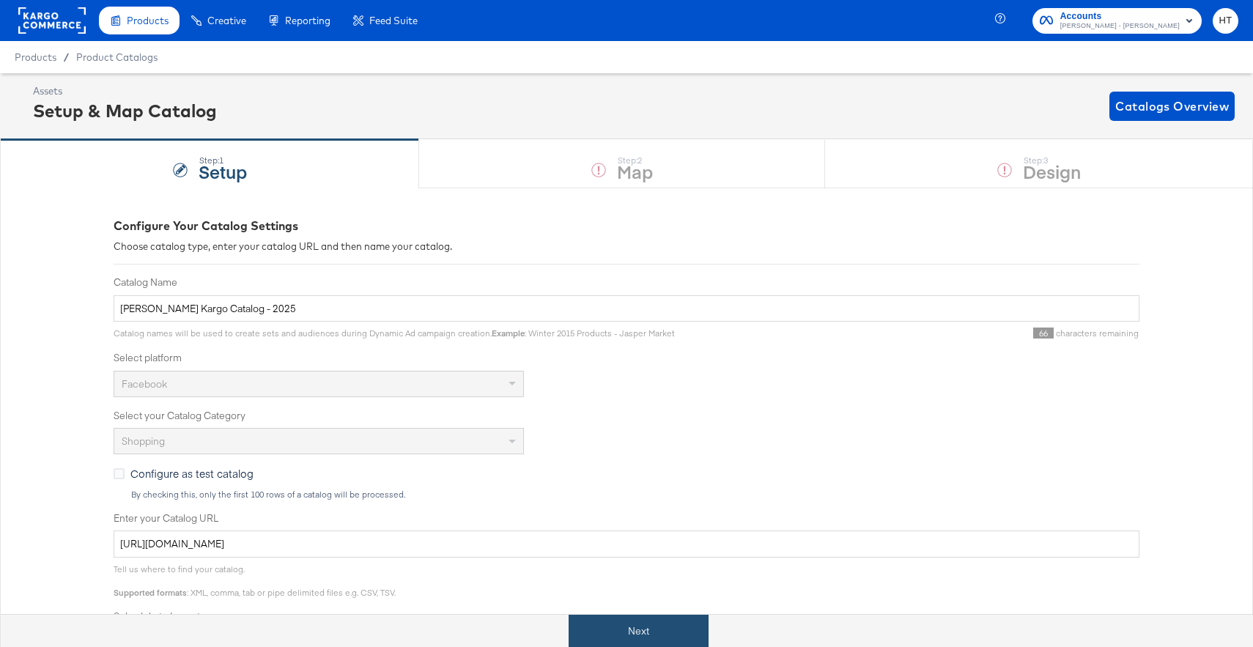
click at [655, 629] on button "Next" at bounding box center [639, 631] width 140 height 33
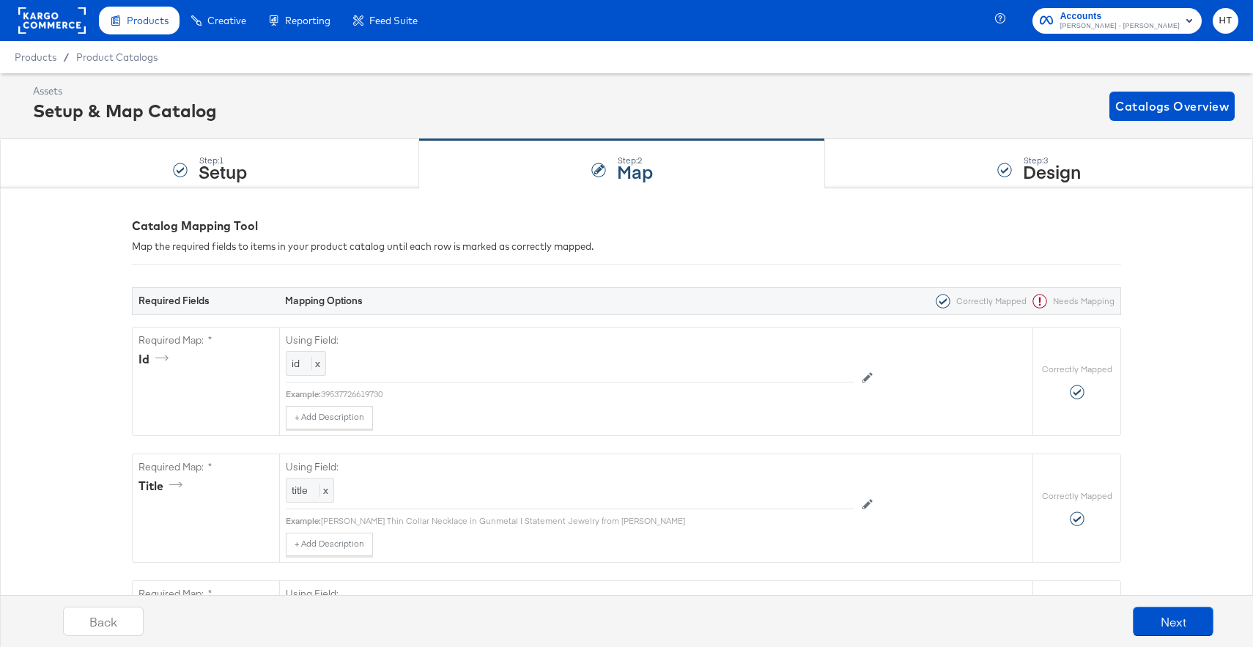
click at [1171, 604] on div "Back Next" at bounding box center [638, 627] width 1268 height 55
click at [1171, 621] on button "Next" at bounding box center [1173, 621] width 81 height 29
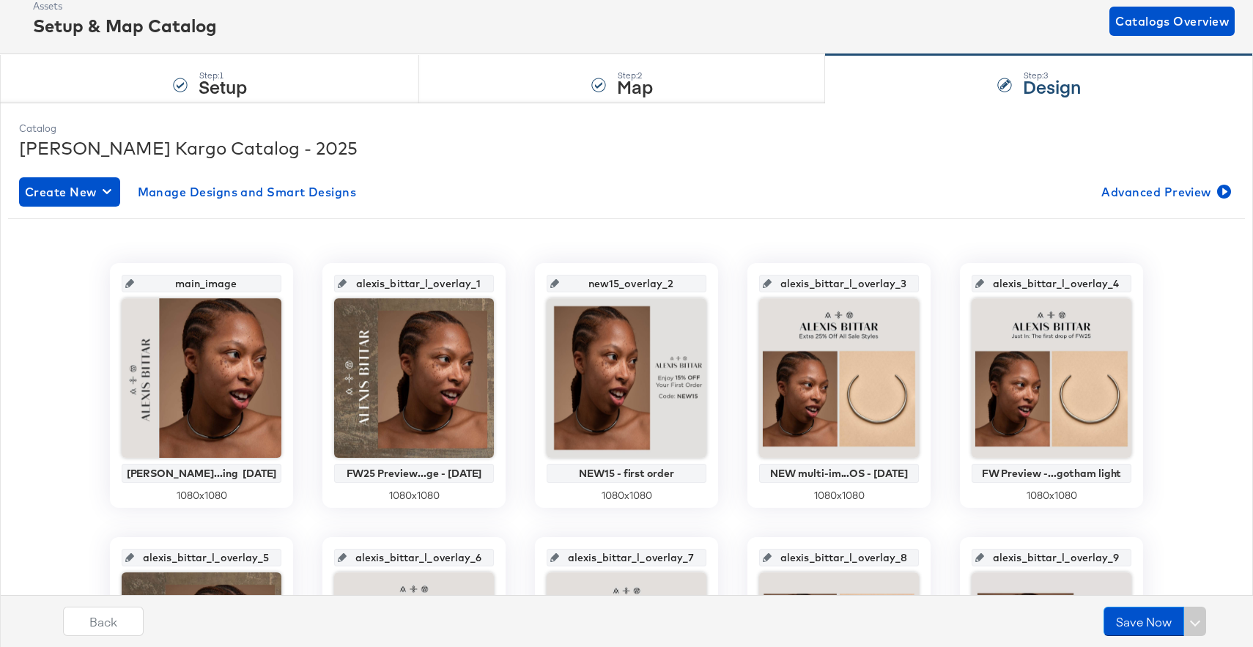
scroll to position [93, 0]
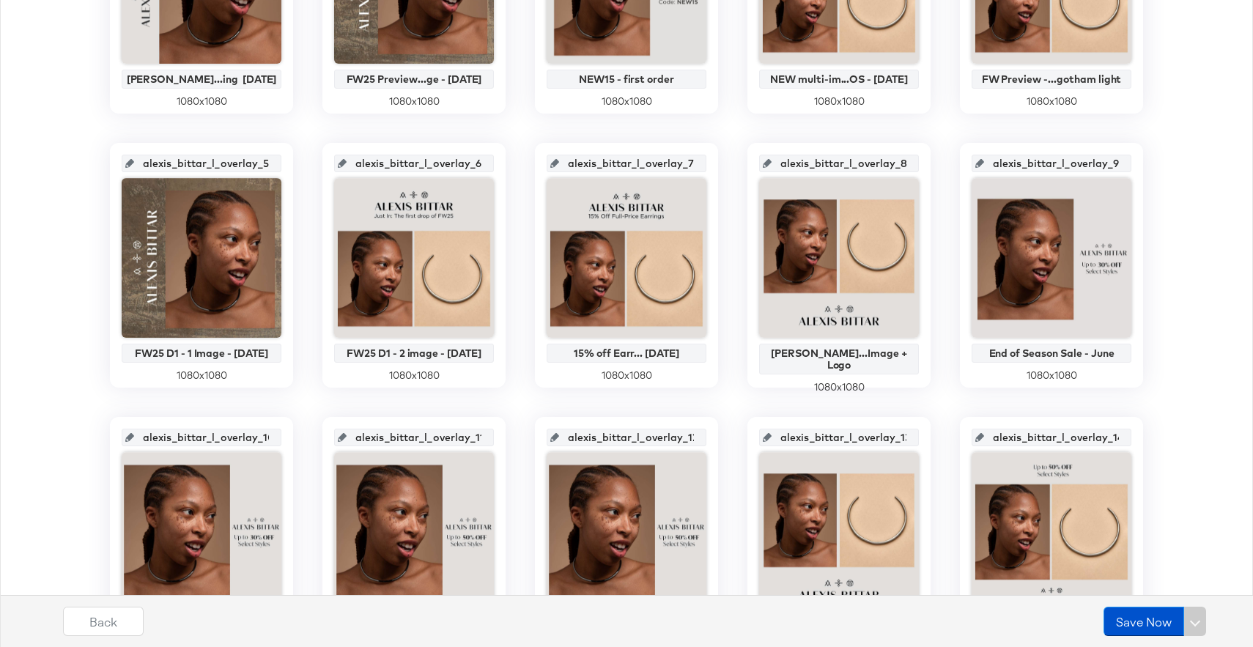
scroll to position [460, 0]
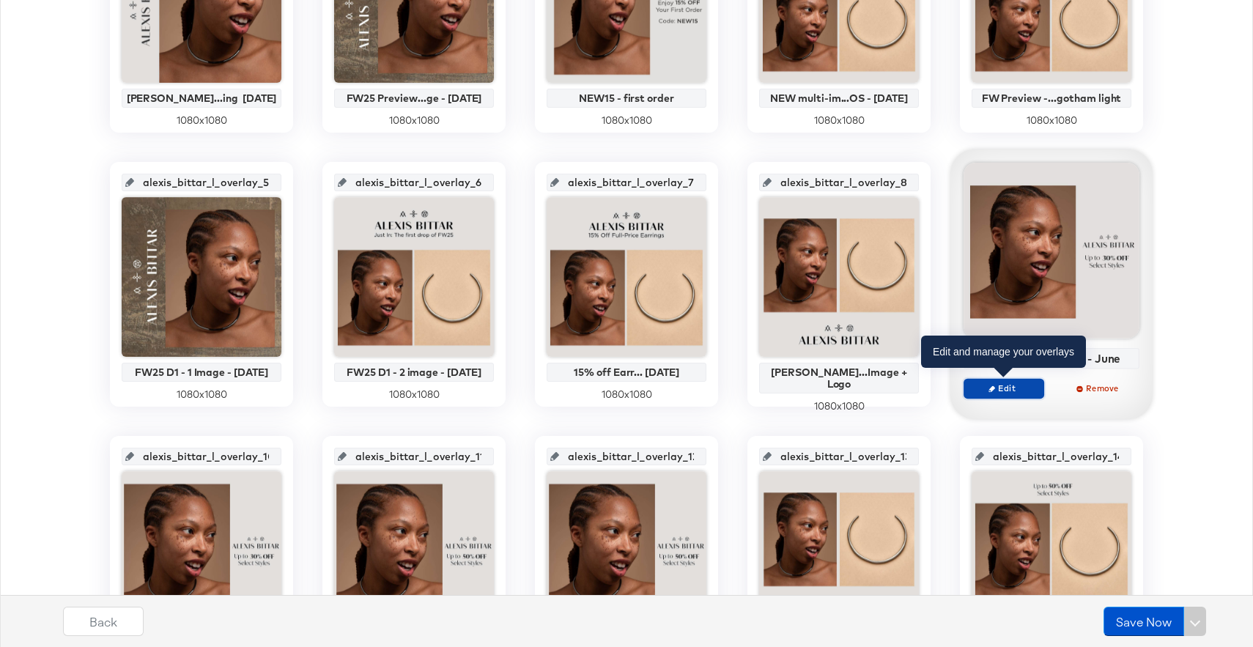
click at [1007, 395] on button "Edit" at bounding box center [1004, 388] width 81 height 21
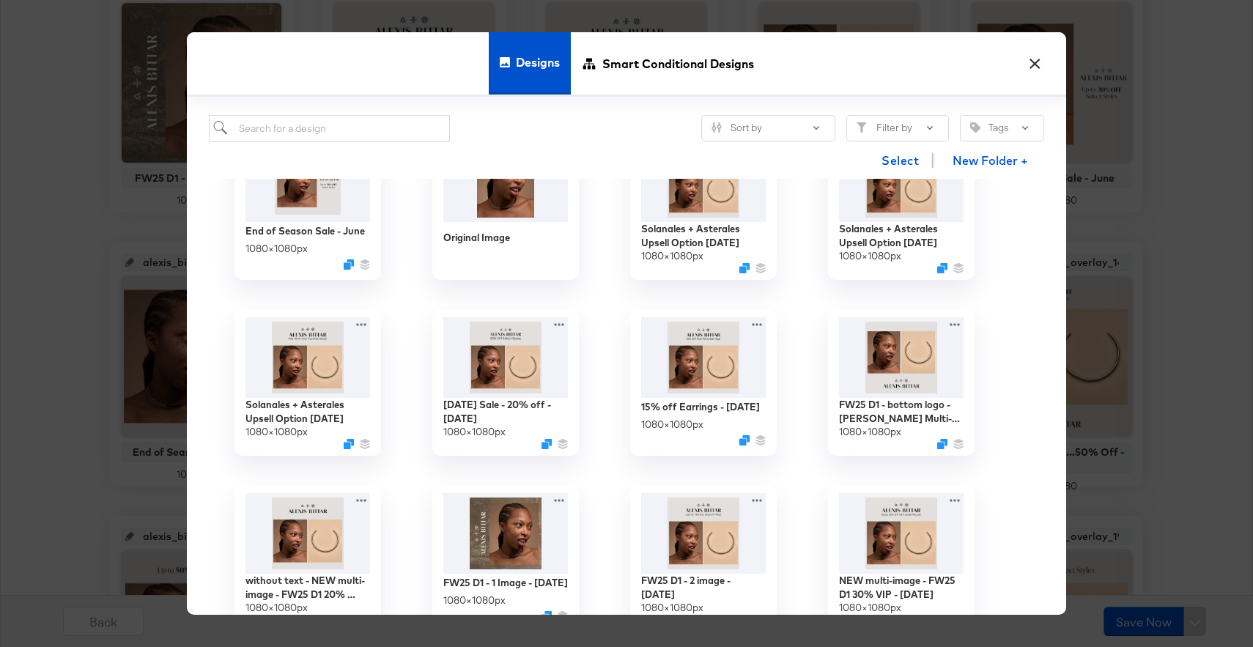
scroll to position [62, 0]
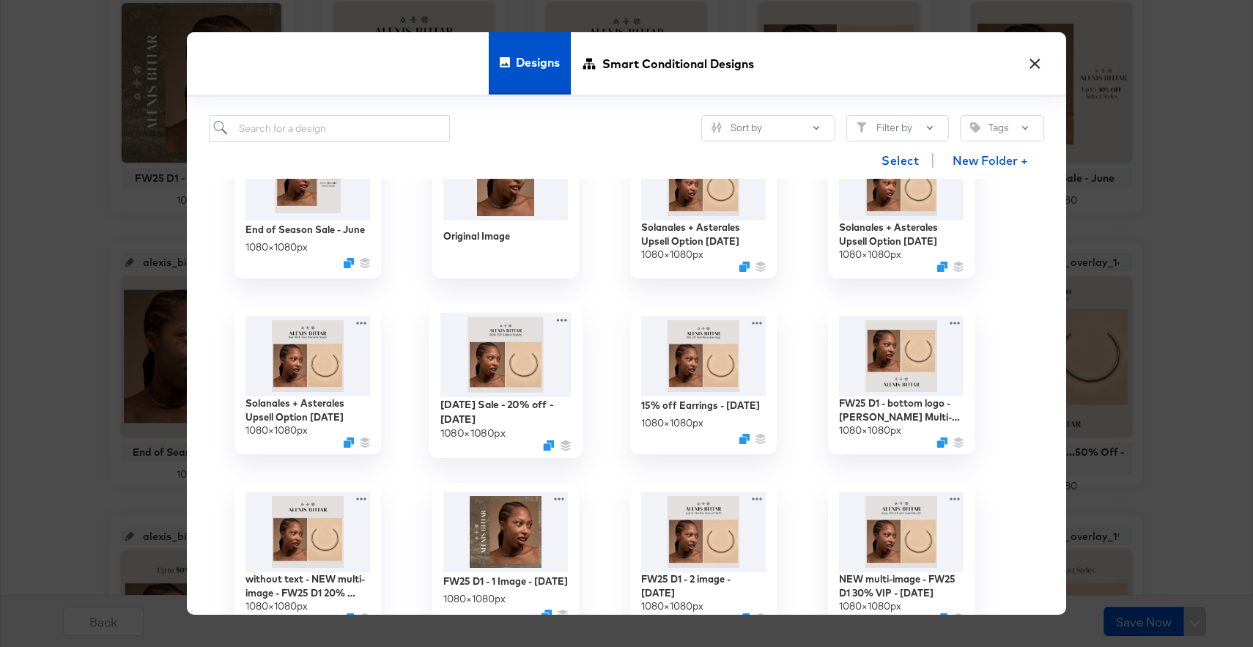
click at [540, 365] on img at bounding box center [505, 355] width 131 height 84
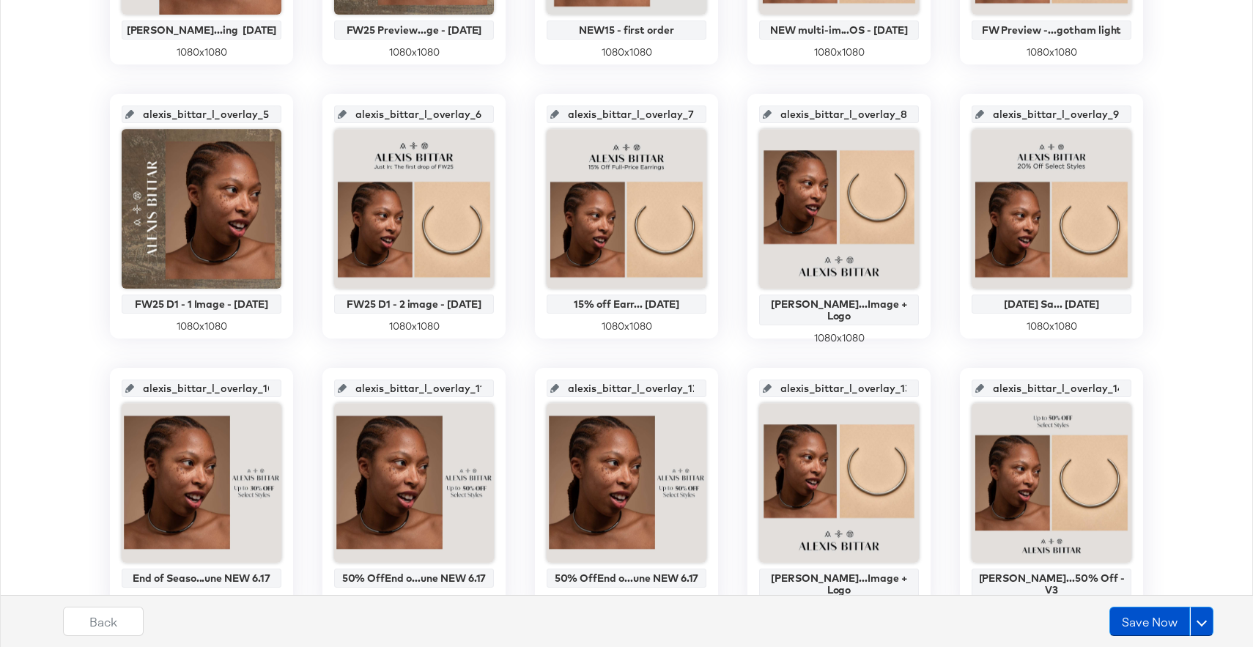
scroll to position [509, 0]
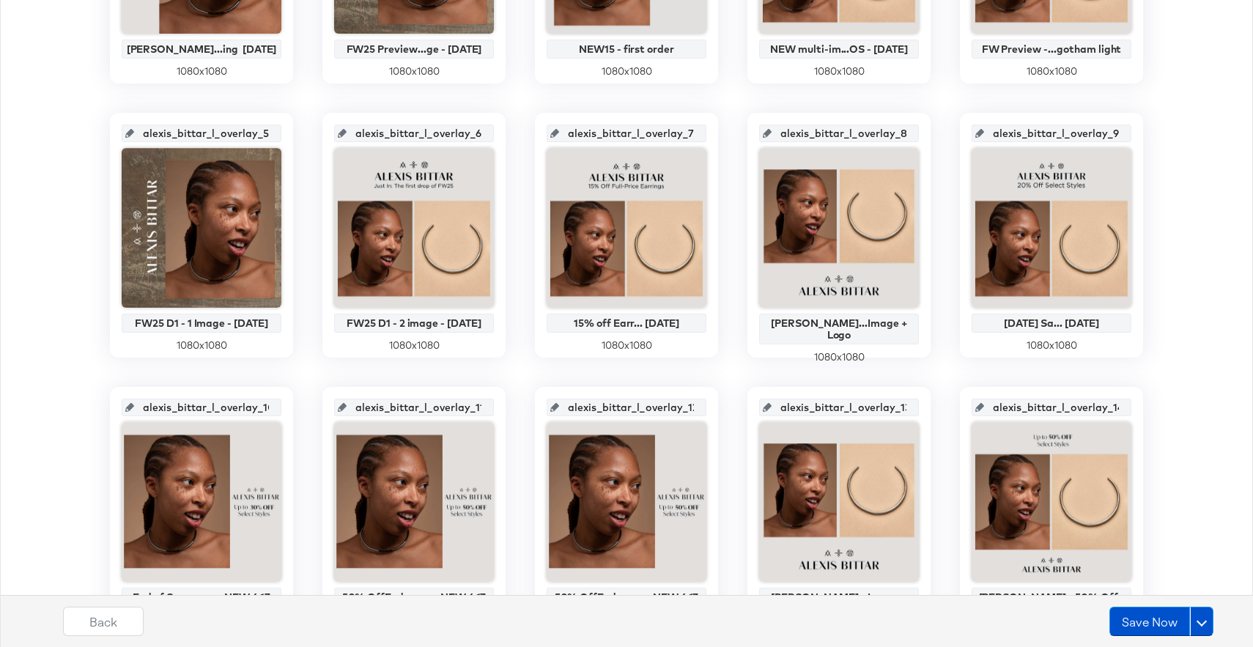
click at [984, 129] on icon at bounding box center [979, 133] width 9 height 9
click at [984, 133] on icon at bounding box center [979, 133] width 9 height 9
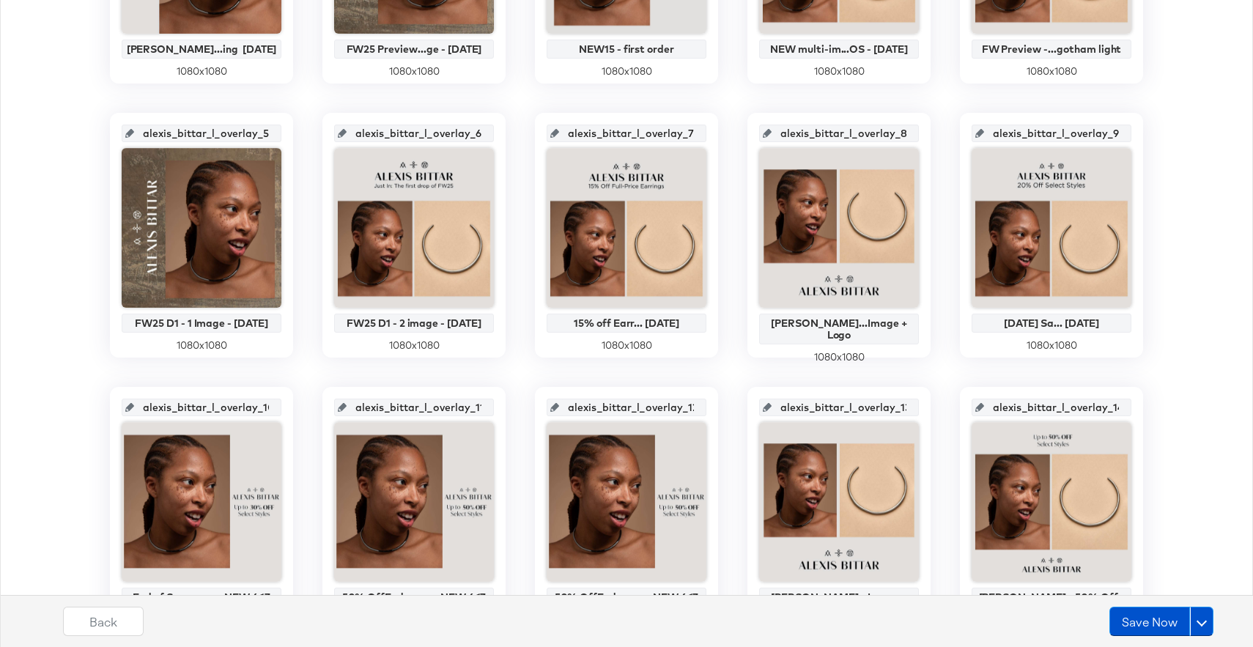
click at [984, 133] on icon at bounding box center [979, 133] width 9 height 9
click at [1004, 131] on input "alexis_bittar_l_overlay_9" at bounding box center [1056, 128] width 144 height 40
click at [1018, 131] on input "alexis_bittar_l_overlay_9" at bounding box center [1056, 128] width 144 height 40
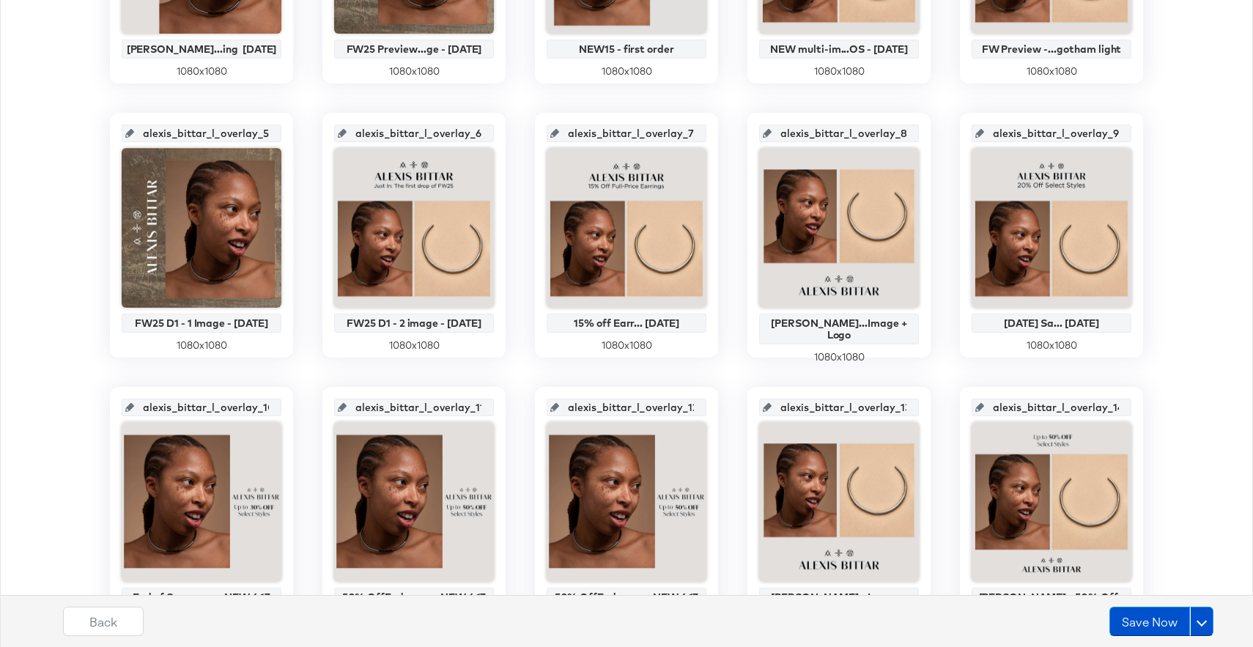
drag, startPoint x: 1022, startPoint y: 131, endPoint x: 1137, endPoint y: 133, distance: 115.1
click at [1137, 133] on div "alexis_bittar_l_overlay_9 [DATE] Sa... [DATE] 1080 x 1080" at bounding box center [1051, 235] width 183 height 245
click at [1173, 137] on div "main_image [PERSON_NAME]...ing [DATE] 1080 x 1080 alexis_bittar_l_overlay_1 FW2…" at bounding box center [626, 509] width 1237 height 1341
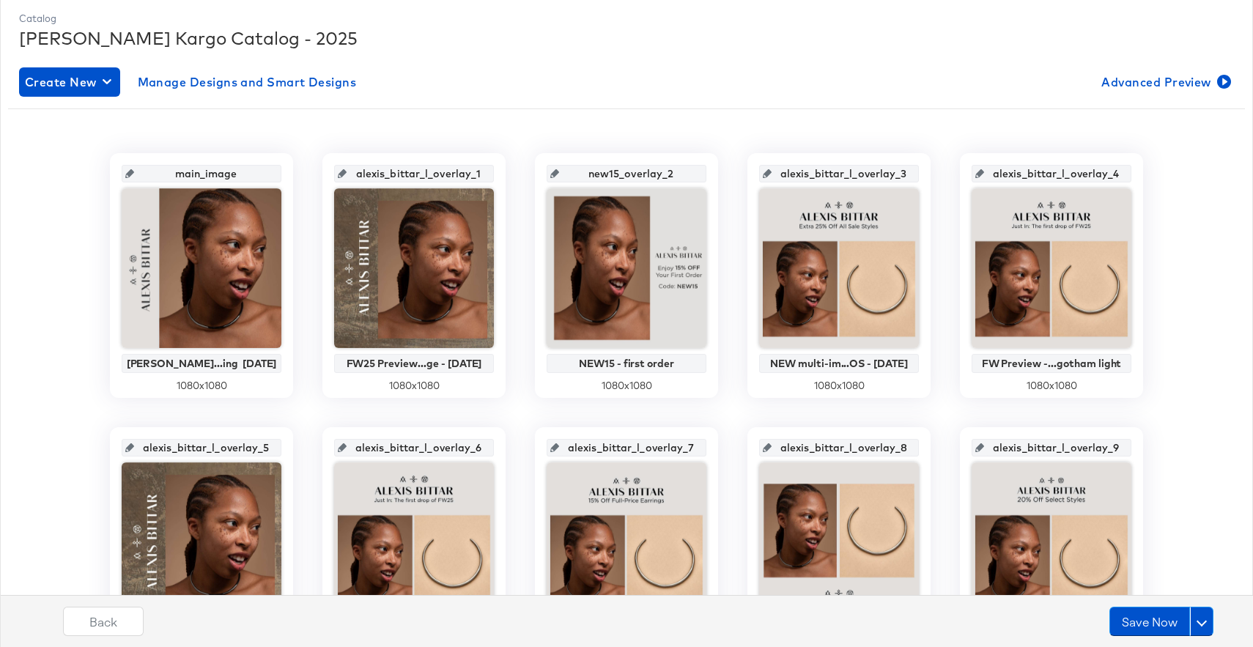
scroll to position [196, 0]
click at [729, 55] on div at bounding box center [626, 55] width 1215 height 1
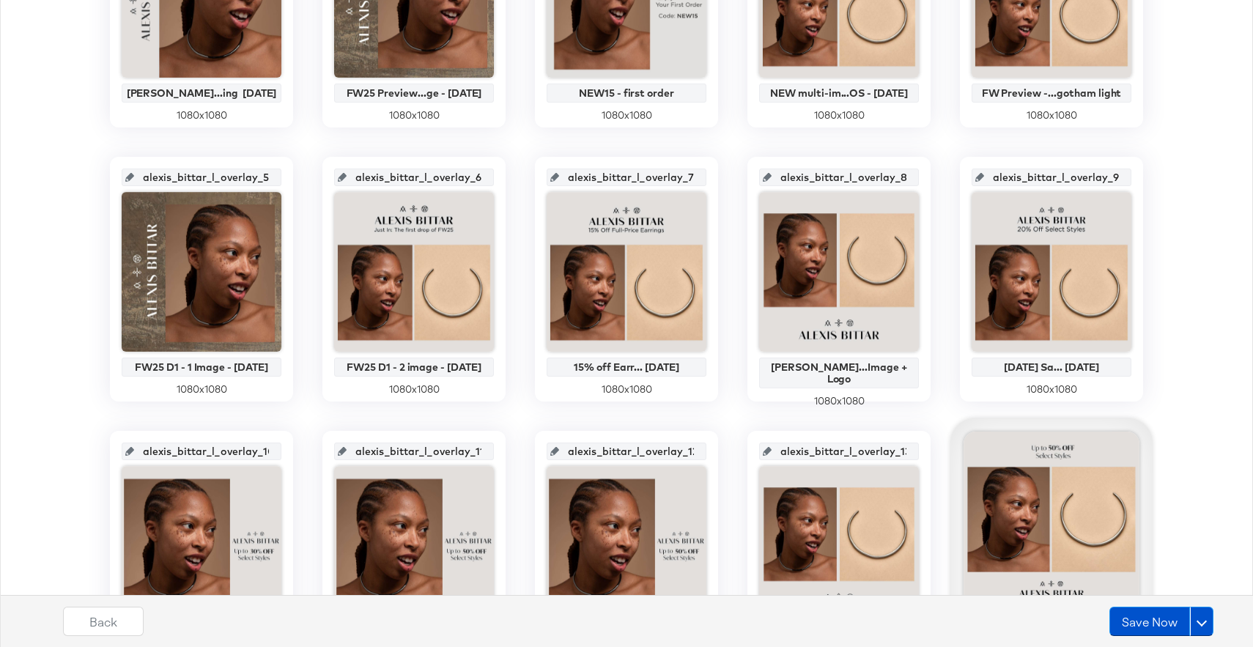
scroll to position [460, 0]
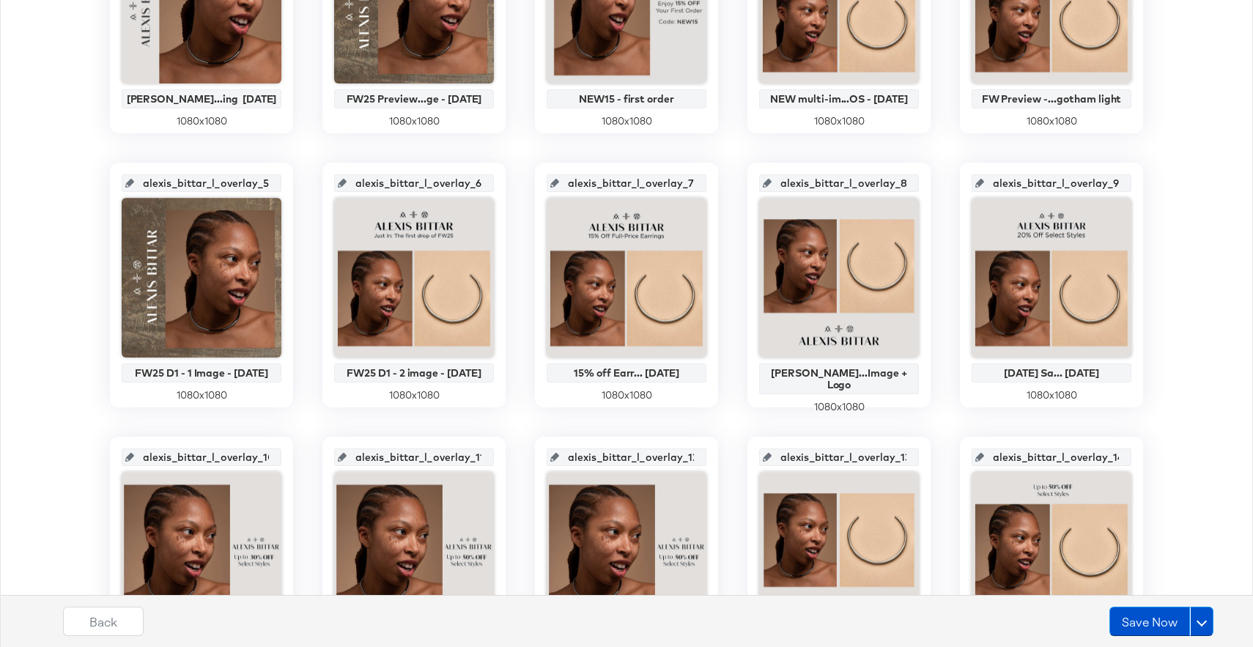
click at [1046, 175] on input "alexis_bittar_l_overlay_9" at bounding box center [1056, 178] width 144 height 40
drag, startPoint x: 1044, startPoint y: 180, endPoint x: 1123, endPoint y: 180, distance: 78.4
click at [1123, 180] on div "alexis_bittar_l_overlay_9" at bounding box center [1052, 183] width 160 height 18
click at [1185, 196] on div "main_image [PERSON_NAME]...ing [DATE] 1080 x 1080 alexis_bittar_l_overlay_1 FW2…" at bounding box center [626, 559] width 1237 height 1341
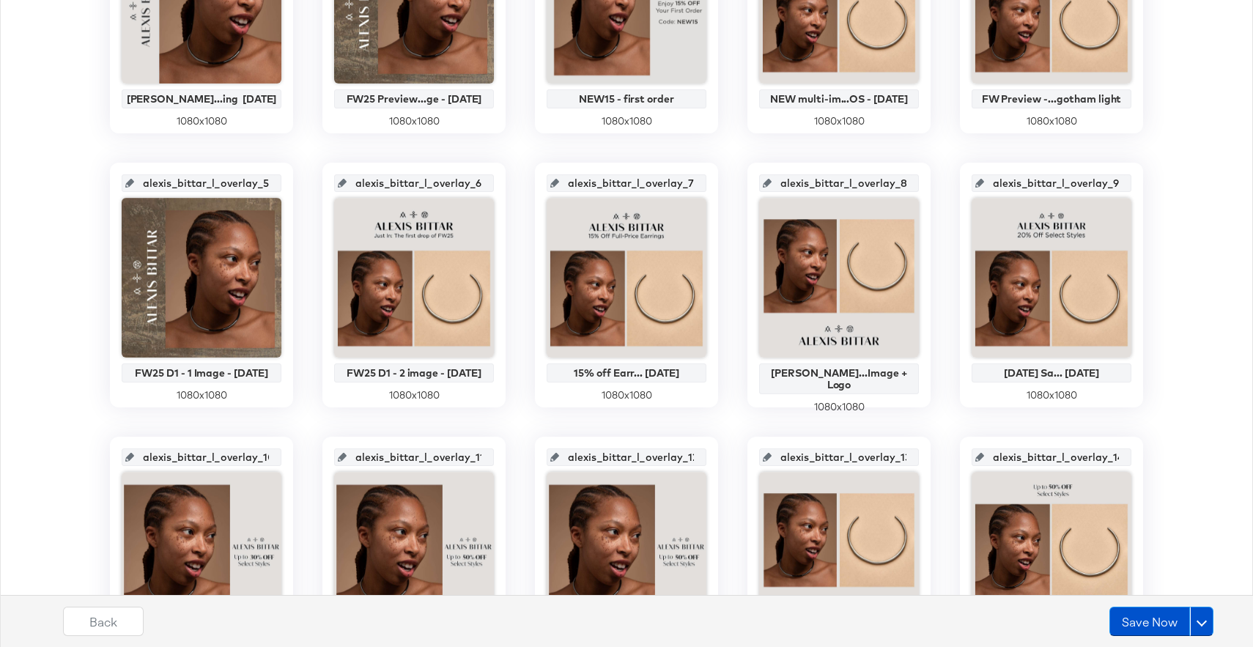
scroll to position [0, 0]
click at [1146, 622] on button "Save Now" at bounding box center [1150, 621] width 81 height 29
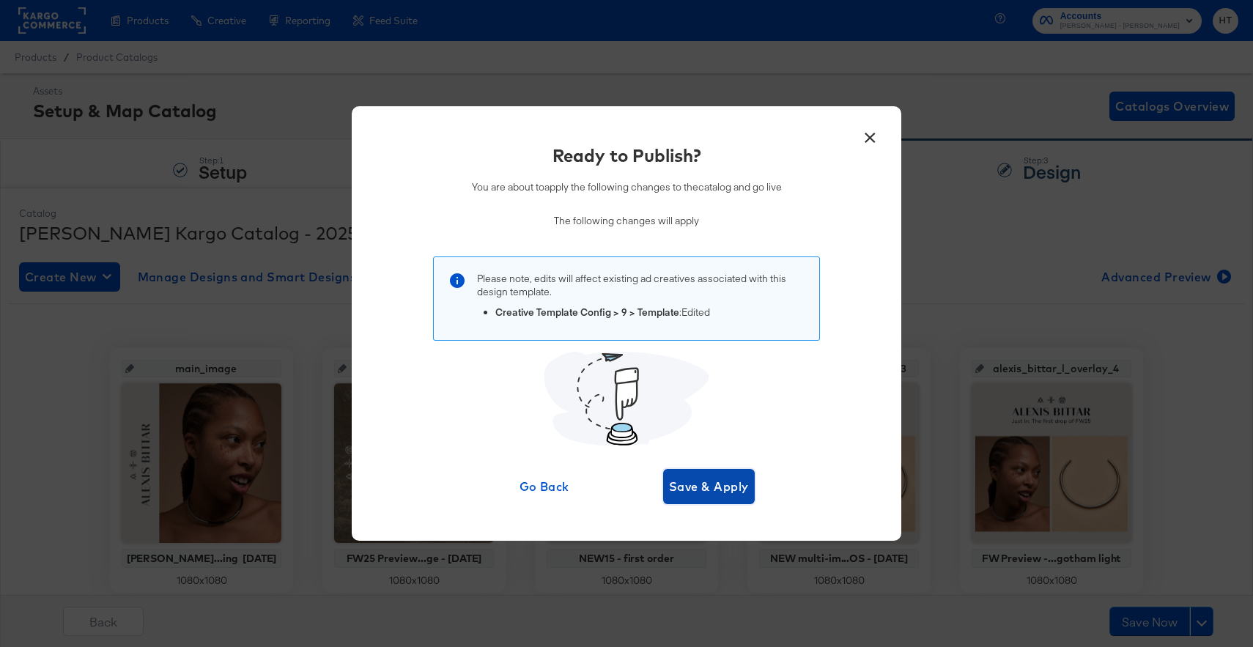
click at [709, 489] on span "Save & Apply" at bounding box center [709, 486] width 80 height 21
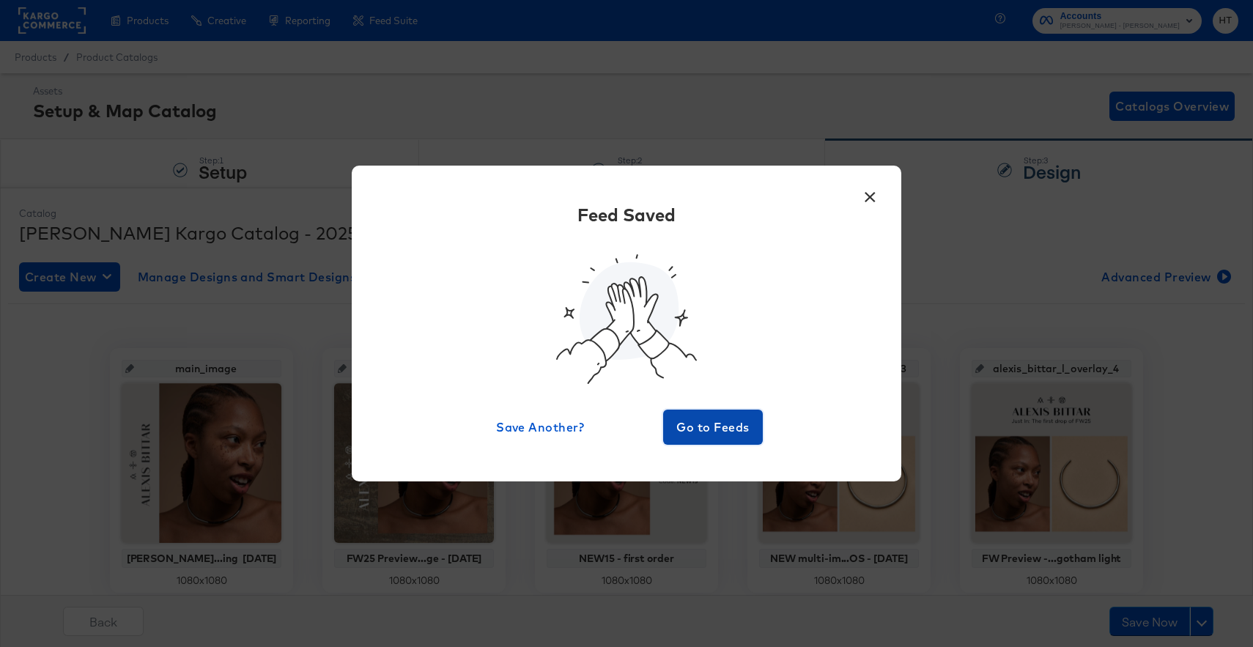
click at [705, 415] on button "Go to Feeds" at bounding box center [713, 427] width 100 height 35
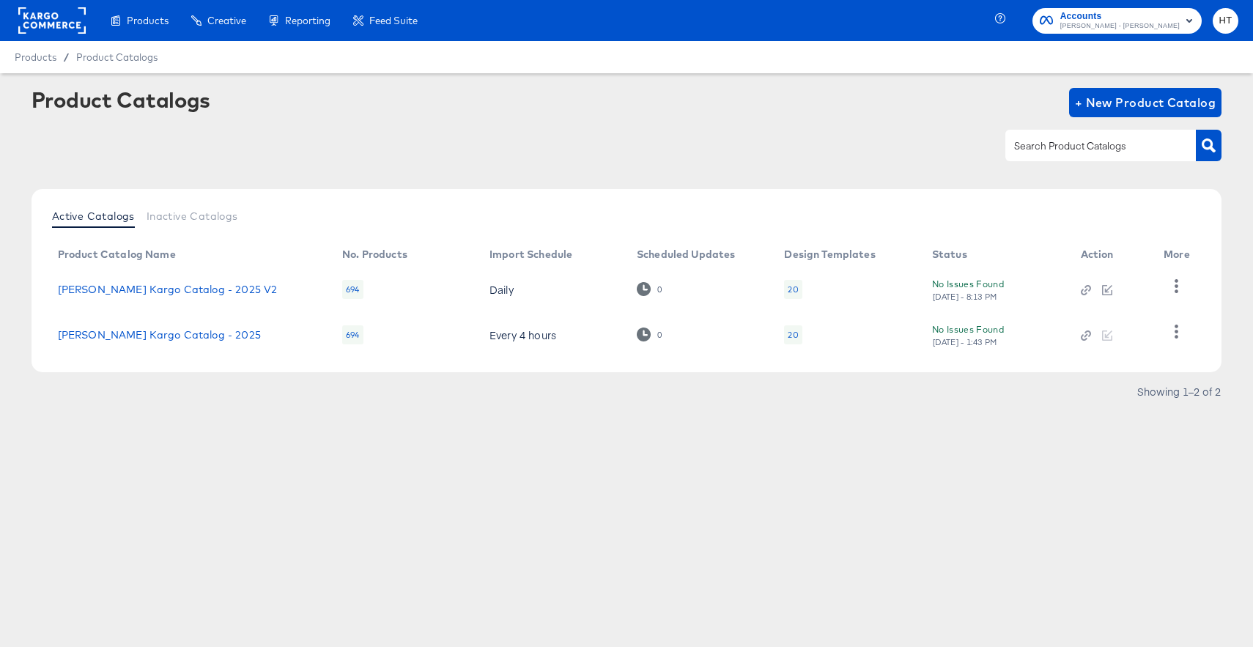
click at [501, 172] on div "Product Catalogs + New Product Catalog" at bounding box center [627, 132] width 1191 height 89
